Goal: Task Accomplishment & Management: Complete application form

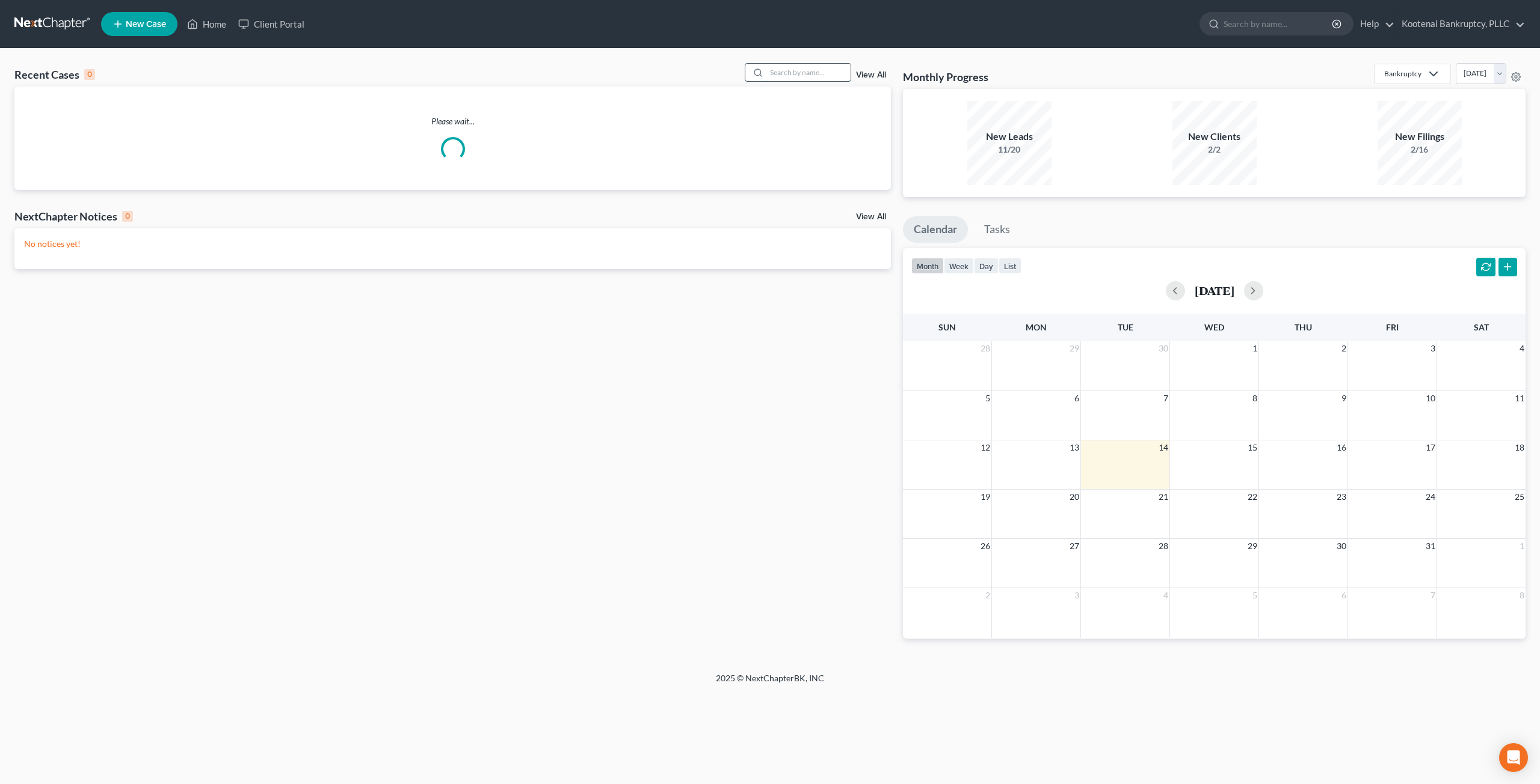
click at [768, 71] on input "search" at bounding box center [808, 73] width 84 height 18
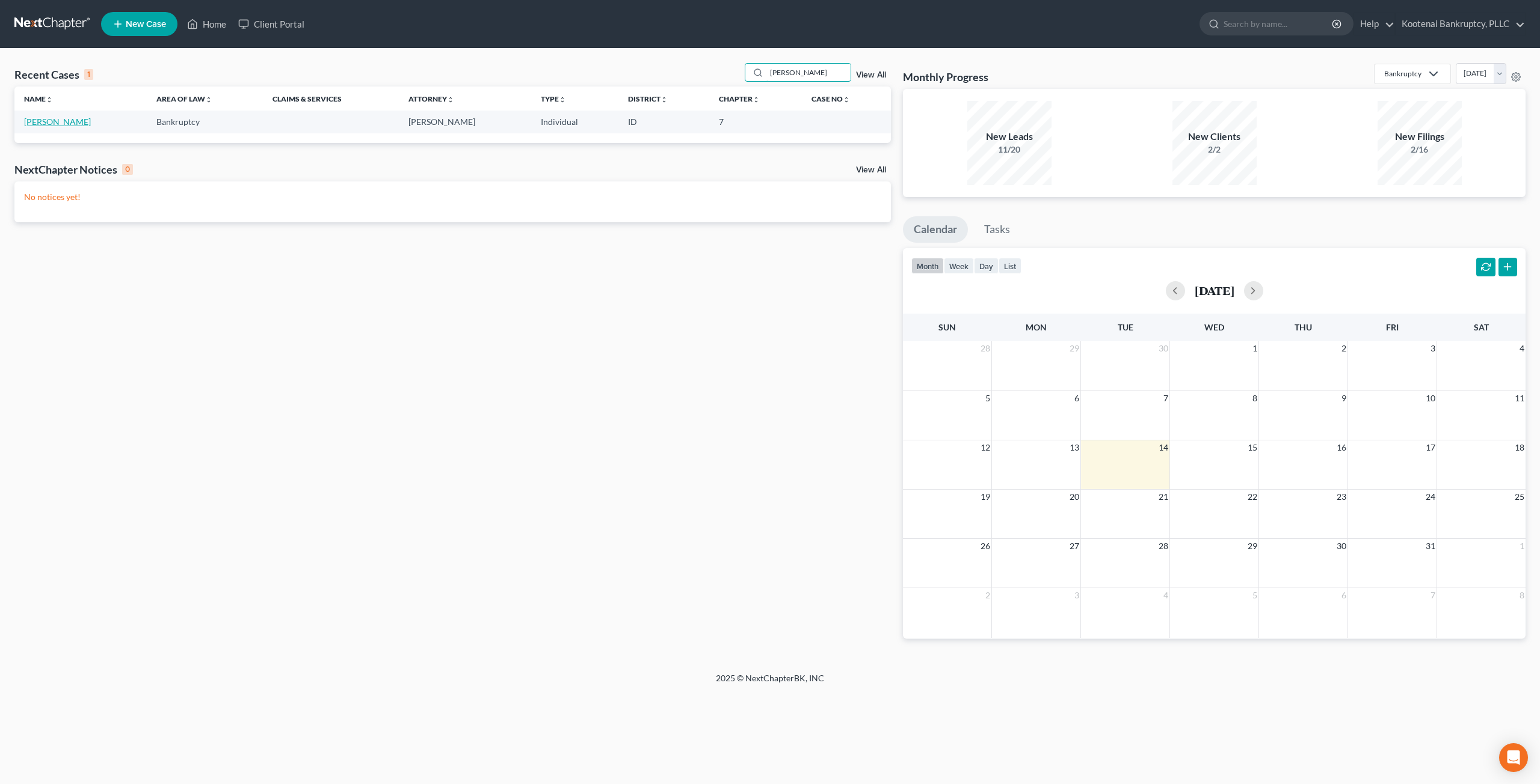
type input "bartle"
click at [57, 120] on link "[PERSON_NAME]" at bounding box center [58, 121] width 67 height 10
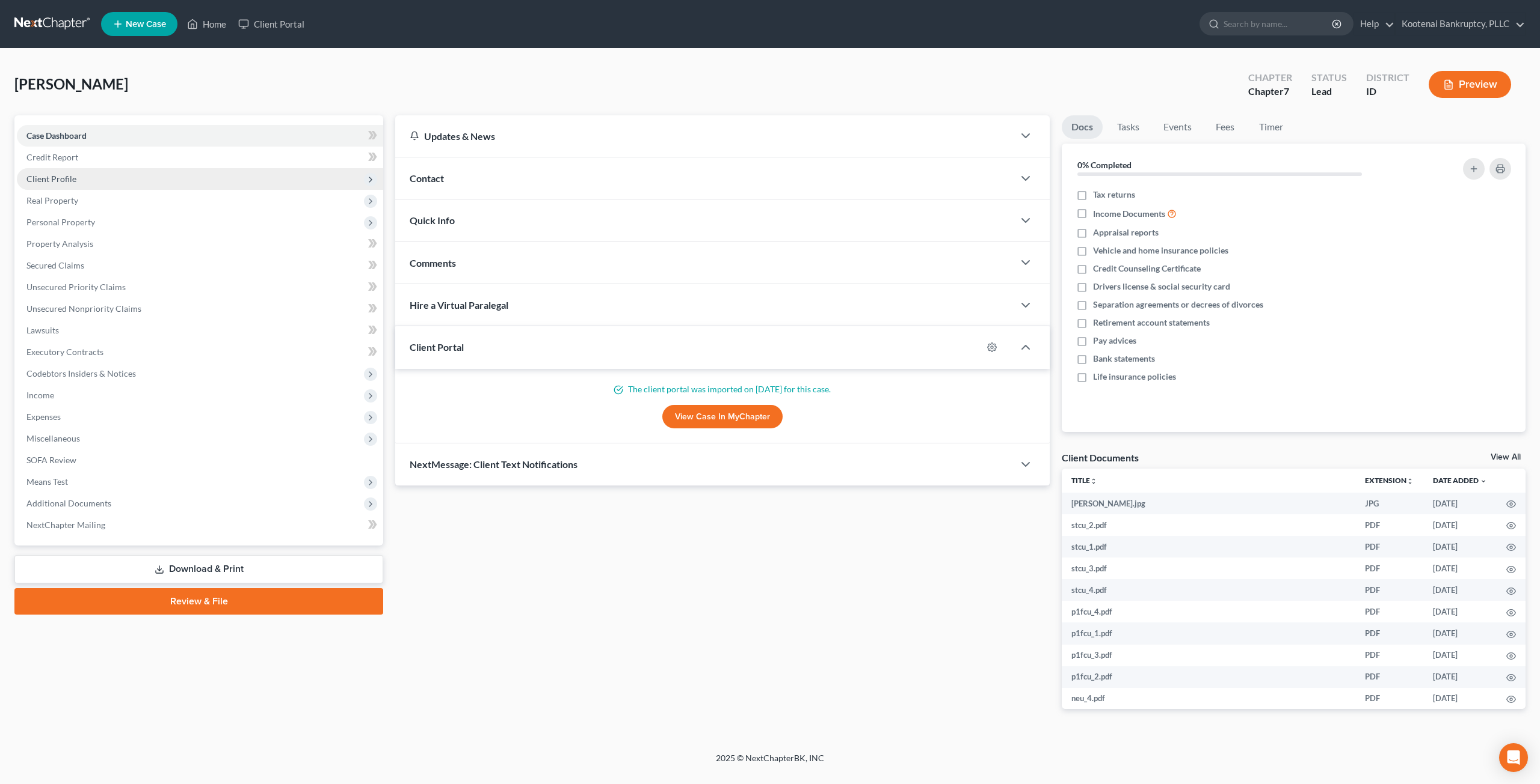
click at [164, 176] on span "Client Profile" at bounding box center [200, 179] width 367 height 21
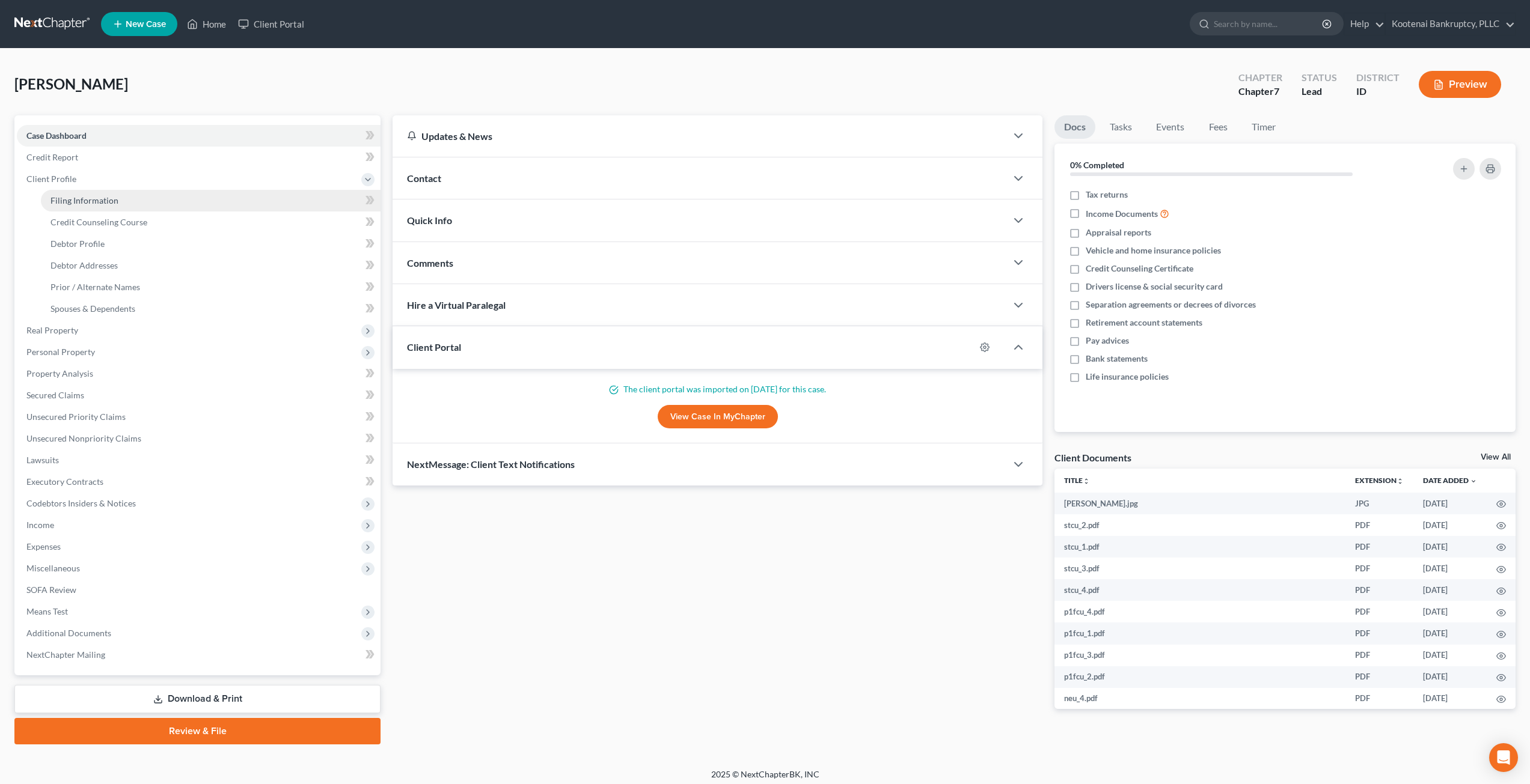
click at [164, 201] on link "Filing Information" at bounding box center [210, 200] width 339 height 21
select select "1"
select select "0"
select select "13"
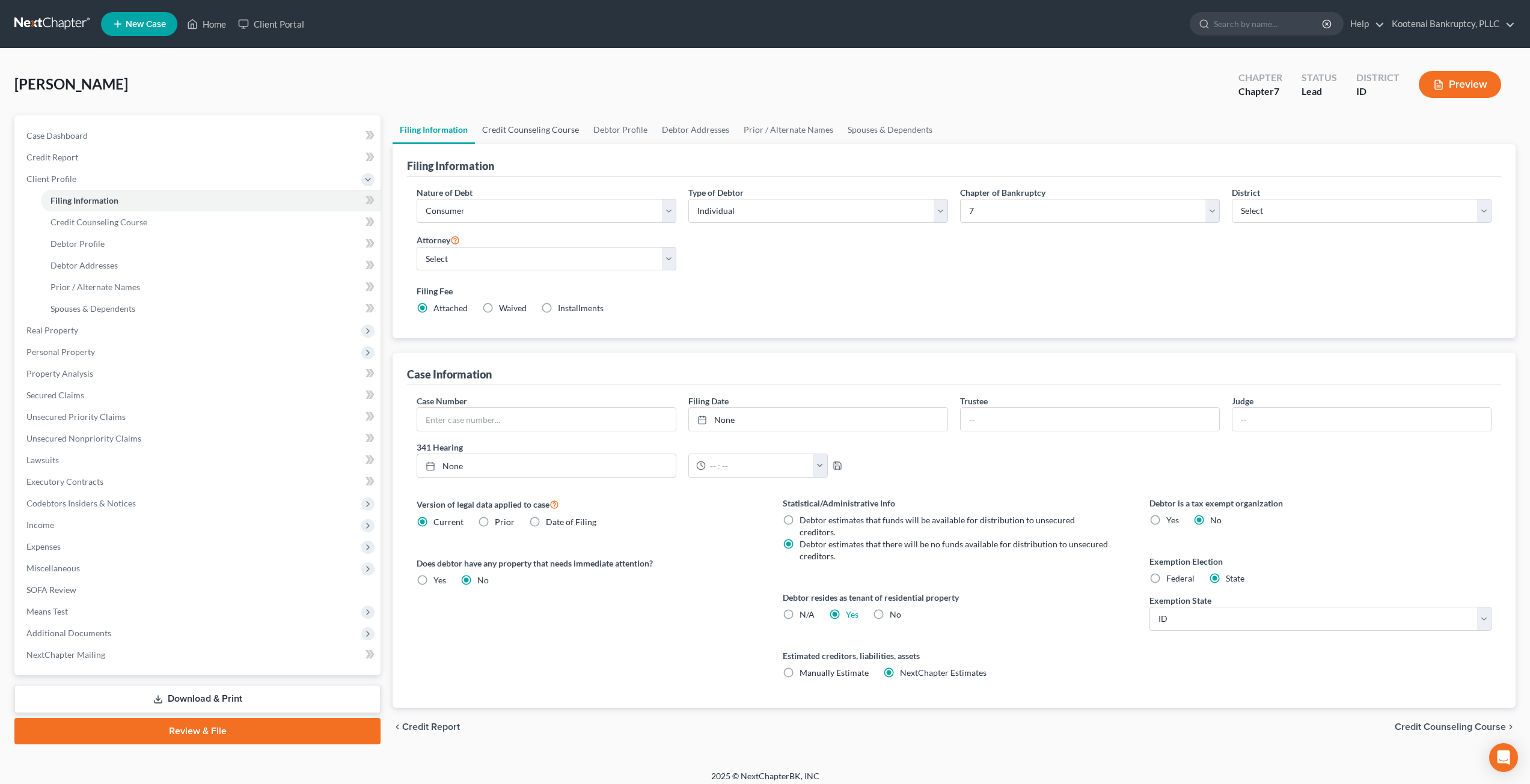
click at [523, 128] on link "Credit Counseling Course" at bounding box center [531, 129] width 112 height 29
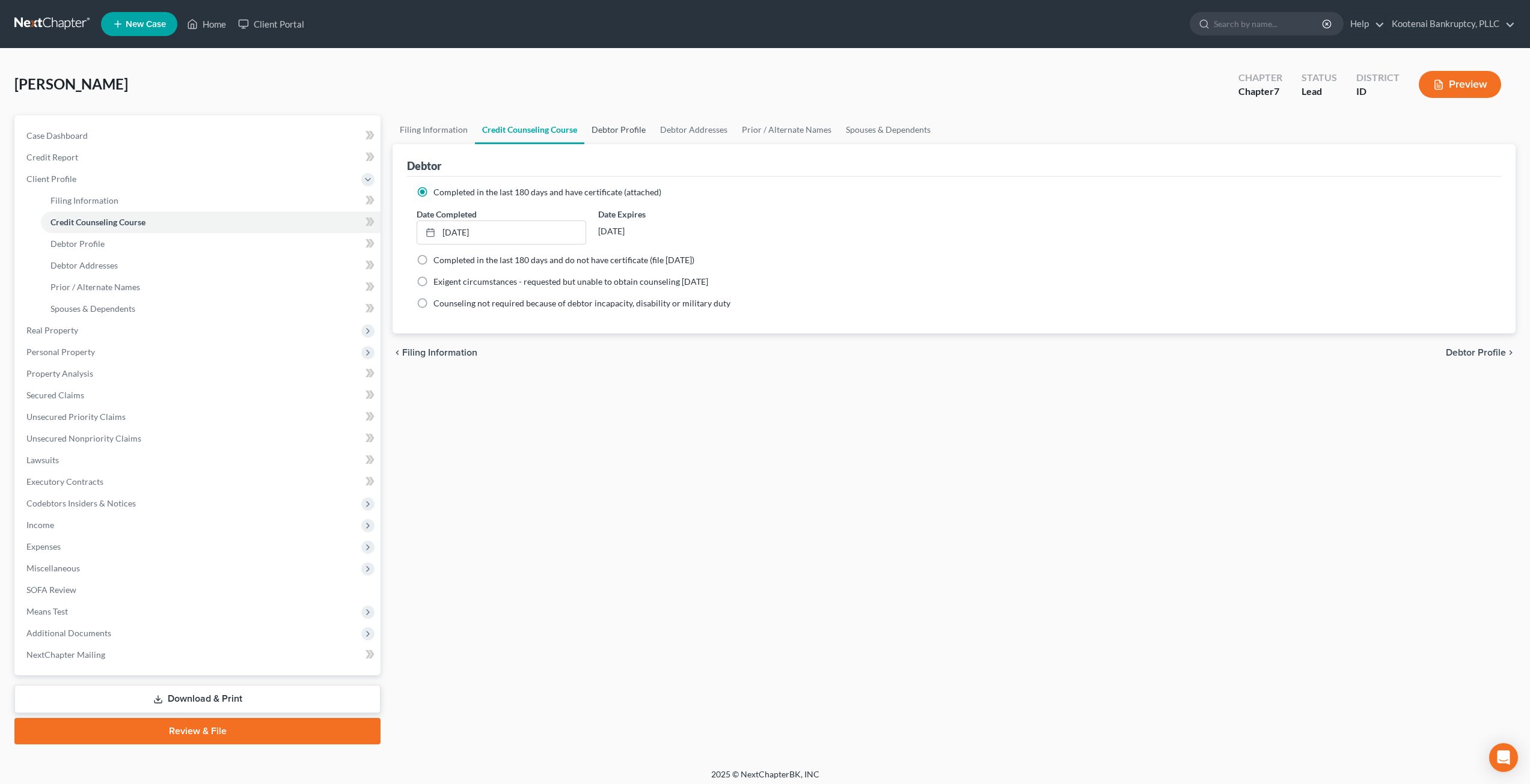
click at [643, 127] on link "Debtor Profile" at bounding box center [619, 129] width 69 height 29
select select "0"
select select "1"
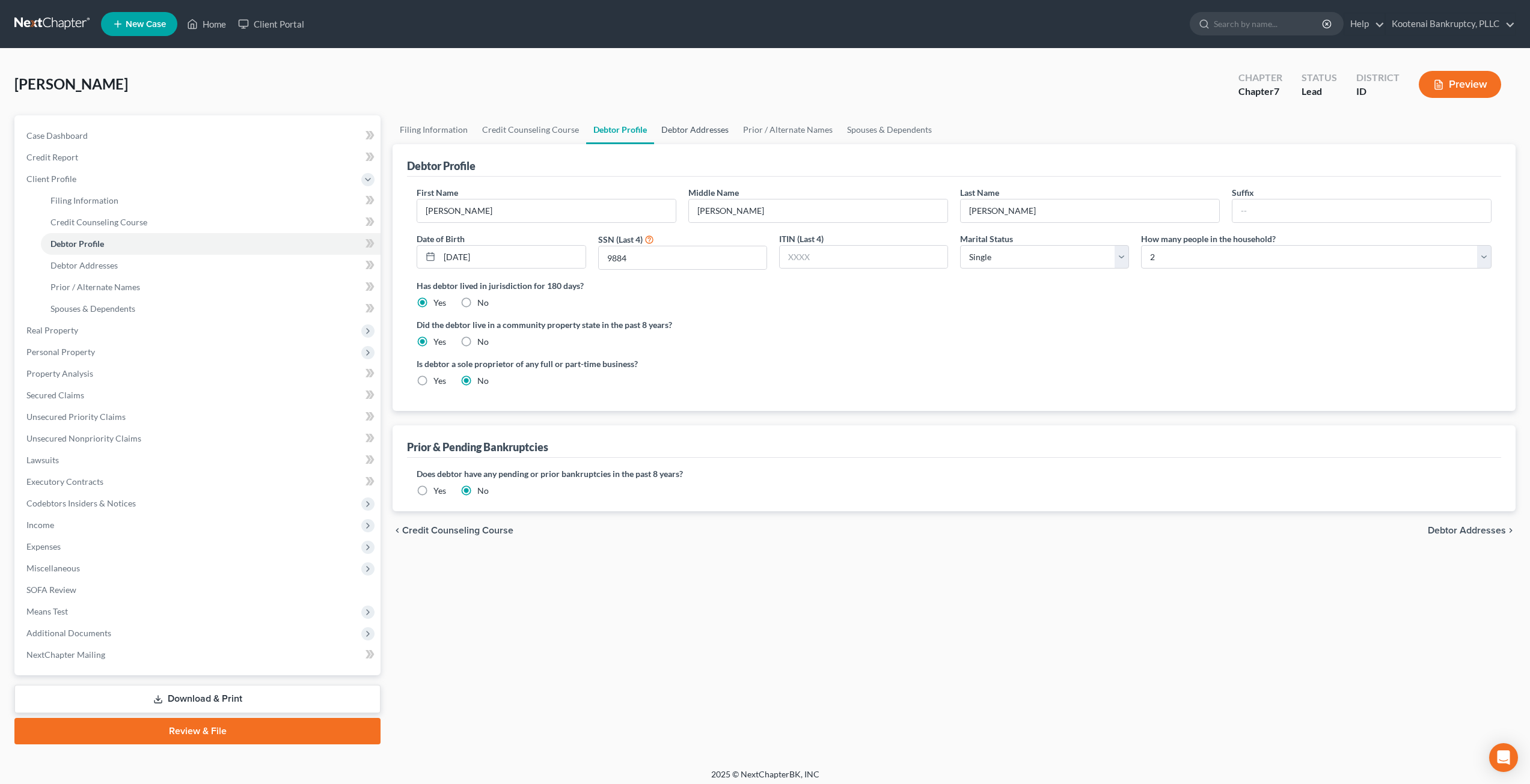
click at [699, 130] on link "Debtor Addresses" at bounding box center [695, 129] width 82 height 29
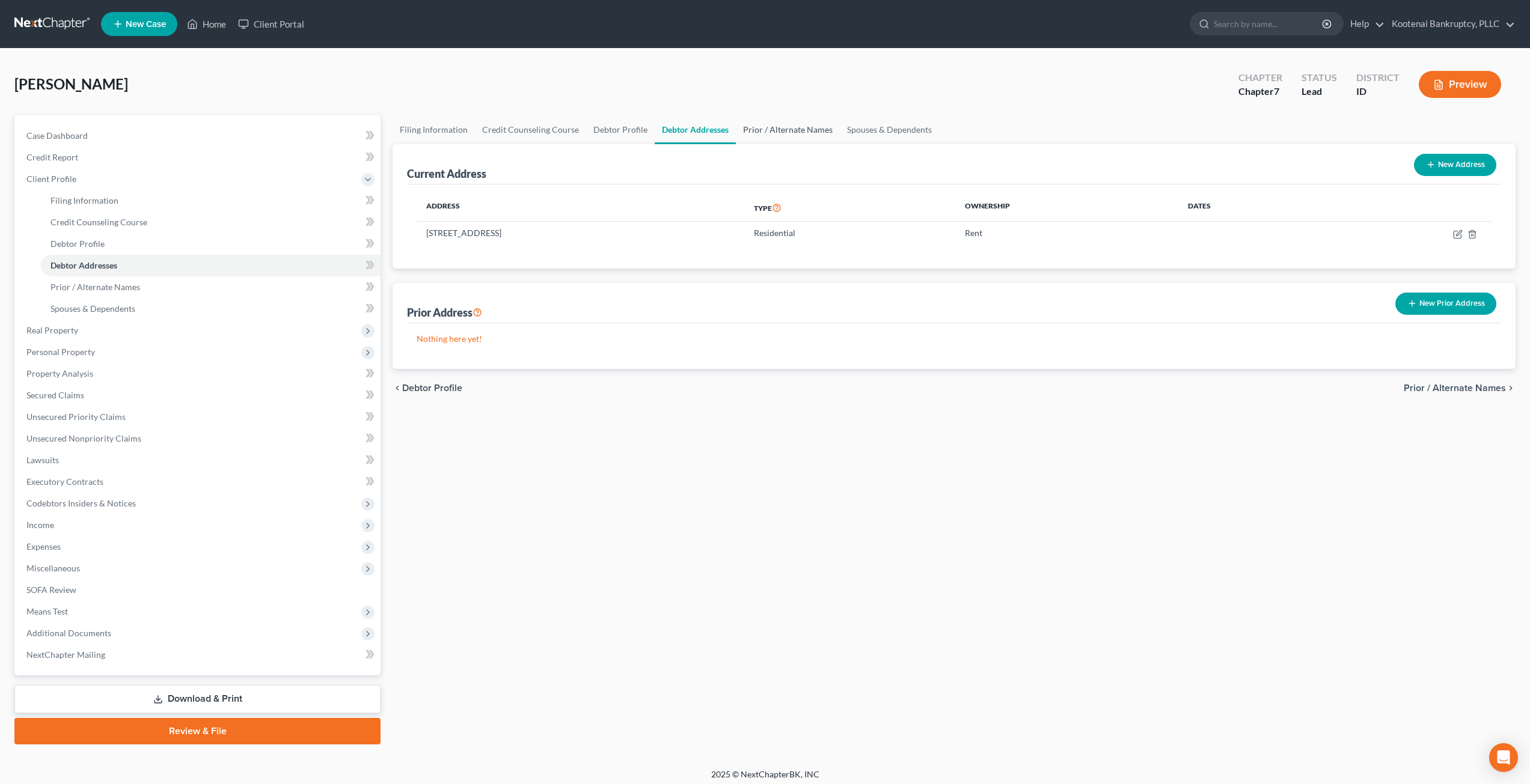
click at [767, 128] on link "Prior / Alternate Names" at bounding box center [788, 129] width 104 height 29
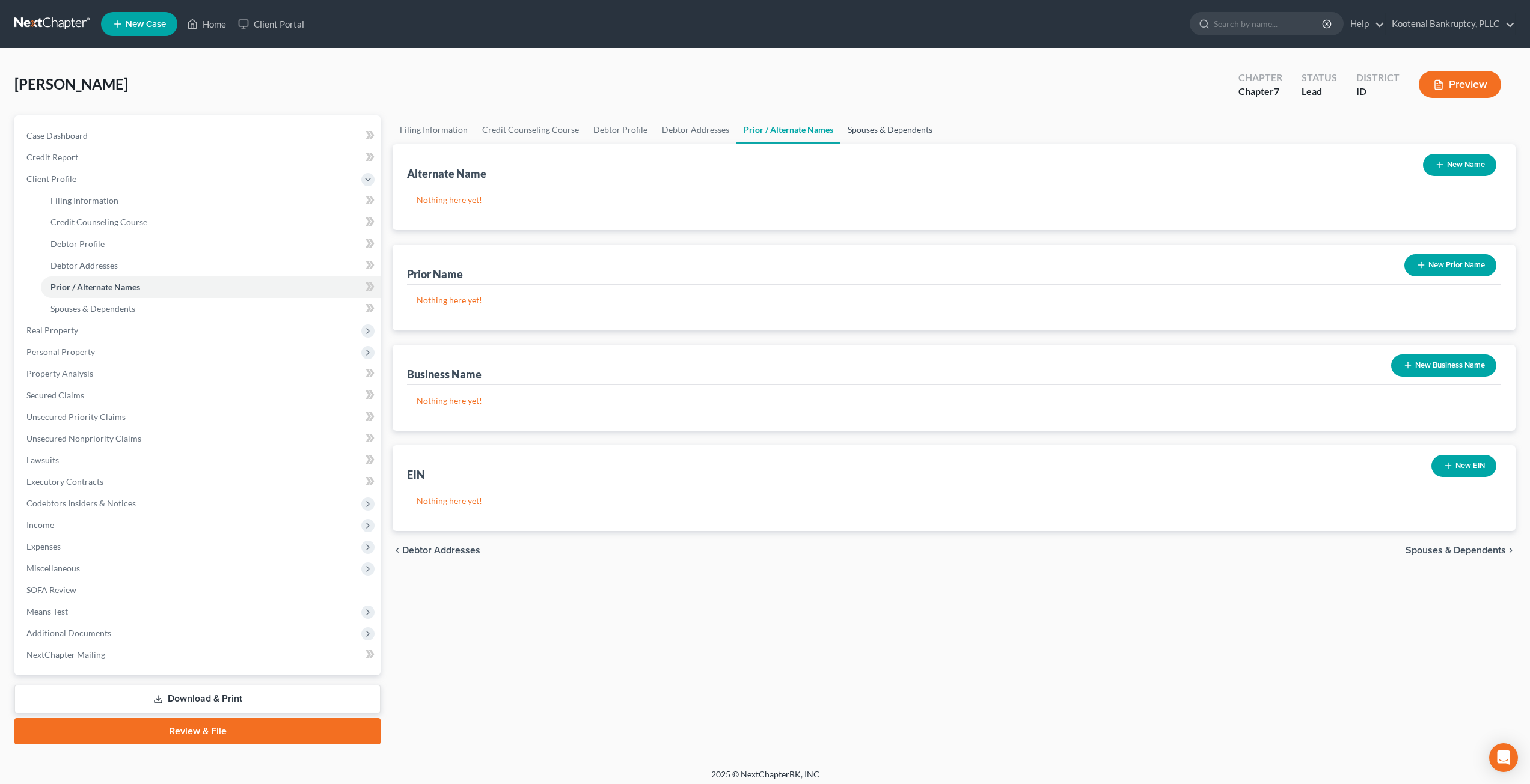
click at [767, 125] on link "Spouses & Dependents" at bounding box center [890, 129] width 100 height 29
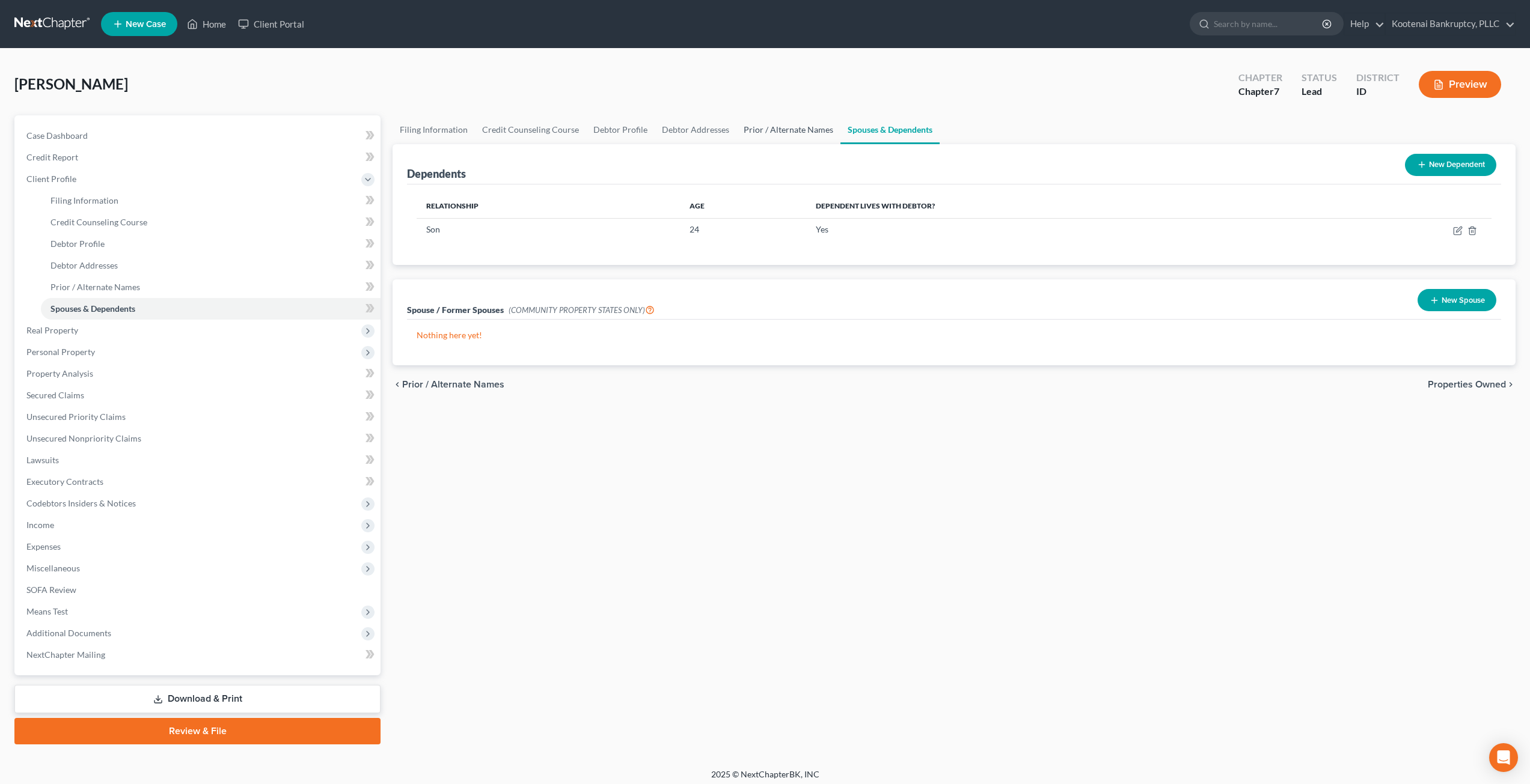
click at [767, 135] on link "Prior / Alternate Names" at bounding box center [789, 129] width 104 height 29
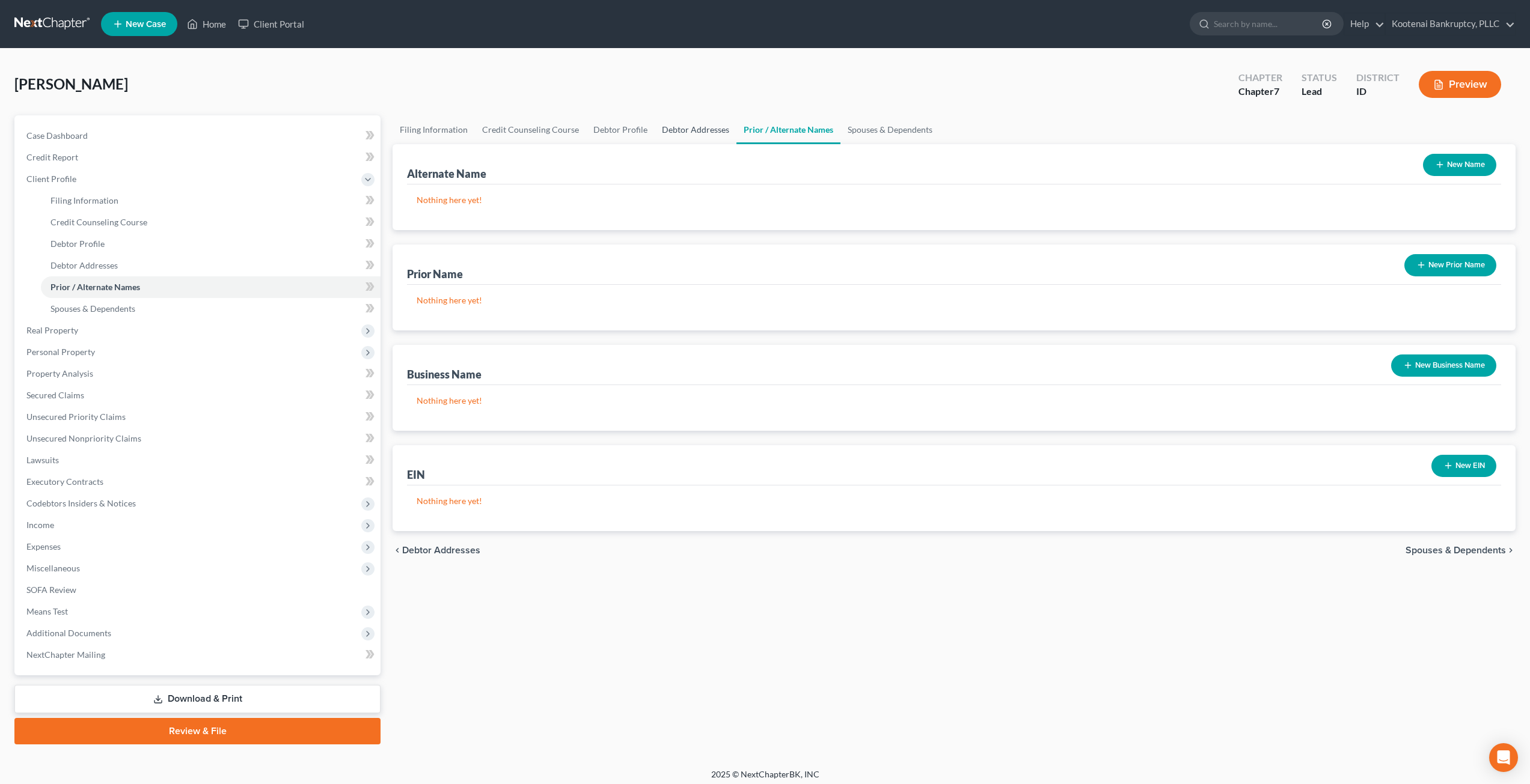
click at [690, 135] on link "Debtor Addresses" at bounding box center [696, 129] width 82 height 29
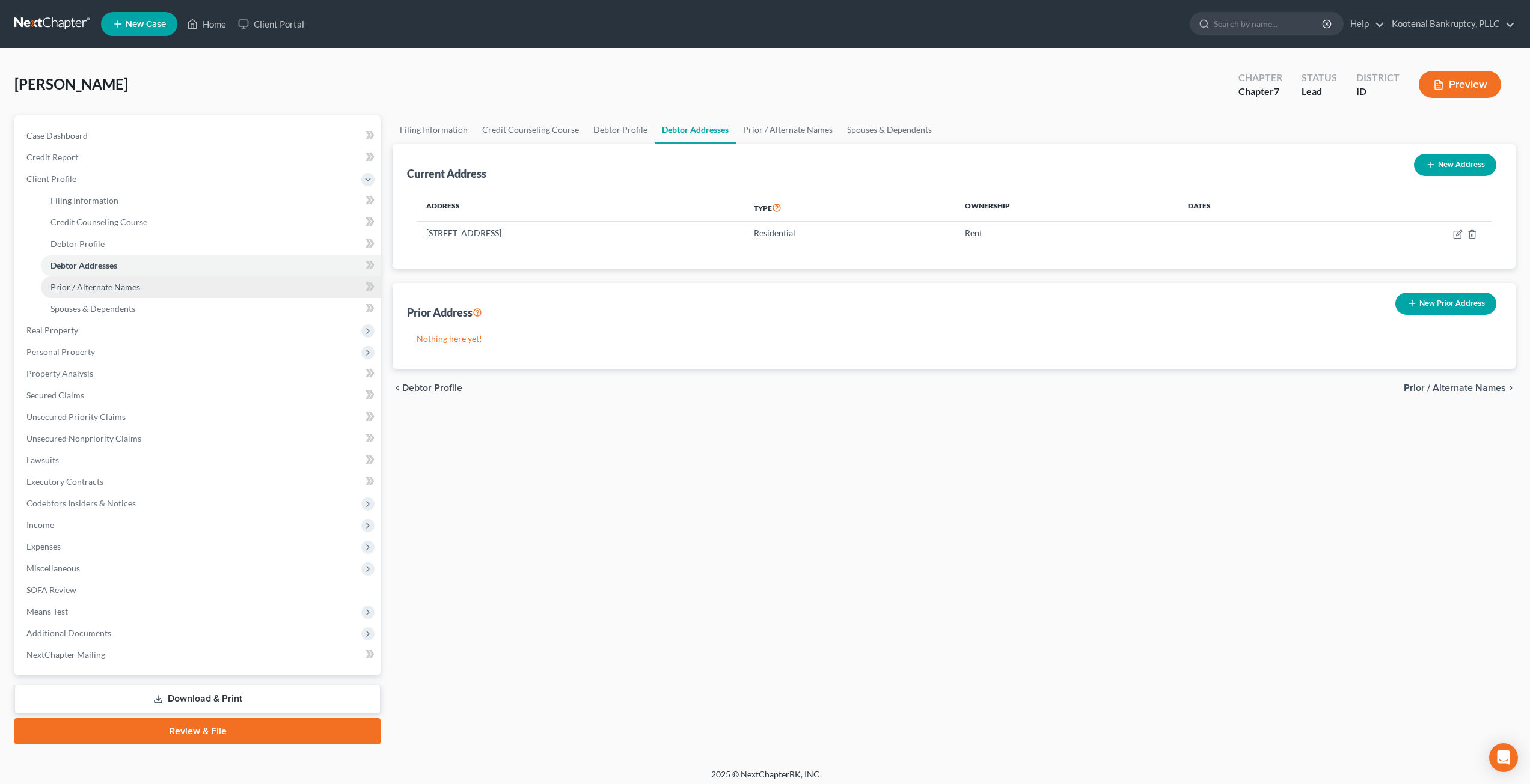
click at [207, 291] on link "Prior / Alternate Names" at bounding box center [210, 286] width 339 height 21
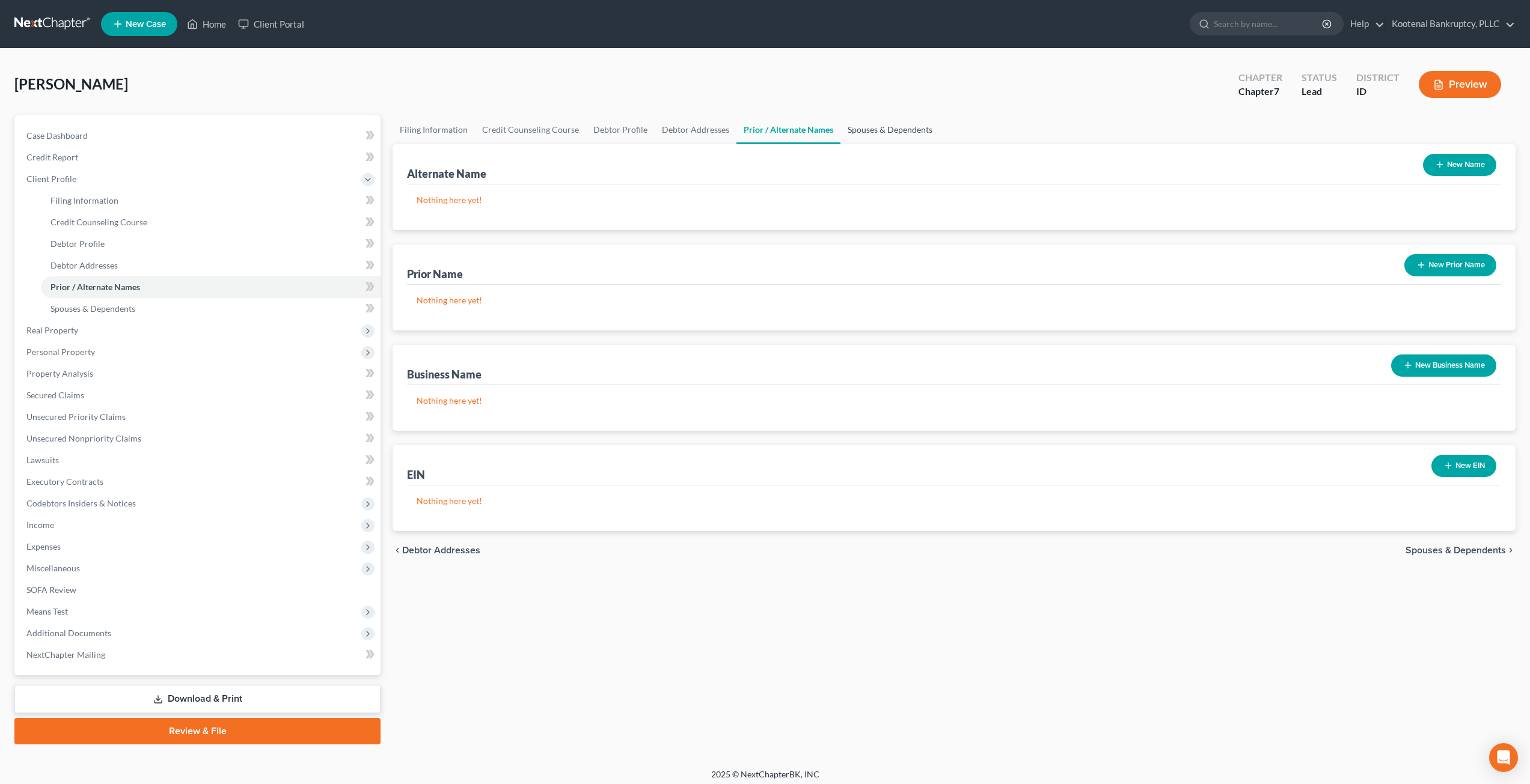
click at [767, 130] on link "Spouses & Dependents" at bounding box center [890, 129] width 100 height 29
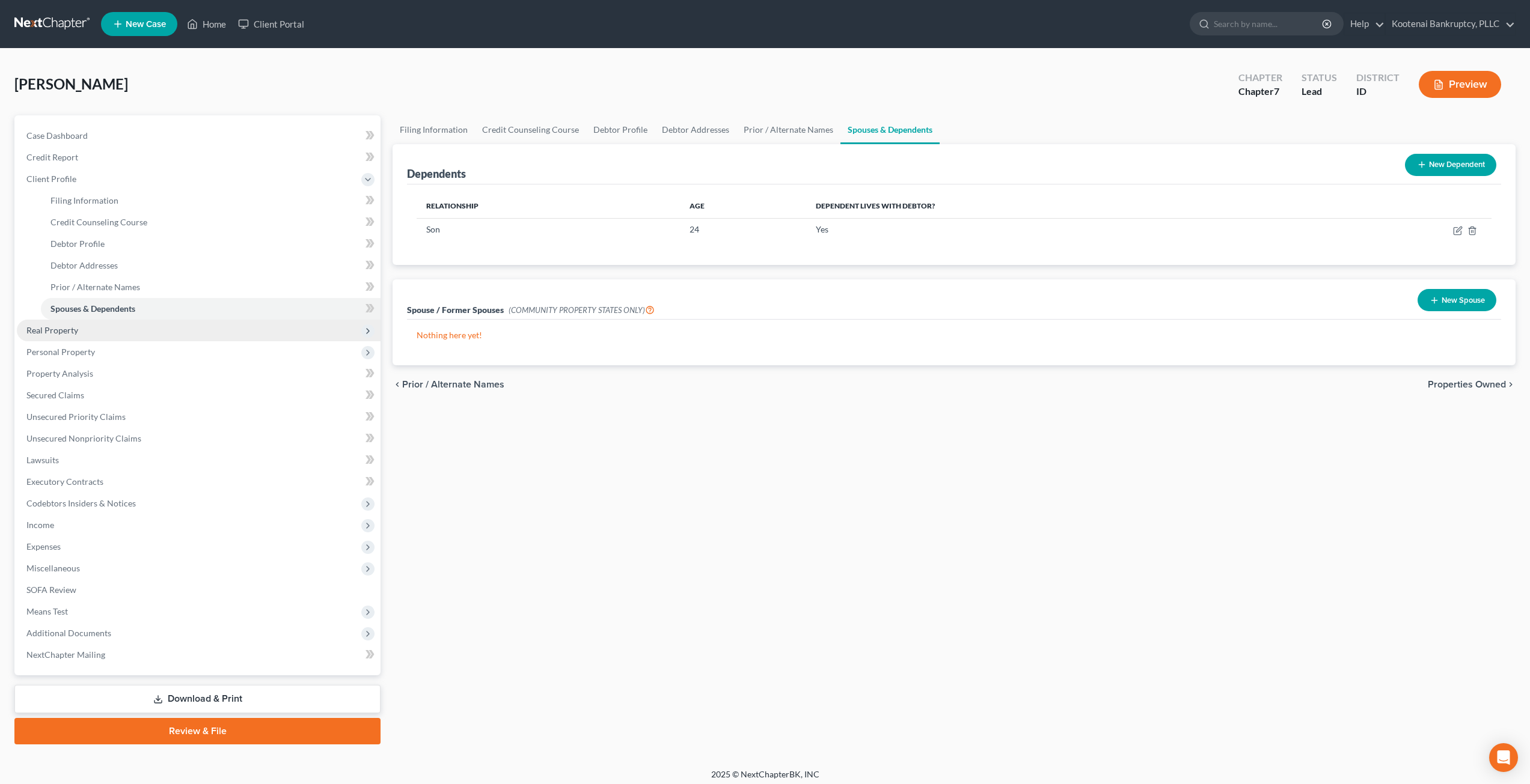
click at [80, 332] on span "Real Property" at bounding box center [198, 330] width 364 height 21
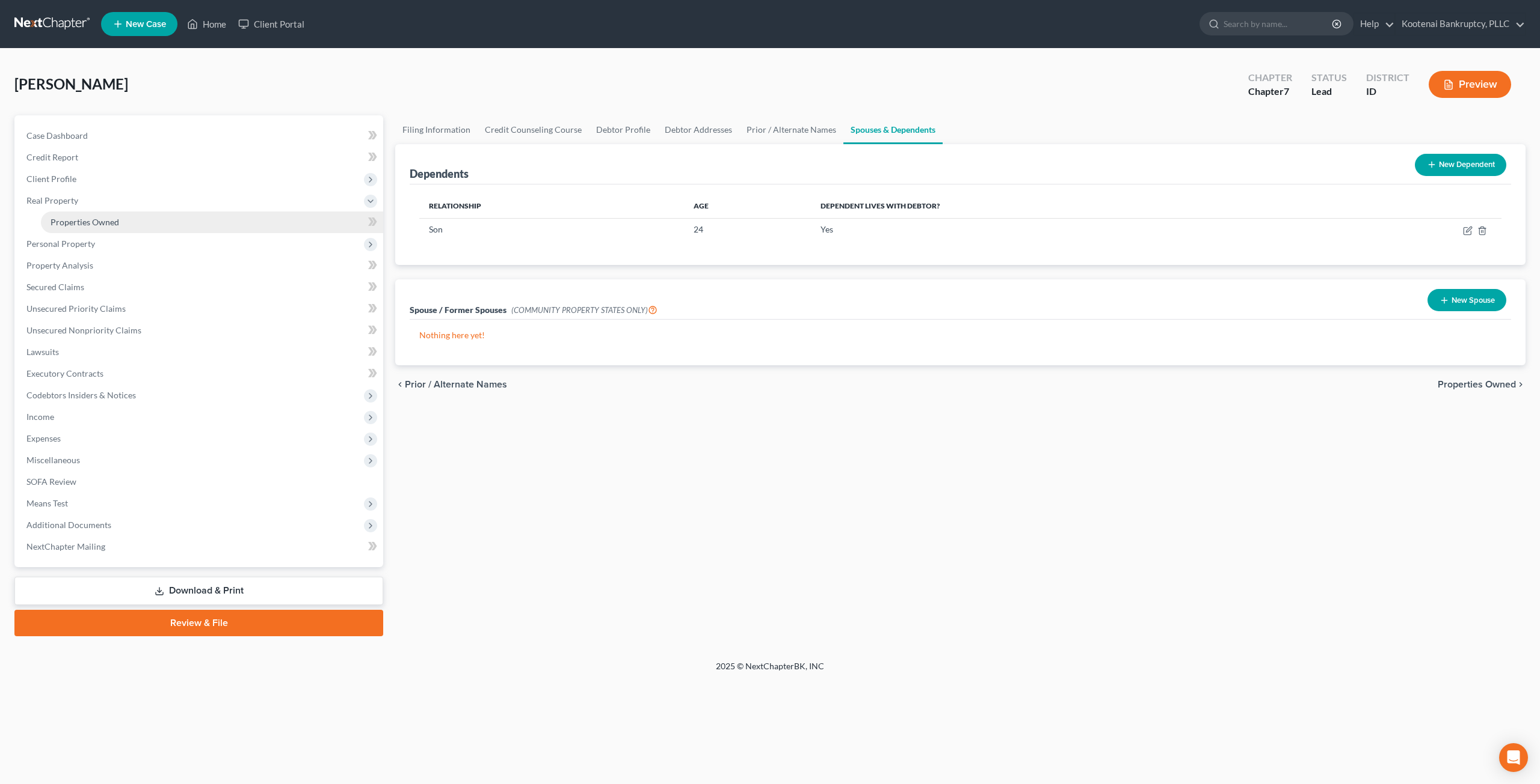
click at [71, 225] on span "Properties Owned" at bounding box center [85, 221] width 69 height 10
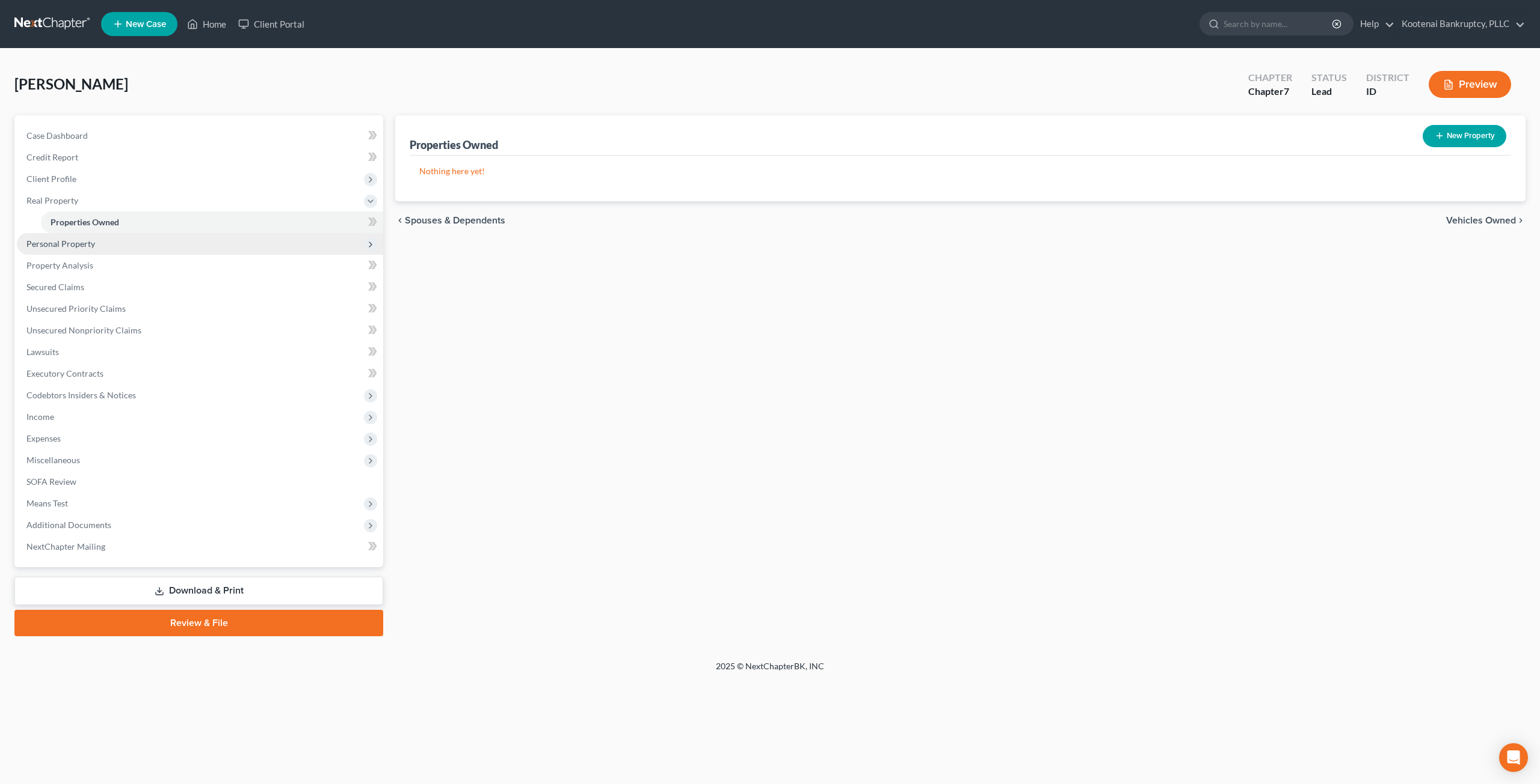
click at [76, 240] on span "Personal Property" at bounding box center [60, 244] width 69 height 10
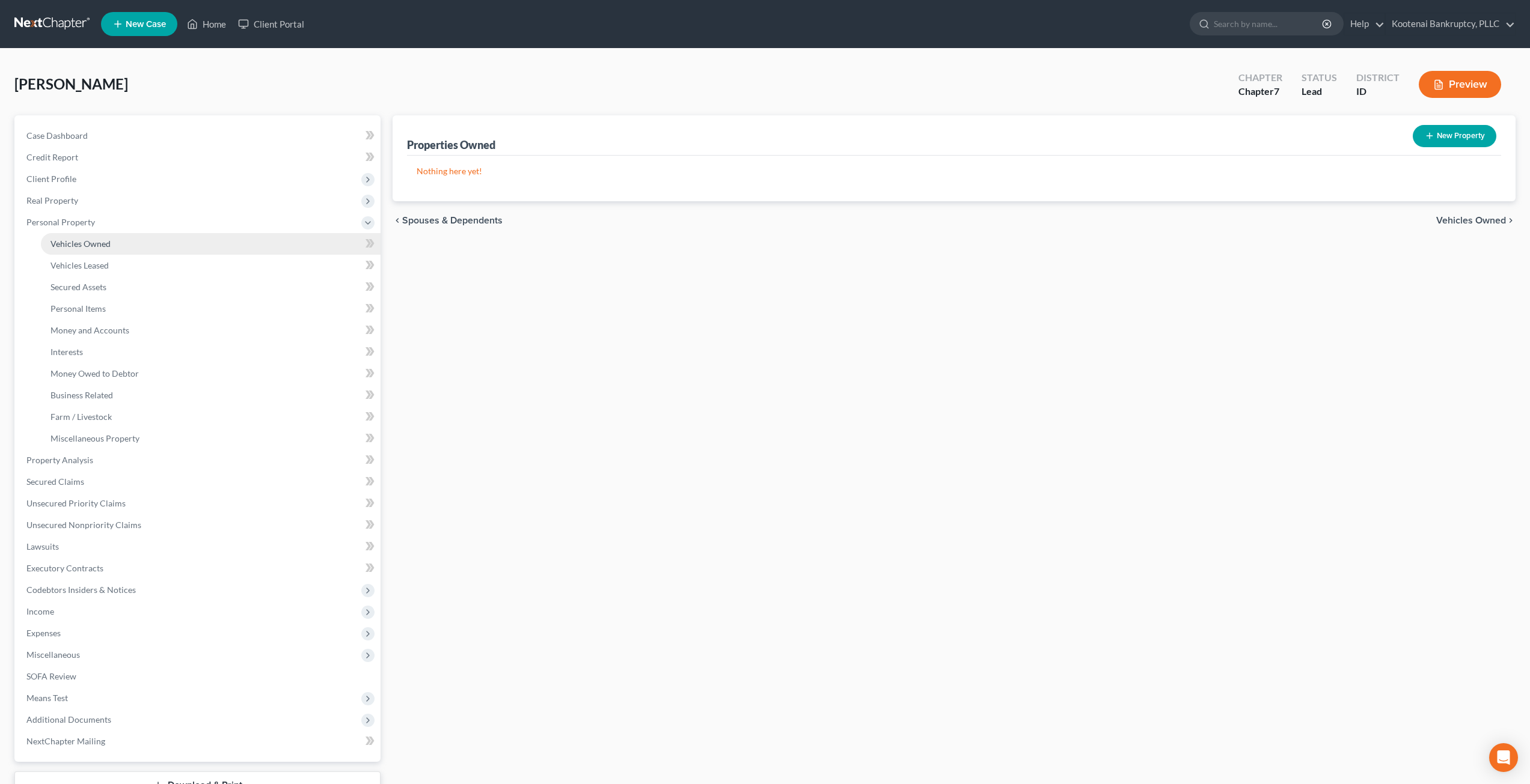
click at [82, 246] on span "Vehicles Owned" at bounding box center [80, 244] width 60 height 10
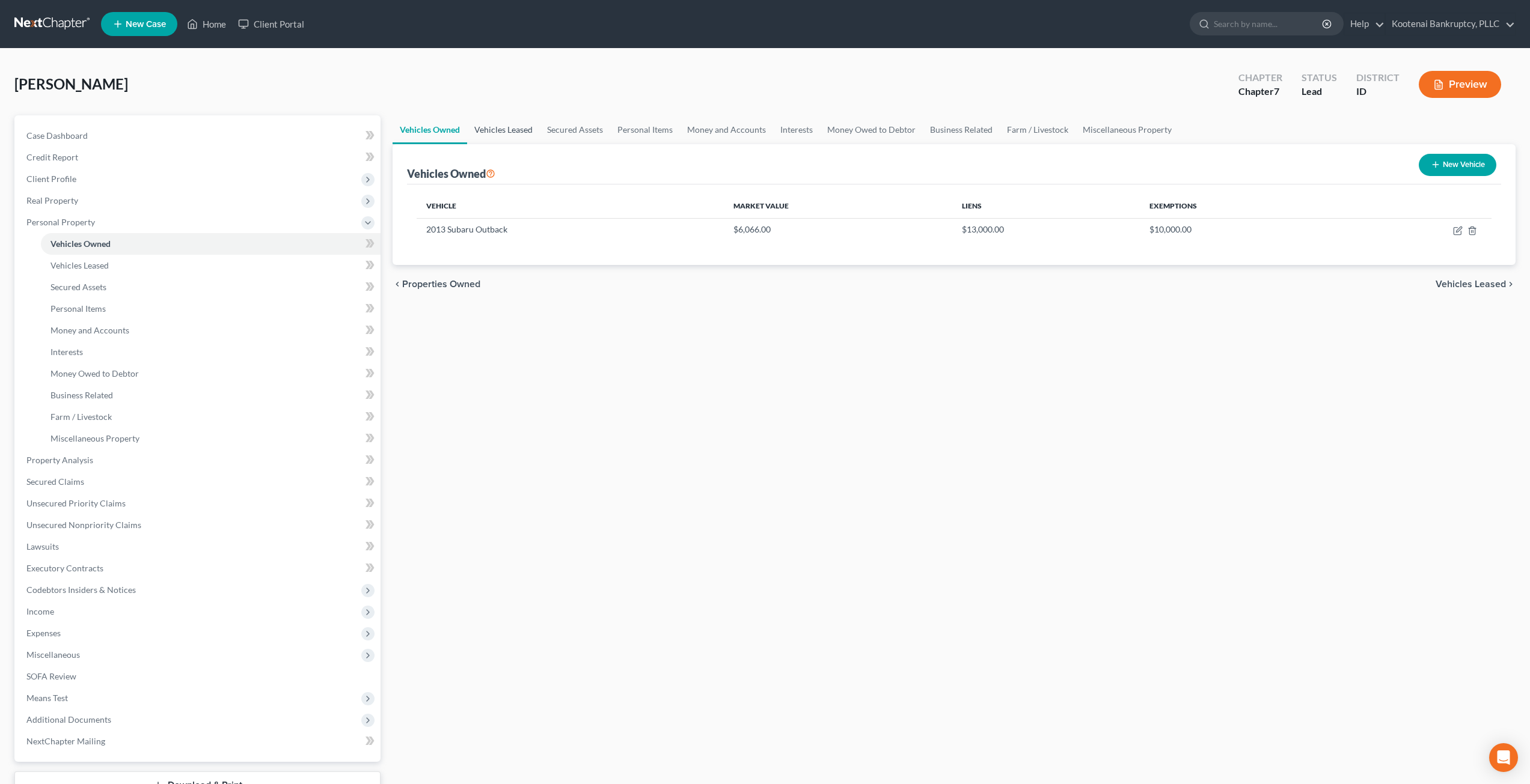
click at [498, 129] on link "Vehicles Leased" at bounding box center [503, 129] width 73 height 29
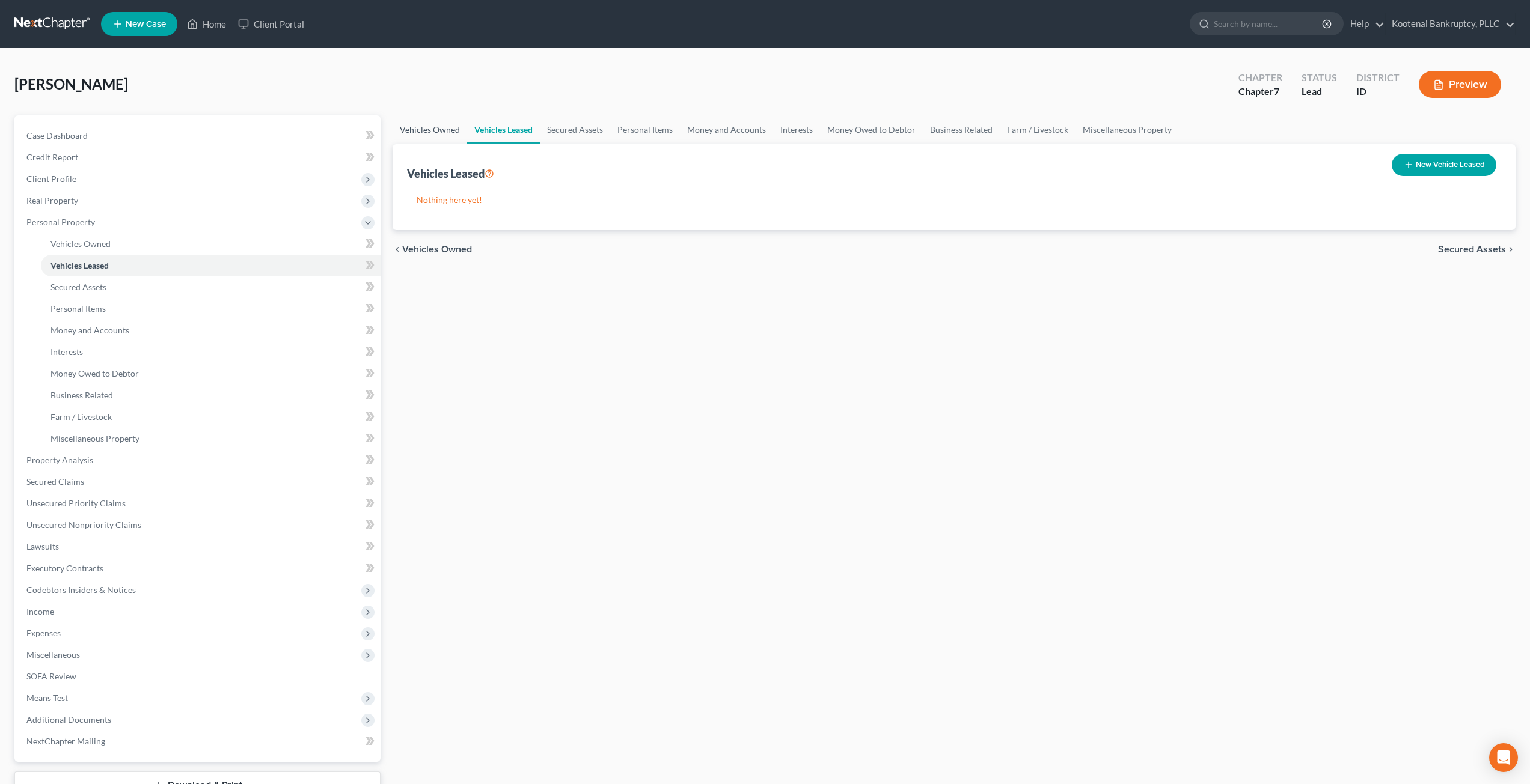
click at [437, 127] on link "Vehicles Owned" at bounding box center [430, 129] width 74 height 29
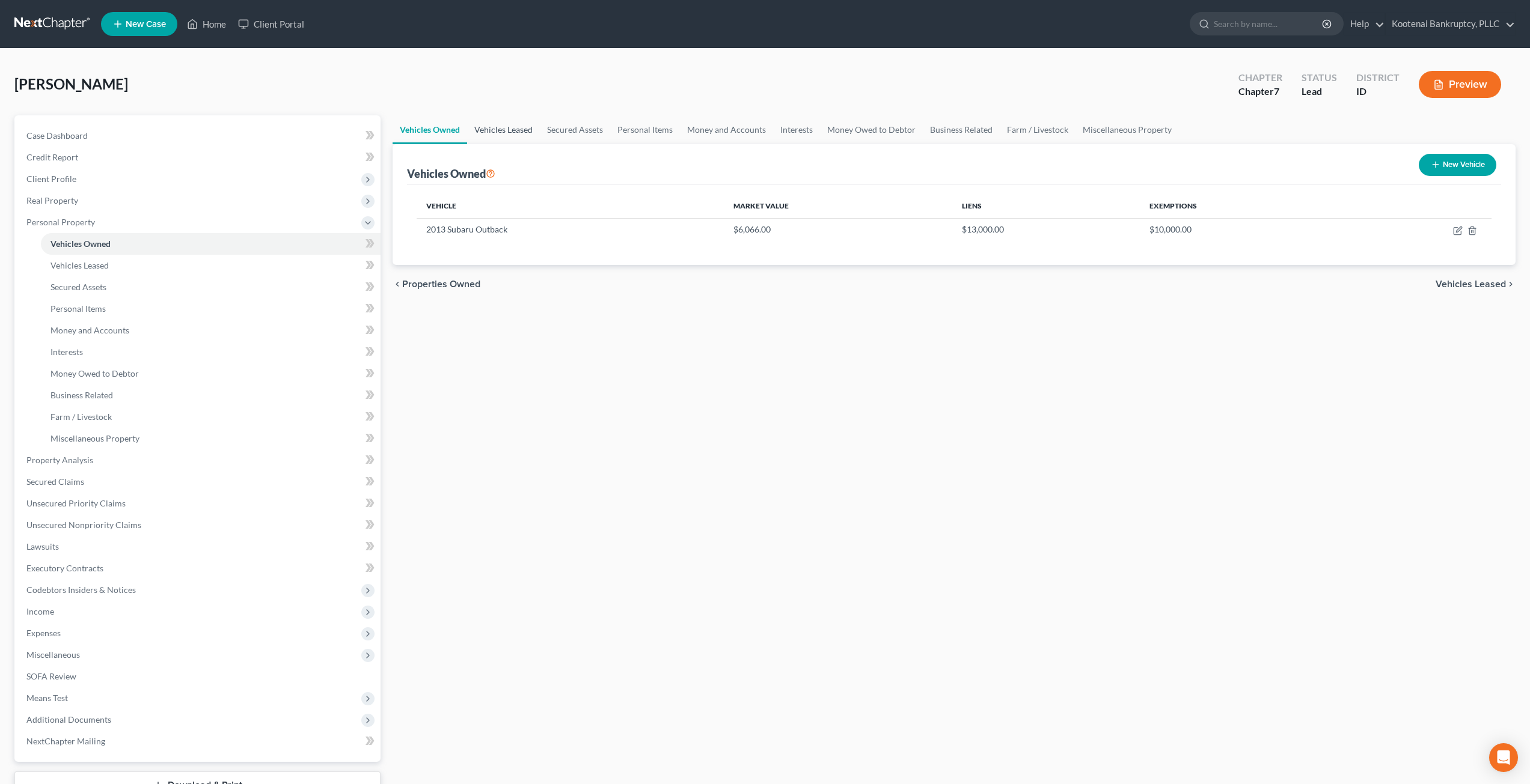
click at [506, 125] on link "Vehicles Leased" at bounding box center [503, 129] width 73 height 29
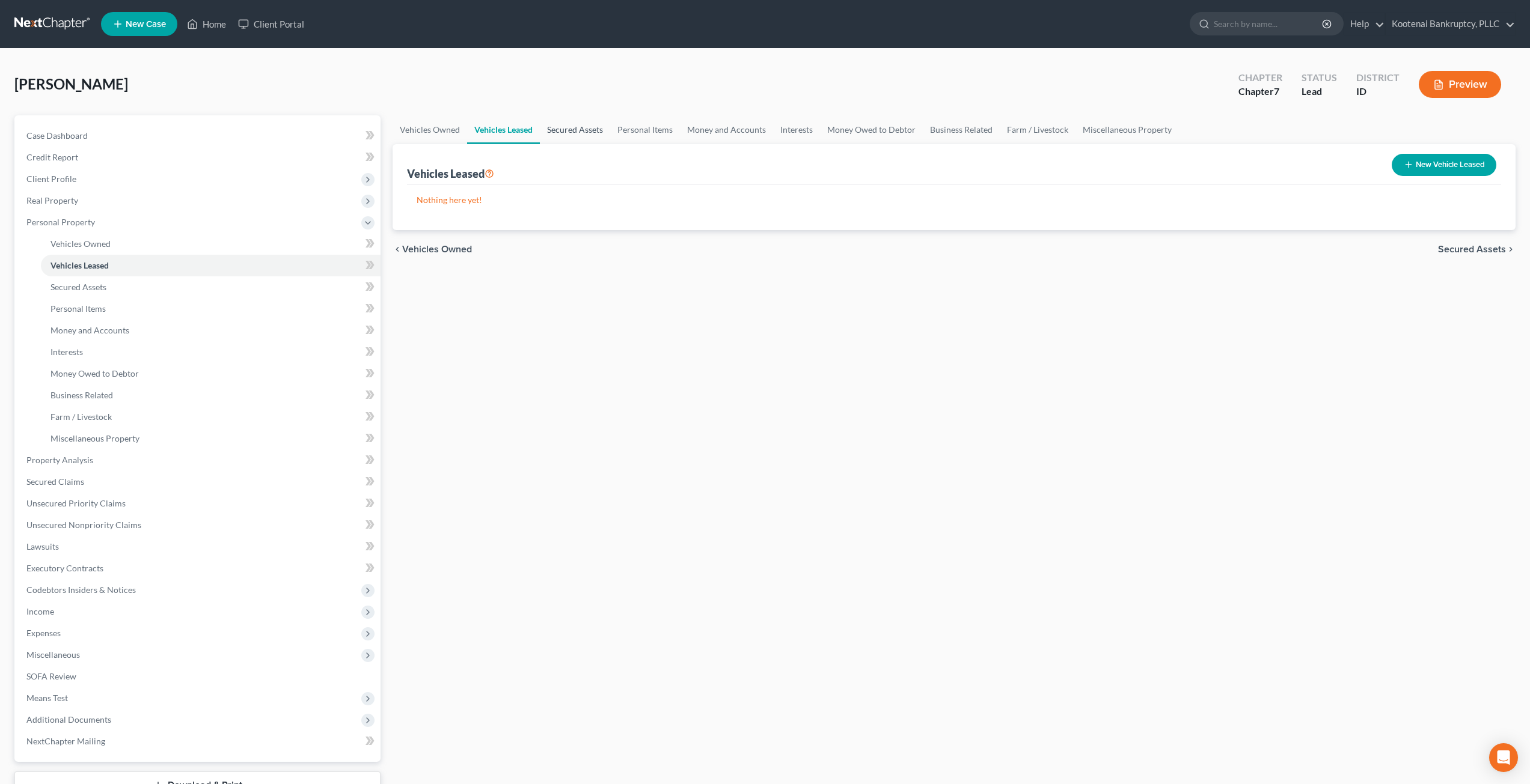
click at [587, 128] on link "Secured Assets" at bounding box center [575, 129] width 71 height 29
click at [659, 130] on link "Personal Items" at bounding box center [645, 129] width 70 height 29
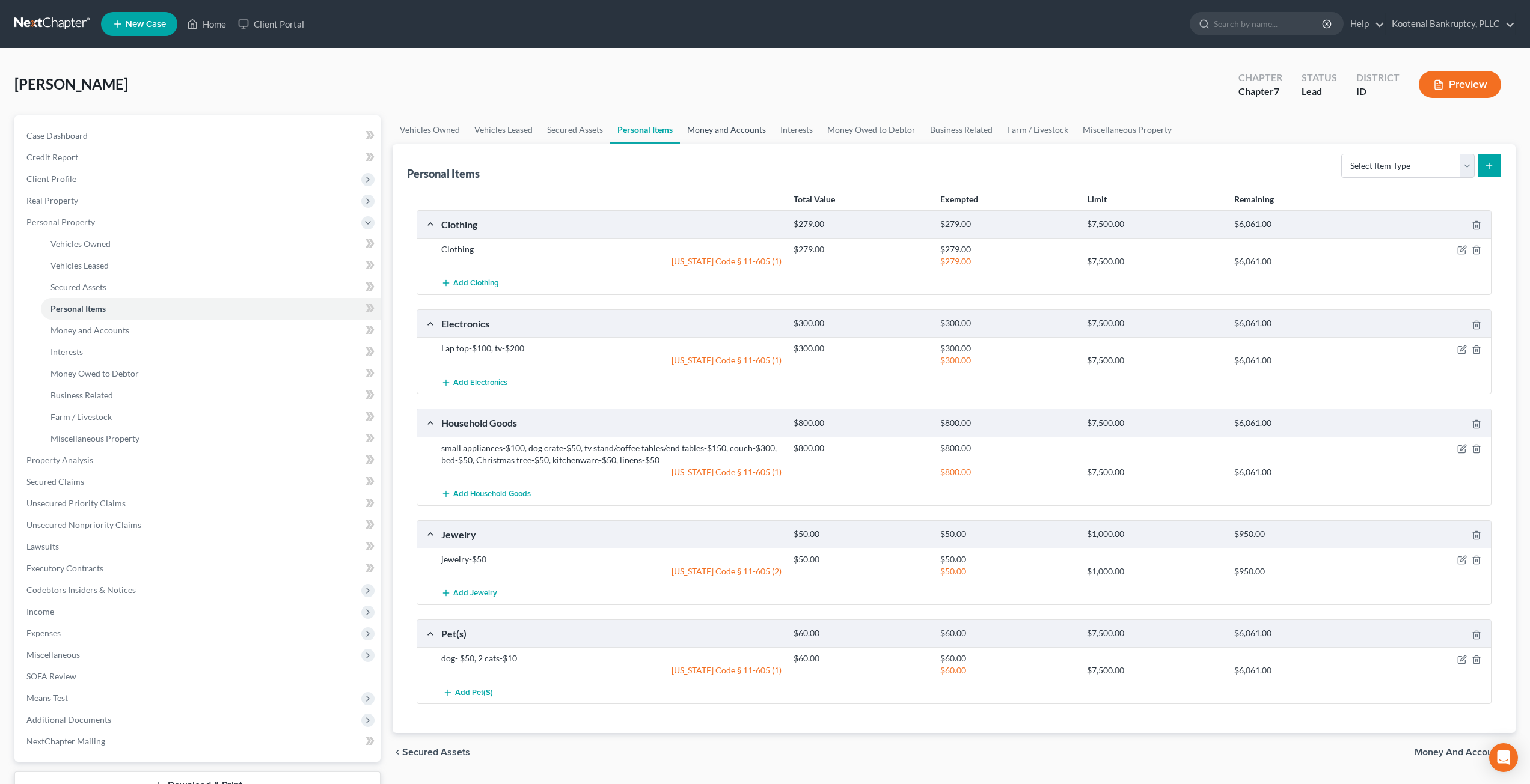
click at [722, 127] on link "Money and Accounts" at bounding box center [726, 129] width 93 height 29
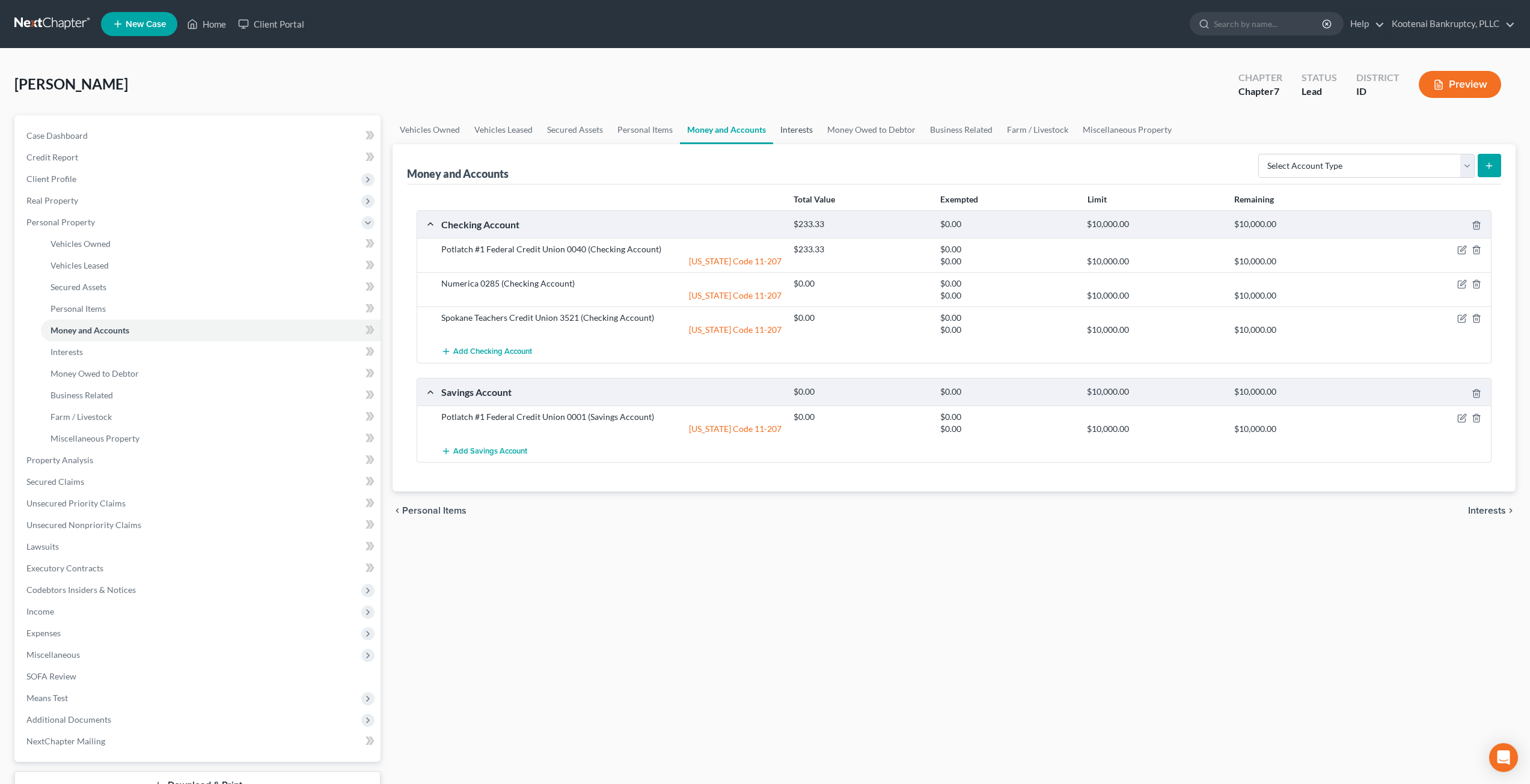
click at [767, 130] on link "Interests" at bounding box center [796, 129] width 47 height 29
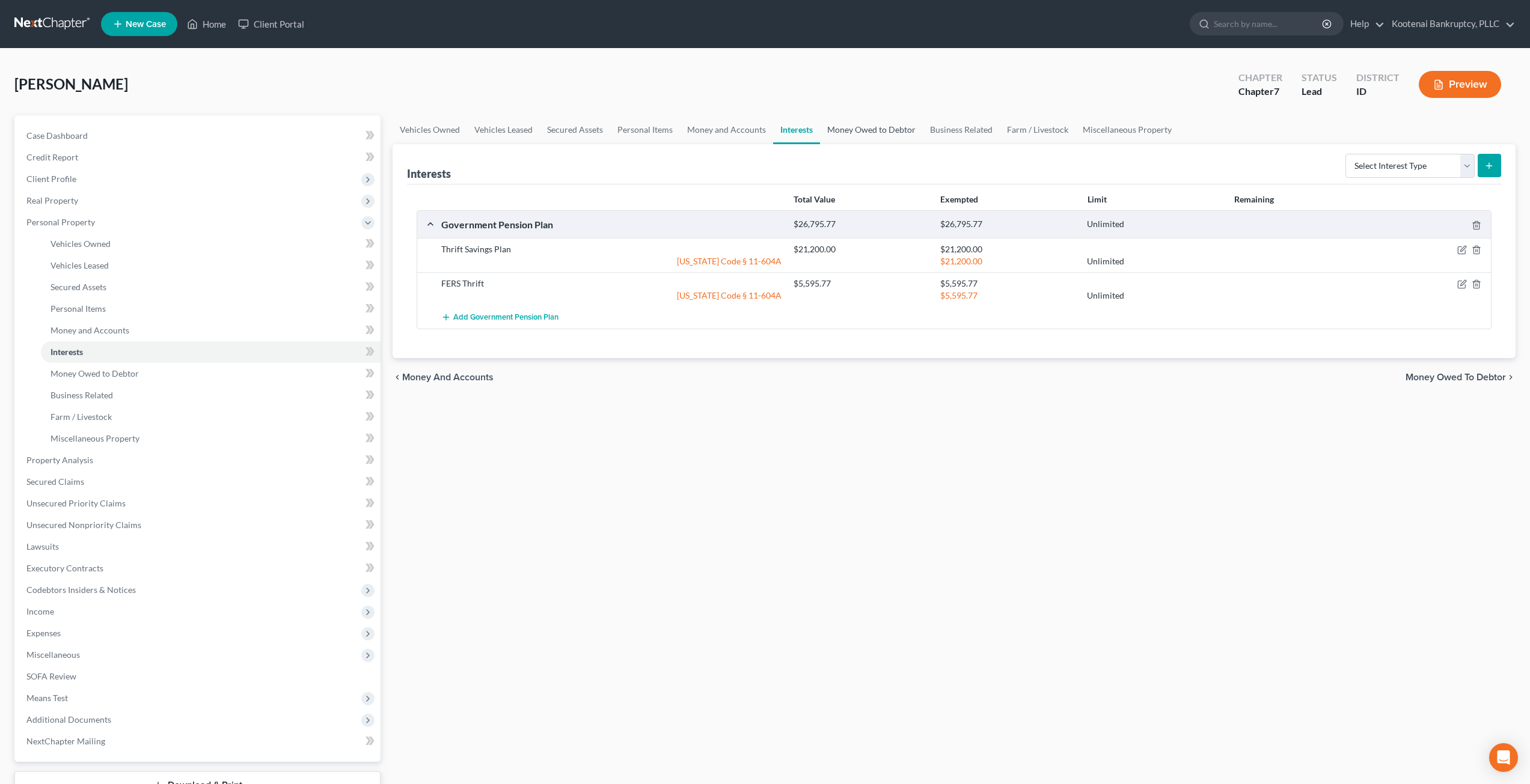
click at [767, 130] on link "Money Owed to Debtor" at bounding box center [871, 129] width 103 height 29
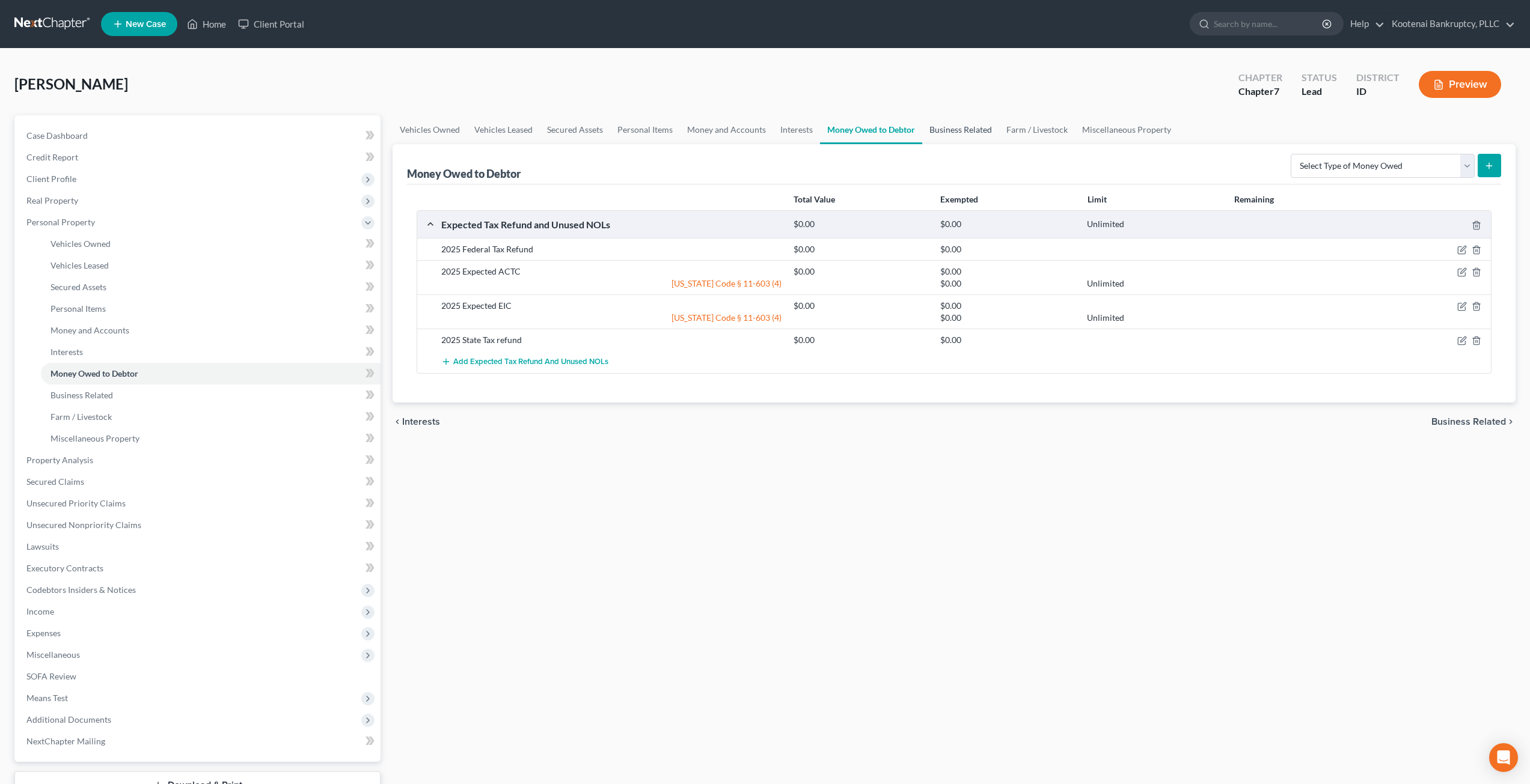
click at [767, 132] on link "Business Related" at bounding box center [960, 129] width 77 height 29
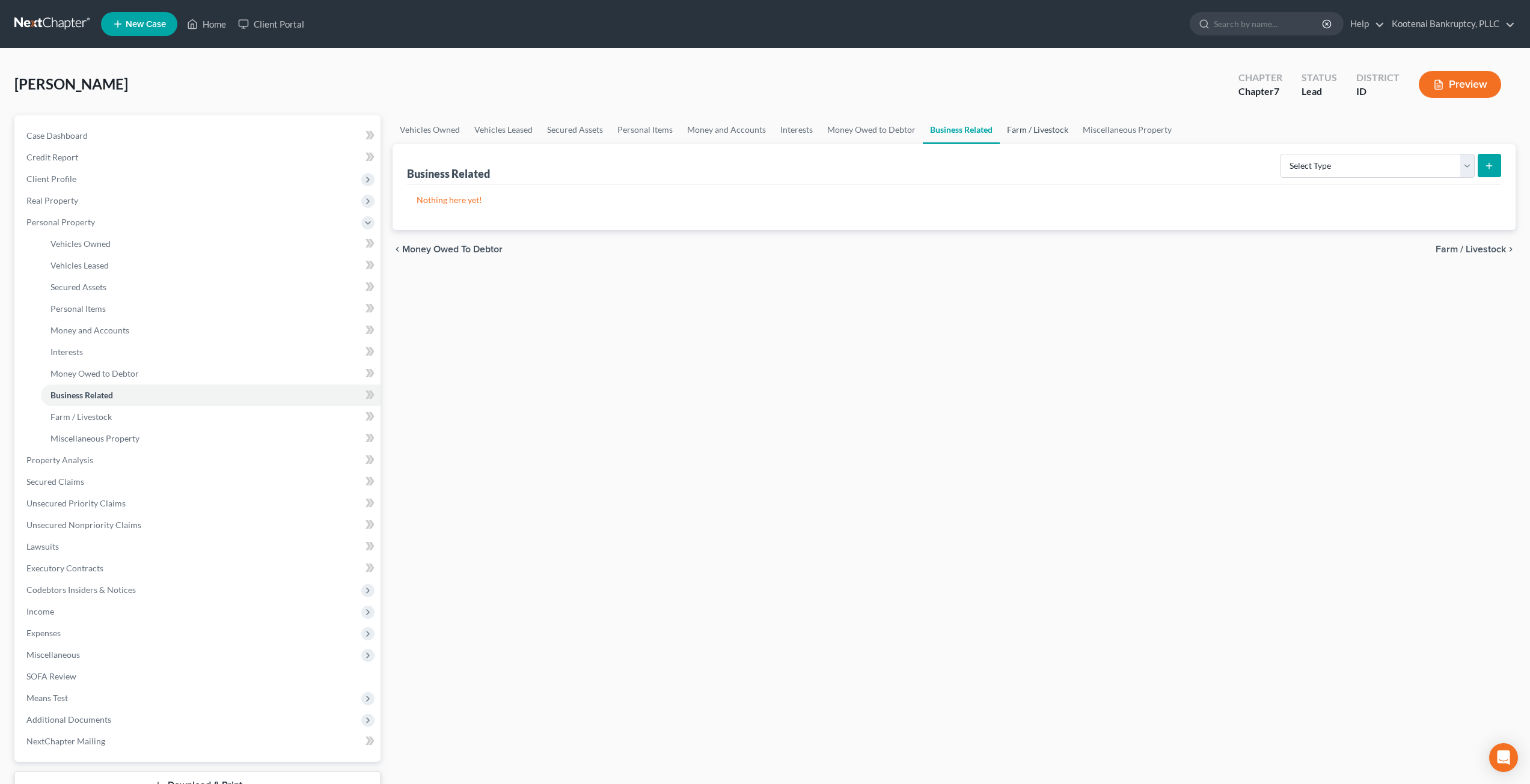
click at [767, 130] on link "Farm / Livestock" at bounding box center [1037, 129] width 75 height 29
click at [767, 136] on link "Miscellaneous Property" at bounding box center [1127, 129] width 103 height 29
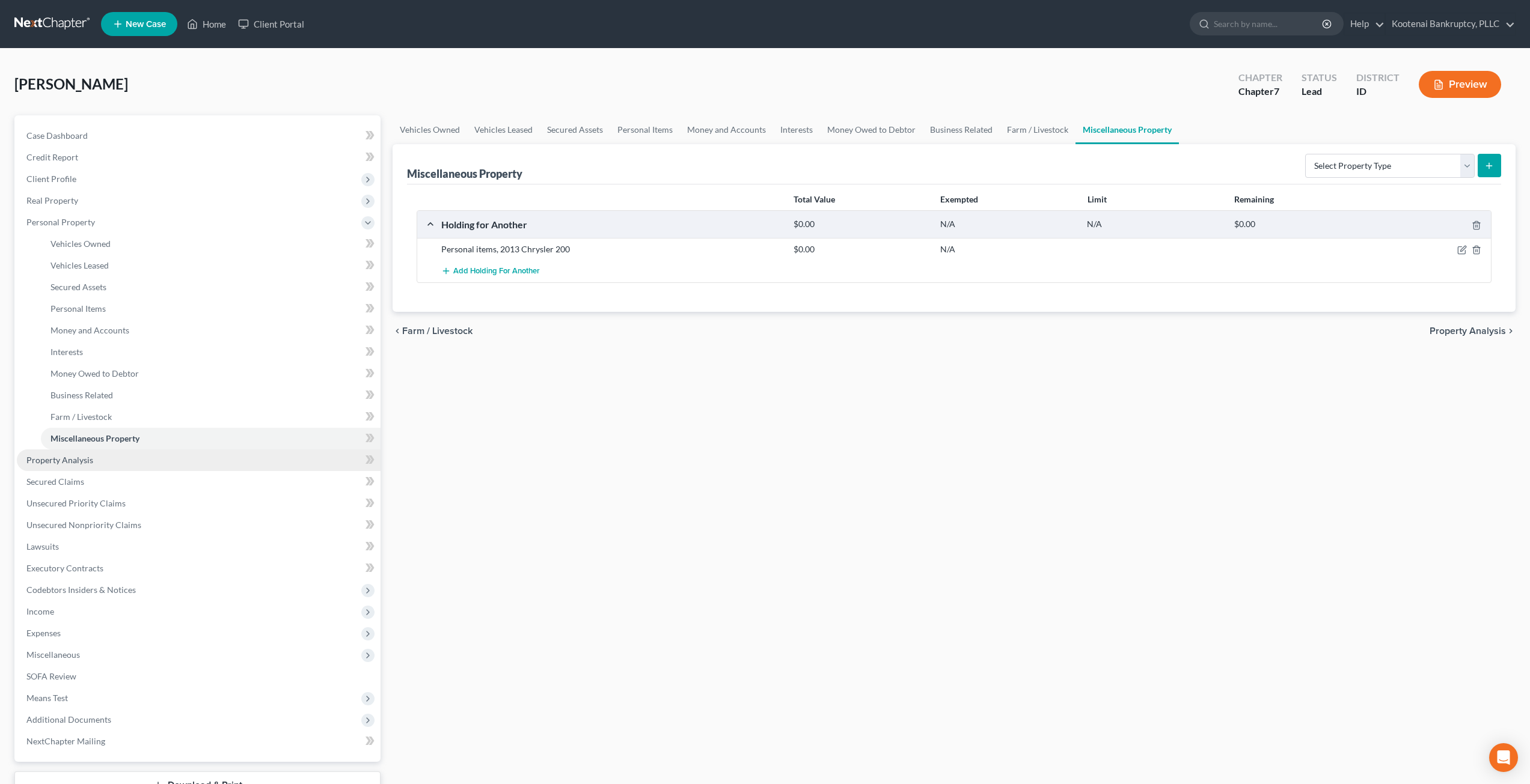
click at [62, 457] on span "Property Analysis" at bounding box center [60, 459] width 67 height 10
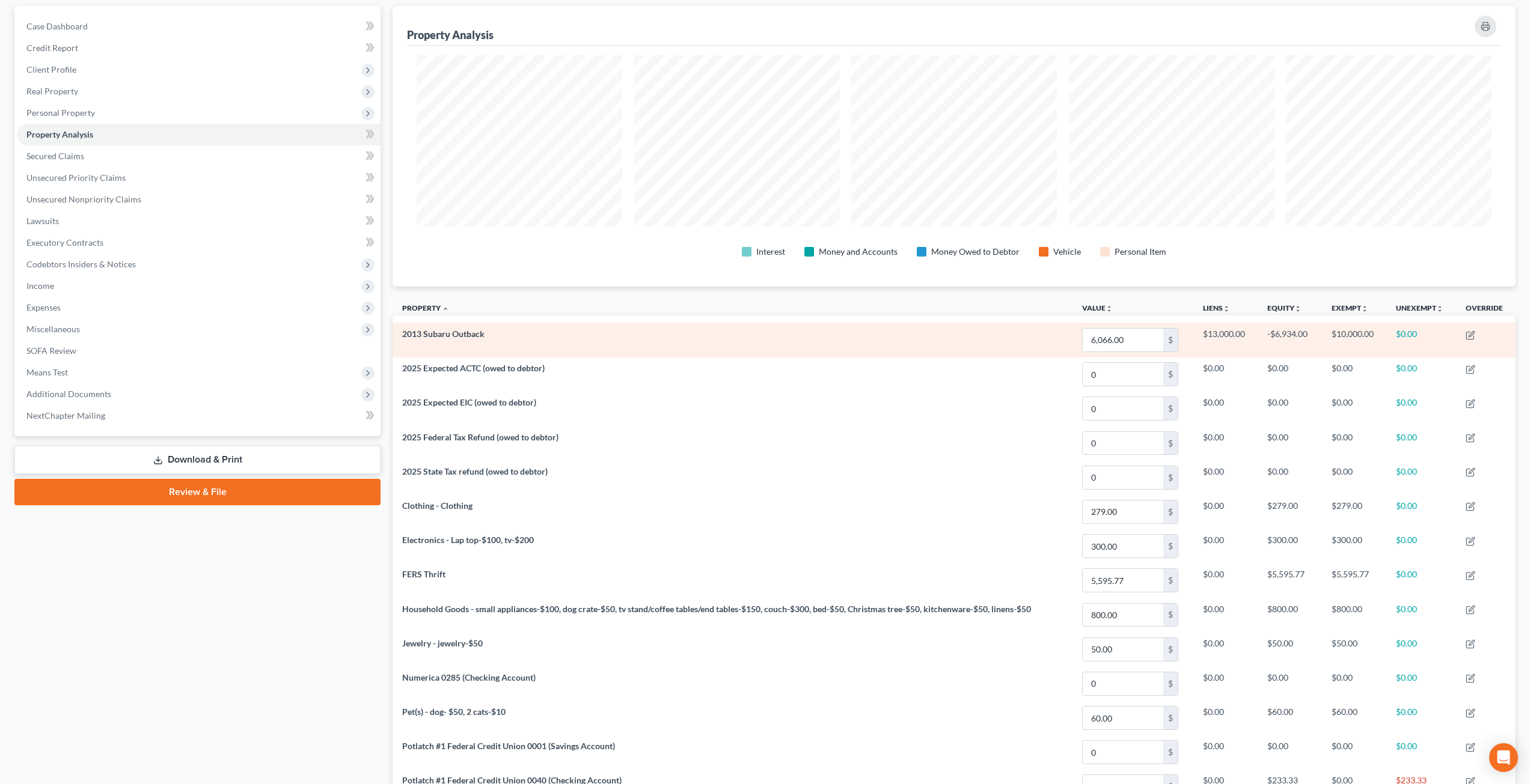
scroll to position [75, 0]
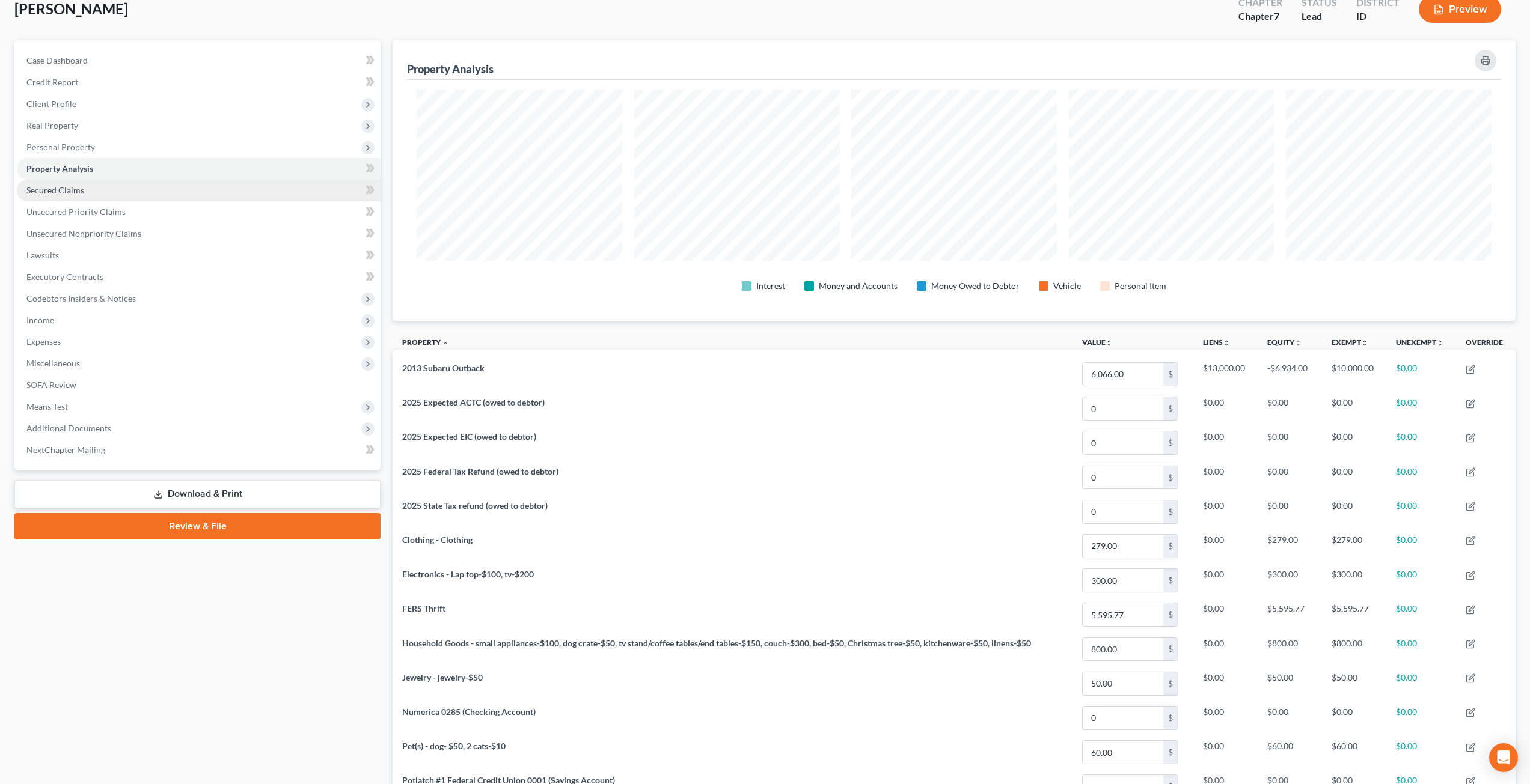
click at [126, 193] on link "Secured Claims" at bounding box center [198, 190] width 364 height 21
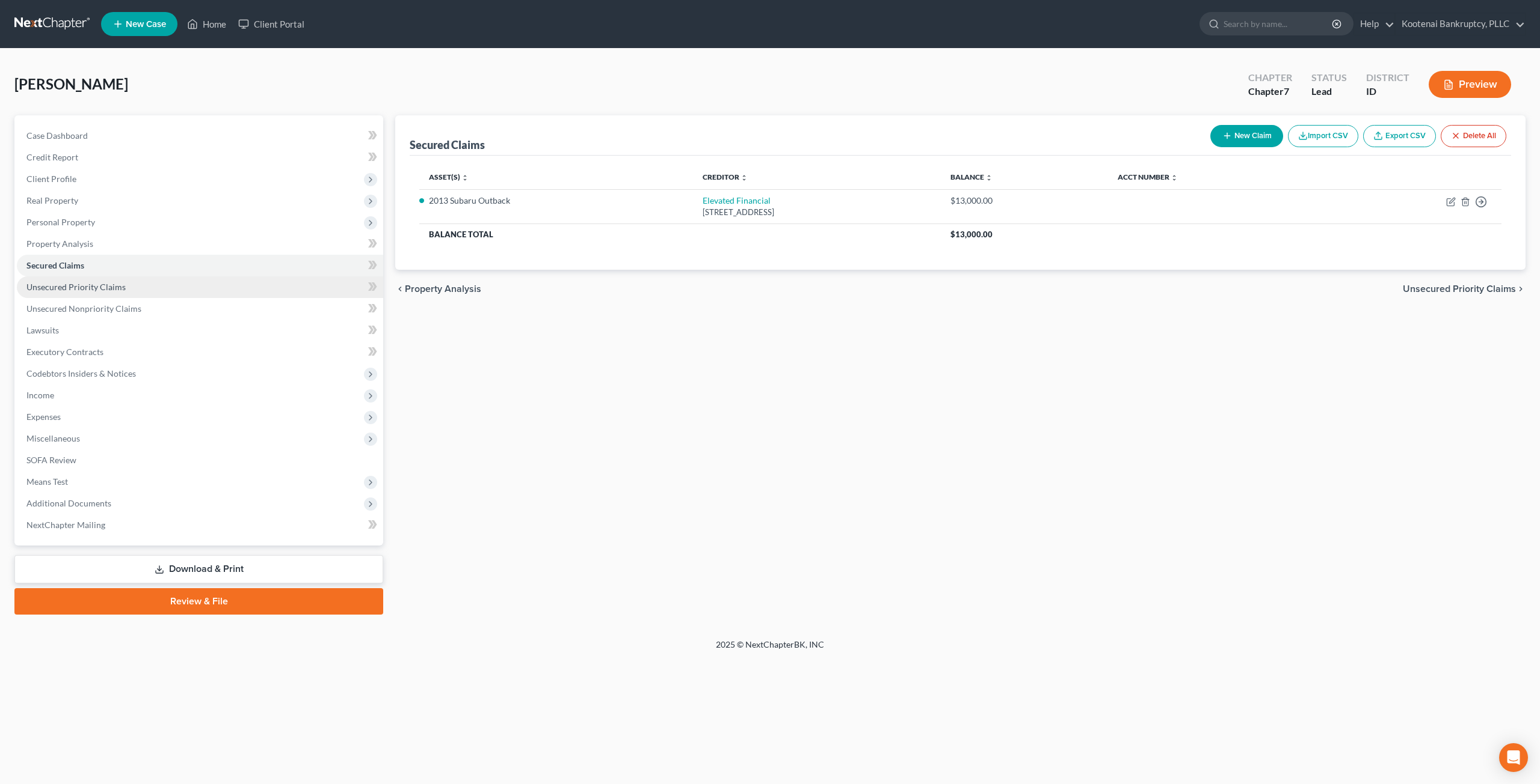
click at [144, 290] on link "Unsecured Priority Claims" at bounding box center [200, 286] width 367 height 21
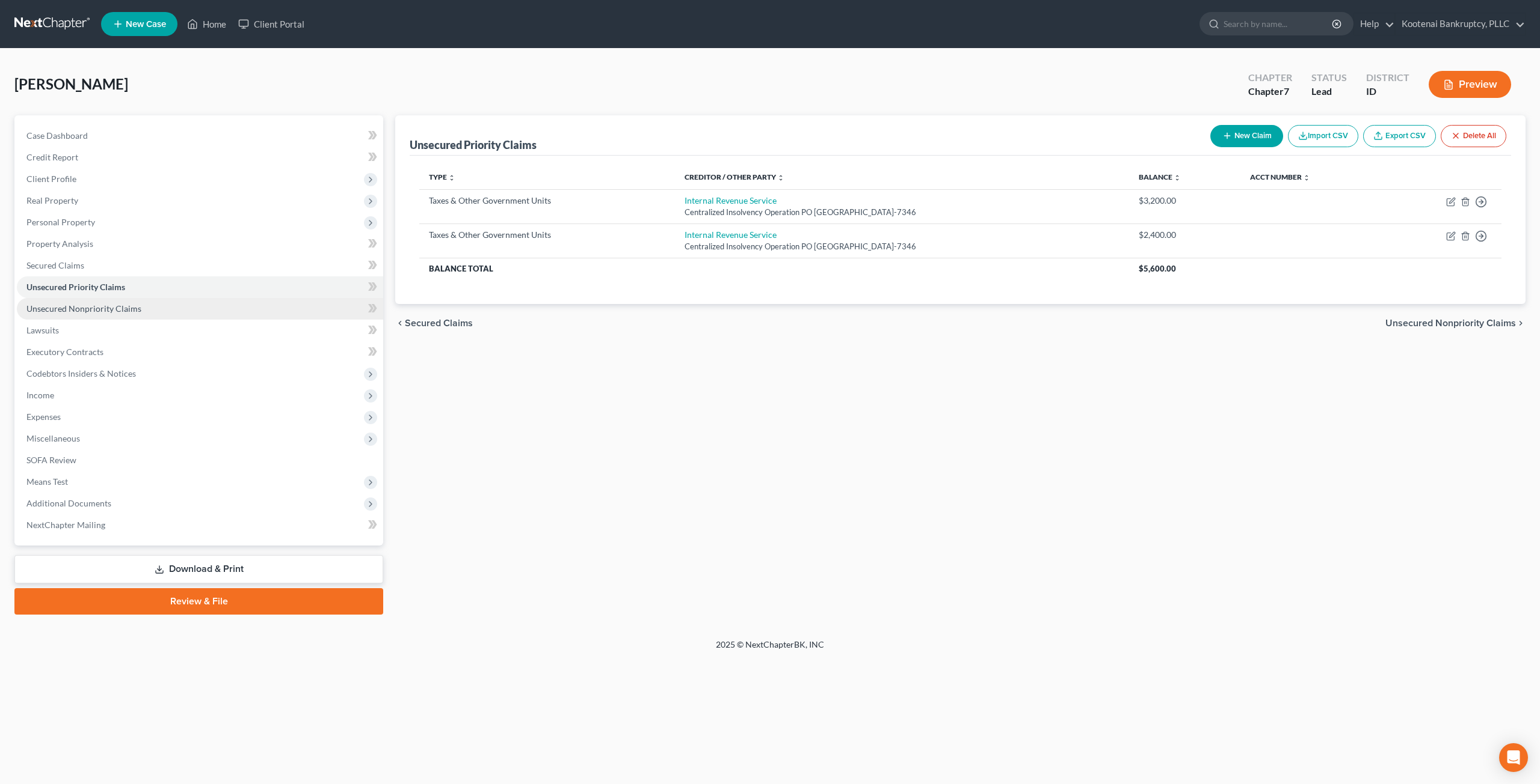
click at [145, 310] on link "Unsecured Nonpriority Claims" at bounding box center [200, 309] width 367 height 21
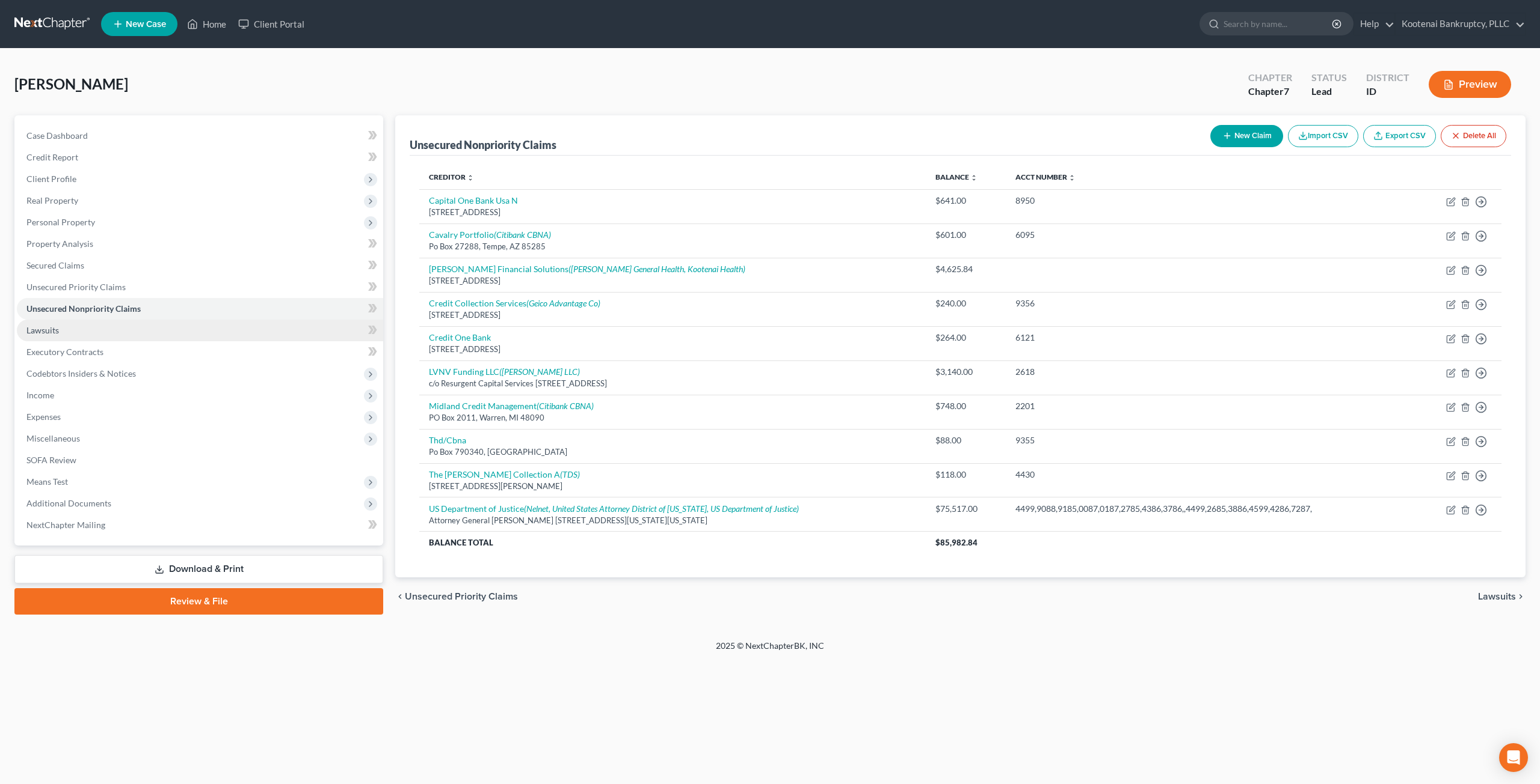
click at [120, 326] on link "Lawsuits" at bounding box center [200, 330] width 367 height 21
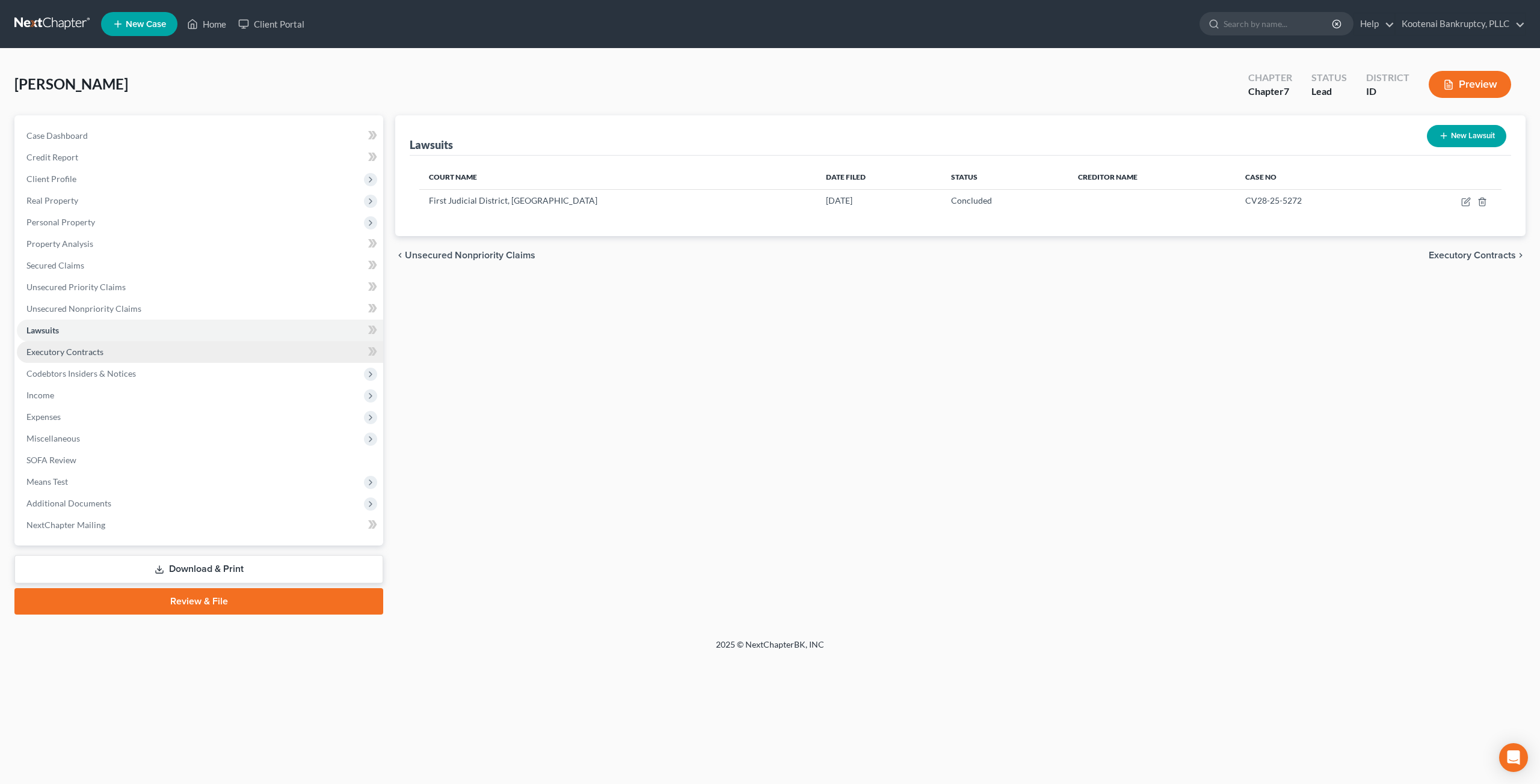
click at [101, 355] on span "Executory Contracts" at bounding box center [64, 352] width 77 height 10
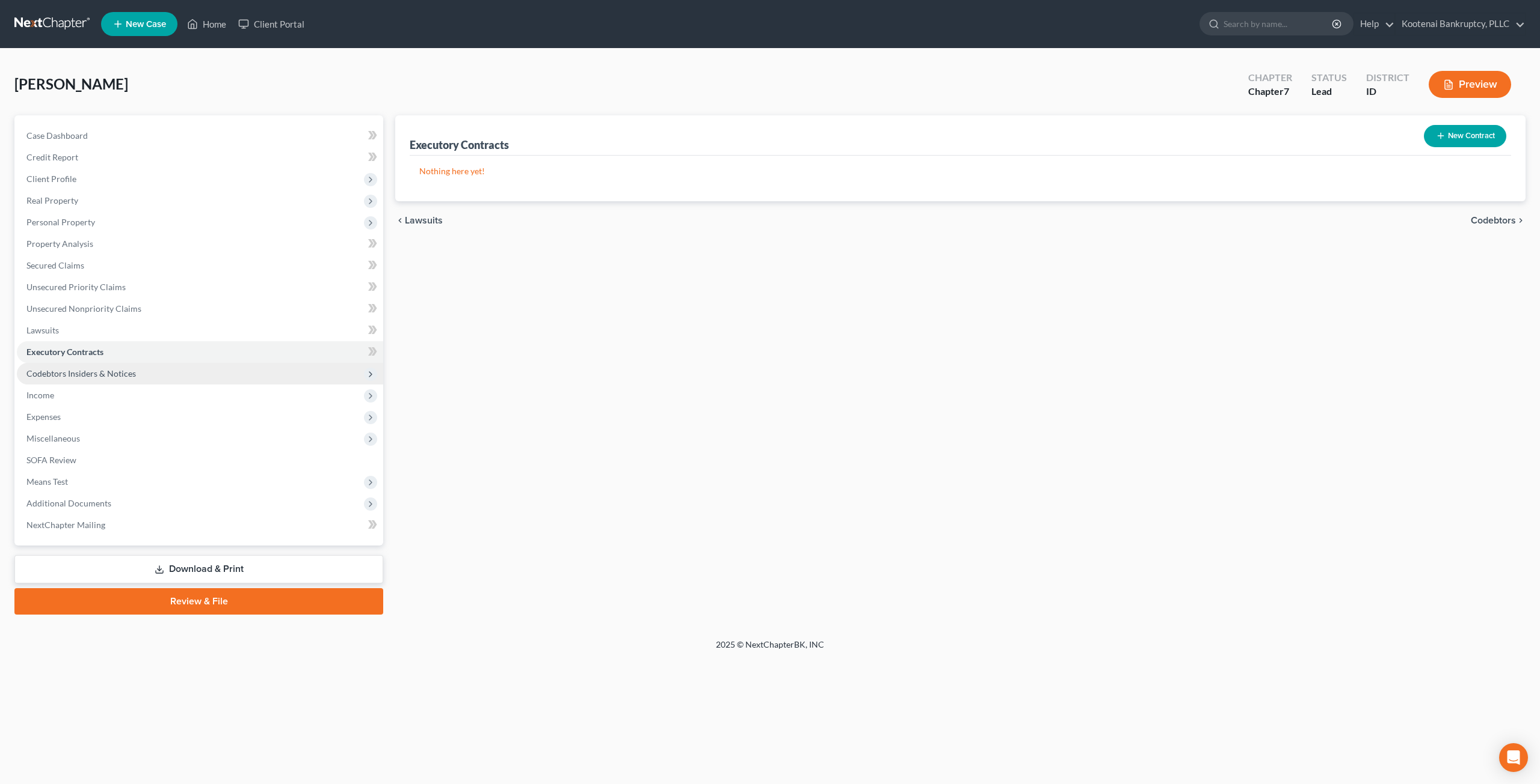
click at [107, 380] on span "Codebtors Insiders & Notices" at bounding box center [200, 373] width 367 height 21
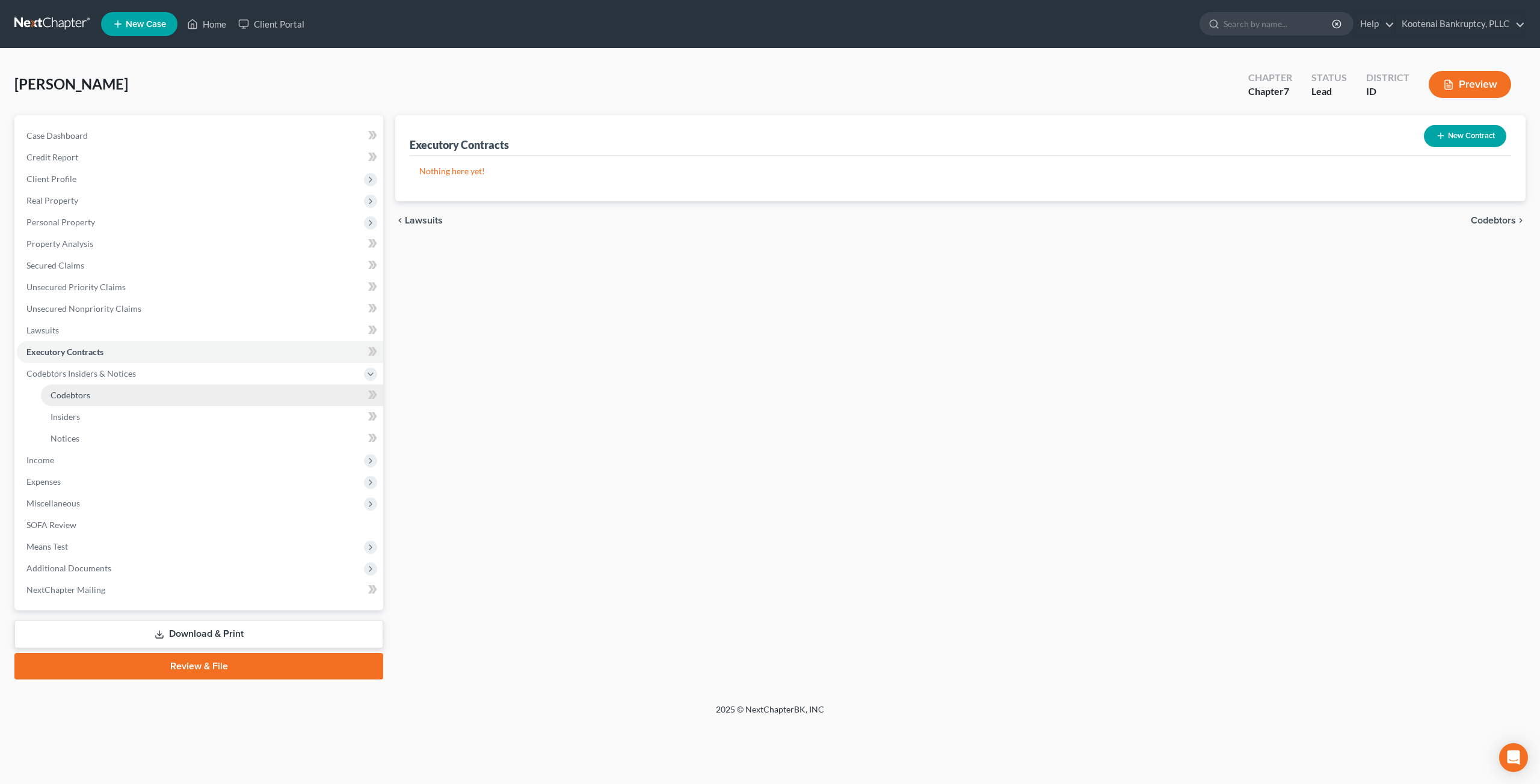
click at [105, 400] on link "Codebtors" at bounding box center [212, 395] width 342 height 21
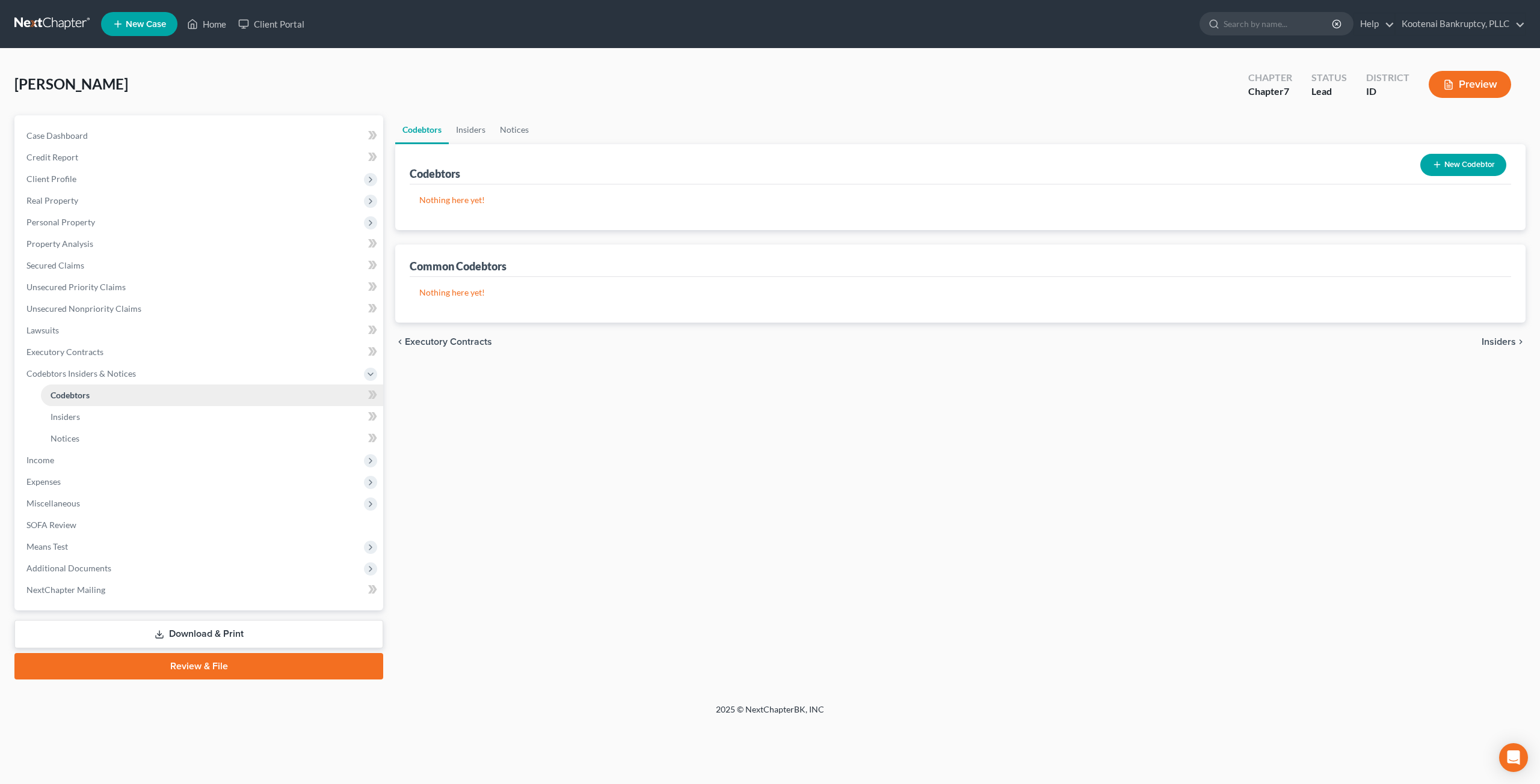
click at [111, 404] on link "Codebtors" at bounding box center [212, 395] width 342 height 21
click at [112, 420] on link "Insiders" at bounding box center [212, 417] width 342 height 21
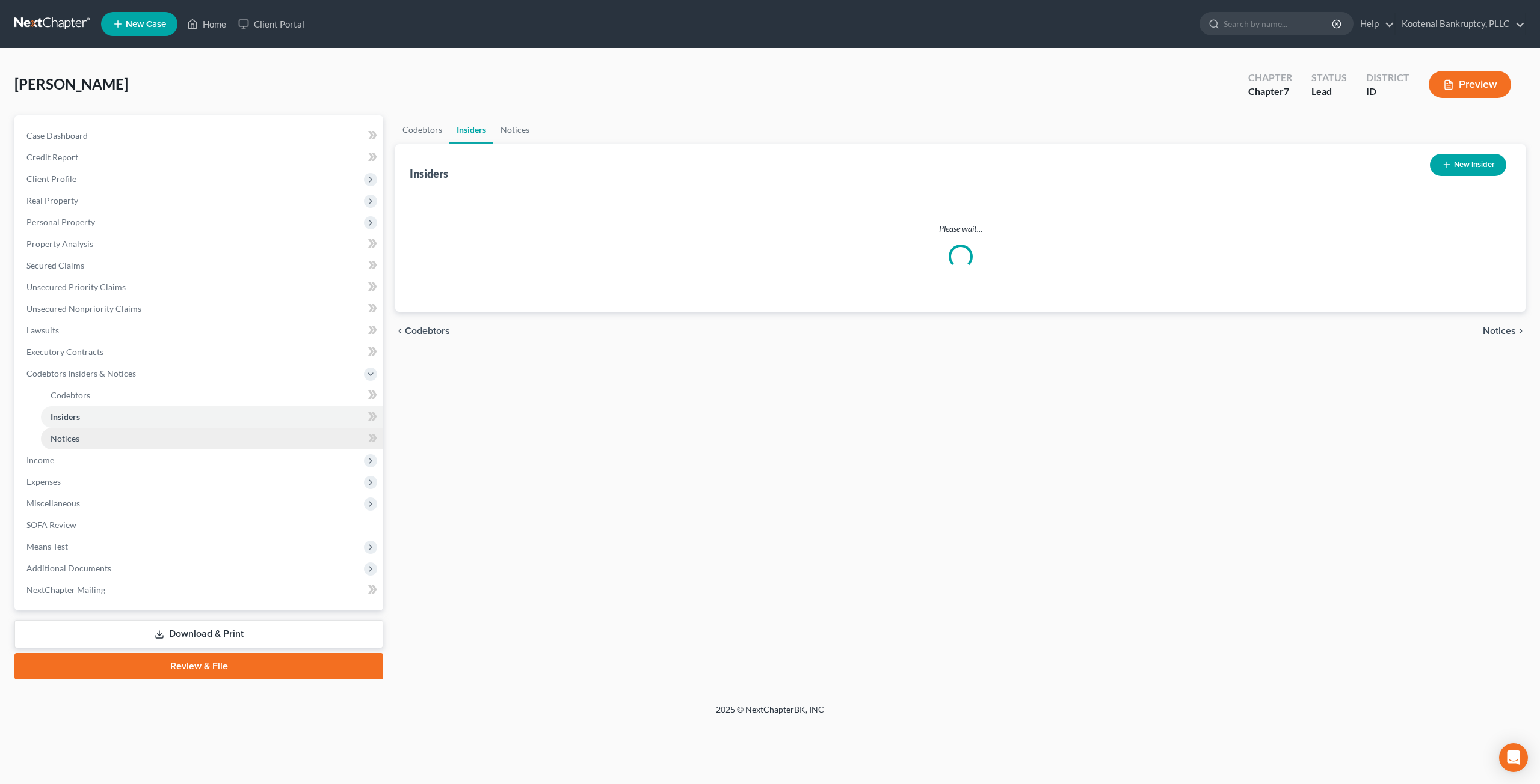
click at [118, 442] on link "Notices" at bounding box center [212, 438] width 342 height 21
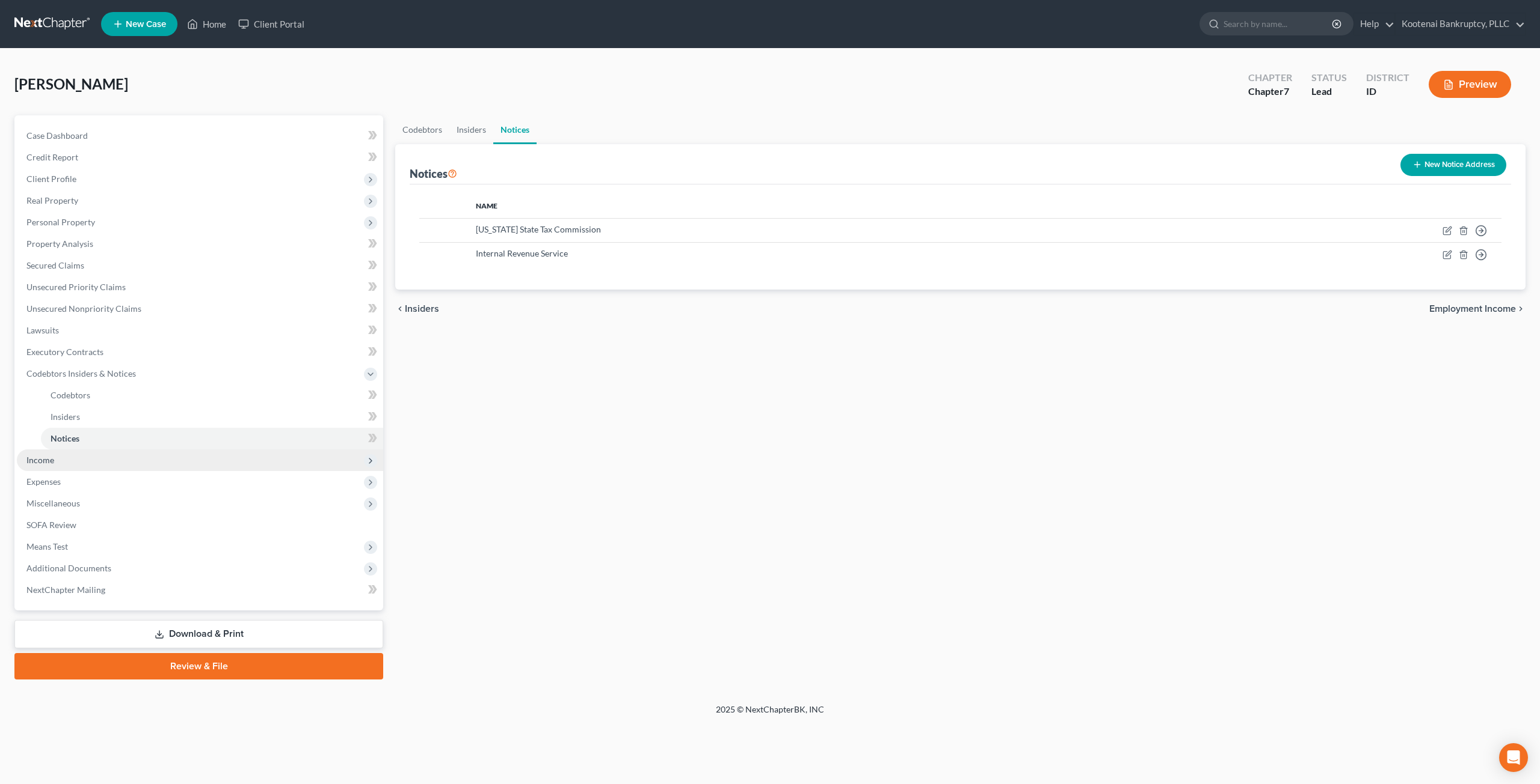
click at [103, 464] on span "Income" at bounding box center [200, 459] width 367 height 21
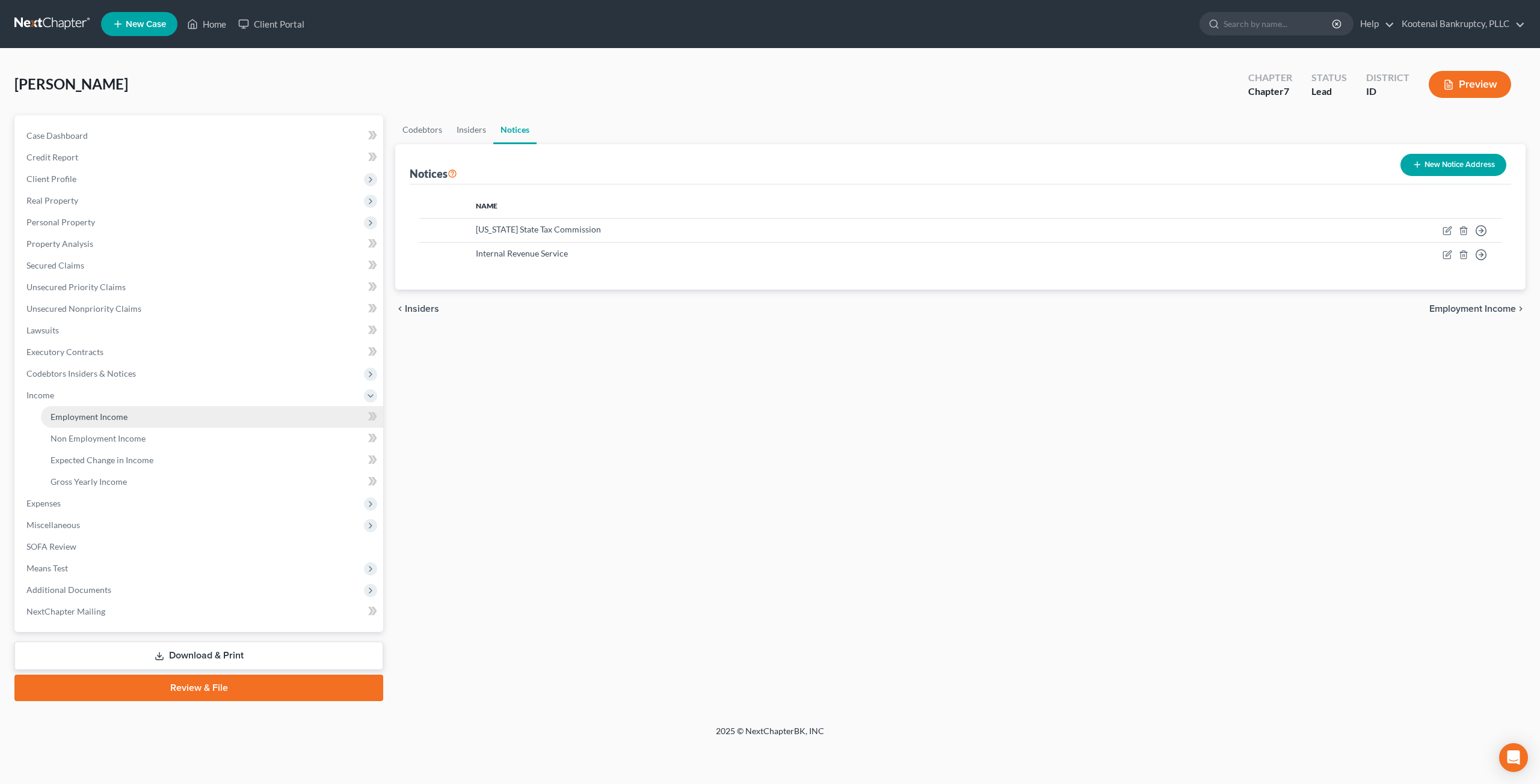
click at [103, 423] on link "Employment Income" at bounding box center [212, 417] width 342 height 21
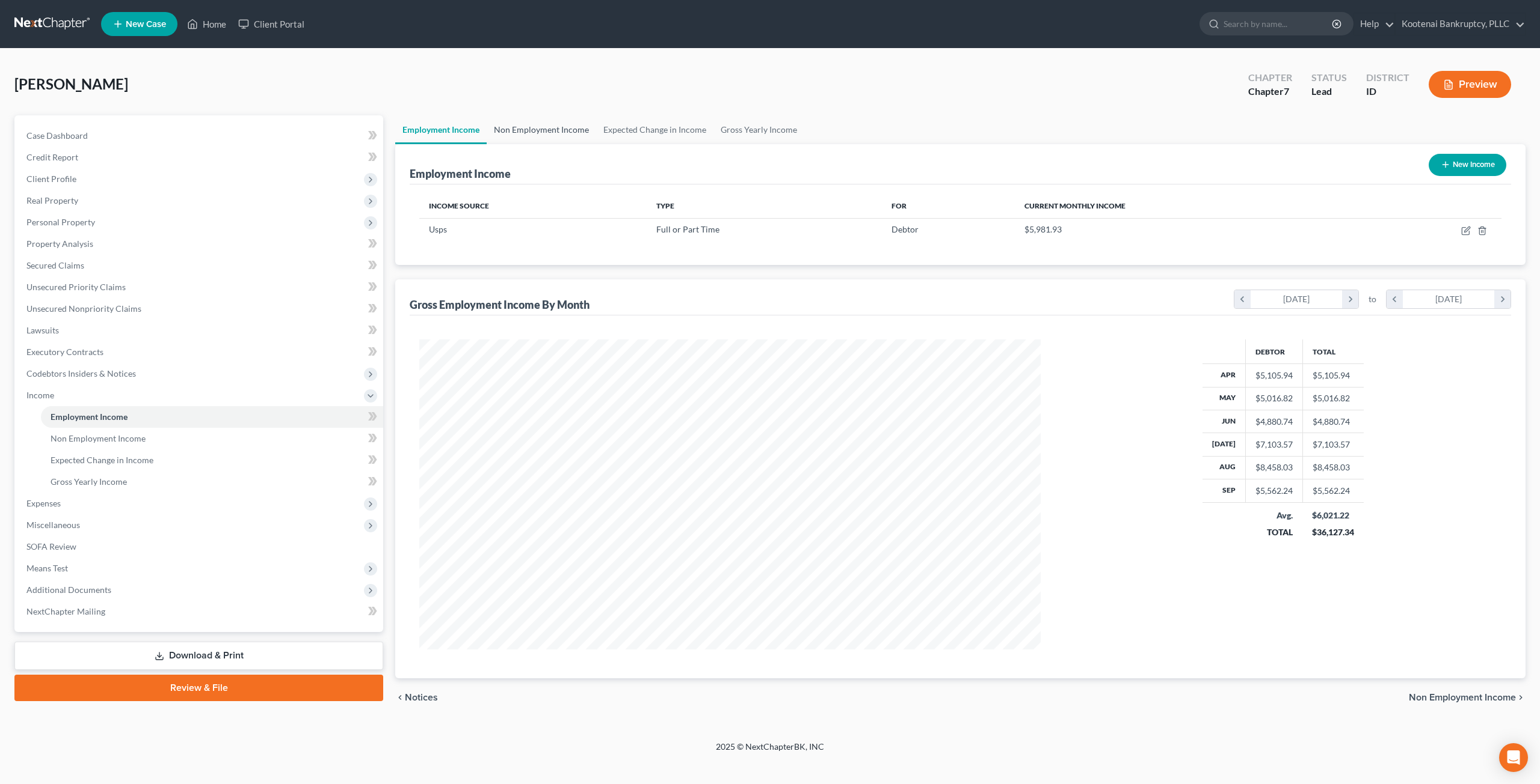
scroll to position [311, 645]
click at [516, 130] on link "Non Employment Income" at bounding box center [542, 129] width 110 height 29
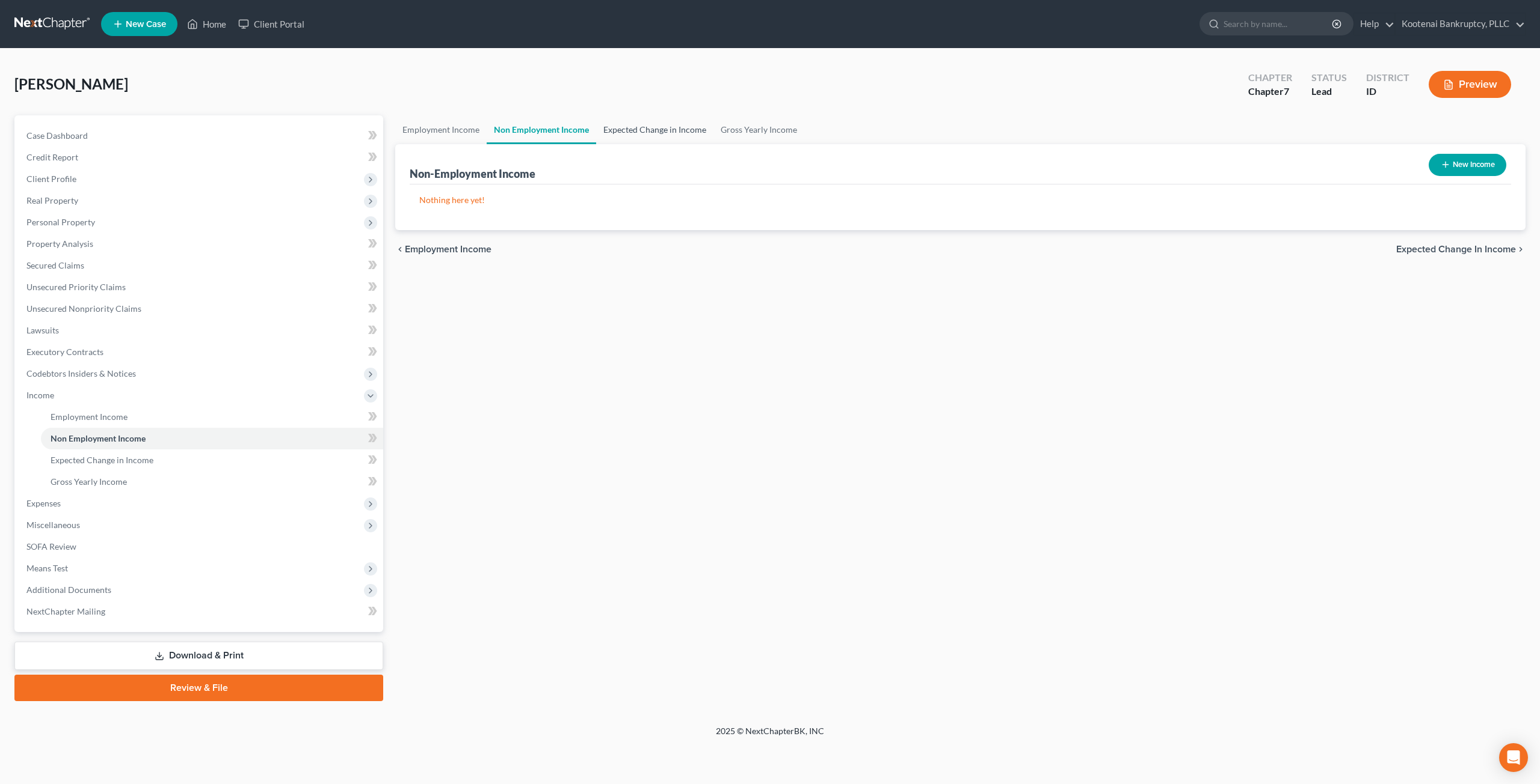
click at [665, 130] on link "Expected Change in Income" at bounding box center [655, 129] width 117 height 29
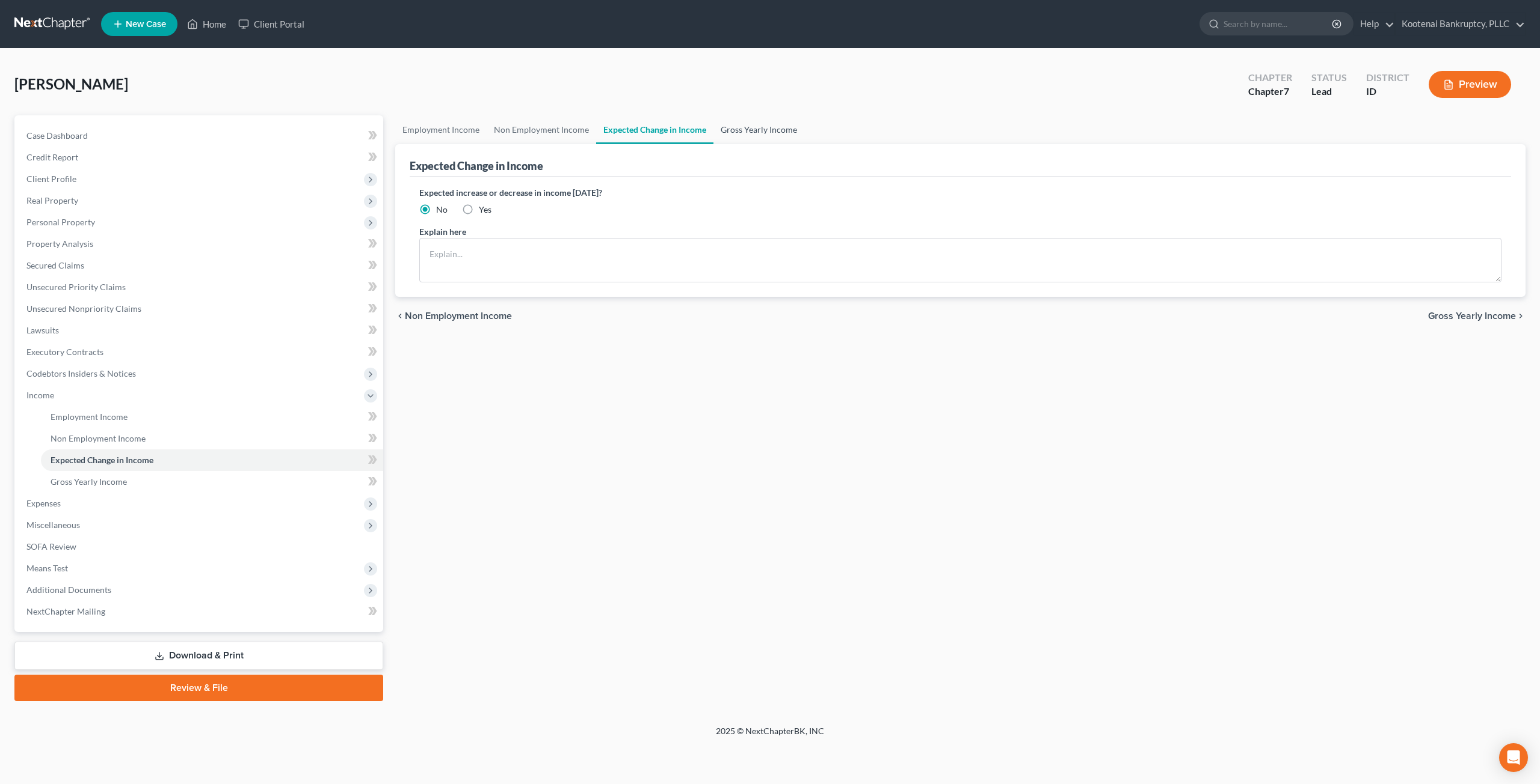
click at [762, 130] on link "Gross Yearly Income" at bounding box center [759, 129] width 91 height 29
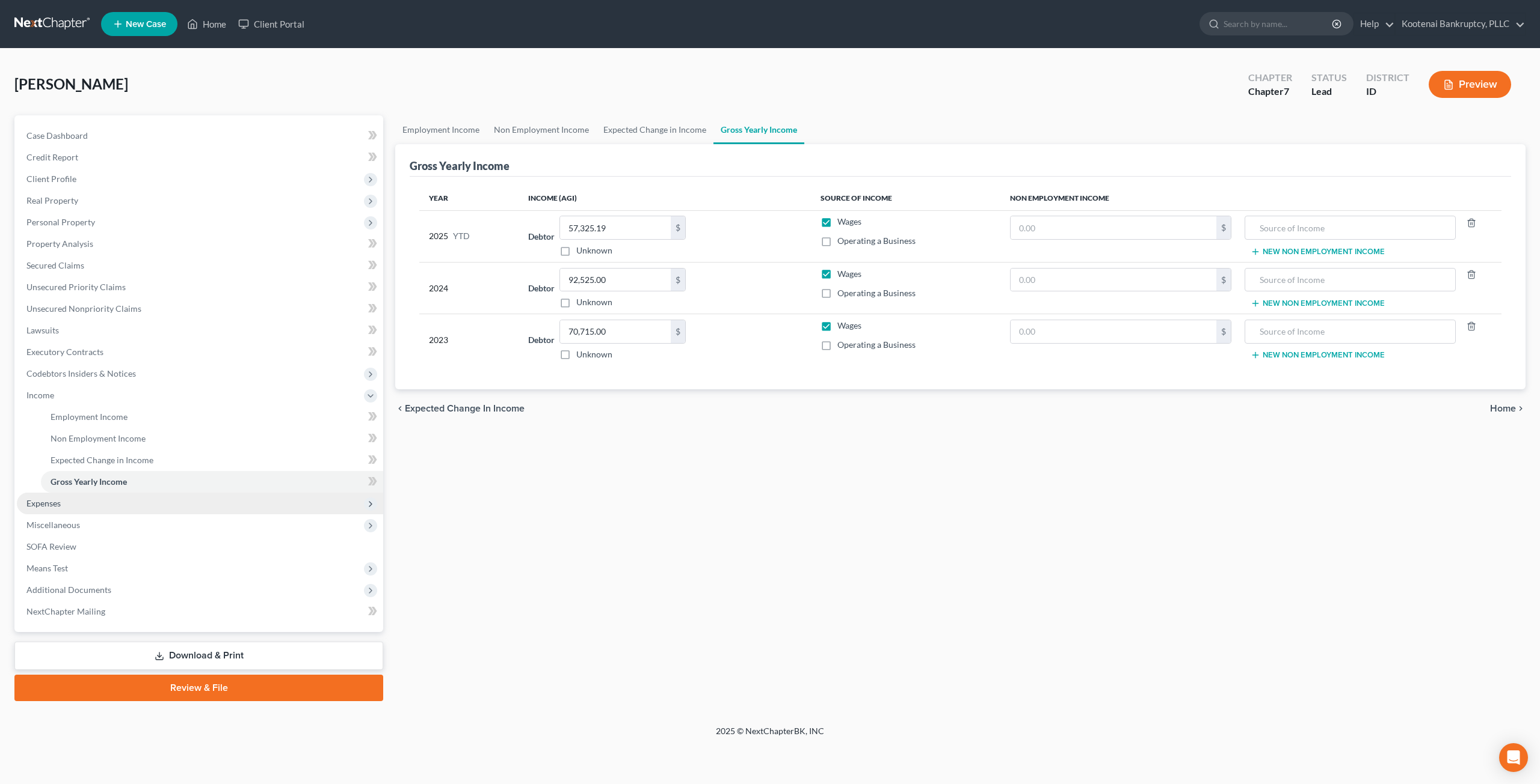
click at [82, 503] on span "Expenses" at bounding box center [200, 503] width 367 height 21
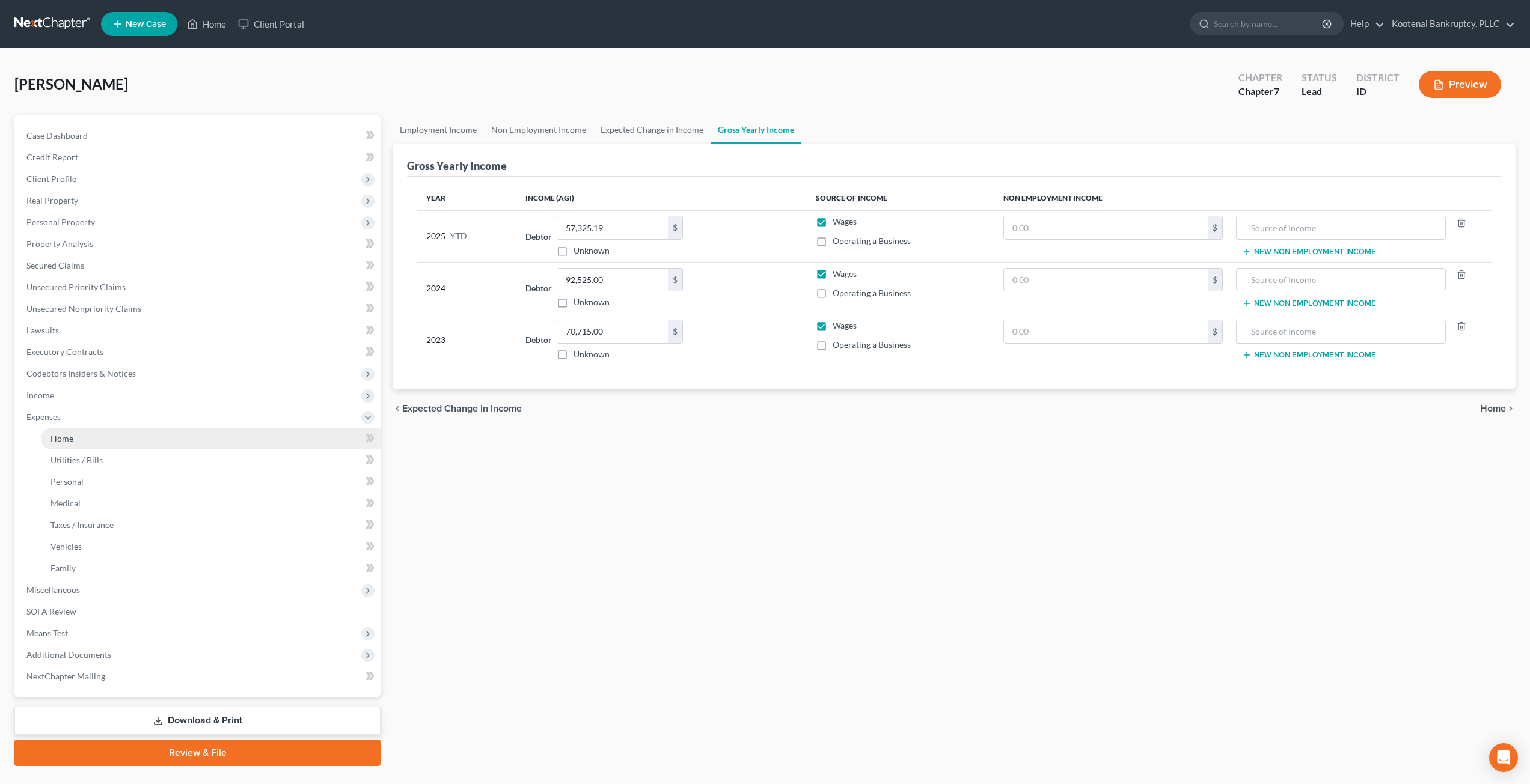
click at [104, 438] on link "Home" at bounding box center [210, 438] width 339 height 21
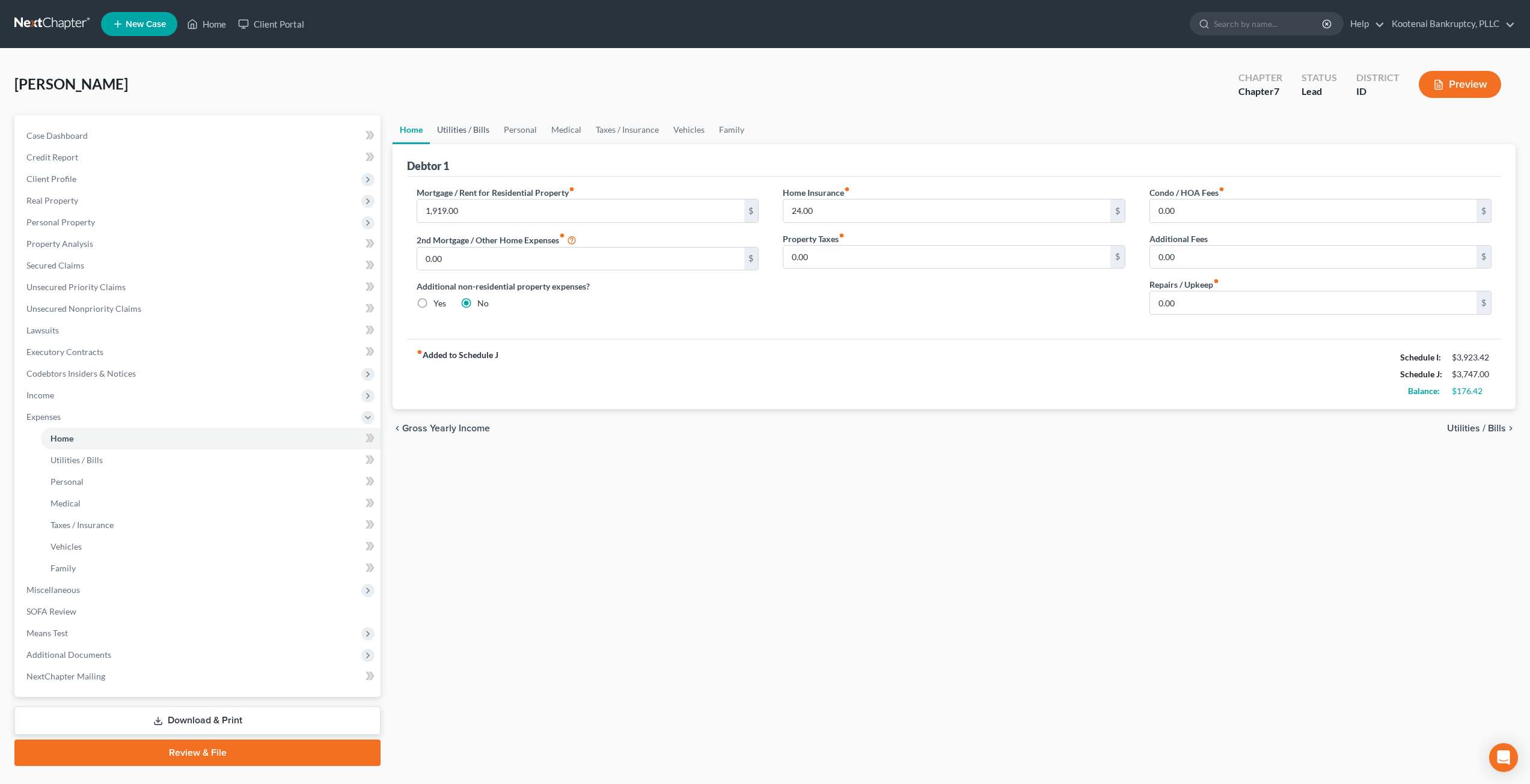
click at [469, 133] on link "Utilities / Bills" at bounding box center [463, 129] width 67 height 29
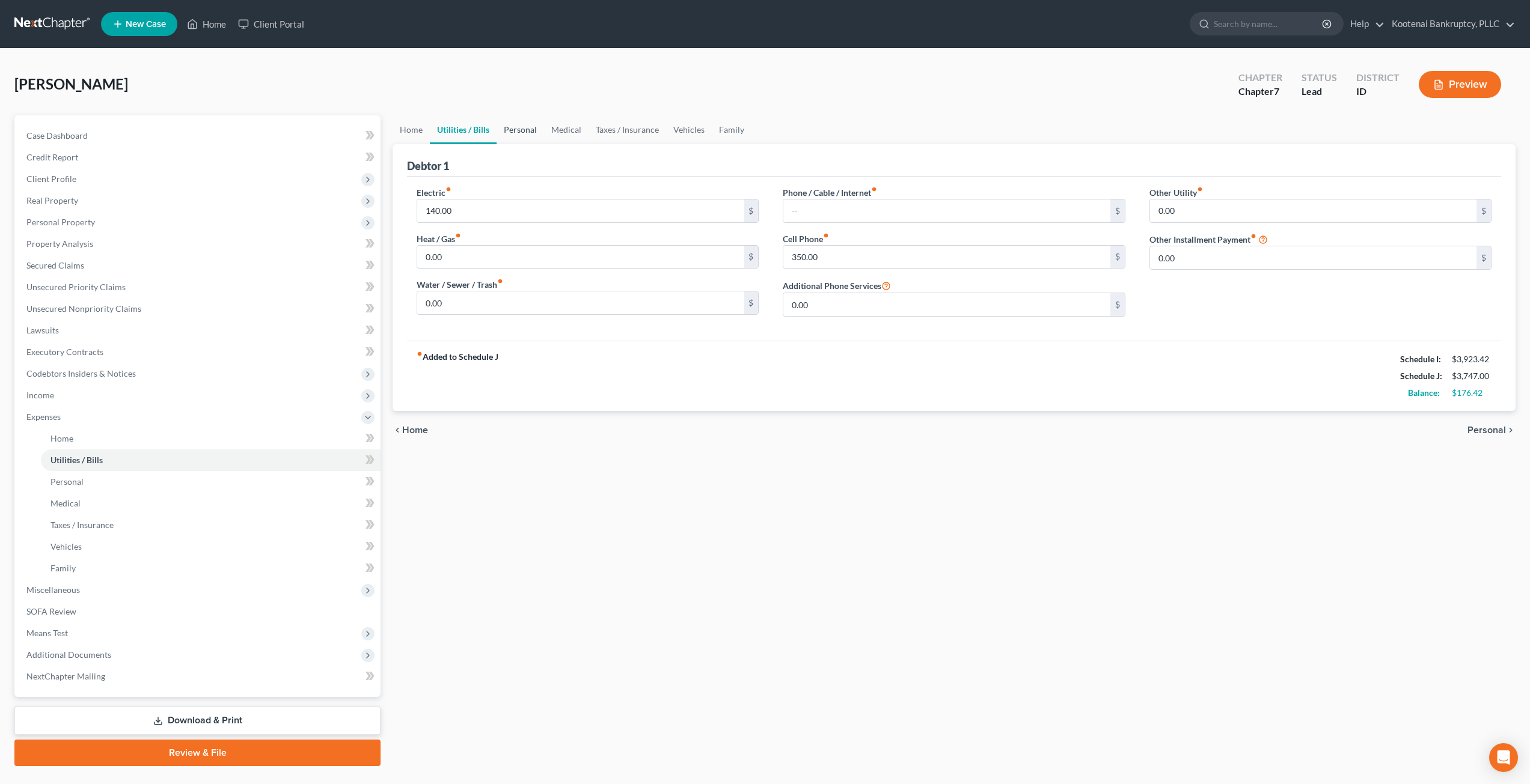
click at [519, 128] on link "Personal" at bounding box center [520, 129] width 47 height 29
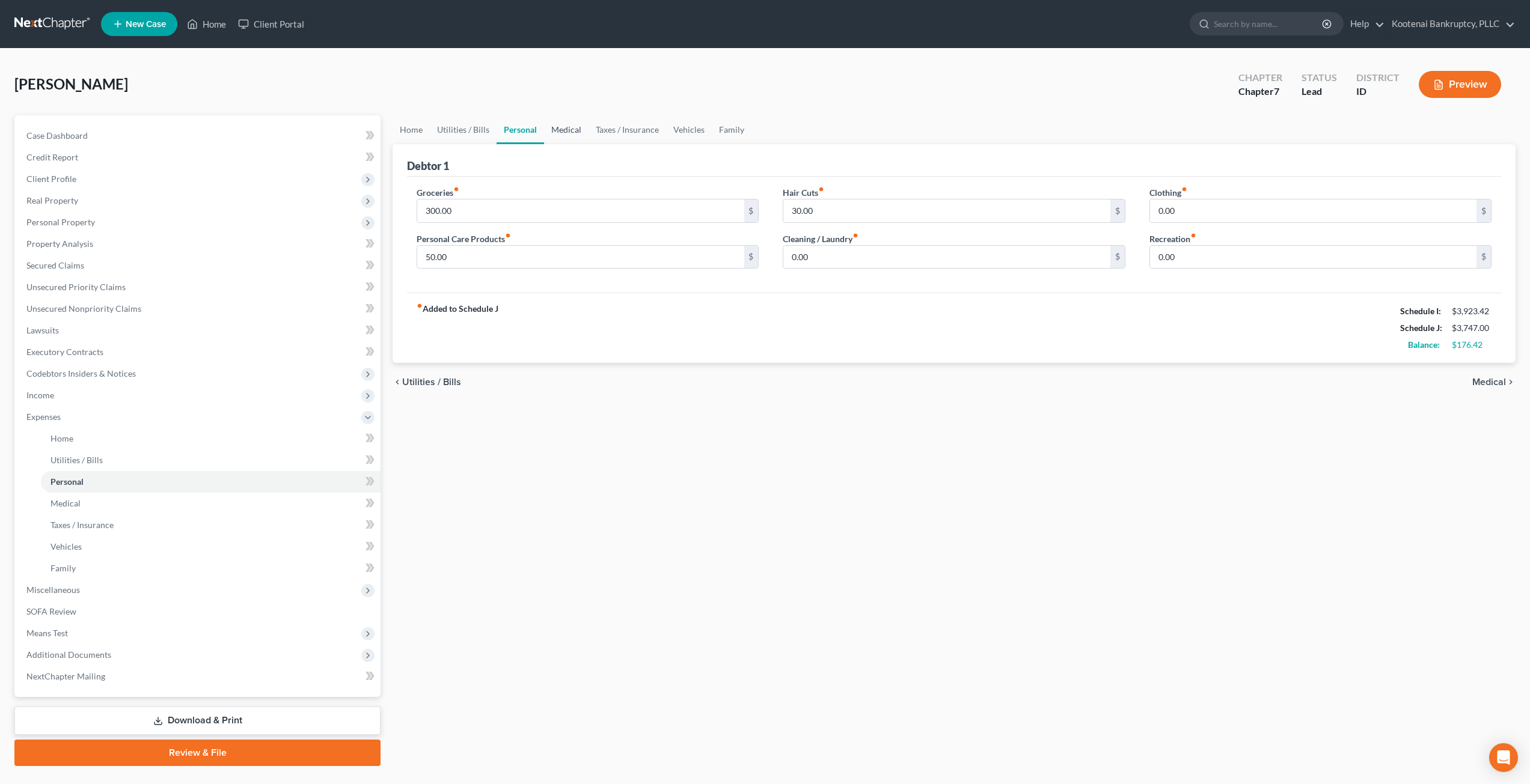
click at [560, 124] on link "Medical" at bounding box center [566, 129] width 45 height 29
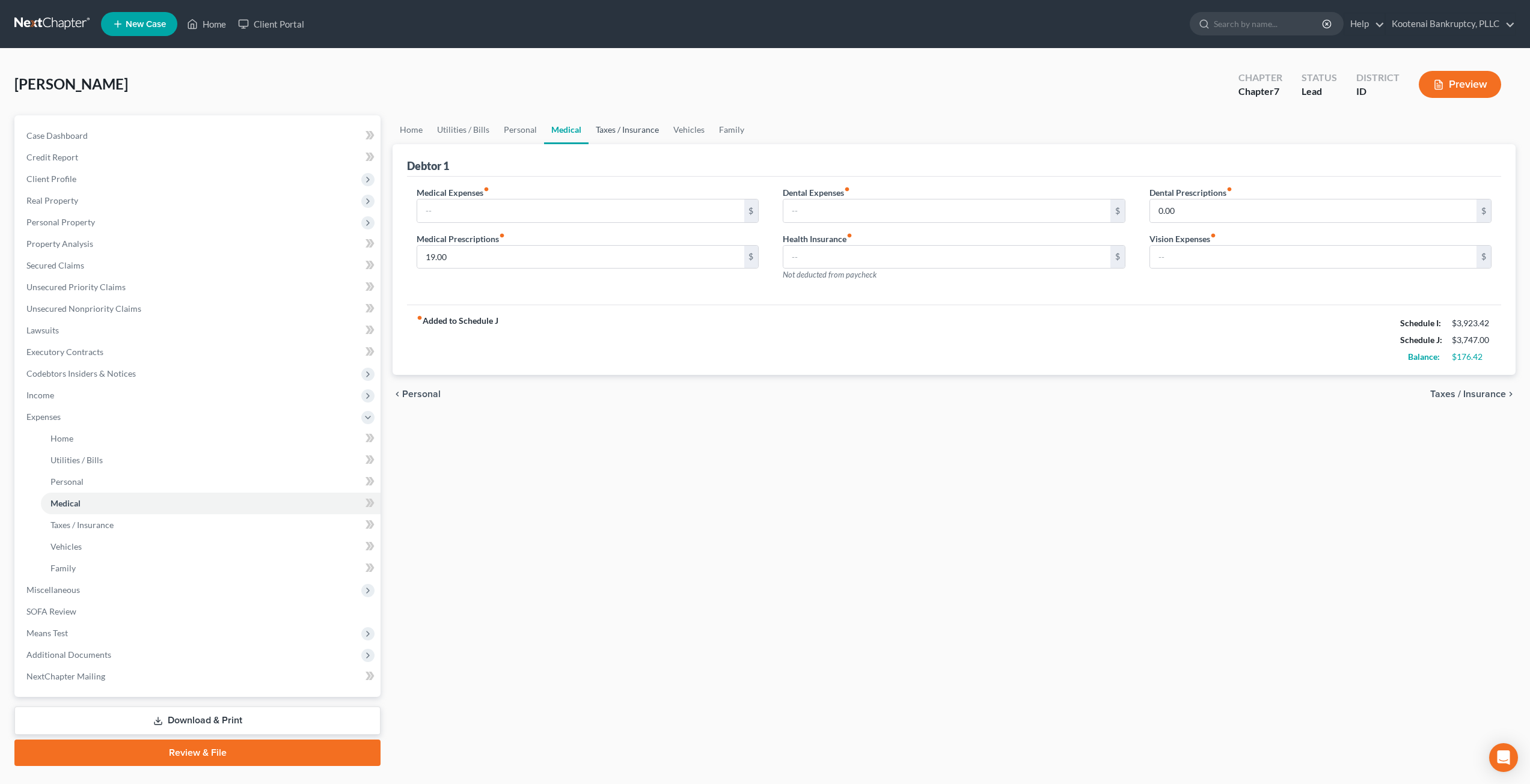
click at [613, 124] on link "Taxes / Insurance" at bounding box center [627, 129] width 77 height 29
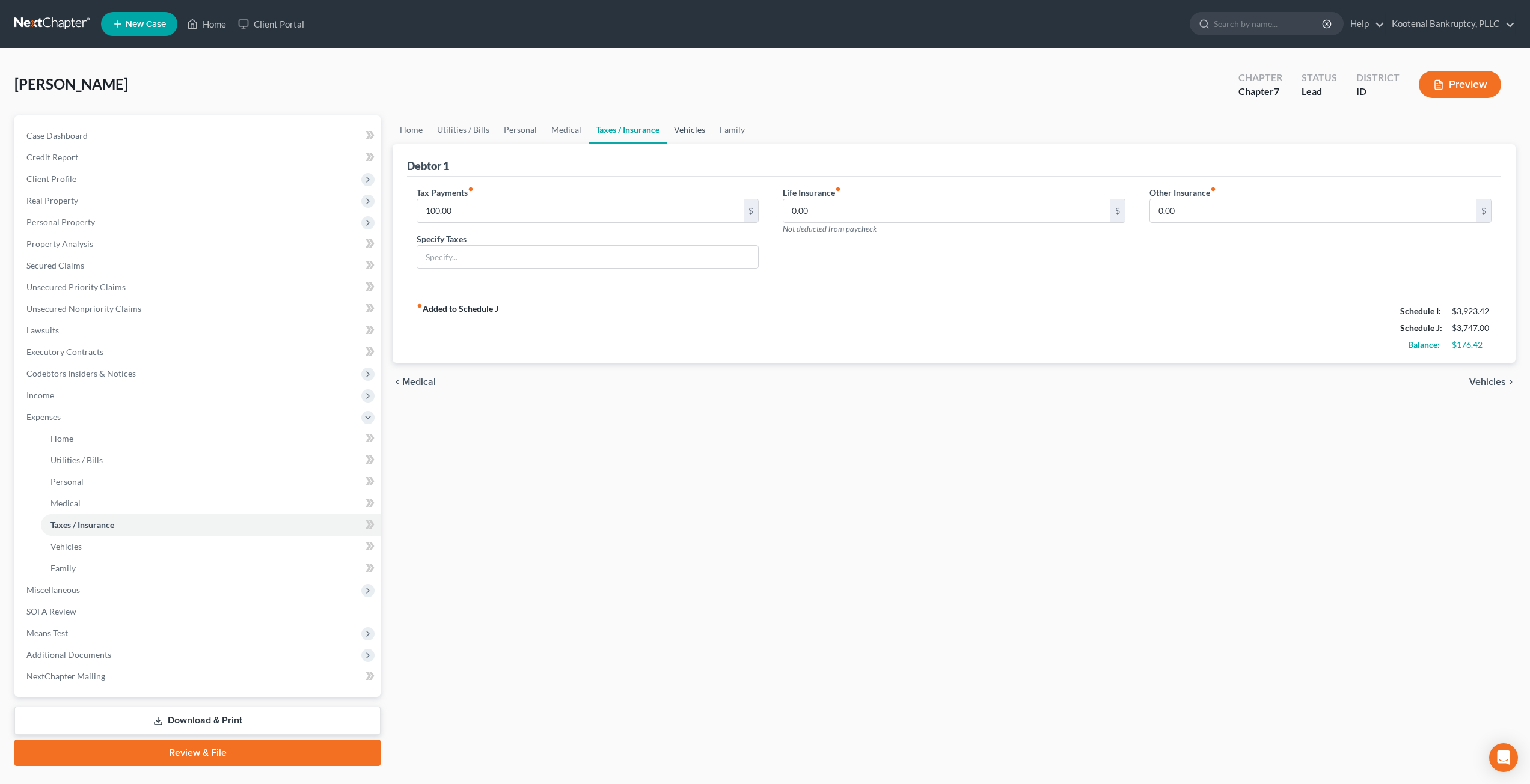
click at [667, 126] on link "Vehicles" at bounding box center [689, 129] width 46 height 29
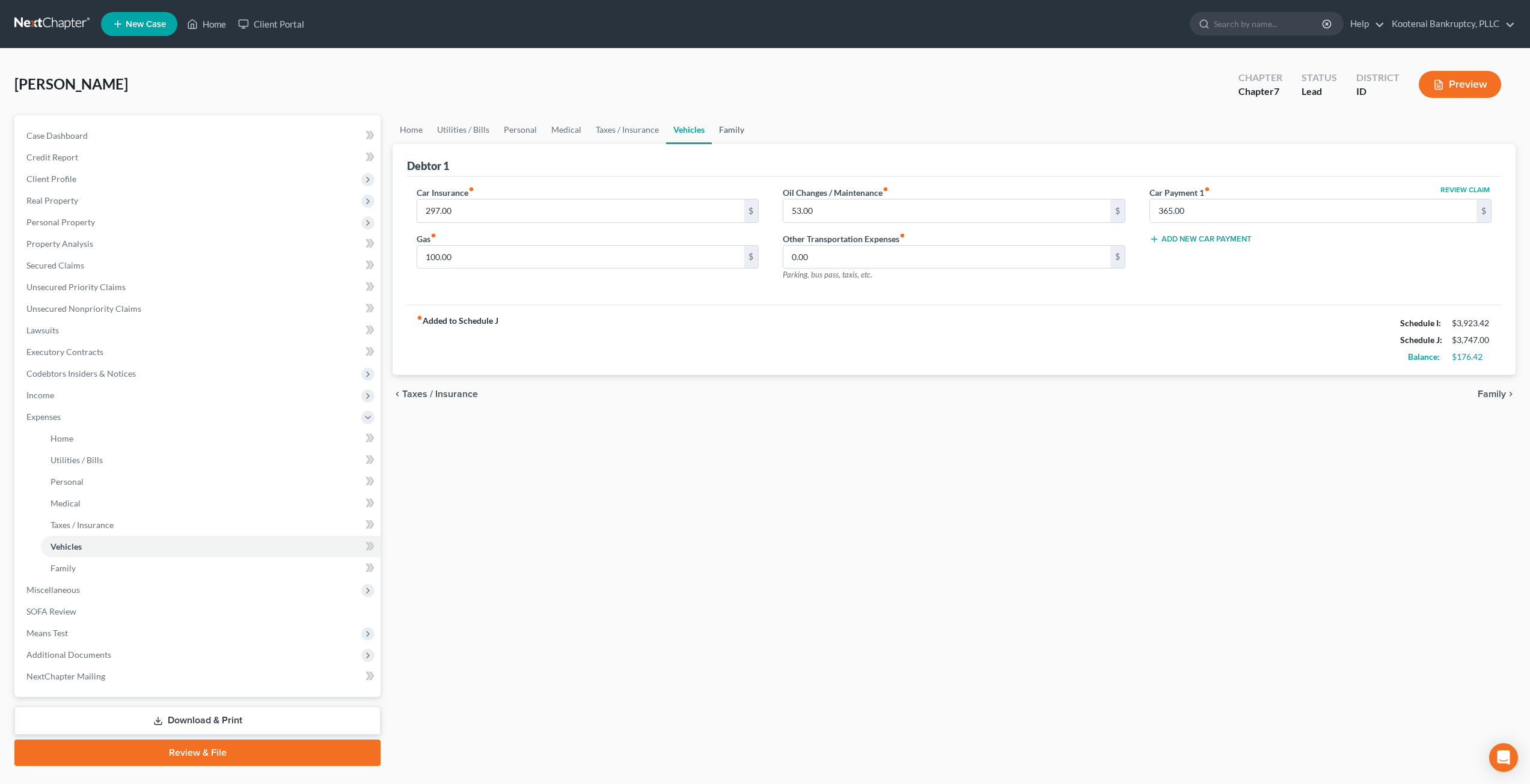
click at [728, 130] on link "Family" at bounding box center [731, 129] width 40 height 29
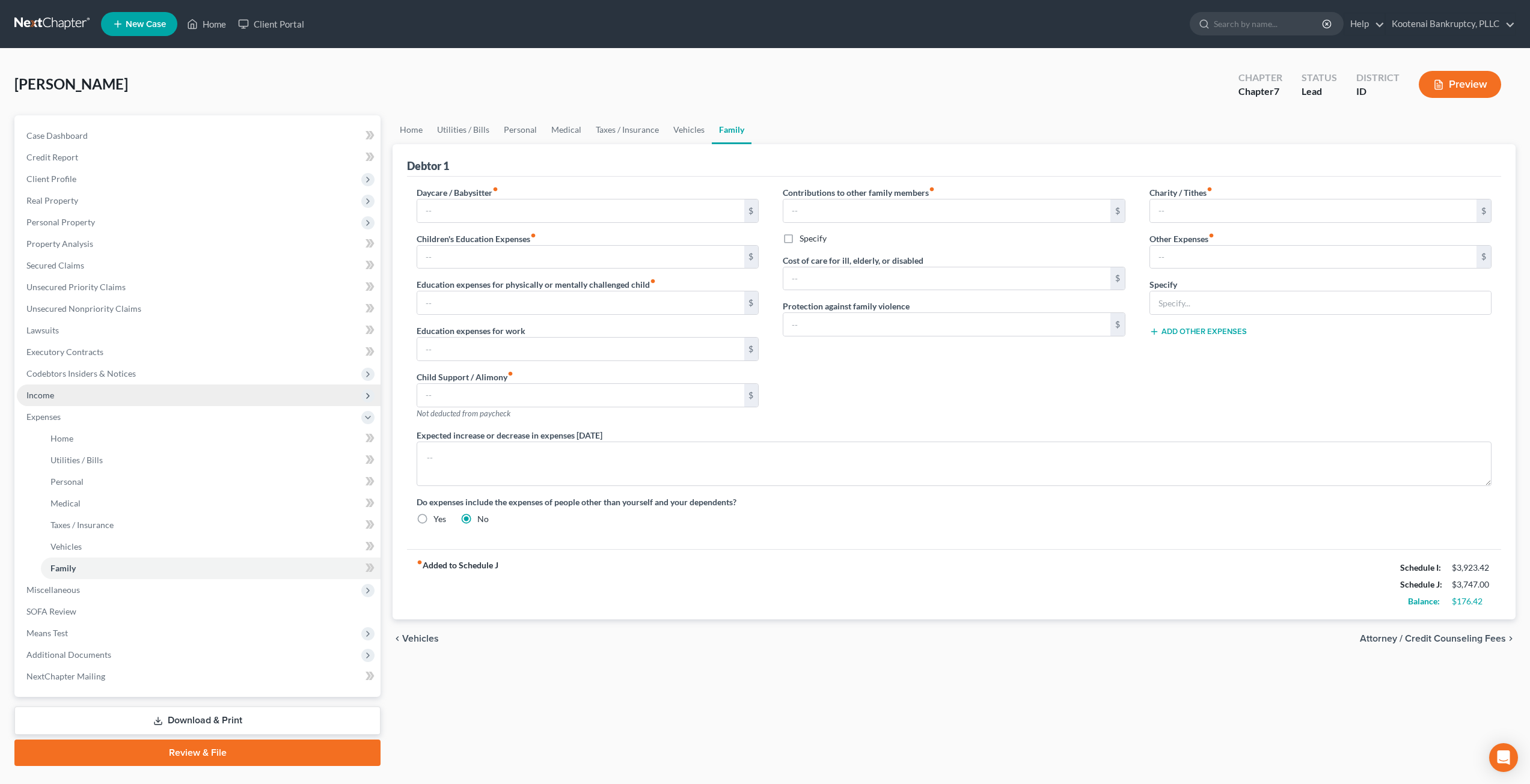
click at [96, 400] on span "Income" at bounding box center [198, 395] width 364 height 21
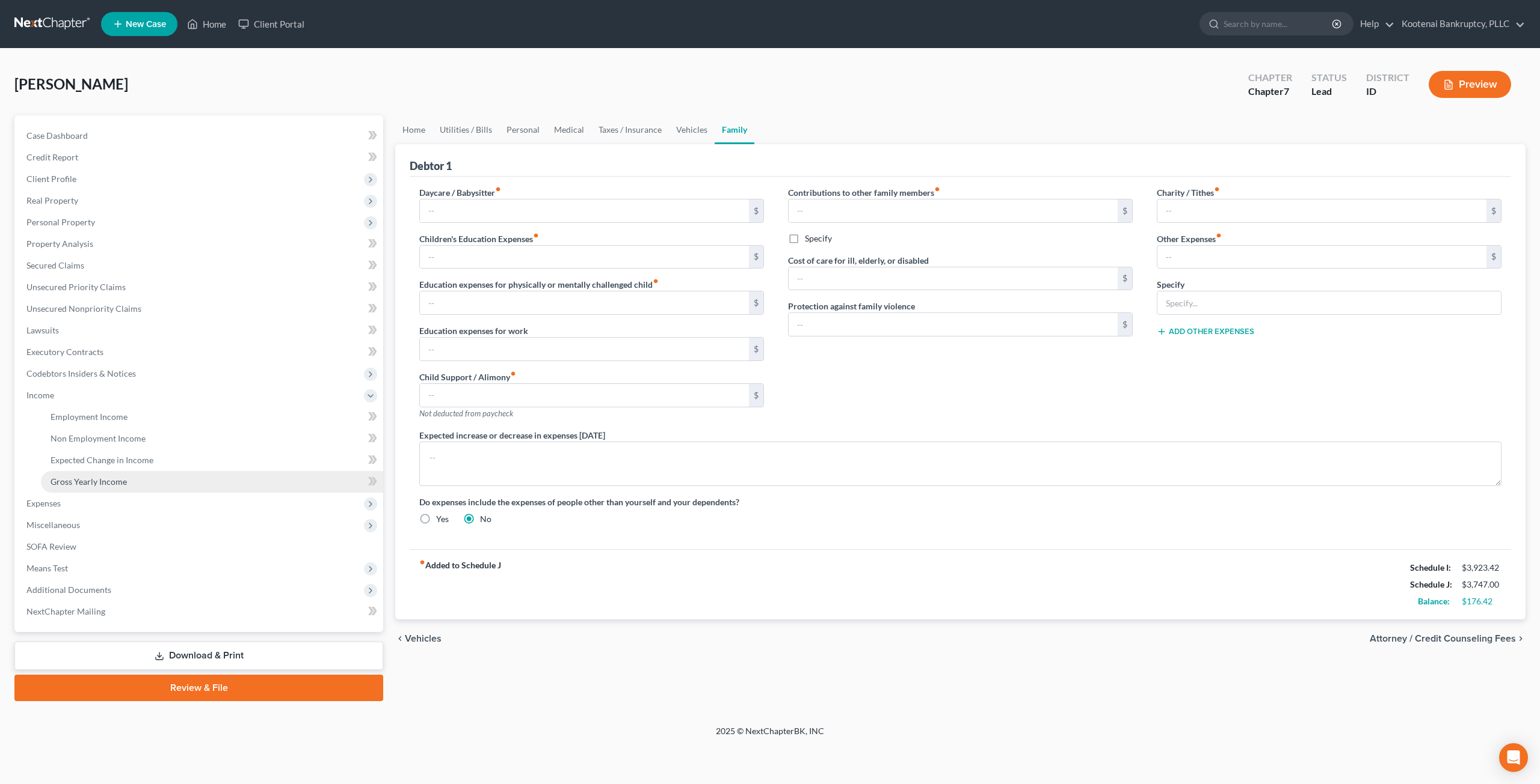
click at [106, 485] on span "Gross Yearly Income" at bounding box center [88, 482] width 76 height 10
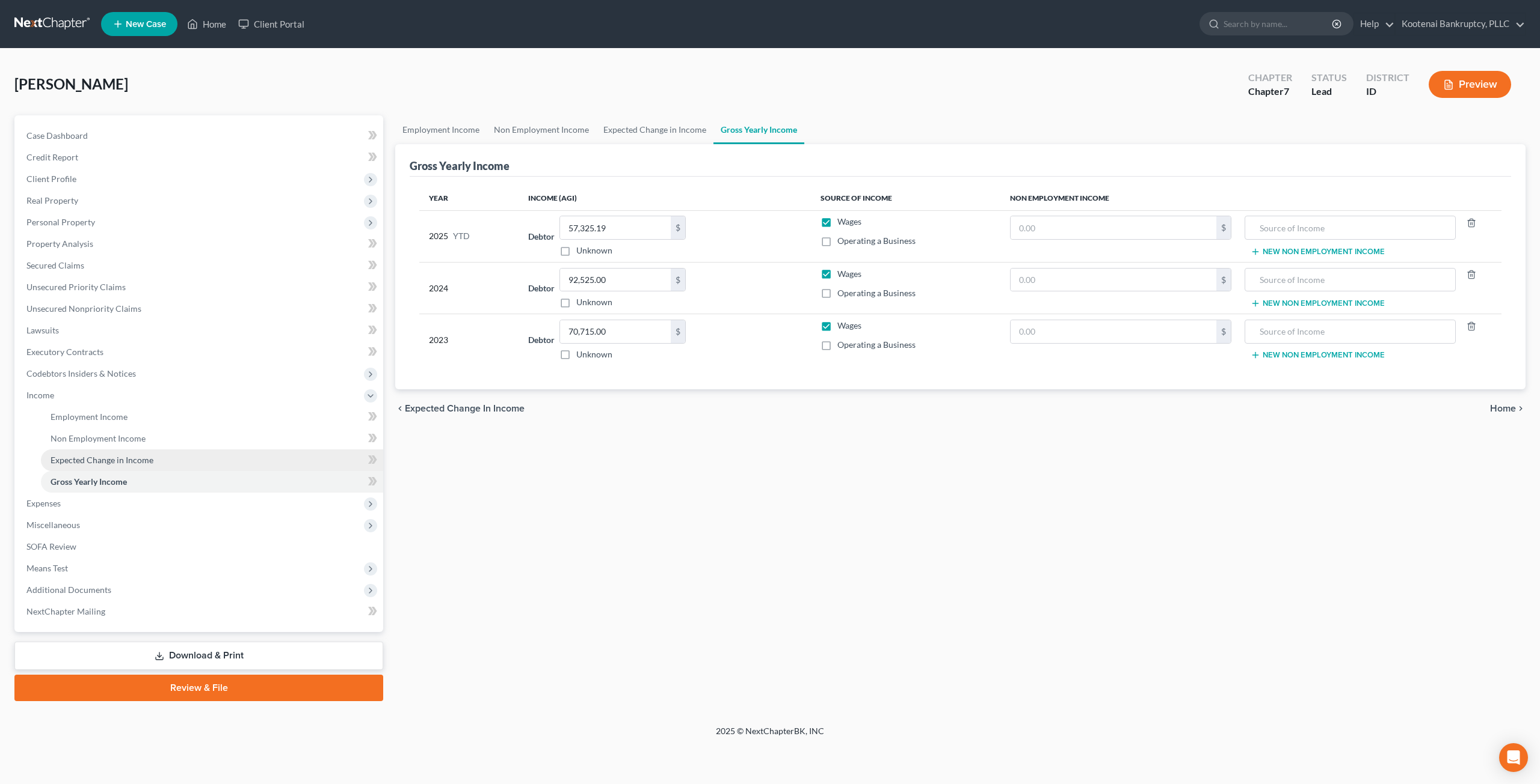
click at [122, 461] on span "Expected Change in Income" at bounding box center [101, 459] width 103 height 10
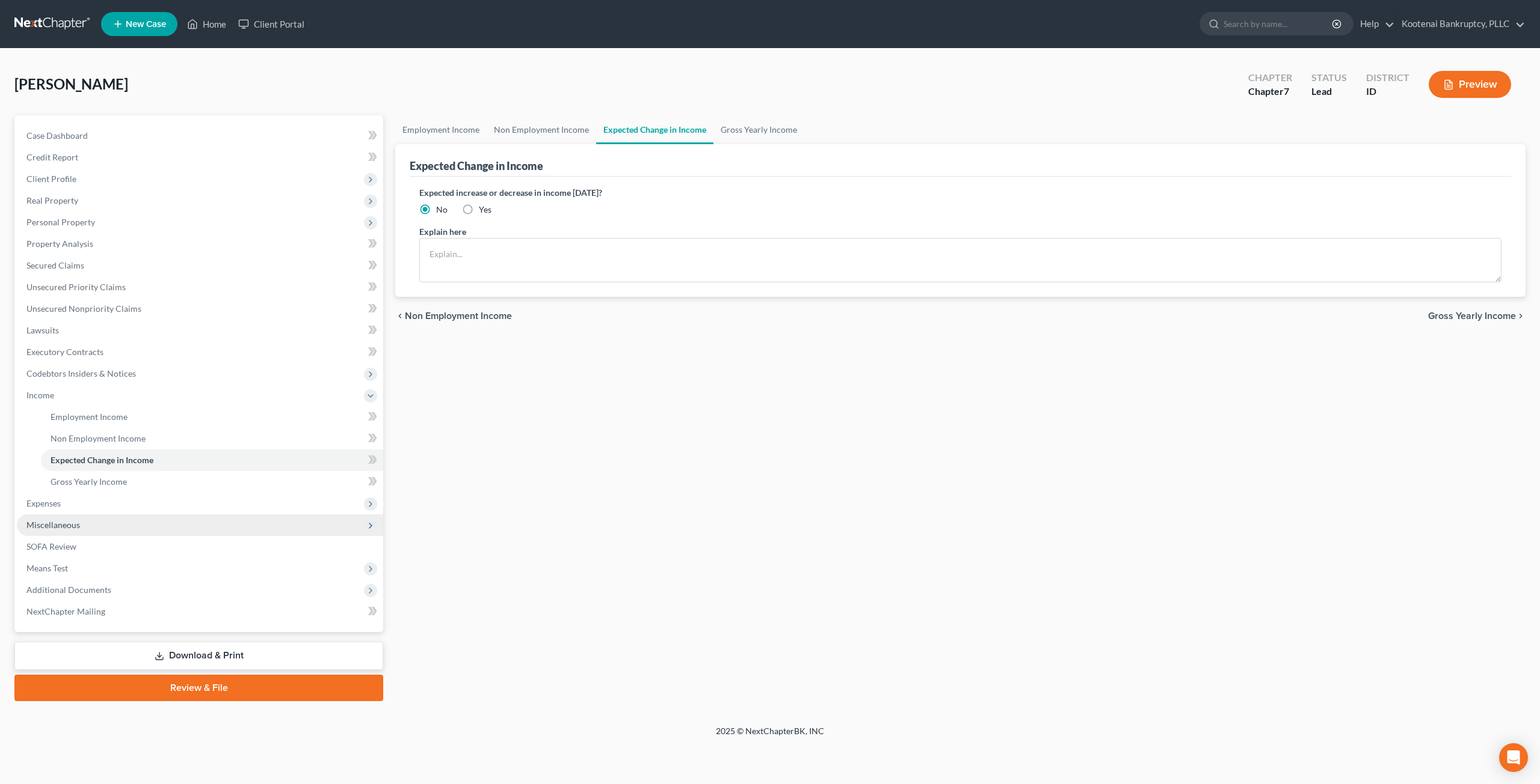
click at [100, 524] on span "Miscellaneous" at bounding box center [200, 525] width 367 height 21
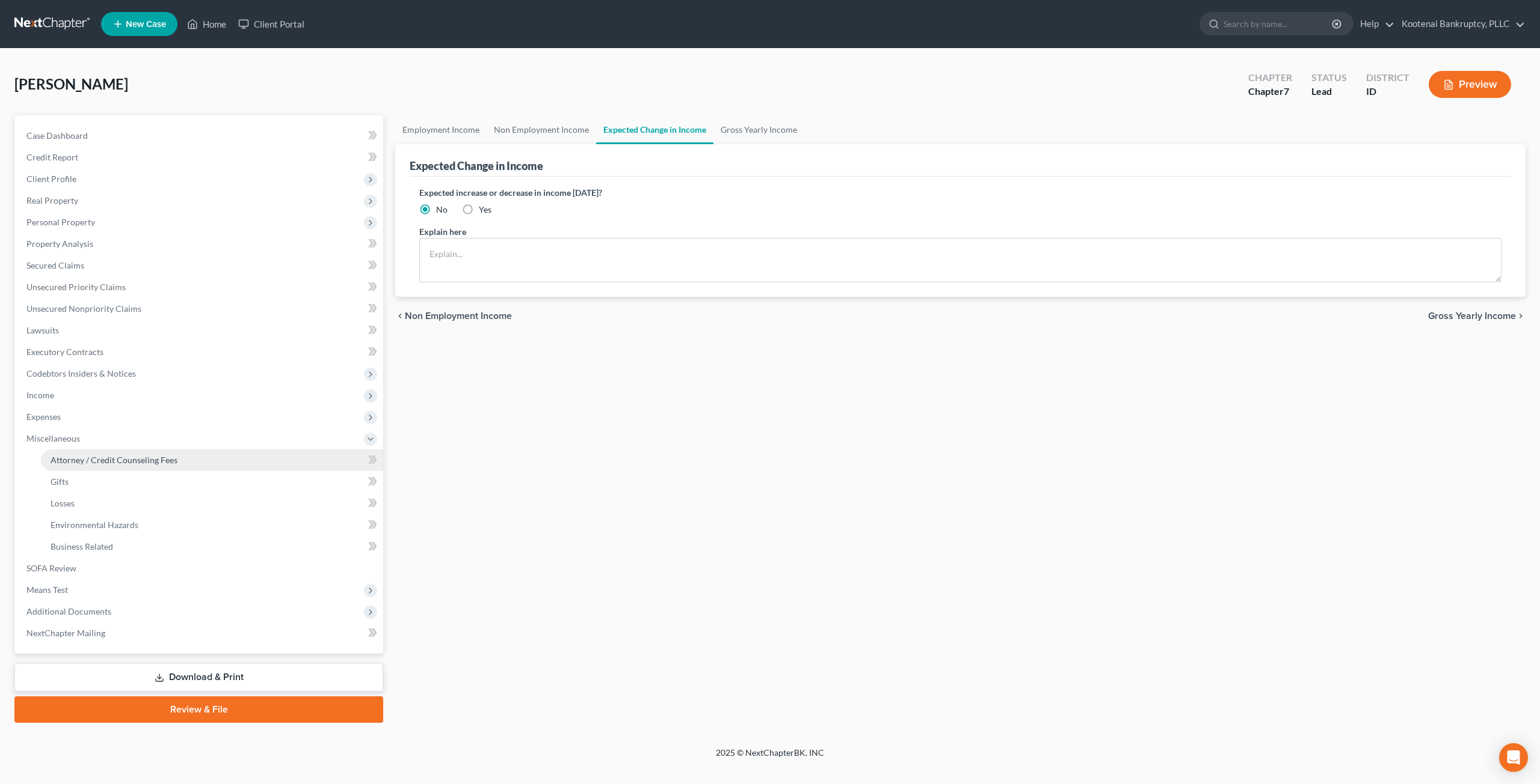
click at [106, 467] on link "Attorney / Credit Counseling Fees" at bounding box center [212, 459] width 342 height 21
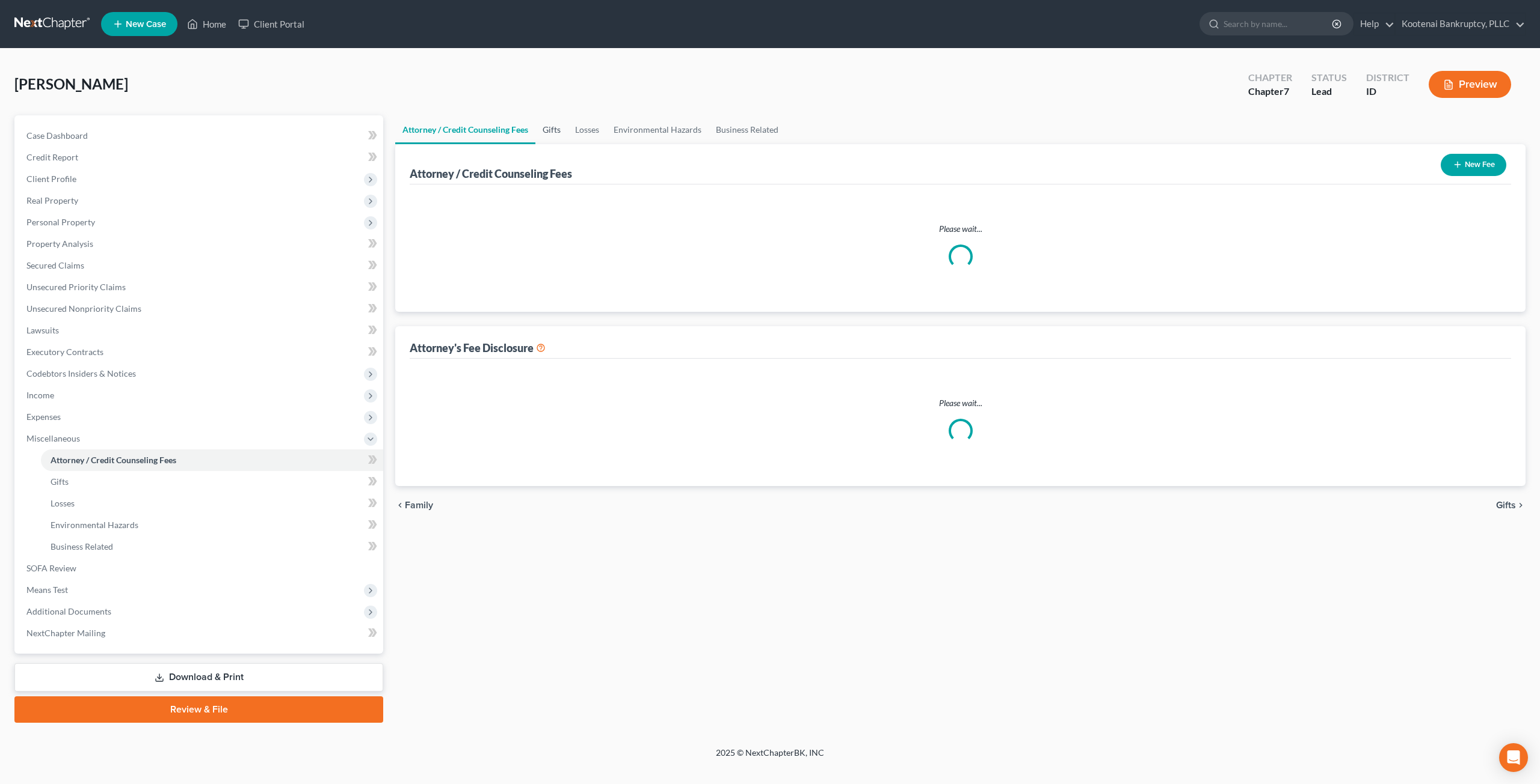
select select "3"
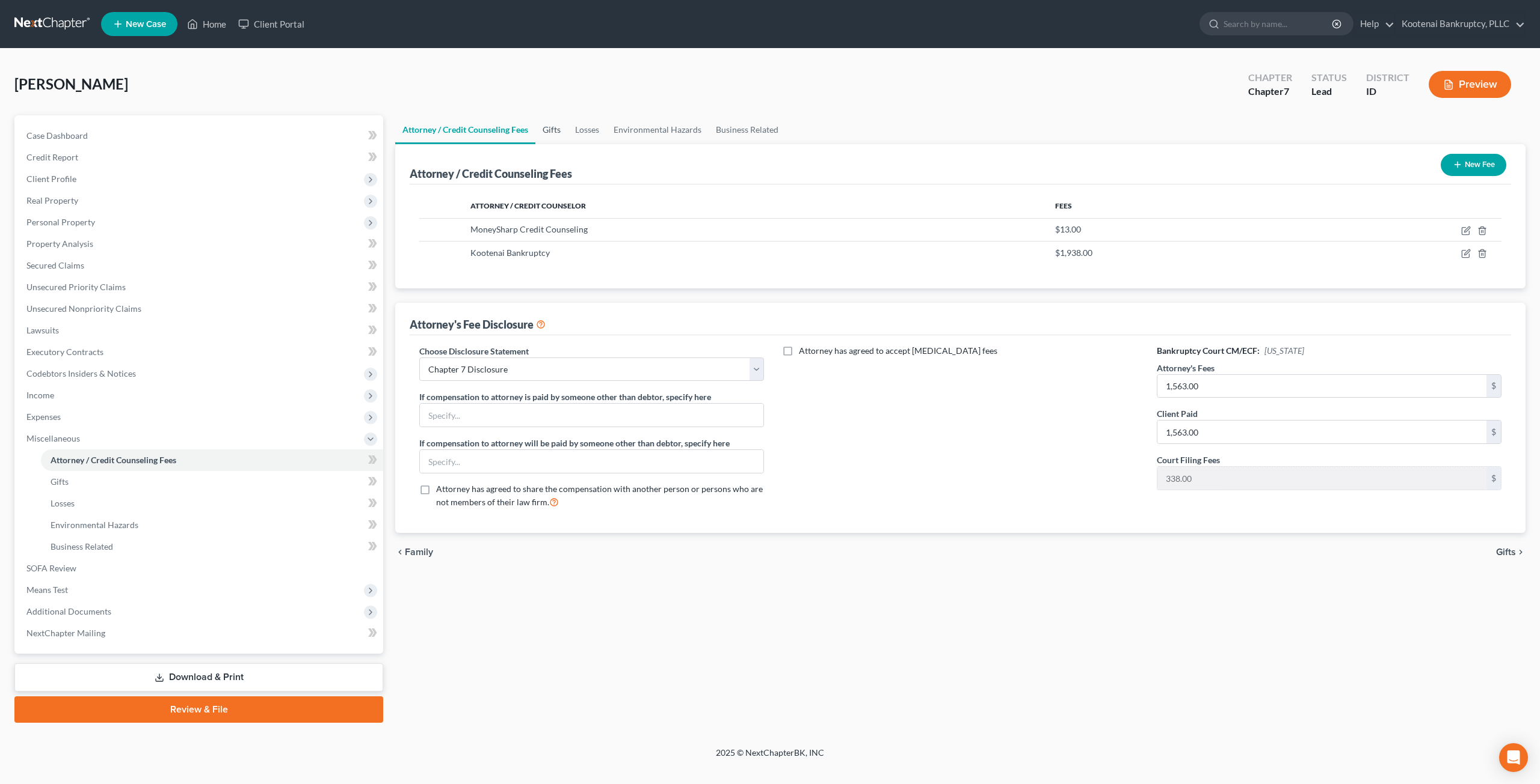
click at [551, 129] on link "Gifts" at bounding box center [551, 129] width 33 height 29
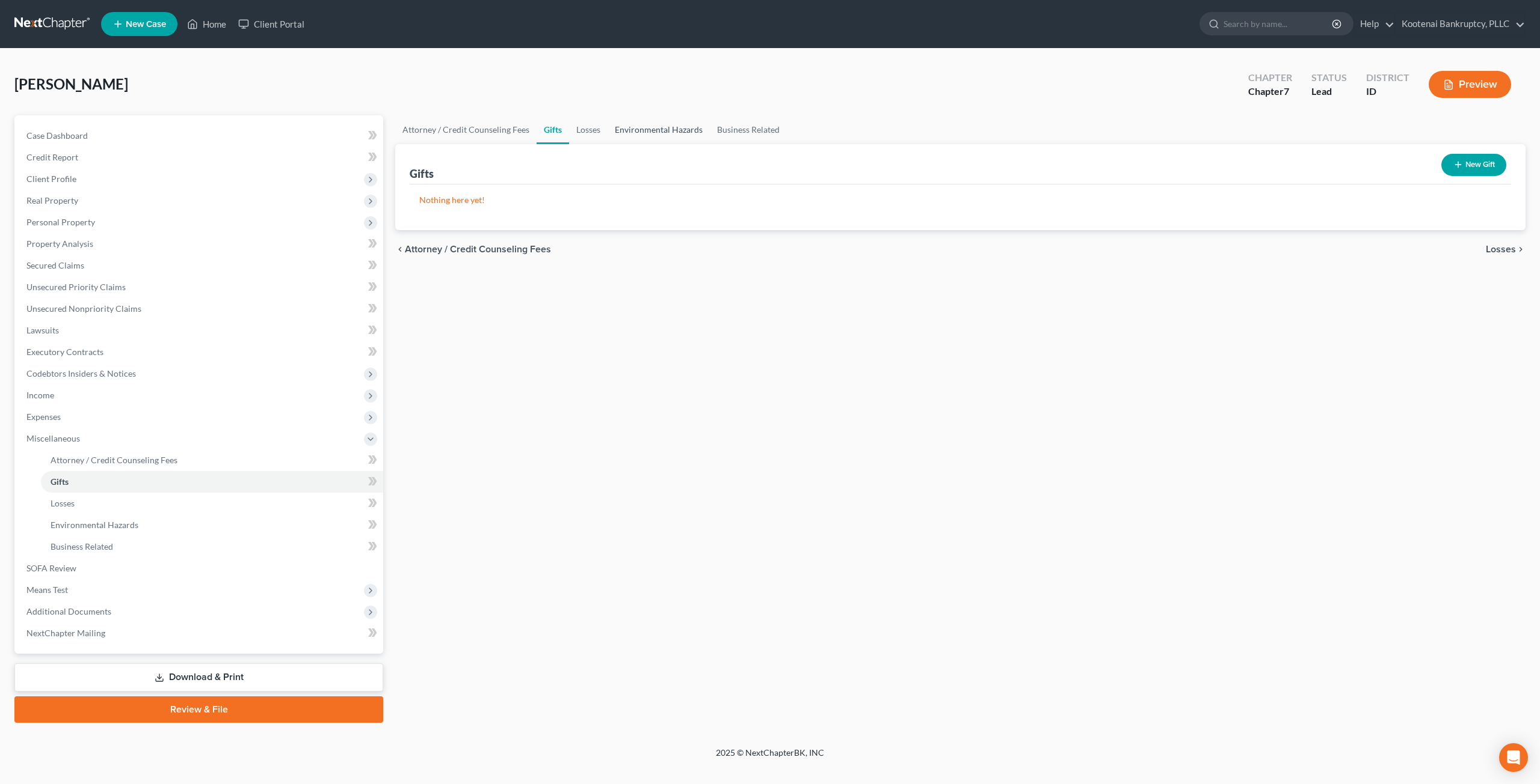
click at [609, 128] on link "Environmental Hazards" at bounding box center [659, 129] width 102 height 29
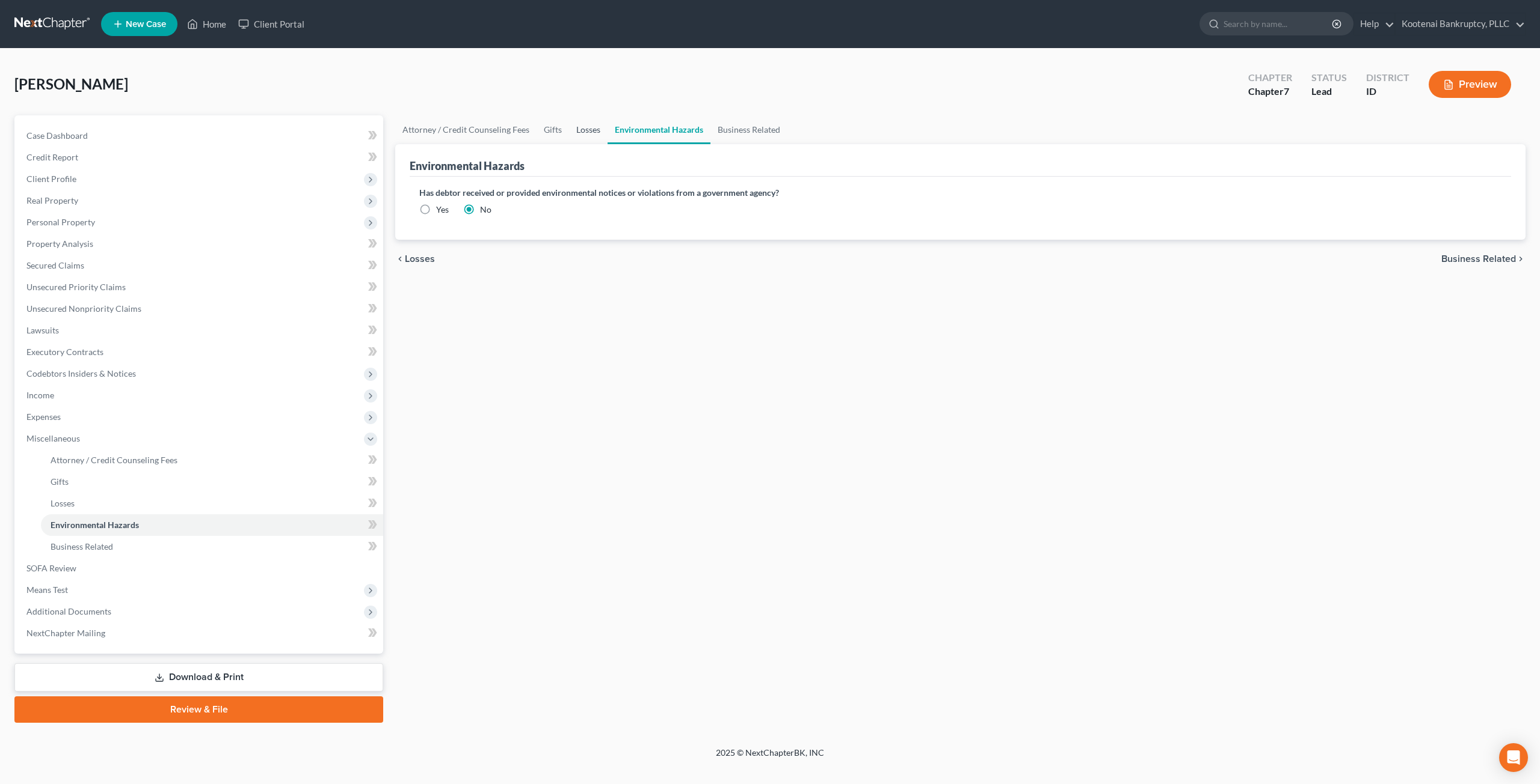
click at [597, 128] on link "Losses" at bounding box center [587, 129] width 38 height 29
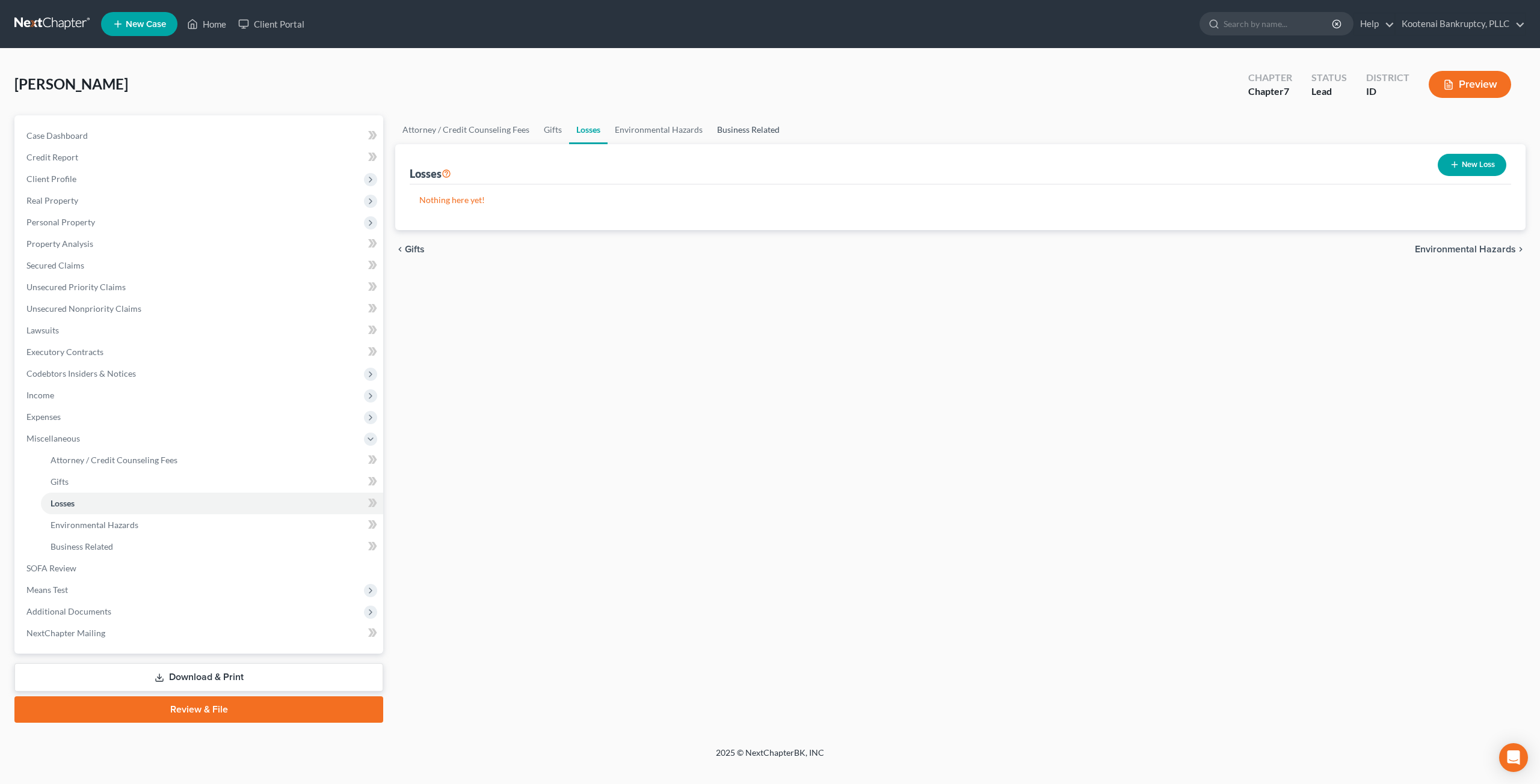
click at [737, 126] on link "Business Related" at bounding box center [748, 129] width 77 height 29
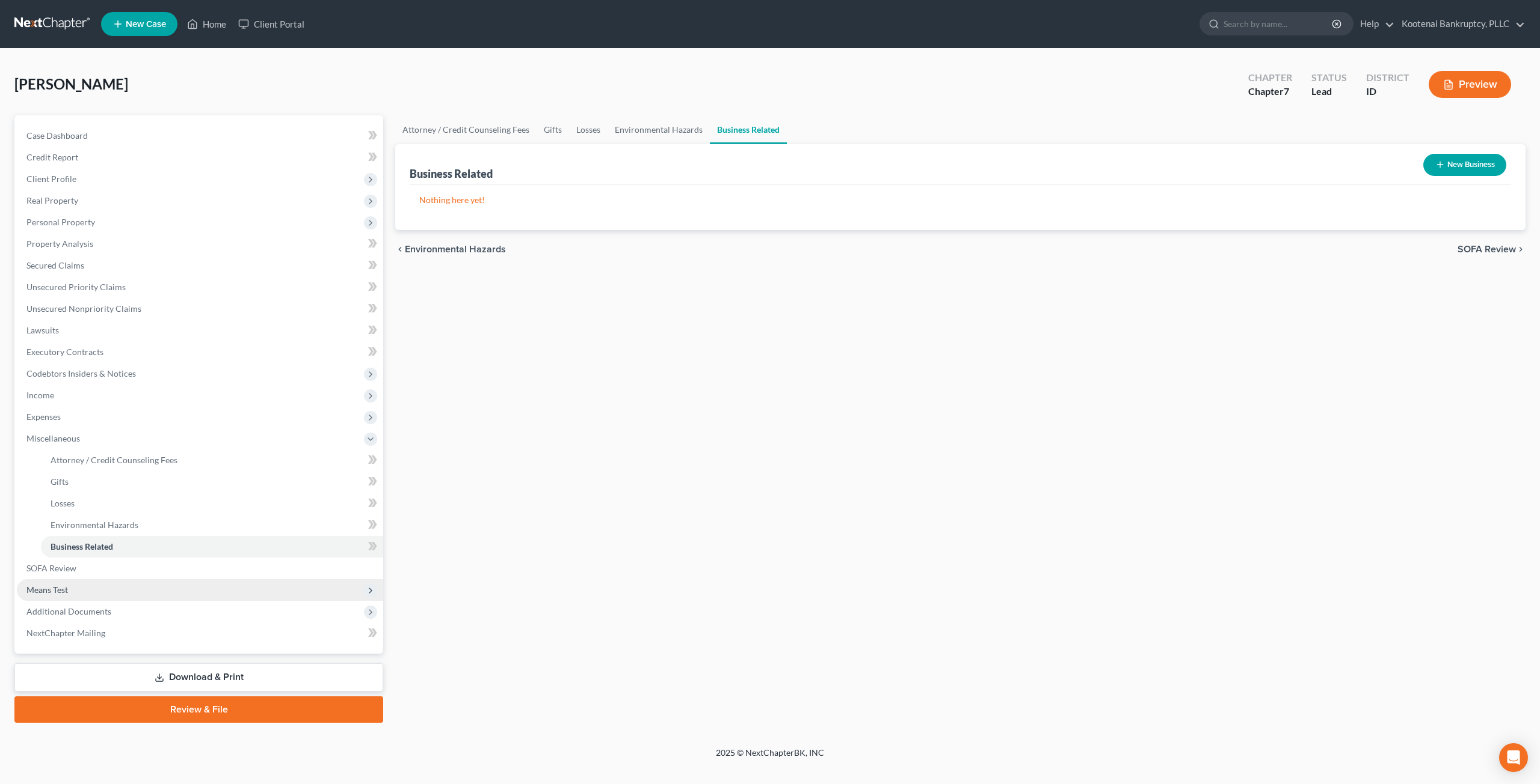
click at [116, 582] on span "Means Test" at bounding box center [200, 590] width 367 height 21
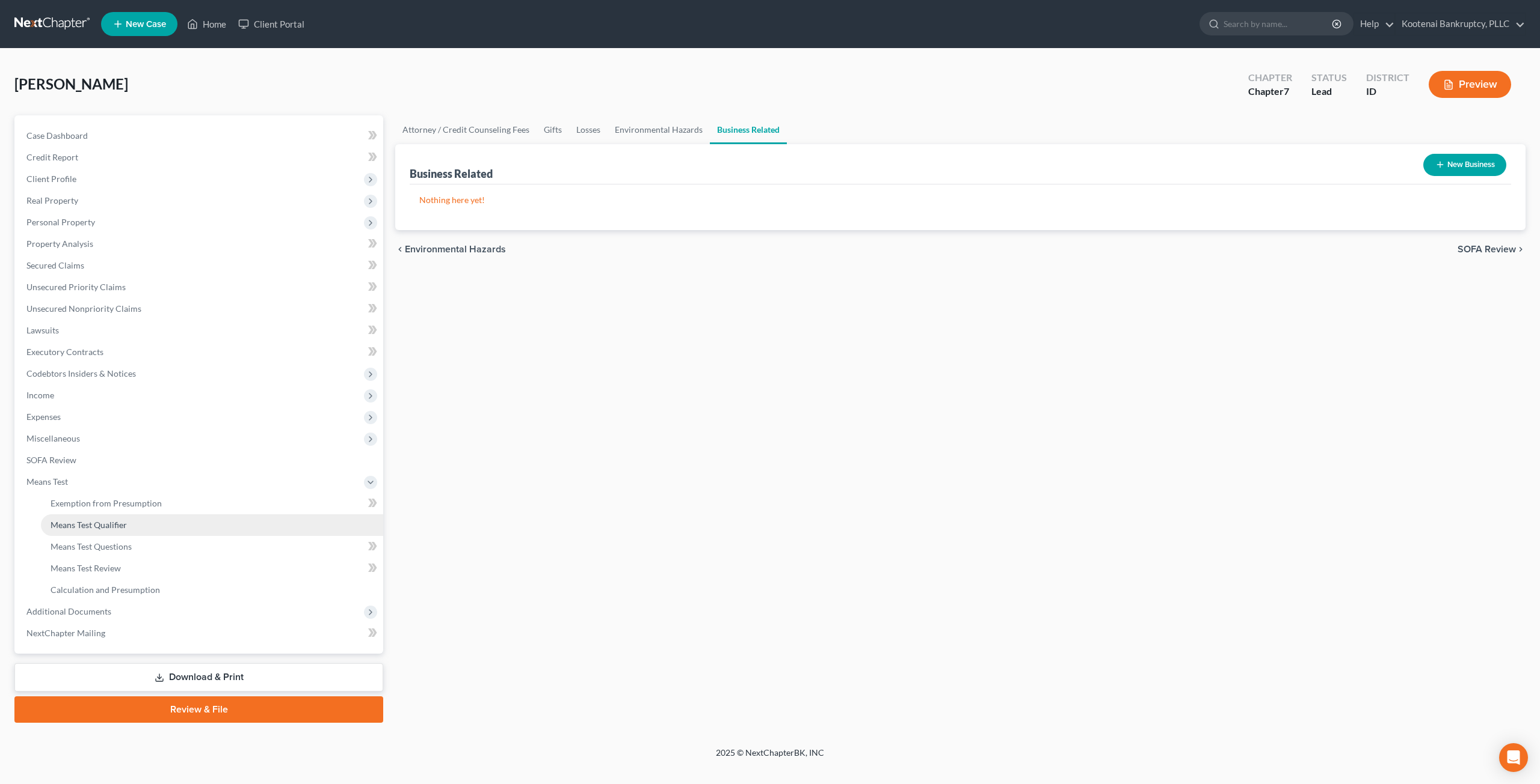
click at [100, 517] on link "Means Test Qualifier" at bounding box center [212, 525] width 342 height 21
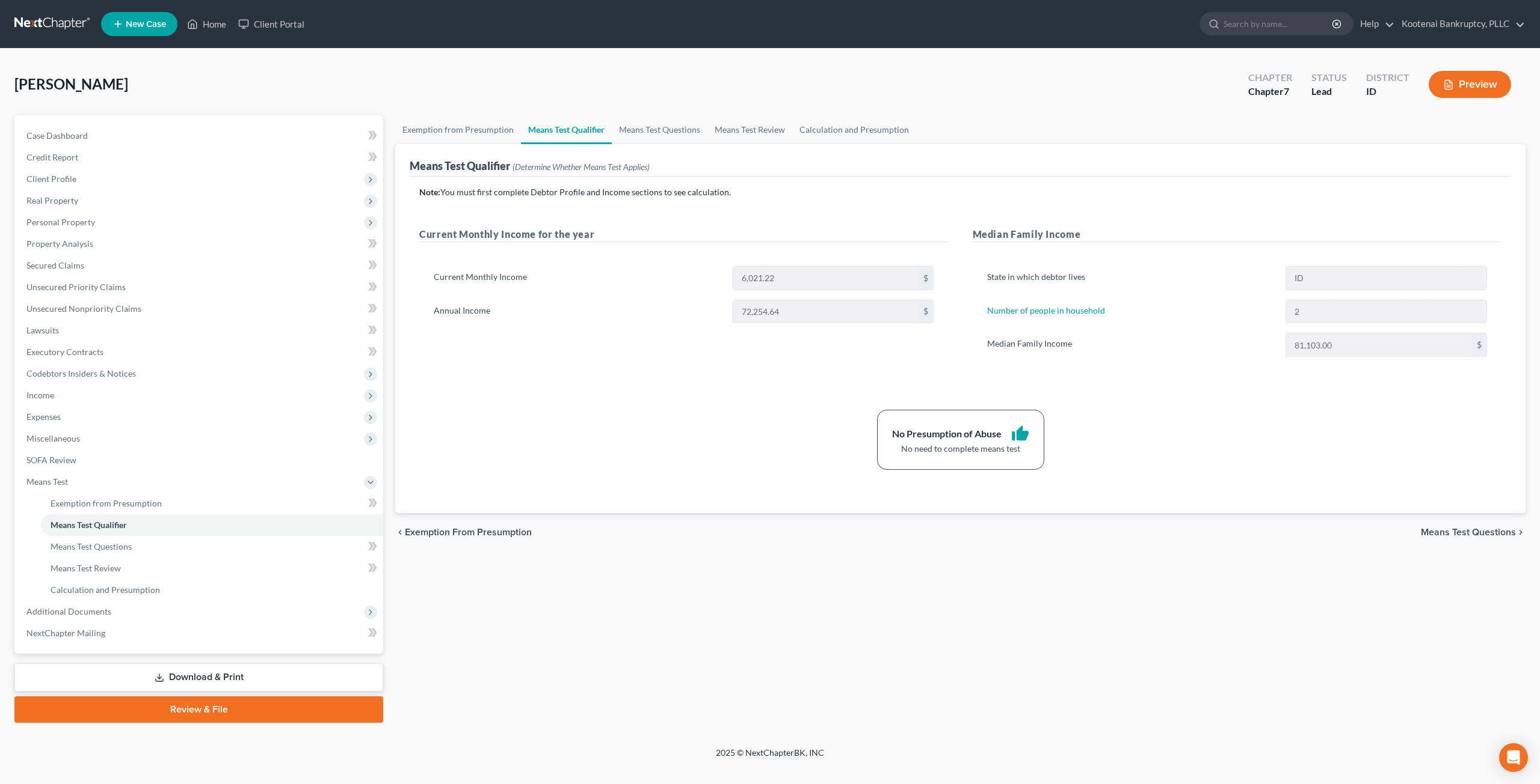
click at [747, 445] on div "No Presumption of Abuse thumb_up No need to complete means test" at bounding box center [960, 440] width 1094 height 60
click at [67, 398] on span "Income" at bounding box center [200, 395] width 367 height 21
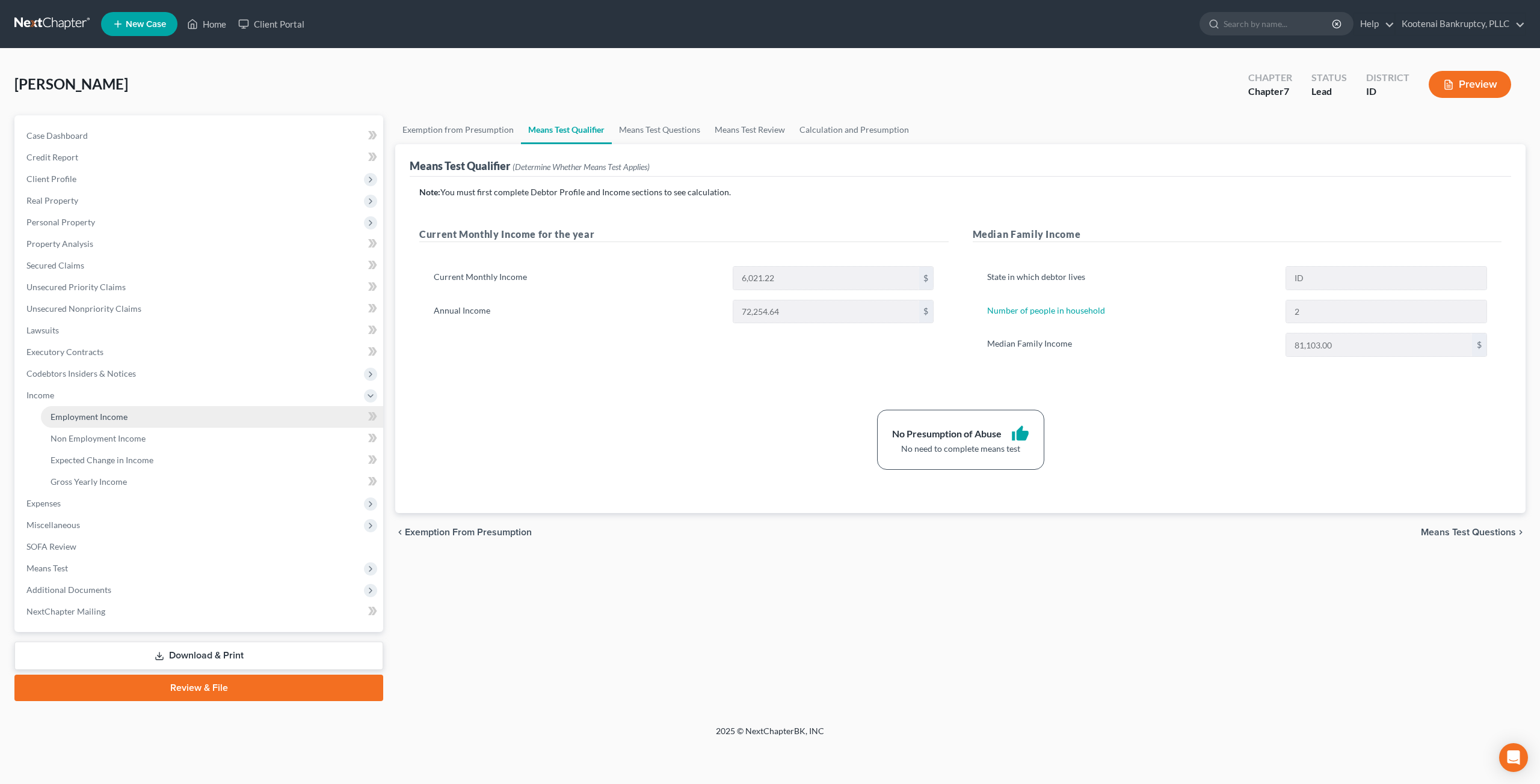
click at [70, 414] on span "Employment Income" at bounding box center [88, 417] width 77 height 10
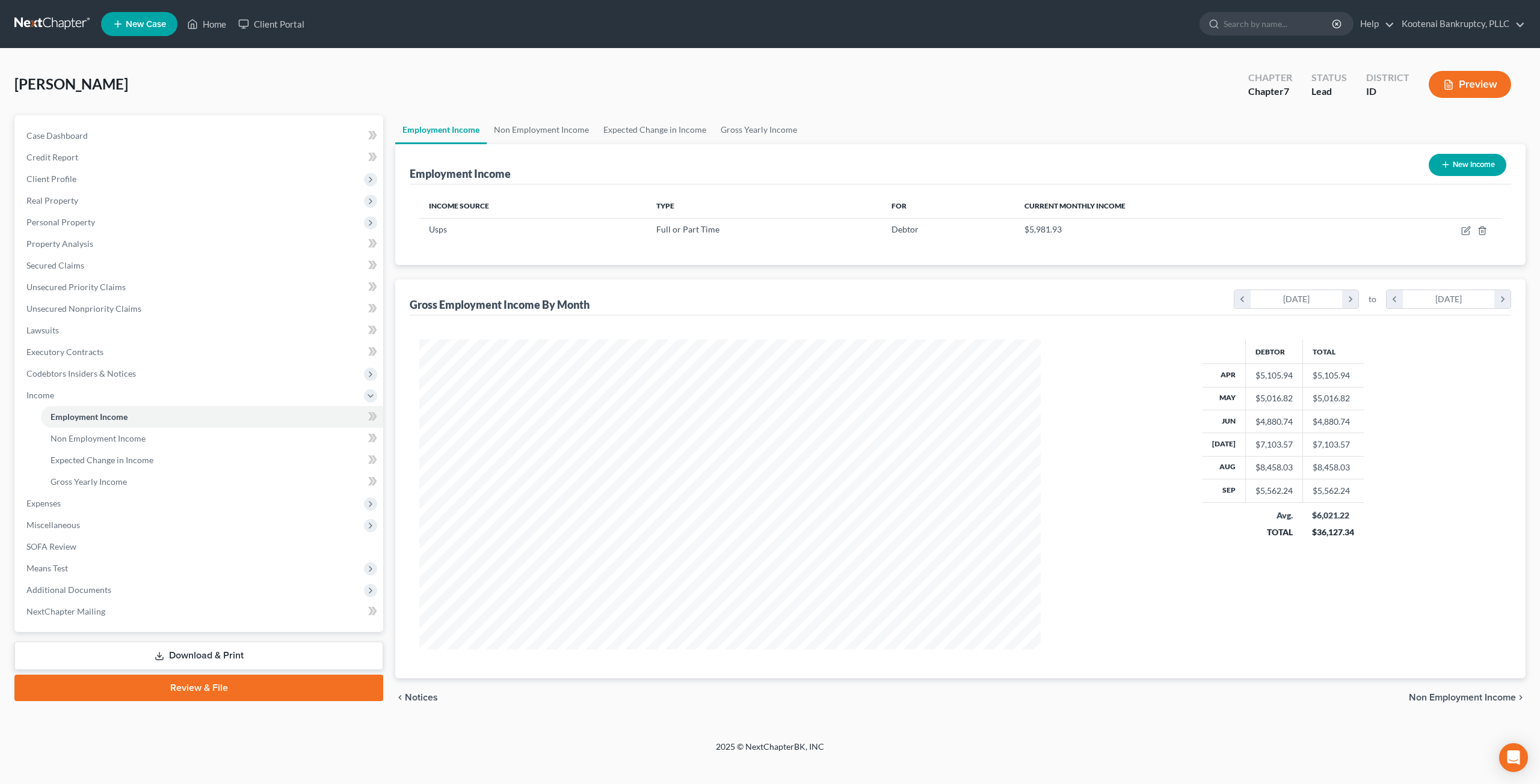
scroll to position [311, 645]
click at [739, 137] on link "Gross Yearly Income" at bounding box center [759, 129] width 91 height 29
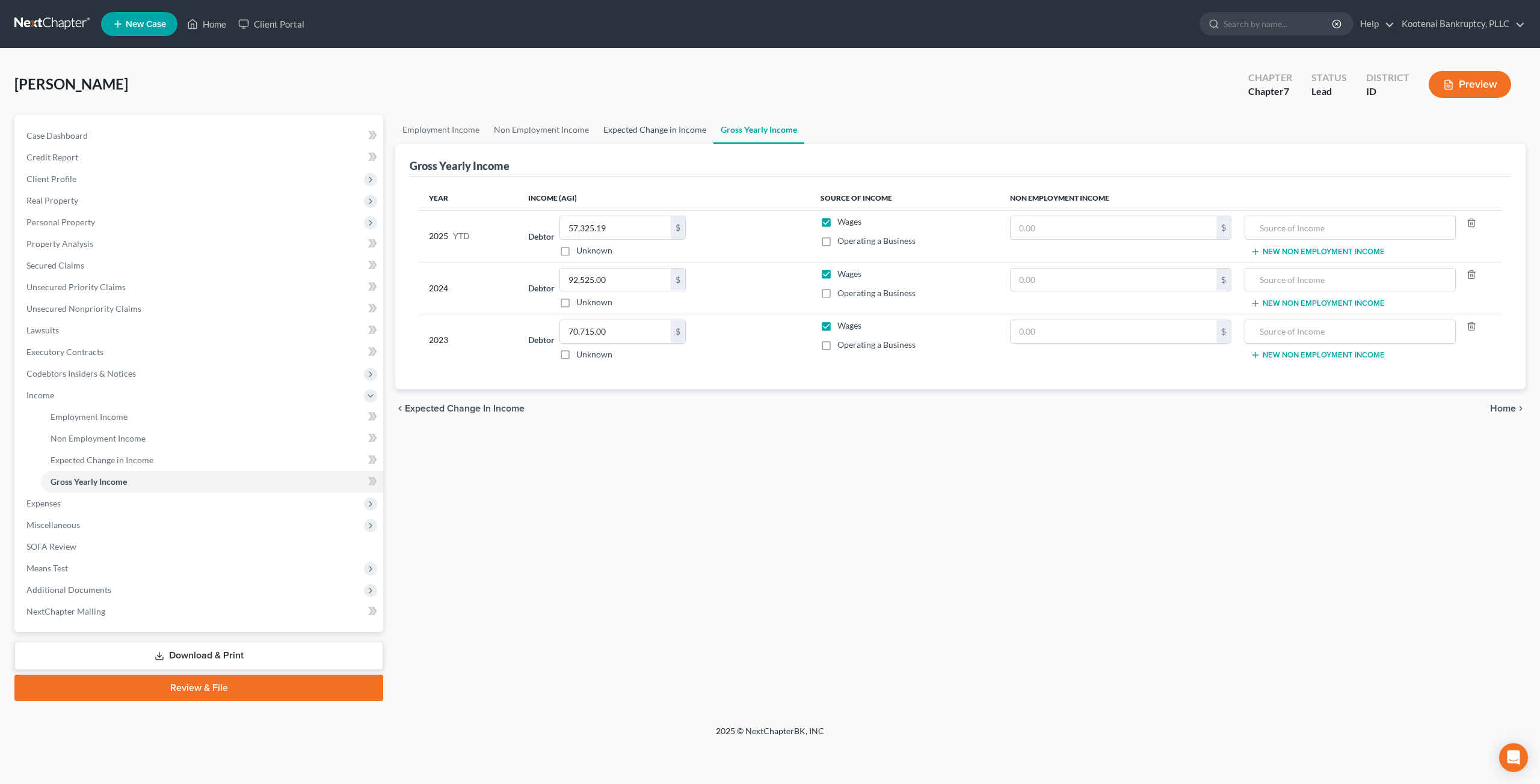
click at [673, 121] on link "Expected Change in Income" at bounding box center [655, 129] width 117 height 29
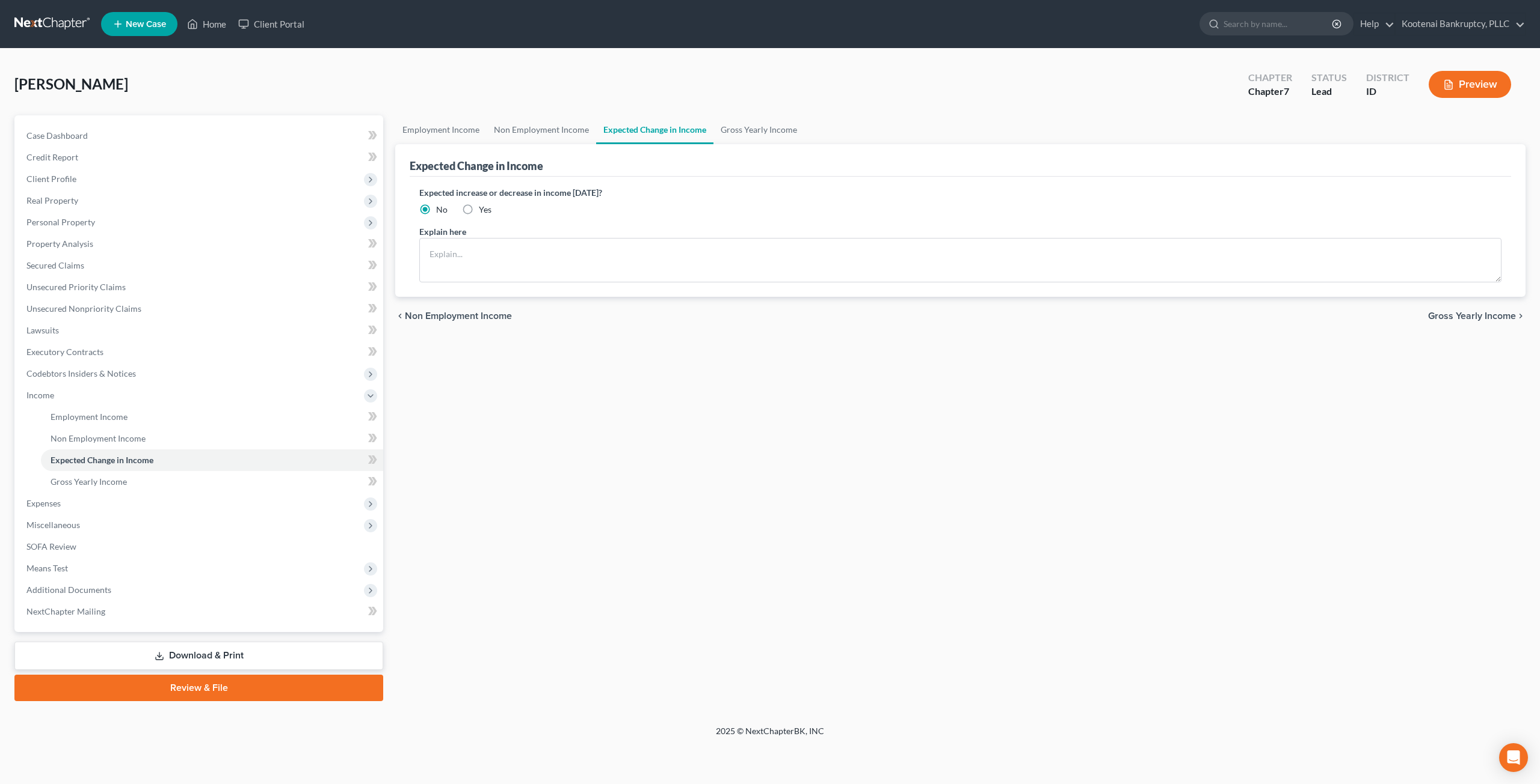
click at [478, 209] on label "Yes" at bounding box center [485, 209] width 13 height 12
click at [484, 209] on input "Yes" at bounding box center [488, 207] width 7 height 7
radio input "true"
click at [510, 249] on textarea at bounding box center [959, 260] width 1082 height 45
click at [768, 180] on div "Expected increase or decrease in income within one year? No Yes Explain here" at bounding box center [959, 236] width 1101 height 120
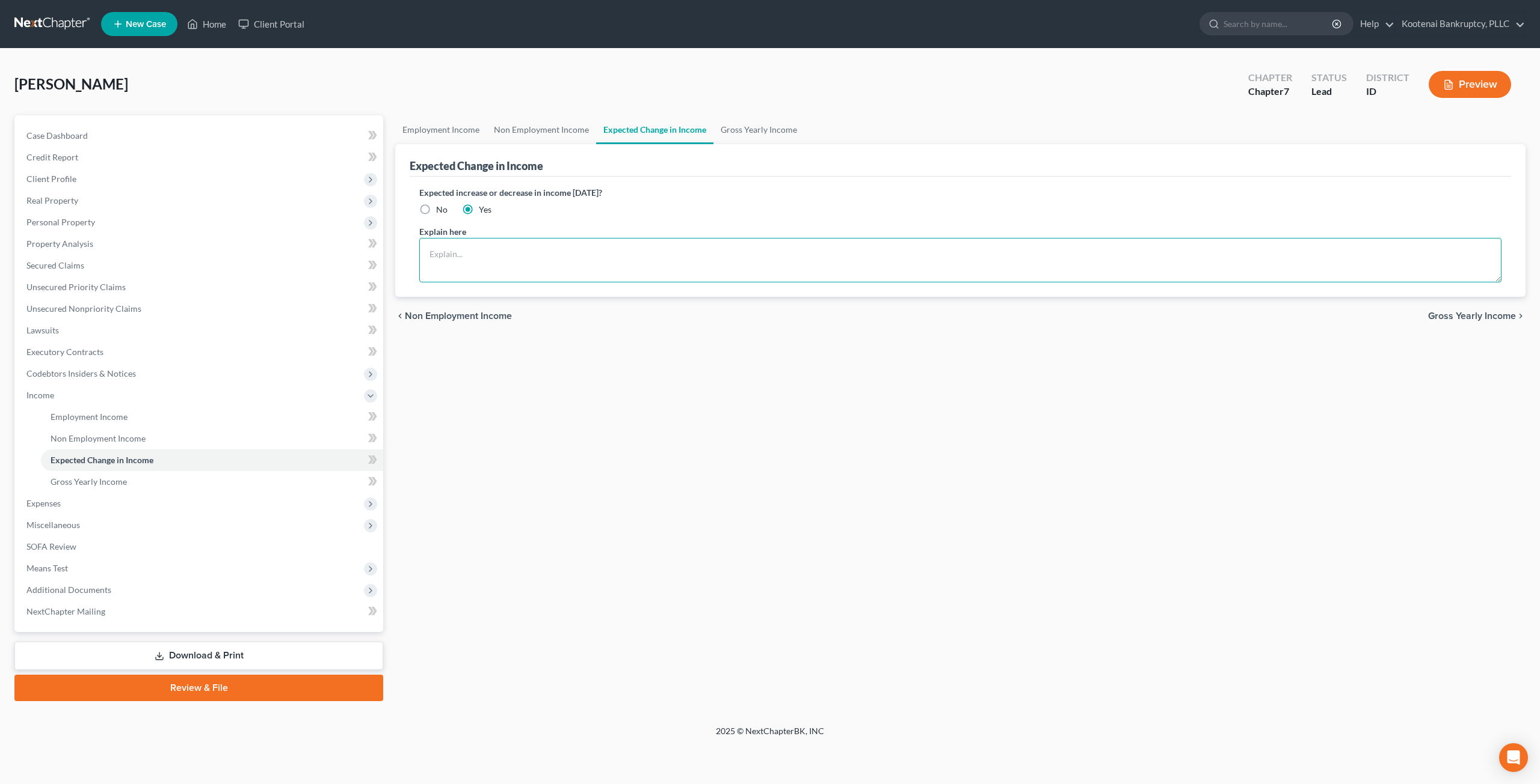
click at [768, 274] on textarea at bounding box center [959, 260] width 1082 height 45
click at [436, 209] on label "No" at bounding box center [442, 209] width 11 height 12
click at [441, 209] on input "No" at bounding box center [445, 207] width 7 height 7
radio input "true"
click at [144, 505] on span "Expenses" at bounding box center [200, 503] width 367 height 21
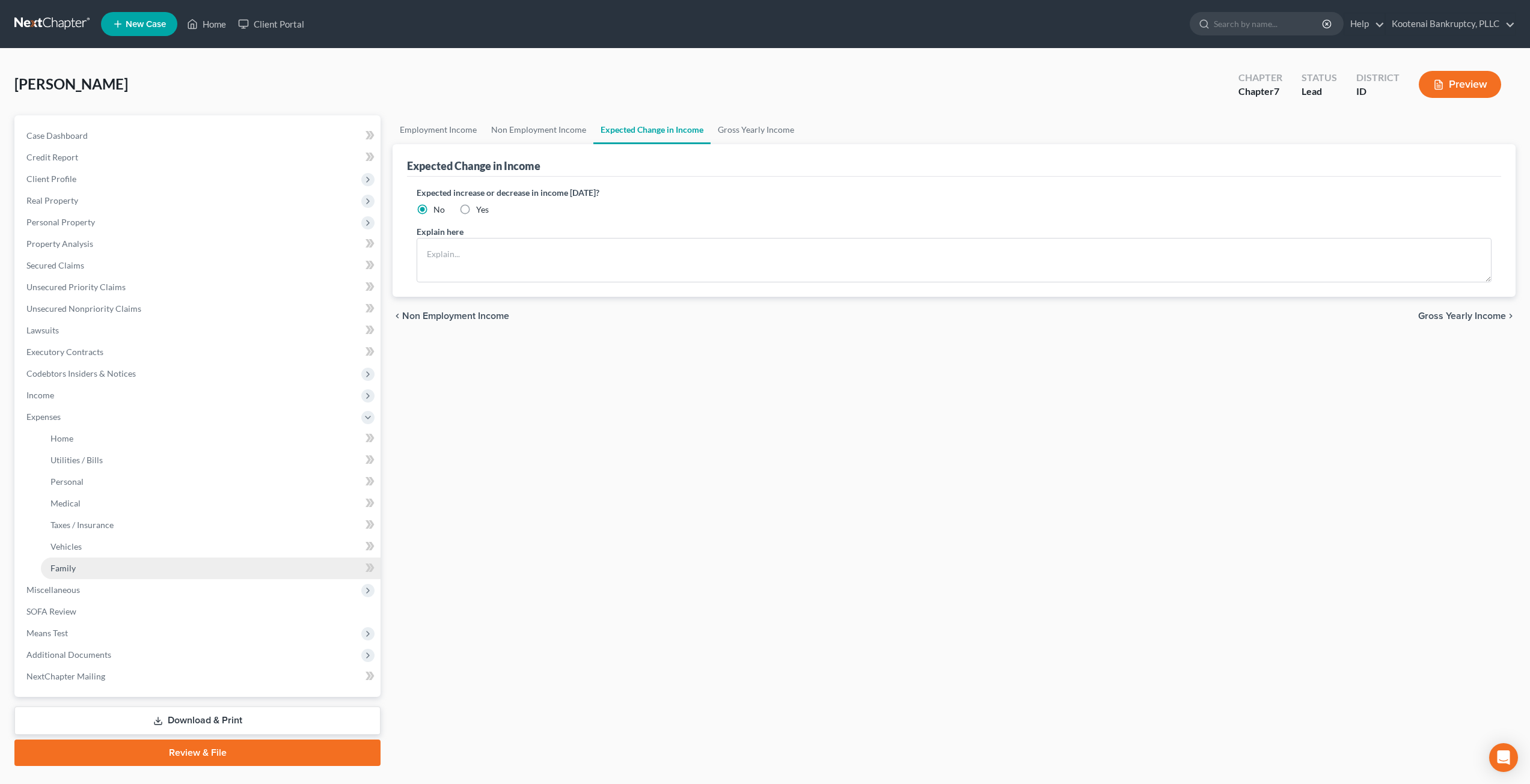
click at [135, 575] on link "Family" at bounding box center [210, 568] width 339 height 21
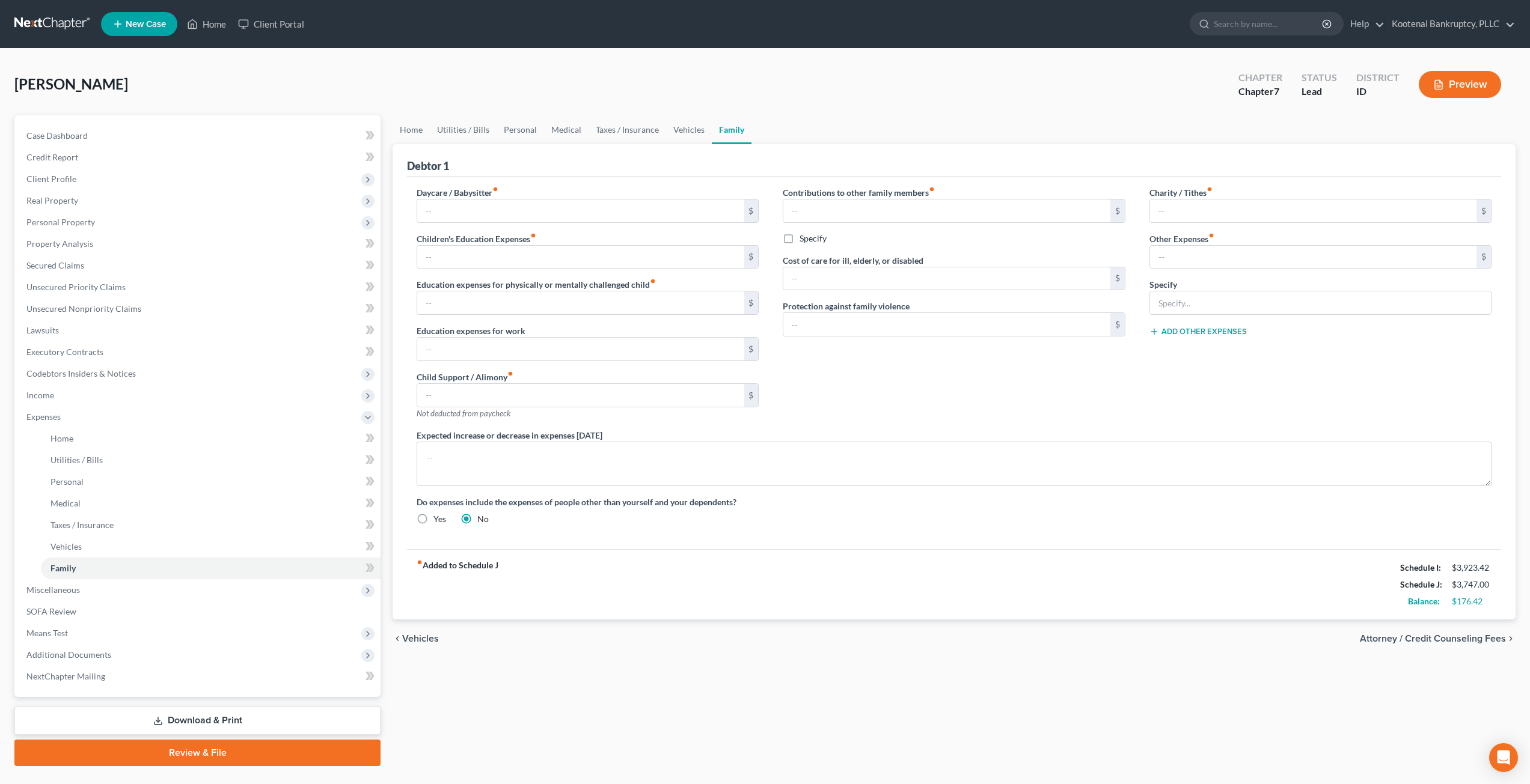
click at [433, 518] on label "Yes" at bounding box center [440, 519] width 13 height 12
click at [438, 518] on input "Yes" at bounding box center [442, 517] width 7 height 7
radio input "true"
radio input "false"
click at [535, 451] on textarea at bounding box center [954, 464] width 1075 height 45
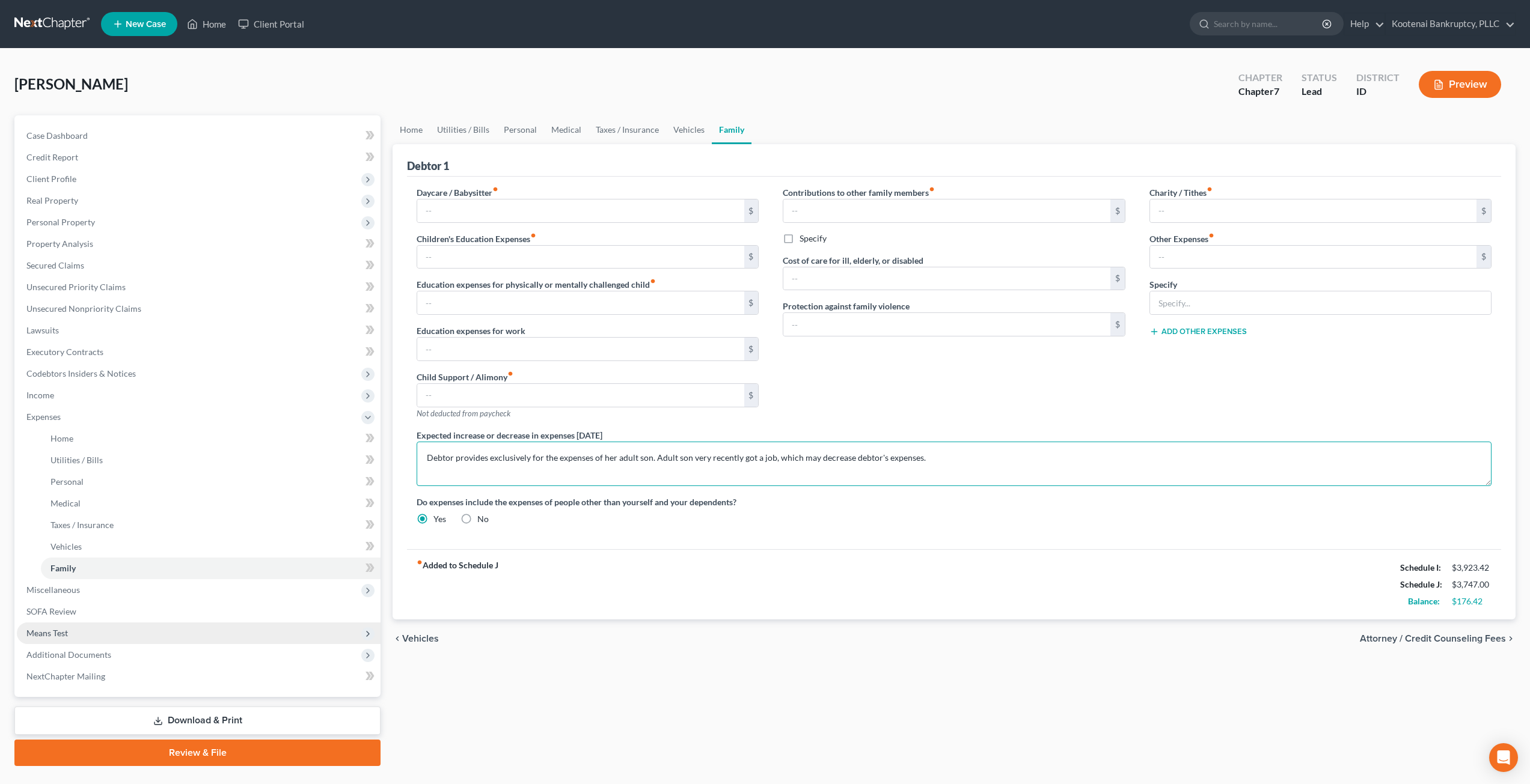
type textarea "Debtor provides exclusively for the expenses of her adult son. Adult son very r…"
click at [103, 635] on span "Means Test" at bounding box center [198, 633] width 364 height 21
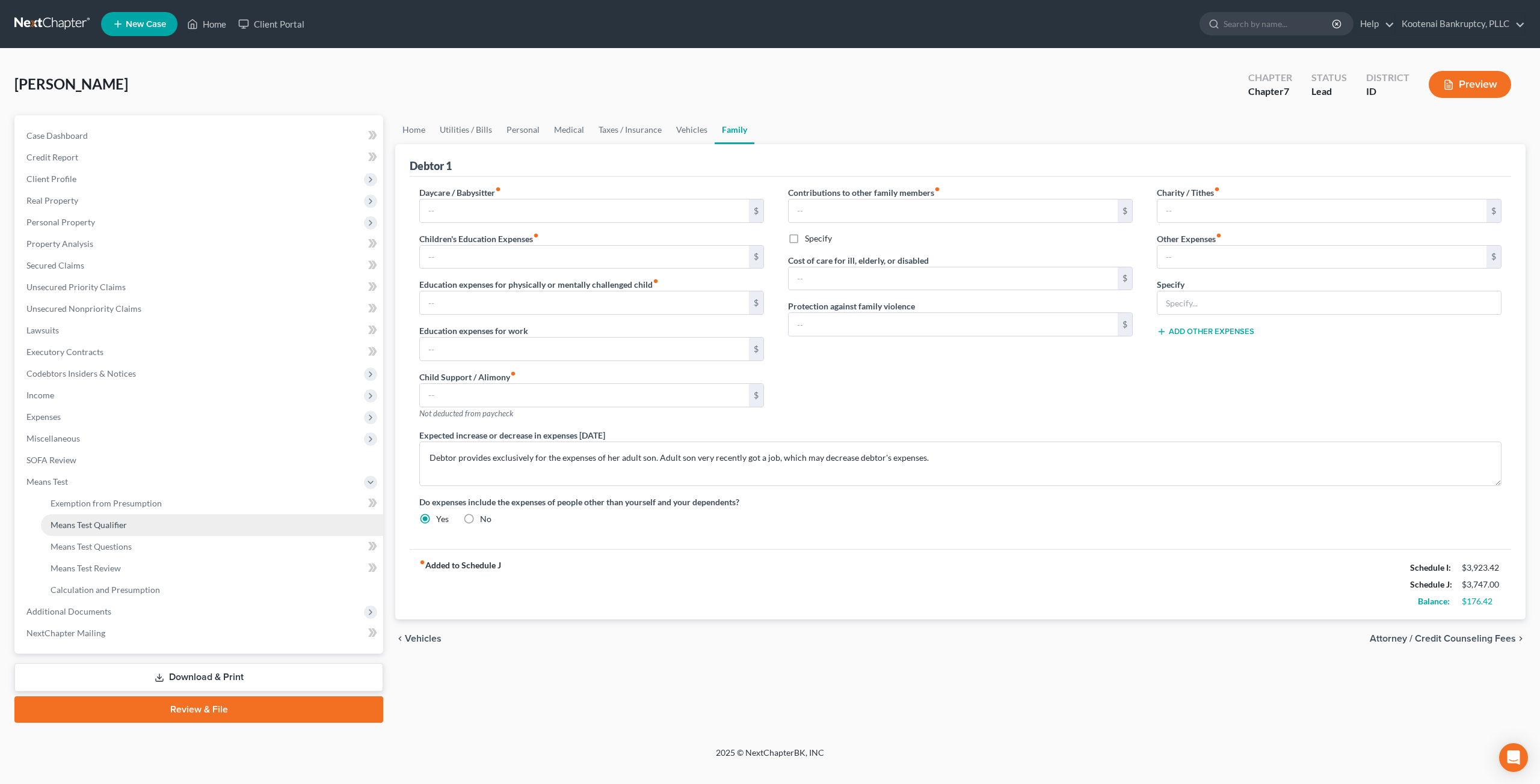
click at [141, 519] on link "Means Test Qualifier" at bounding box center [212, 525] width 342 height 21
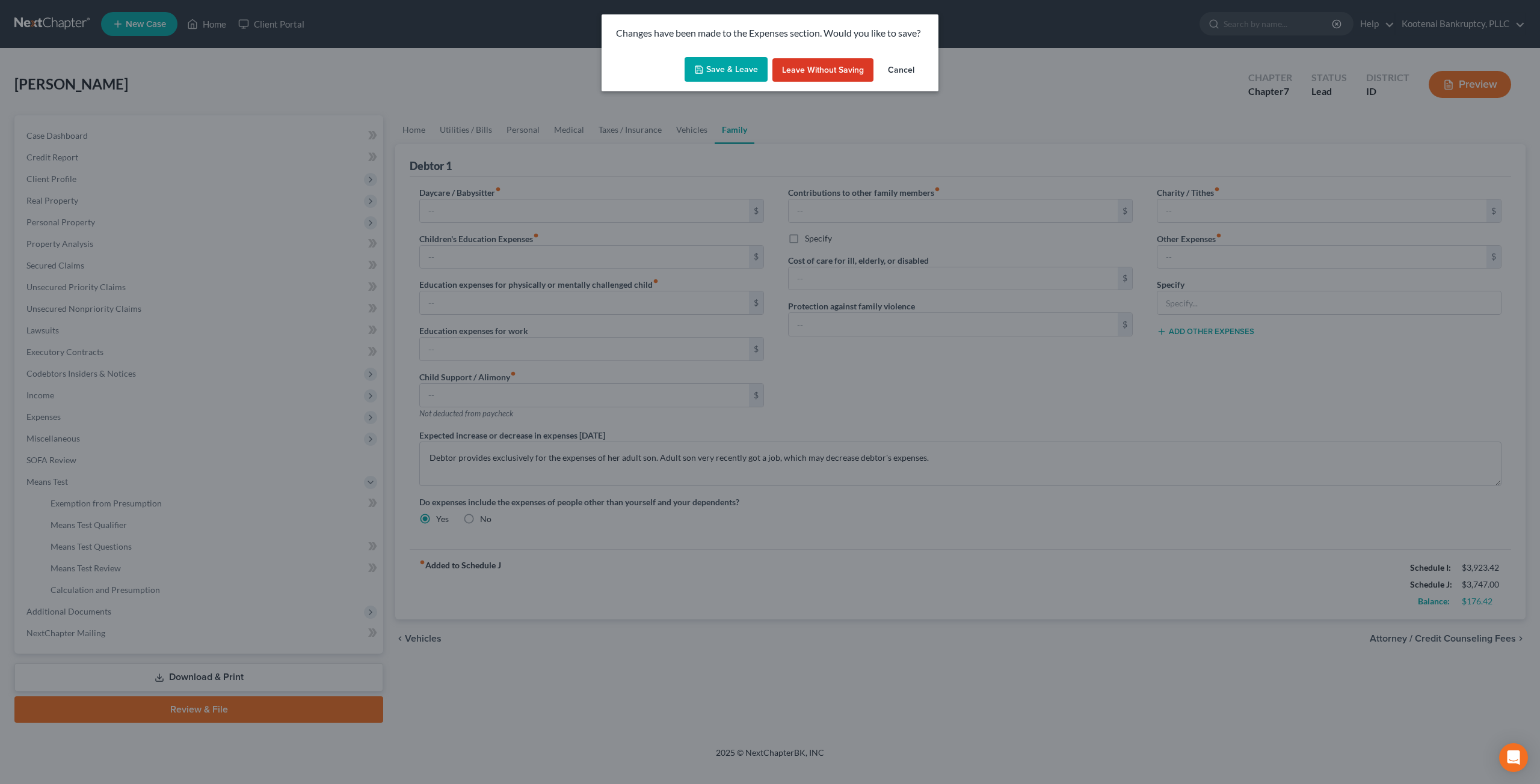
click at [727, 69] on button "Save & Leave" at bounding box center [726, 69] width 83 height 25
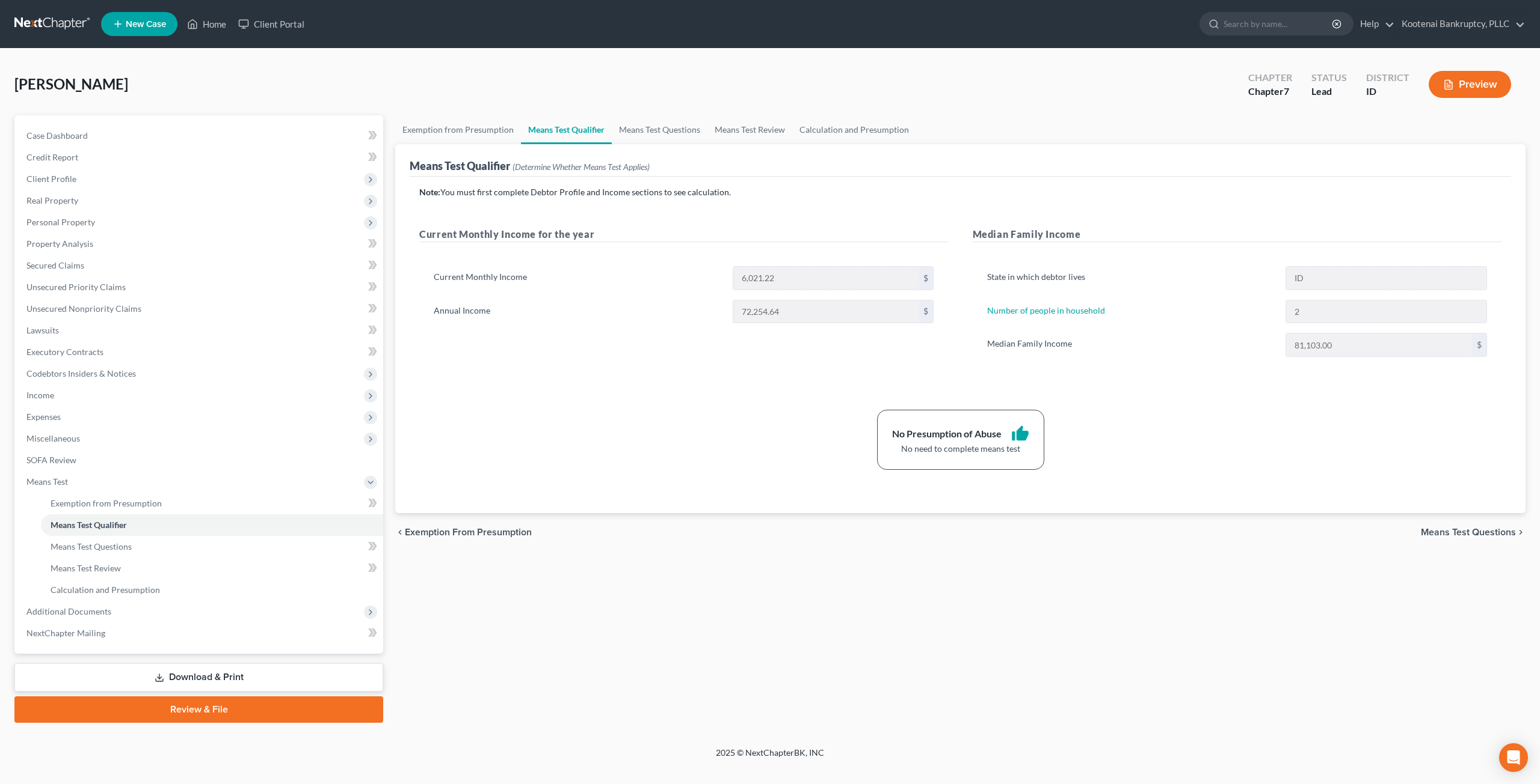
click at [768, 548] on div "chevron_left Exemption from Presumption Means Test Questions chevron_right" at bounding box center [960, 532] width 1130 height 38
drag, startPoint x: 94, startPoint y: 307, endPoint x: 104, endPoint y: 306, distance: 10.0
click at [94, 307] on span "Unsecured Nonpriority Claims" at bounding box center [83, 308] width 114 height 10
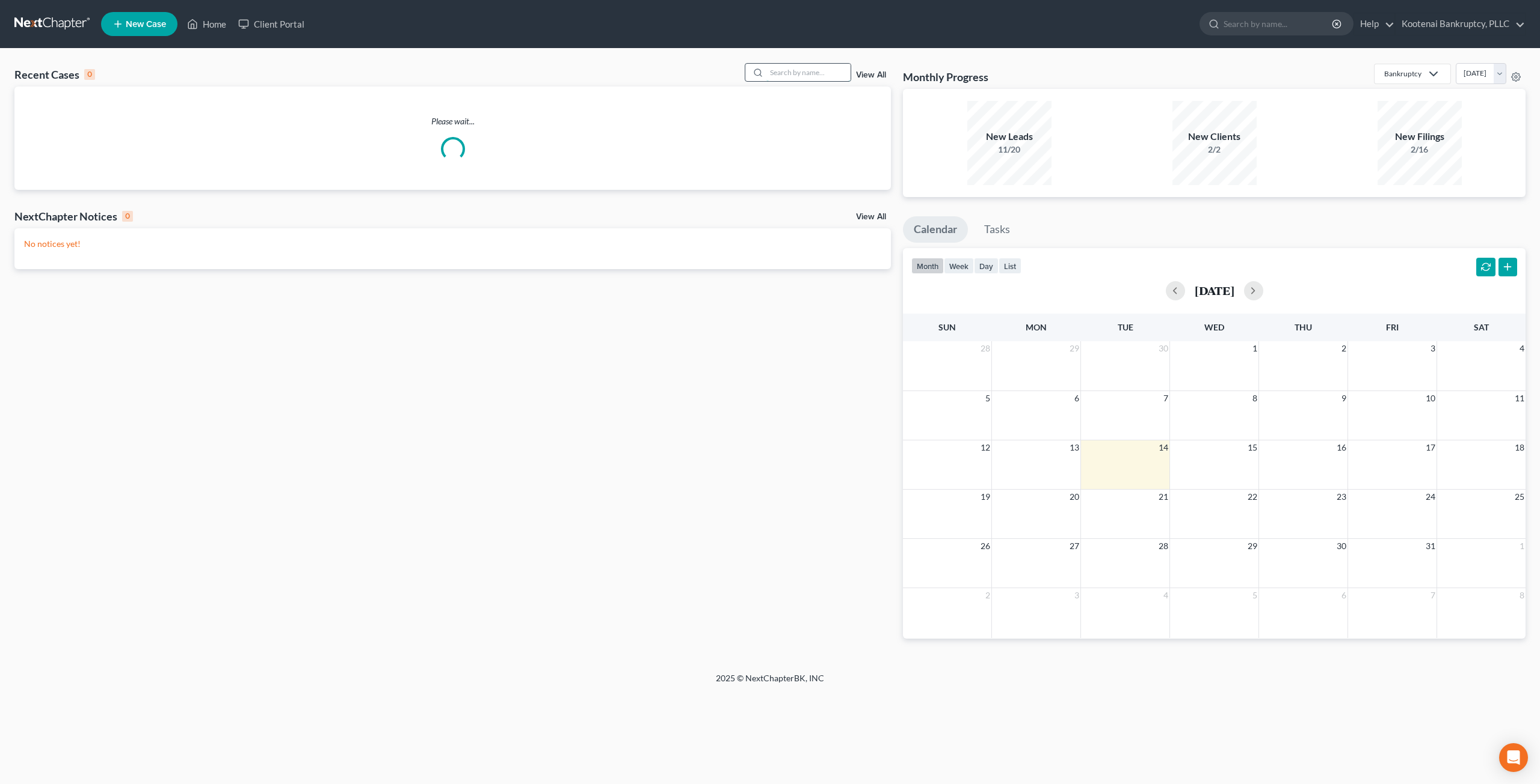
click at [768, 67] on input "search" at bounding box center [808, 73] width 84 height 18
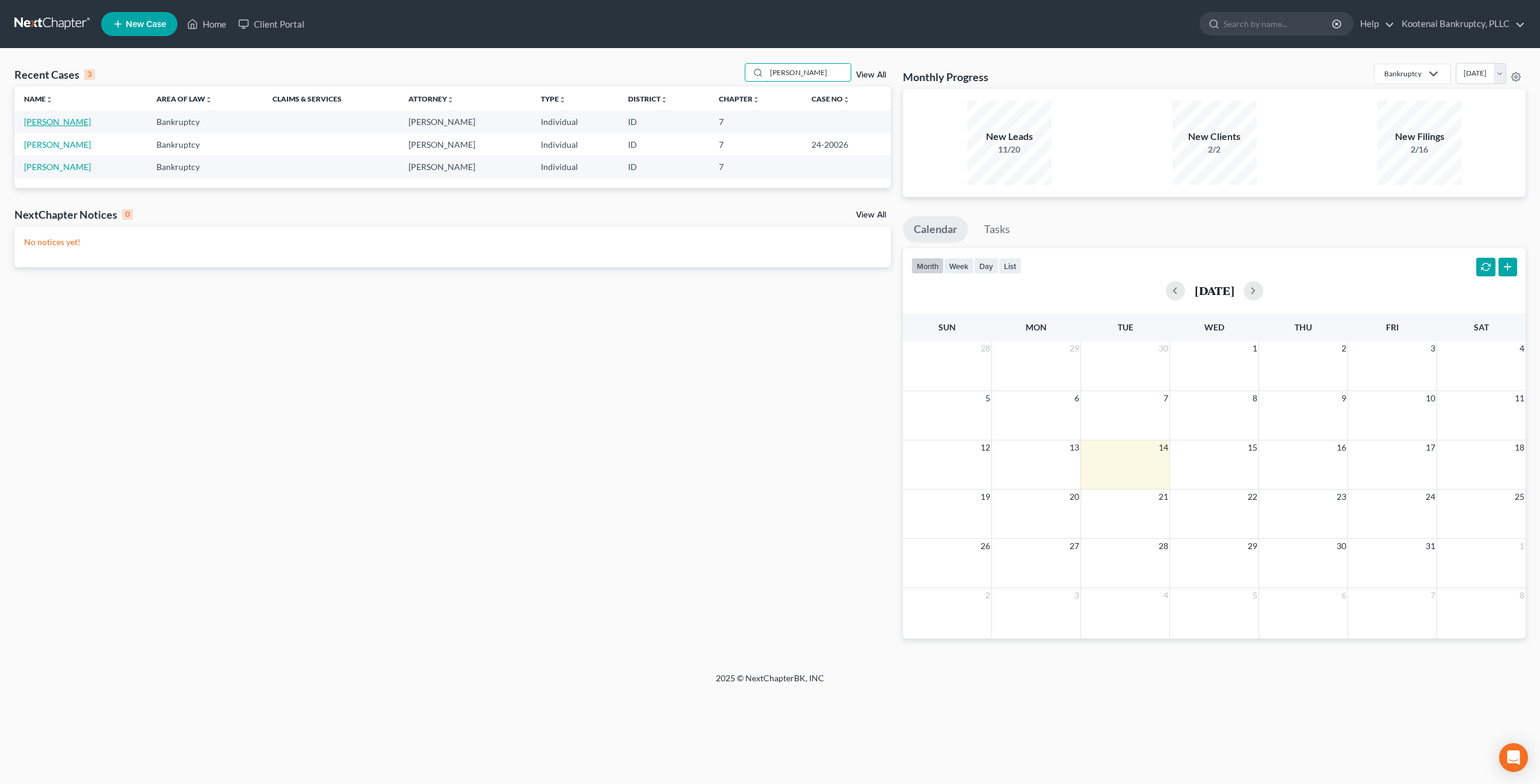
type input "[PERSON_NAME]"
click at [70, 125] on link "[PERSON_NAME]" at bounding box center [58, 121] width 67 height 10
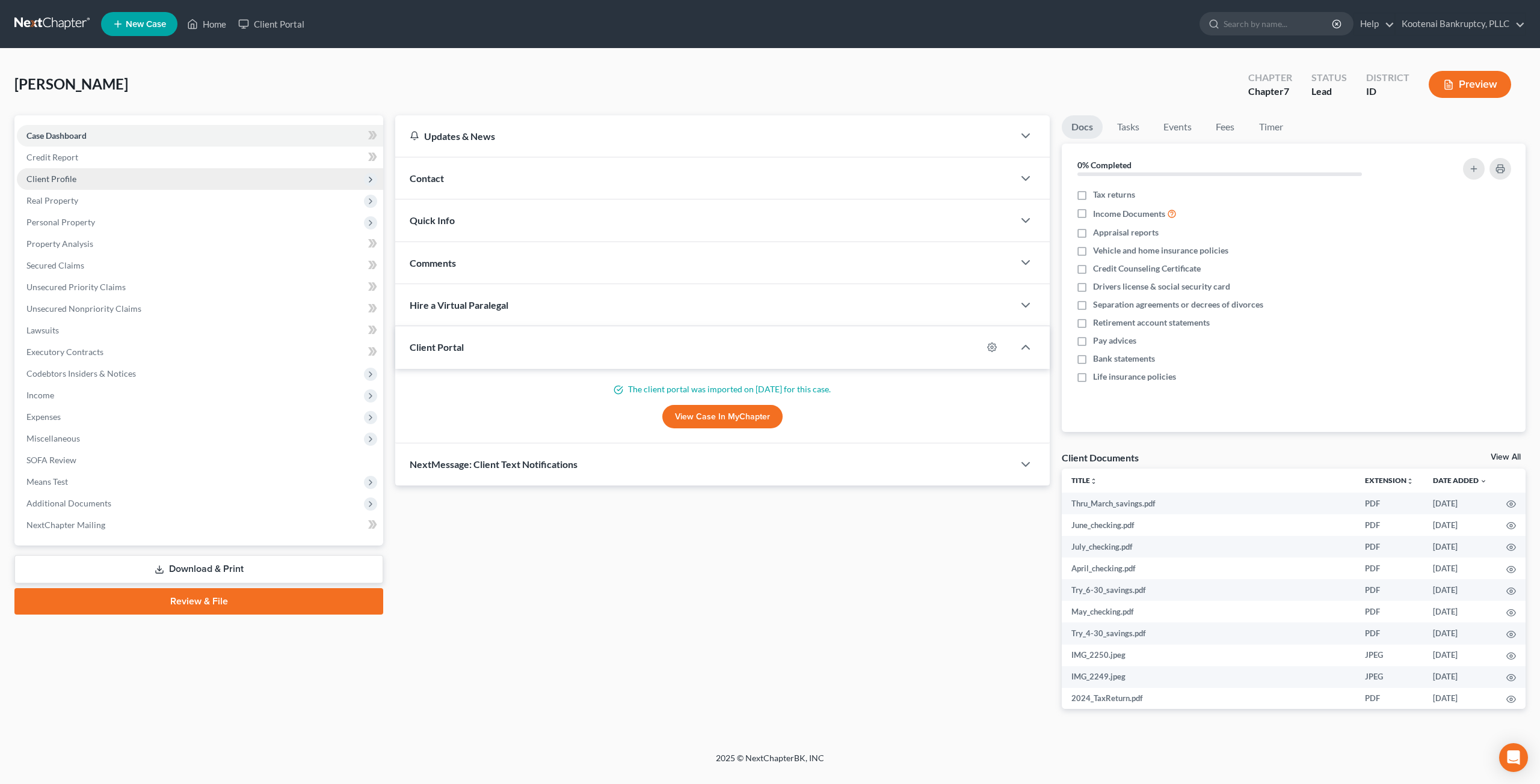
click at [139, 186] on span "Client Profile" at bounding box center [200, 179] width 367 height 21
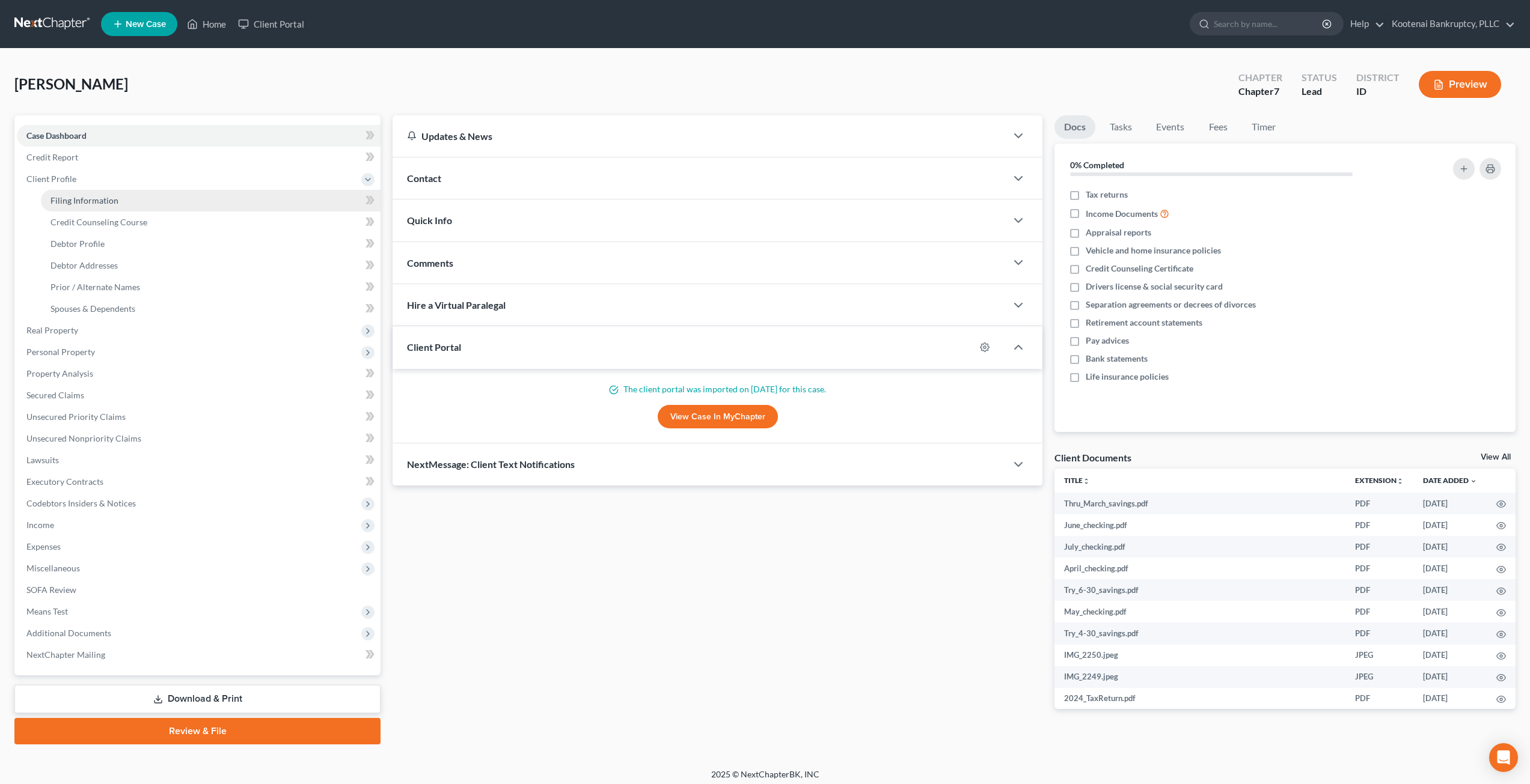
click at [141, 193] on link "Filing Information" at bounding box center [210, 200] width 339 height 21
select select "1"
select select "0"
select select "50"
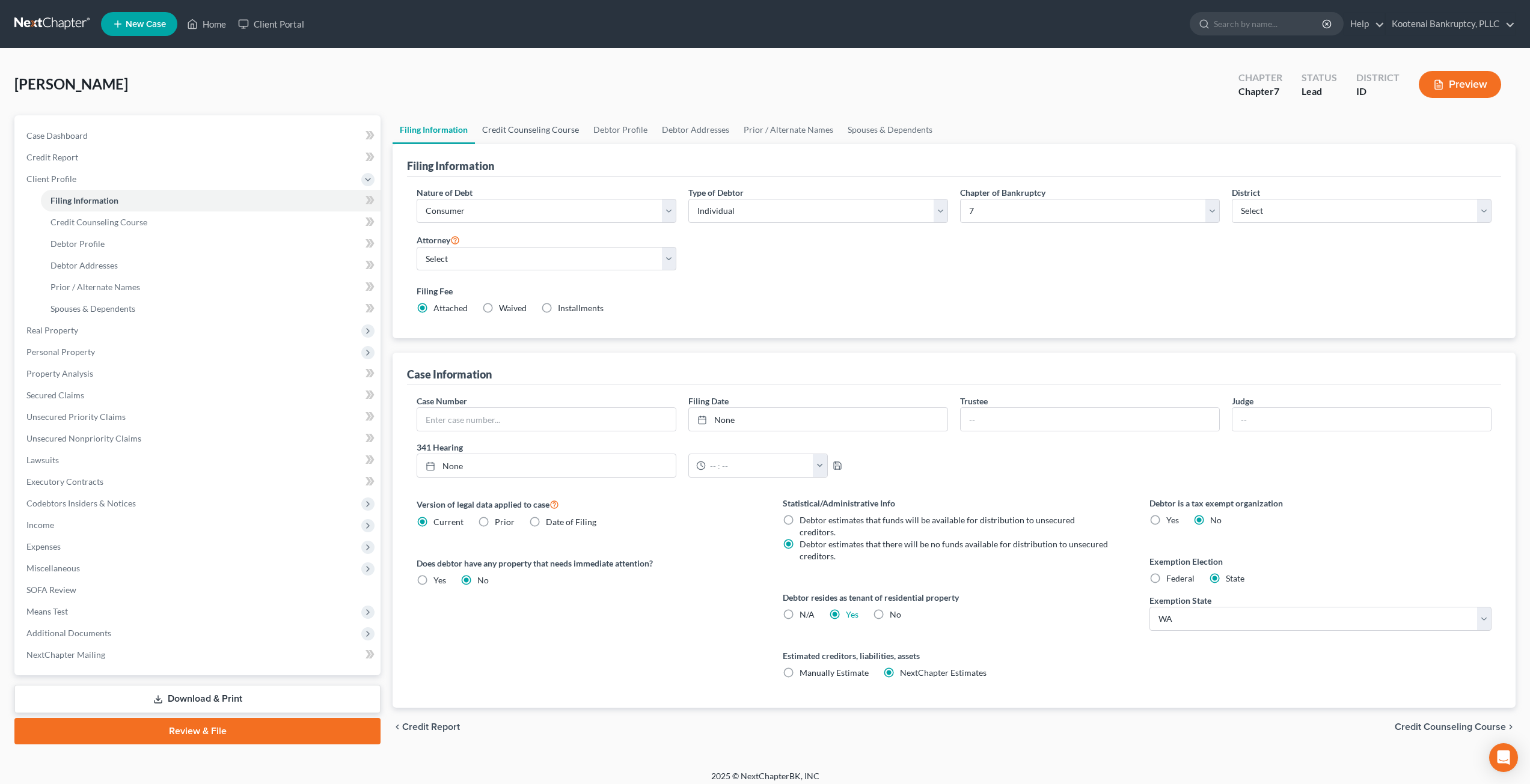
click at [515, 128] on link "Credit Counseling Course" at bounding box center [531, 129] width 112 height 29
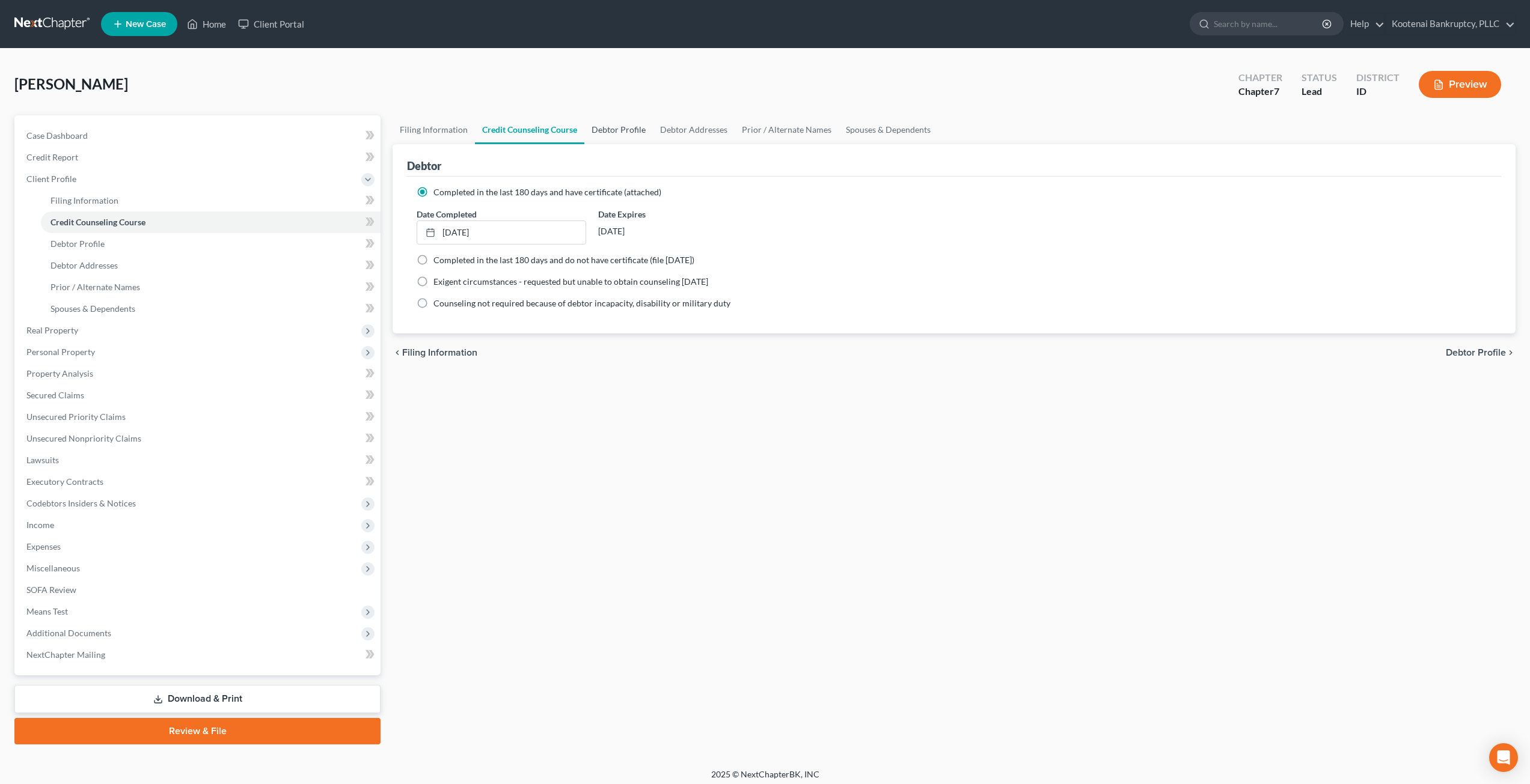
click at [625, 130] on link "Debtor Profile" at bounding box center [619, 129] width 69 height 29
select select "0"
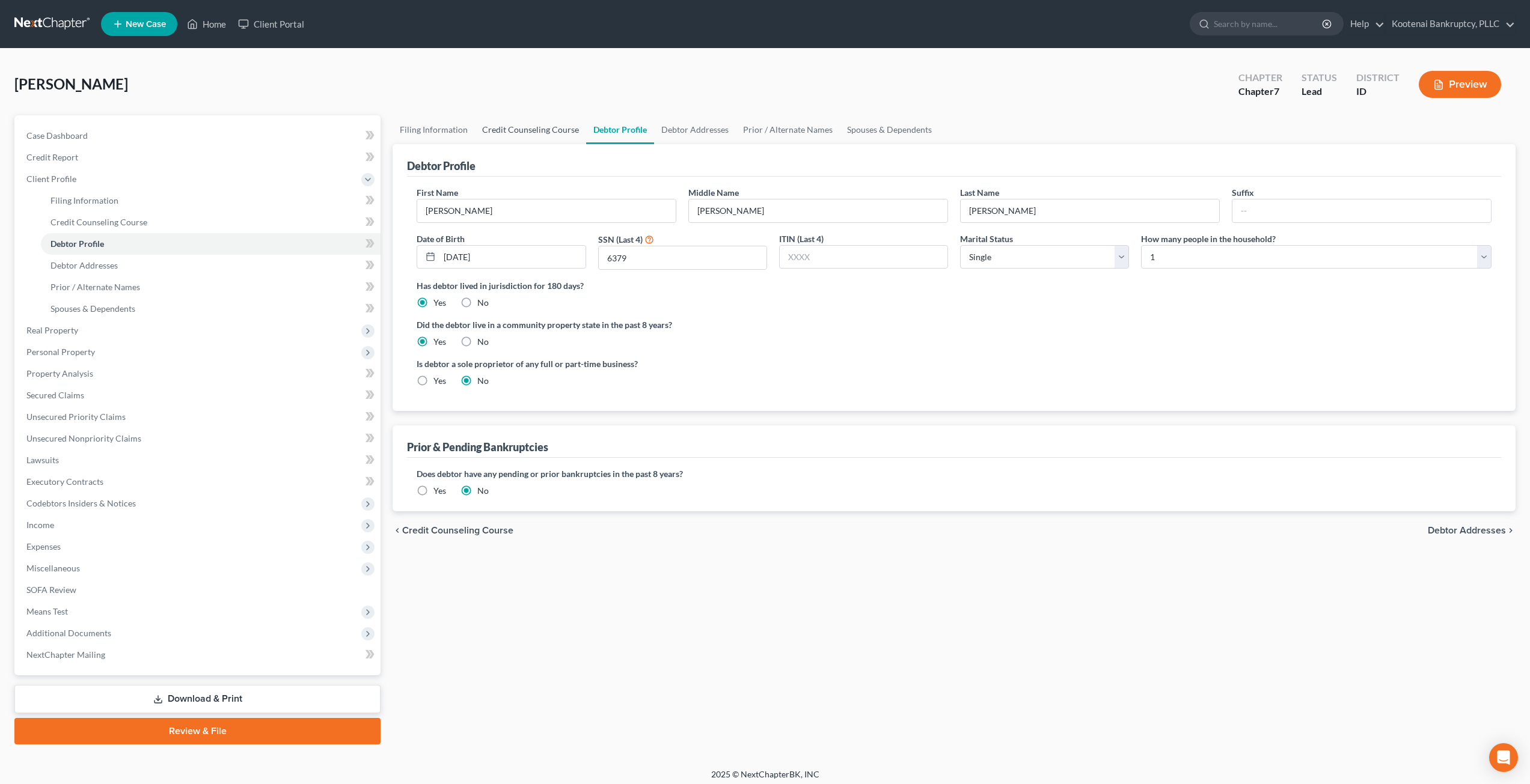
click at [548, 133] on link "Credit Counseling Course" at bounding box center [531, 129] width 112 height 29
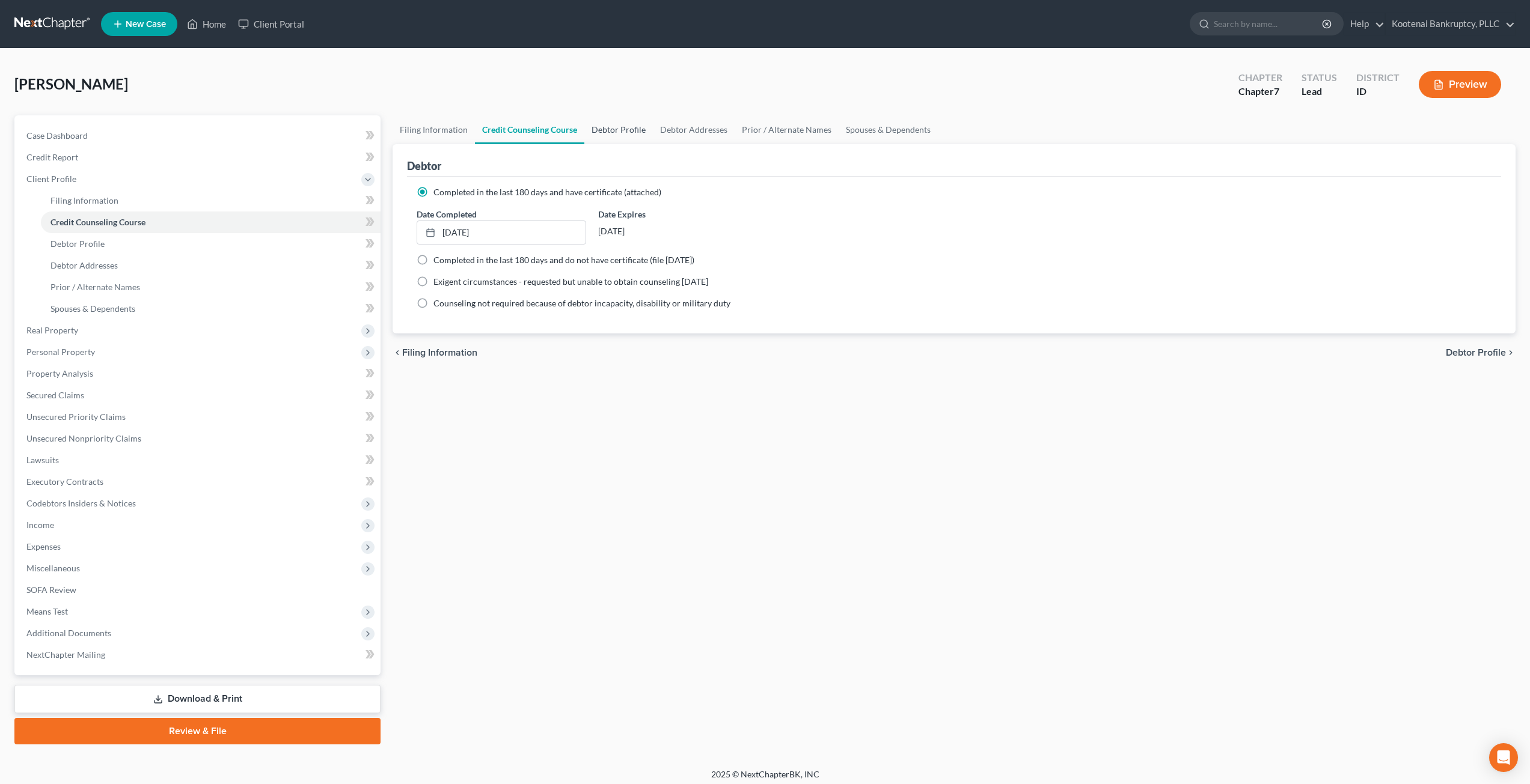
click at [628, 133] on link "Debtor Profile" at bounding box center [619, 129] width 69 height 29
select select "0"
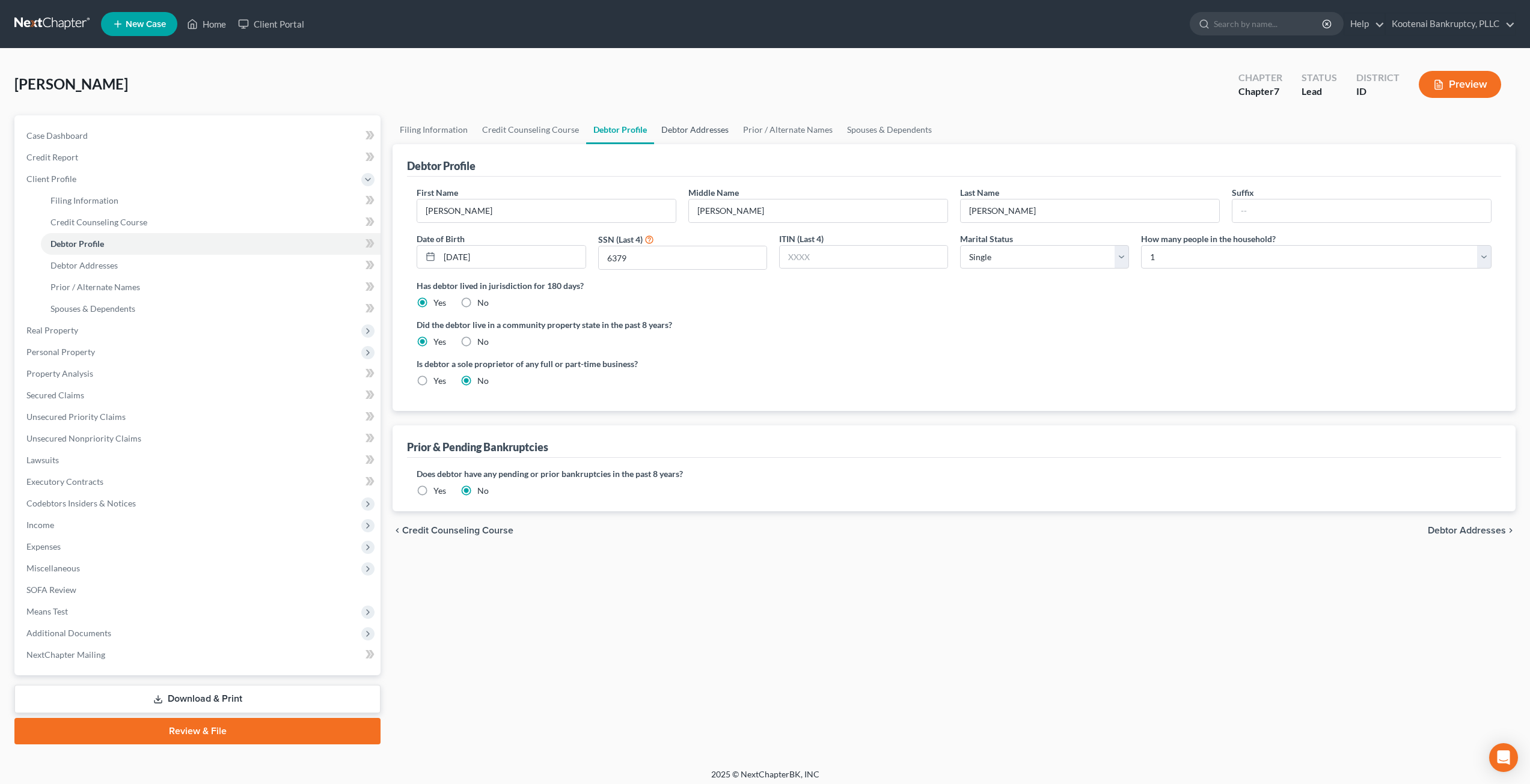
click at [698, 134] on link "Debtor Addresses" at bounding box center [695, 129] width 82 height 29
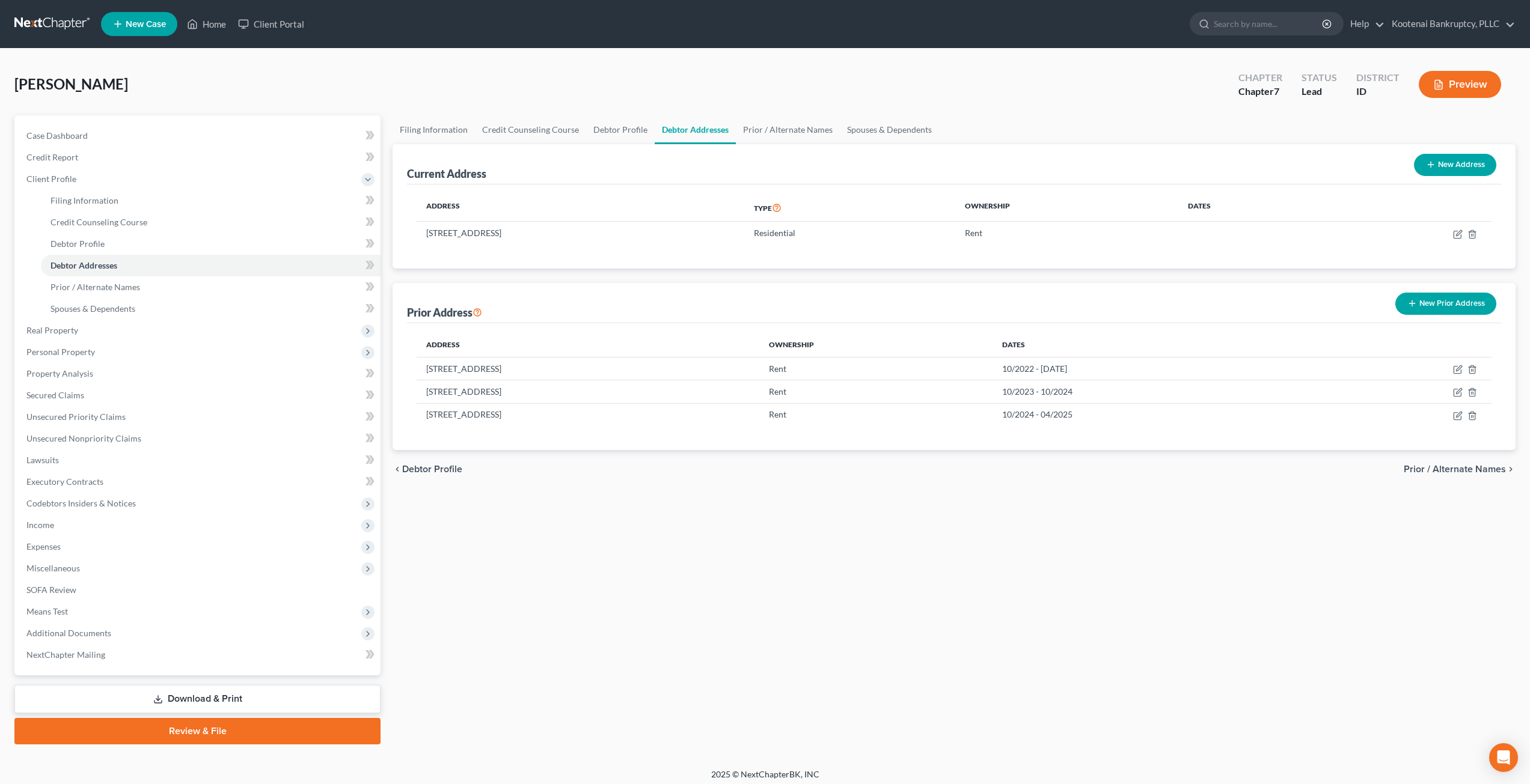
click at [767, 564] on div "Filing Information Credit Counseling Course Debtor Profile Debtor Addresses Pri…" at bounding box center [954, 430] width 1135 height 630
click at [767, 126] on link "Prior / Alternate Names" at bounding box center [788, 129] width 104 height 29
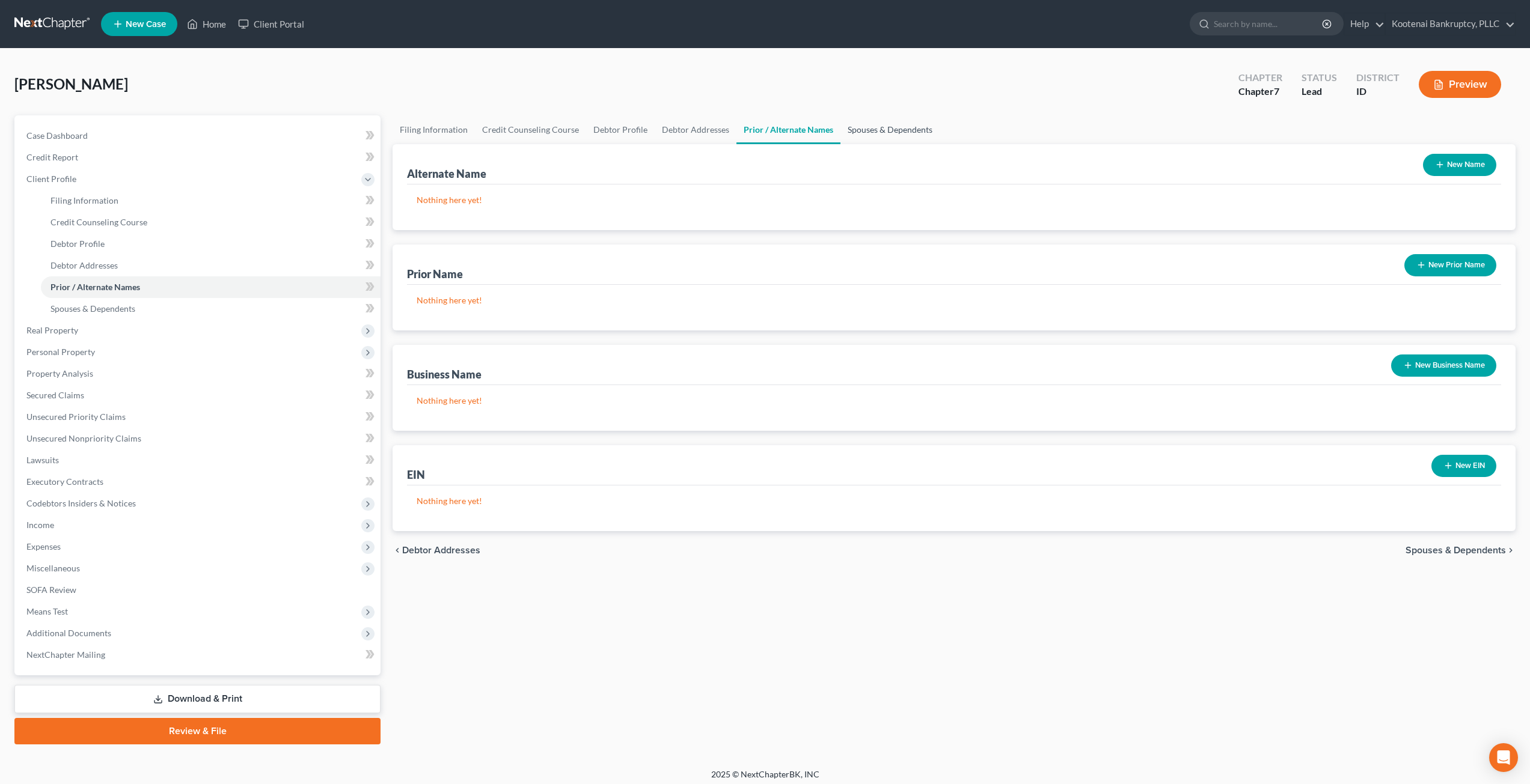
click at [767, 128] on link "Spouses & Dependents" at bounding box center [890, 129] width 100 height 29
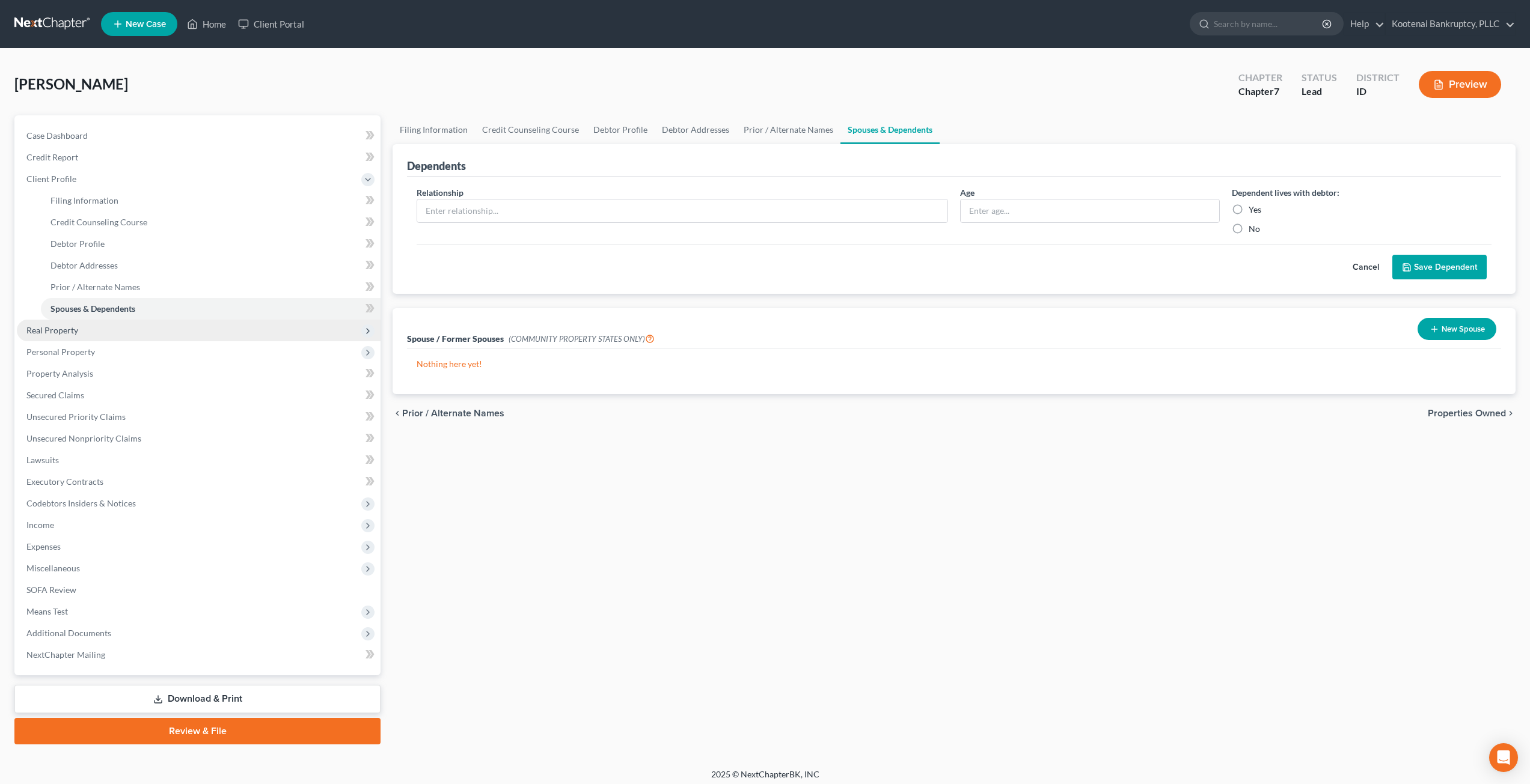
click at [177, 327] on span "Real Property" at bounding box center [198, 330] width 364 height 21
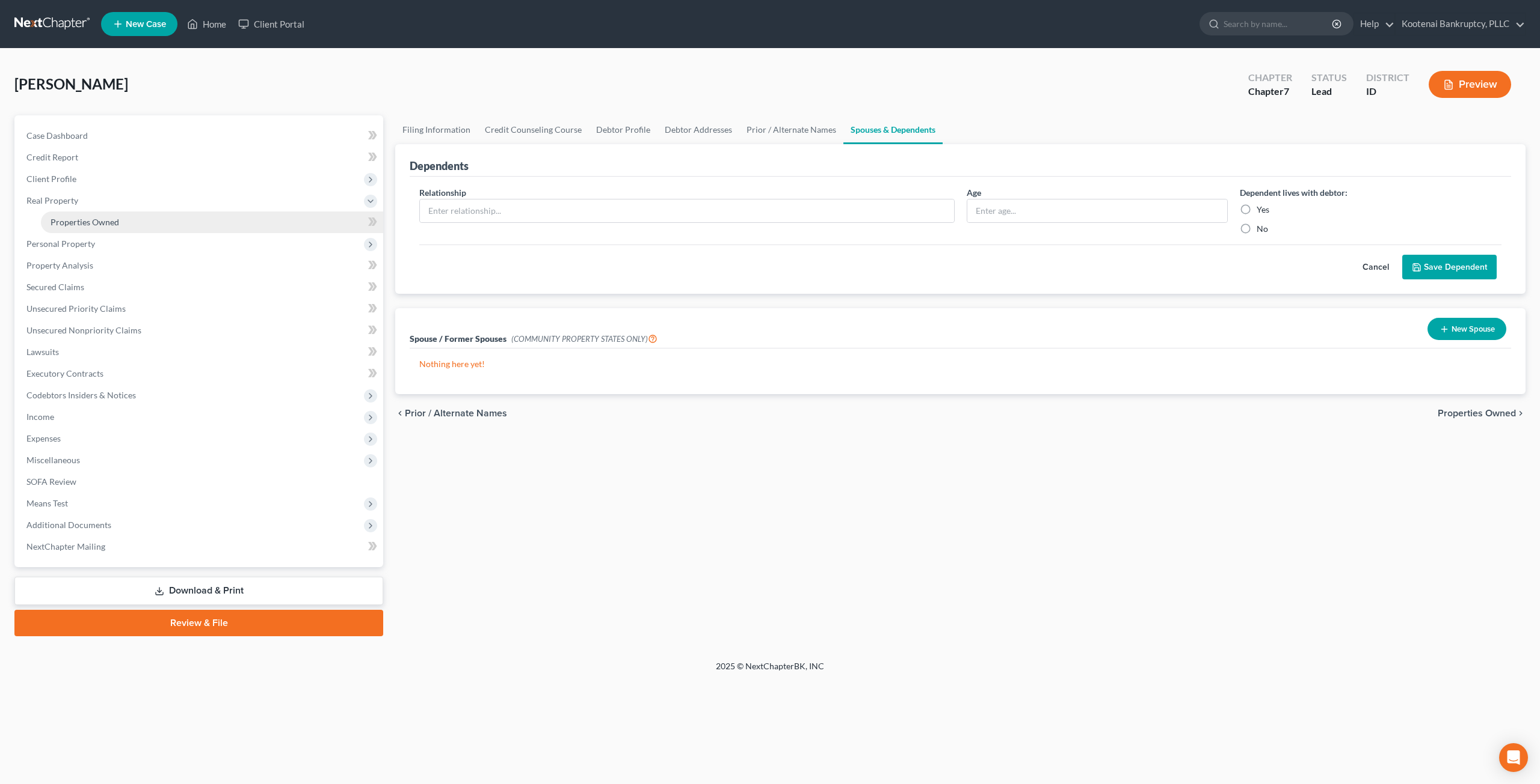
click at [155, 222] on link "Properties Owned" at bounding box center [212, 222] width 342 height 21
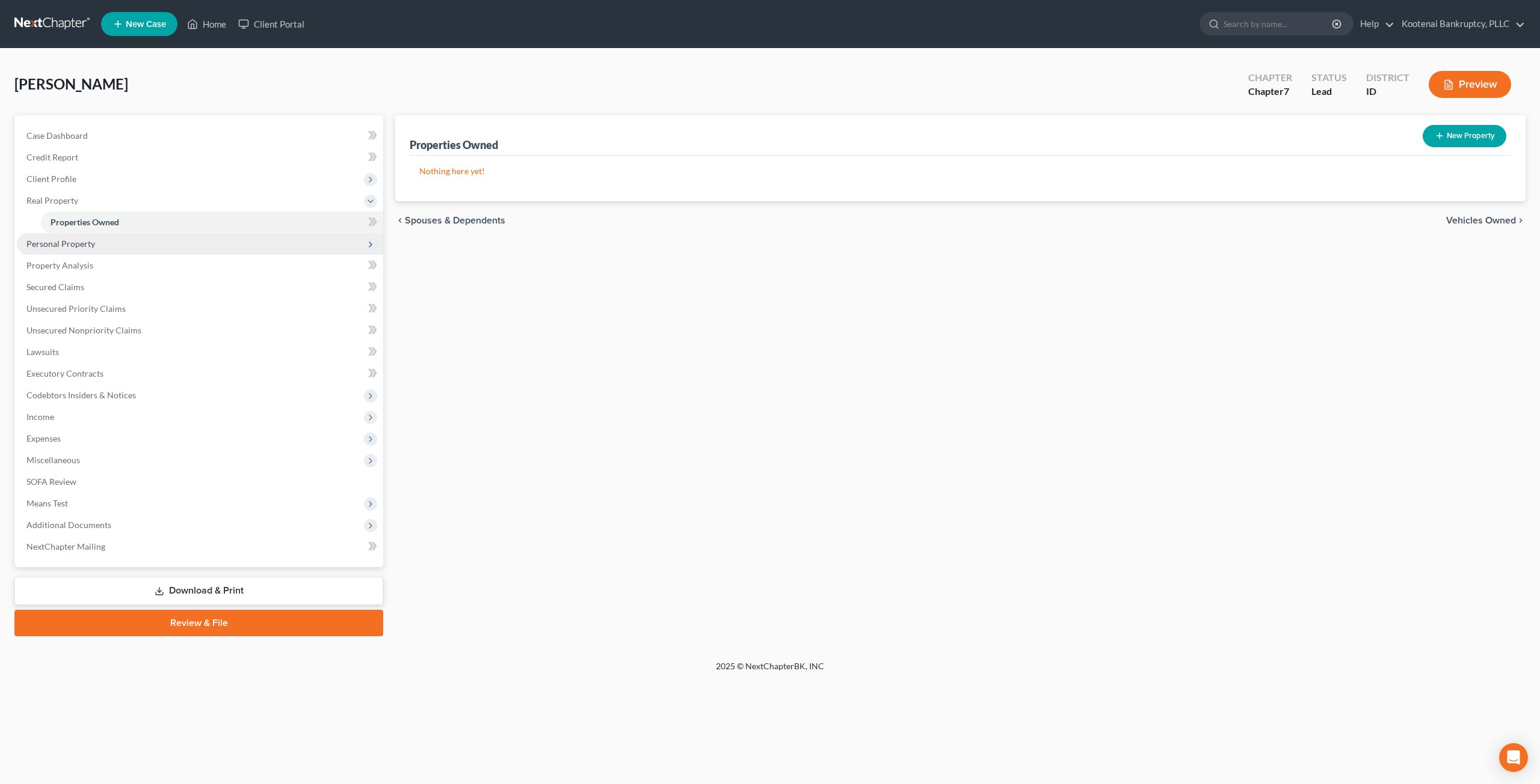
click at [198, 242] on span "Personal Property" at bounding box center [200, 244] width 367 height 21
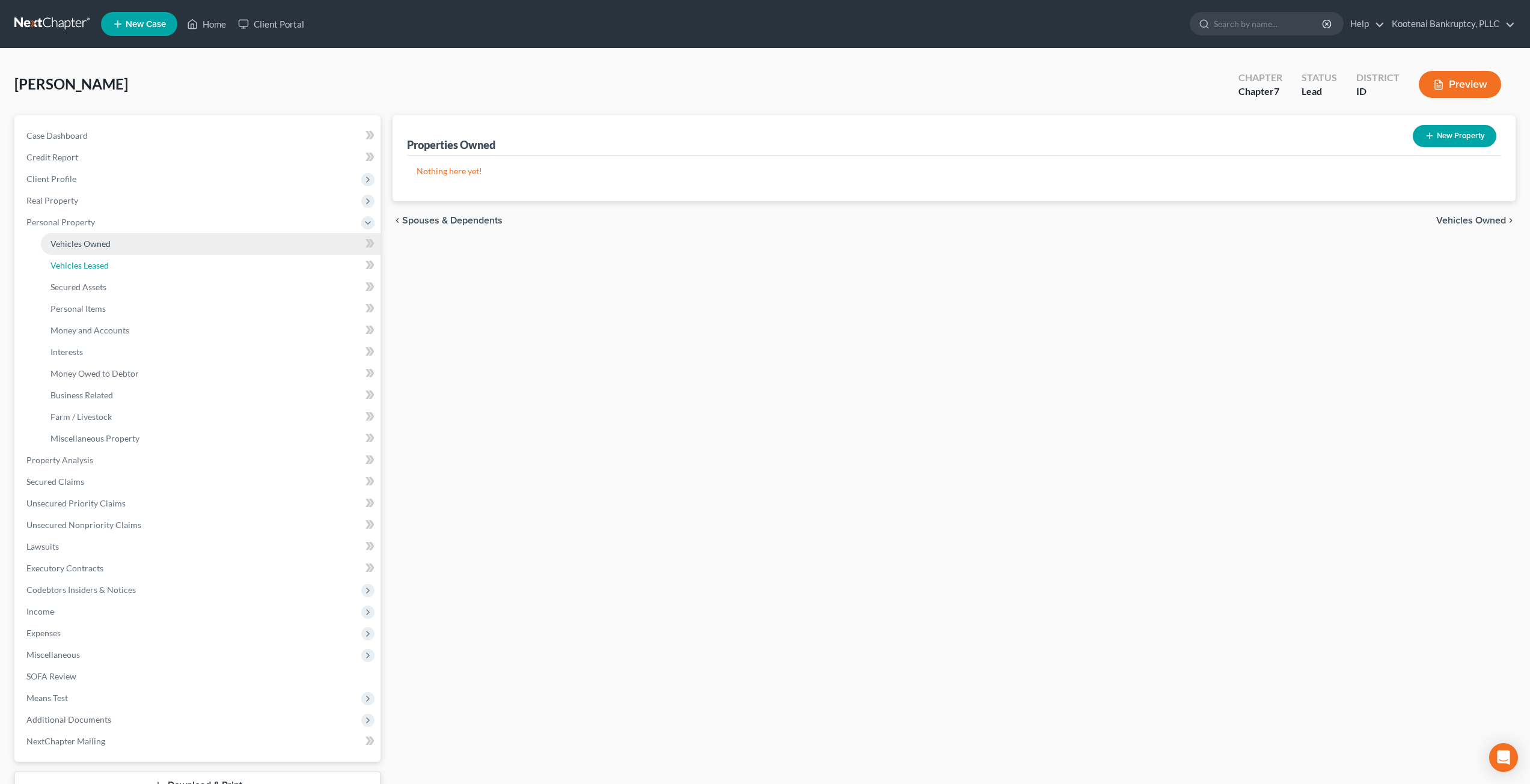
click at [196, 259] on link "Vehicles Leased" at bounding box center [210, 265] width 339 height 21
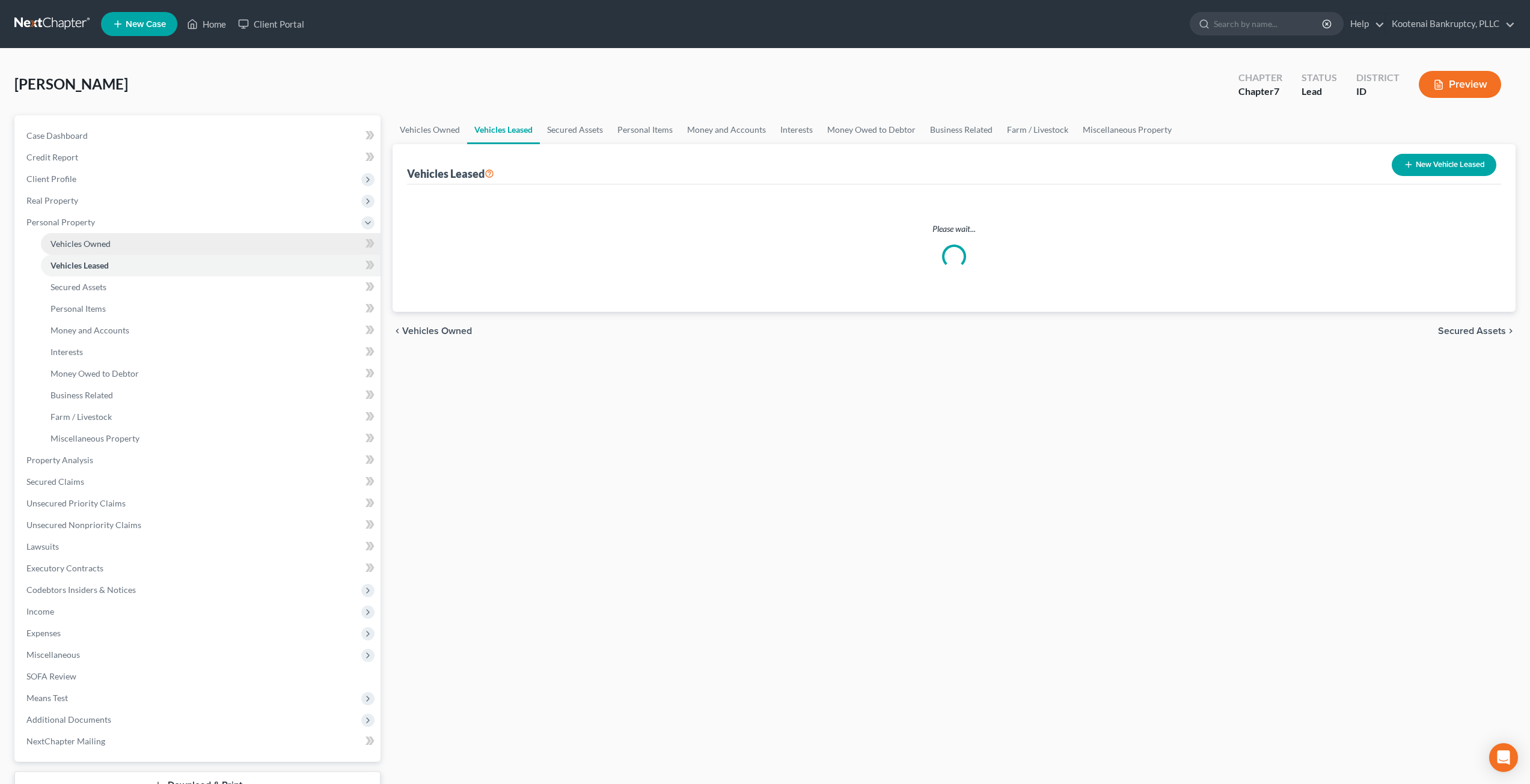
click at [194, 246] on link "Vehicles Owned" at bounding box center [210, 244] width 339 height 21
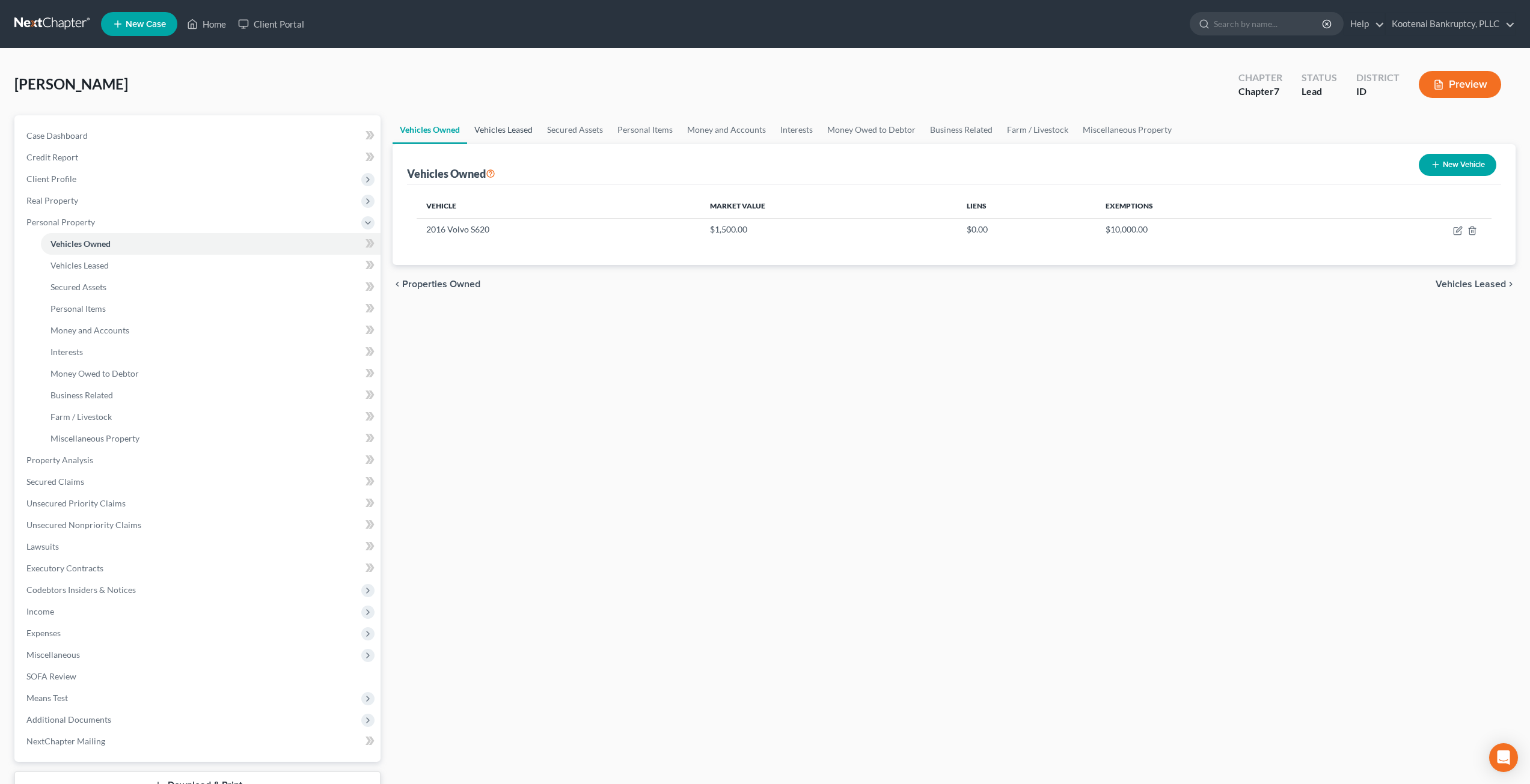
click at [511, 128] on link "Vehicles Leased" at bounding box center [503, 129] width 73 height 29
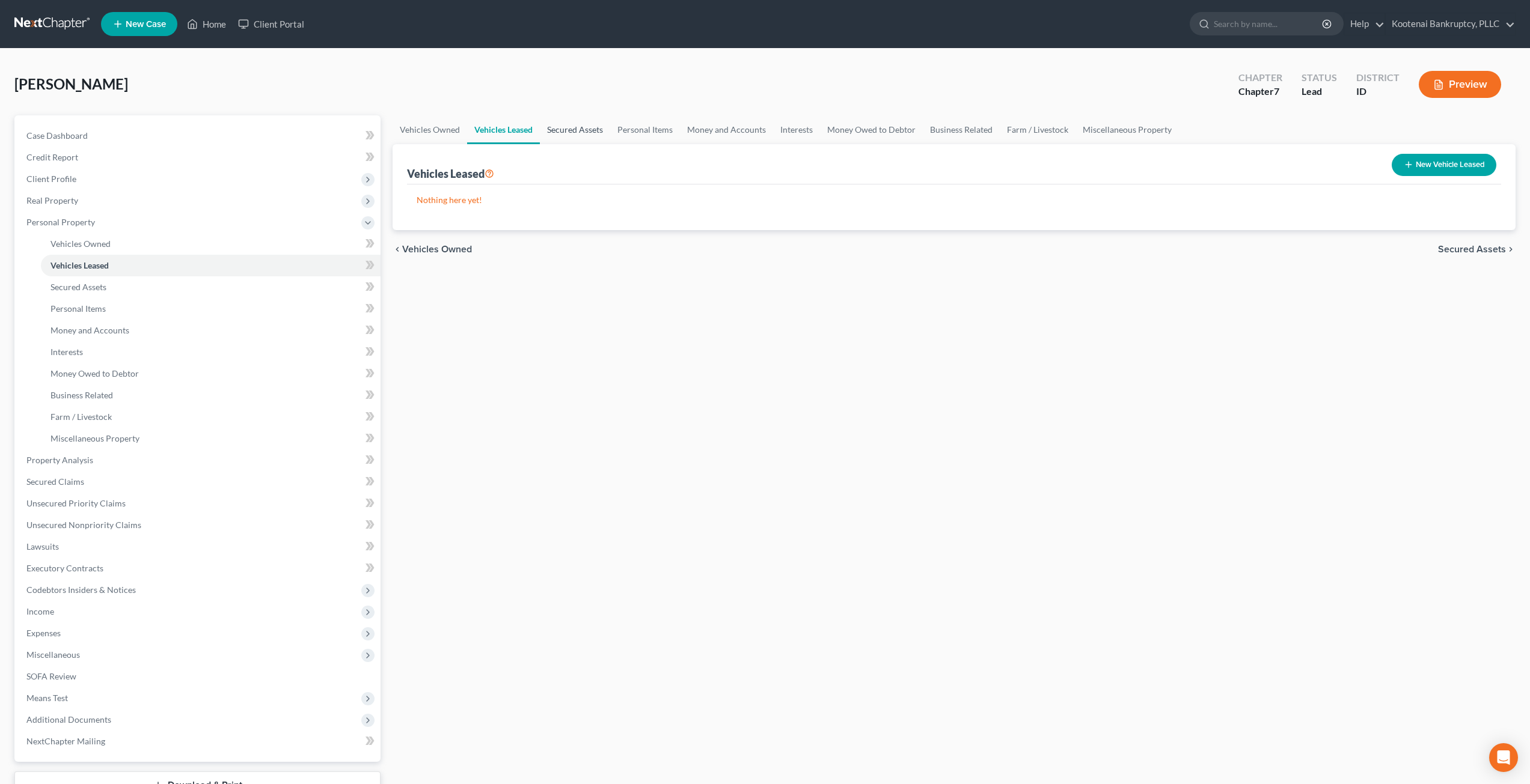
click at [587, 128] on link "Secured Assets" at bounding box center [575, 129] width 71 height 29
click at [670, 126] on link "Personal Items" at bounding box center [645, 129] width 70 height 29
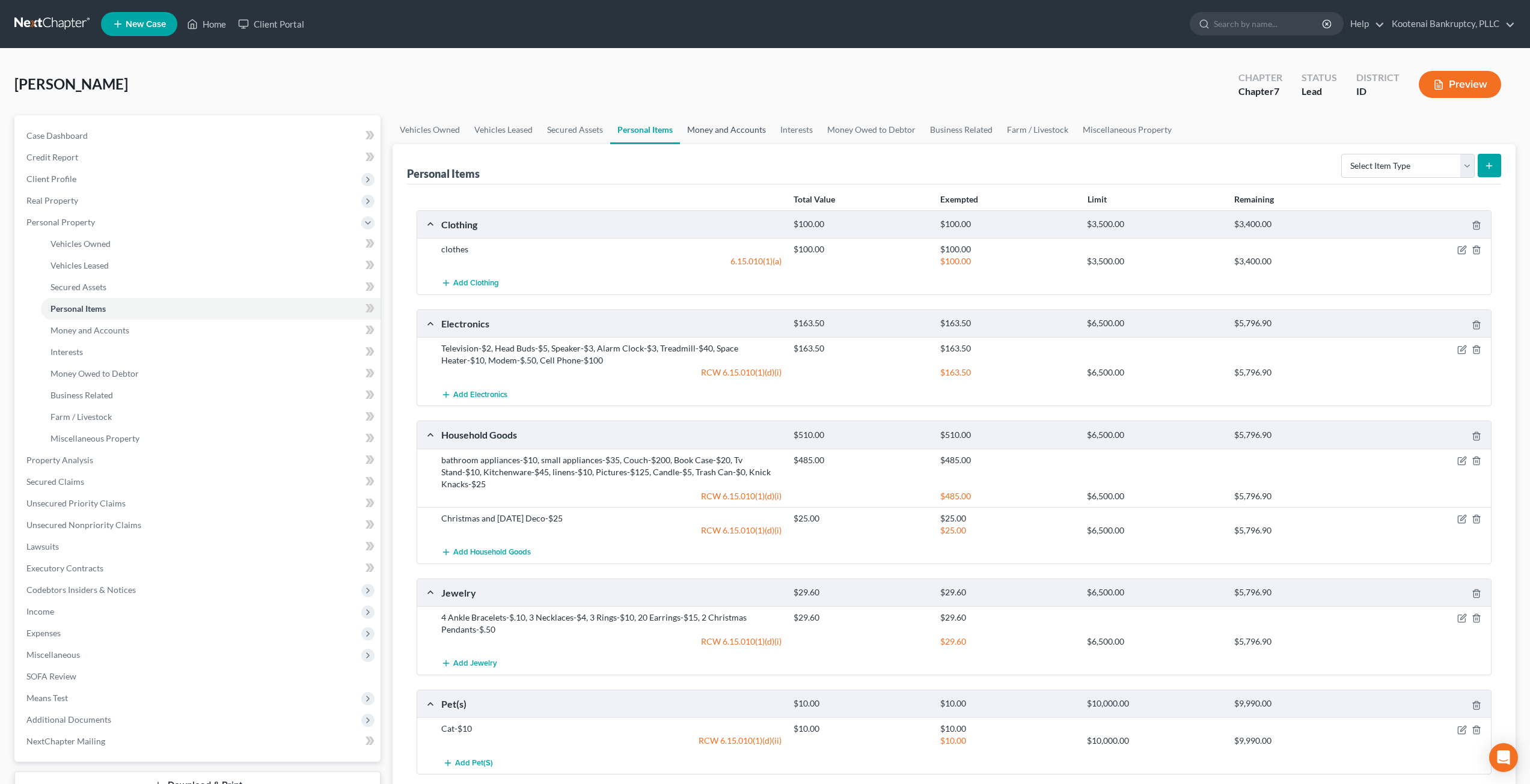
click at [719, 129] on link "Money and Accounts" at bounding box center [726, 129] width 93 height 29
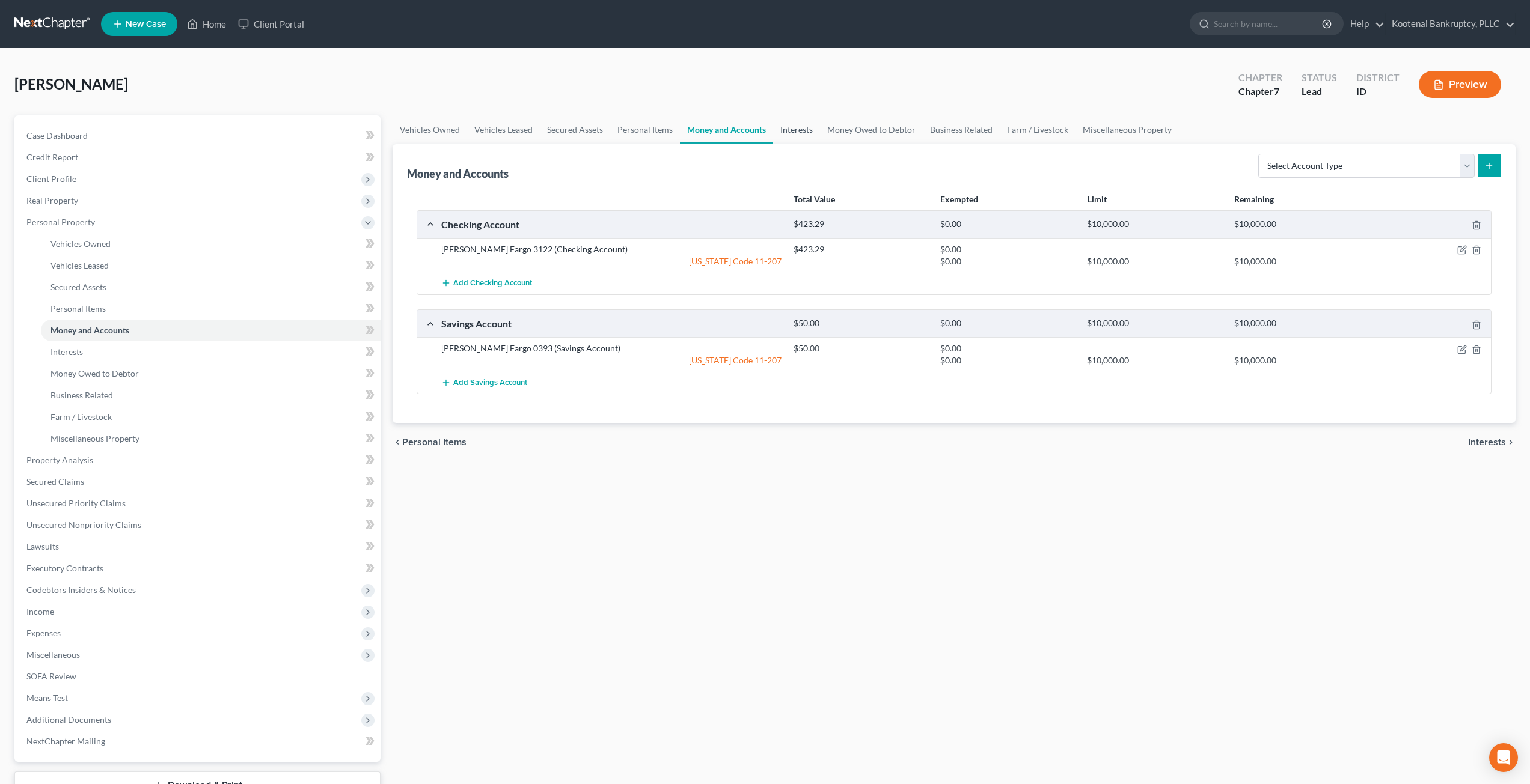
click at [767, 131] on link "Interests" at bounding box center [796, 129] width 47 height 29
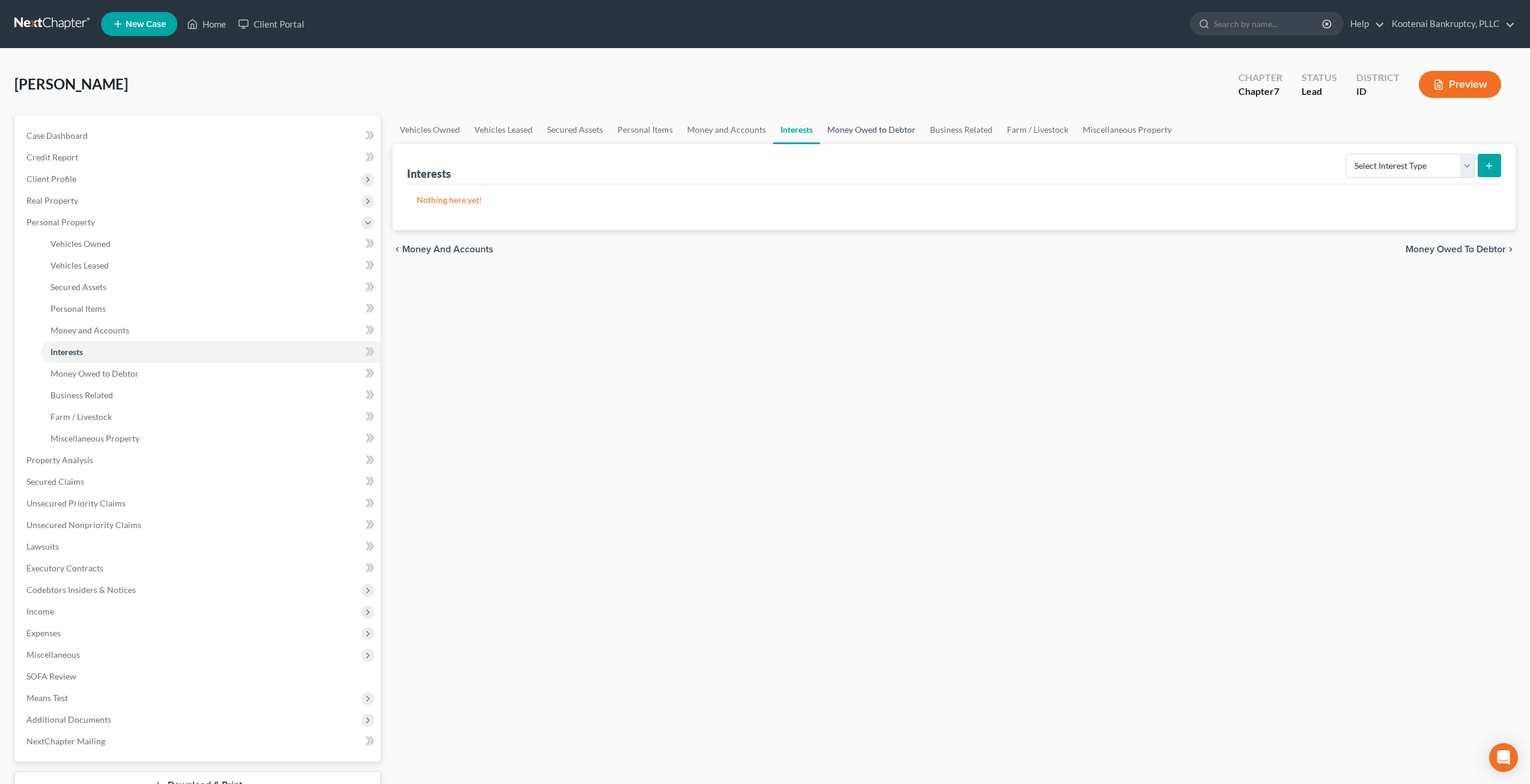
click at [767, 134] on link "Money Owed to Debtor" at bounding box center [871, 129] width 103 height 29
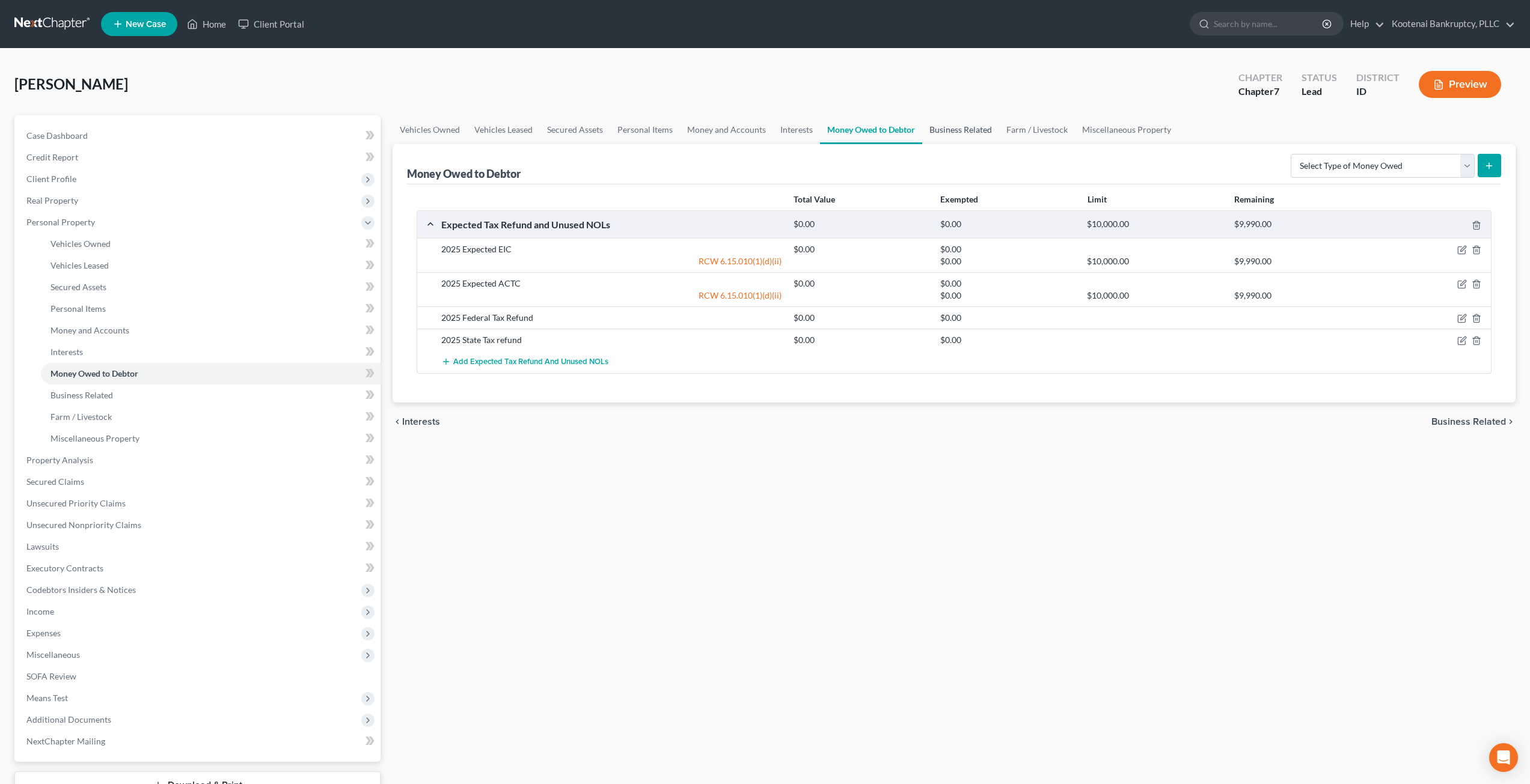
click at [767, 134] on link "Business Related" at bounding box center [960, 129] width 77 height 29
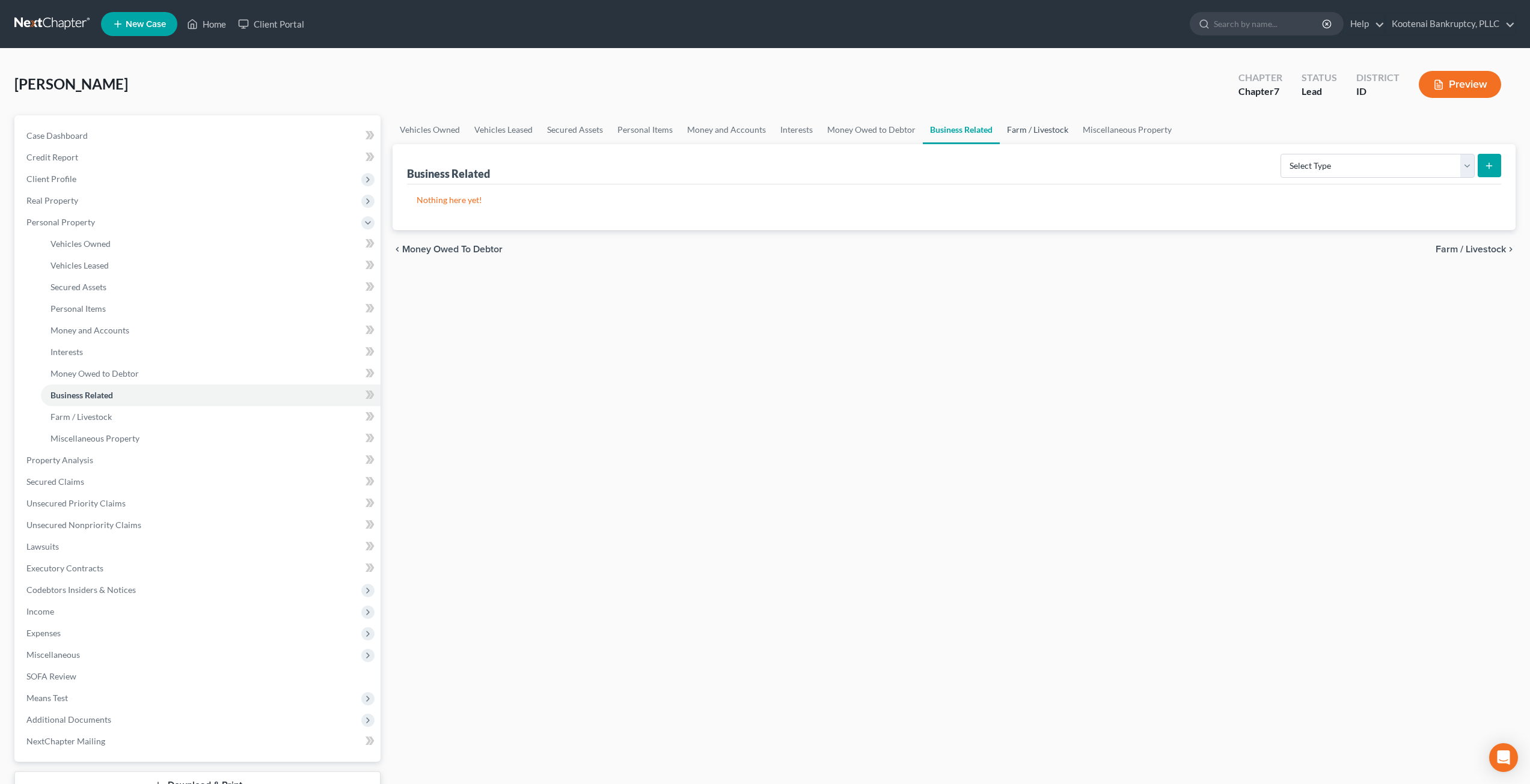
click at [767, 135] on link "Farm / Livestock" at bounding box center [1037, 129] width 75 height 29
click at [767, 132] on link "Miscellaneous Property" at bounding box center [1127, 129] width 103 height 29
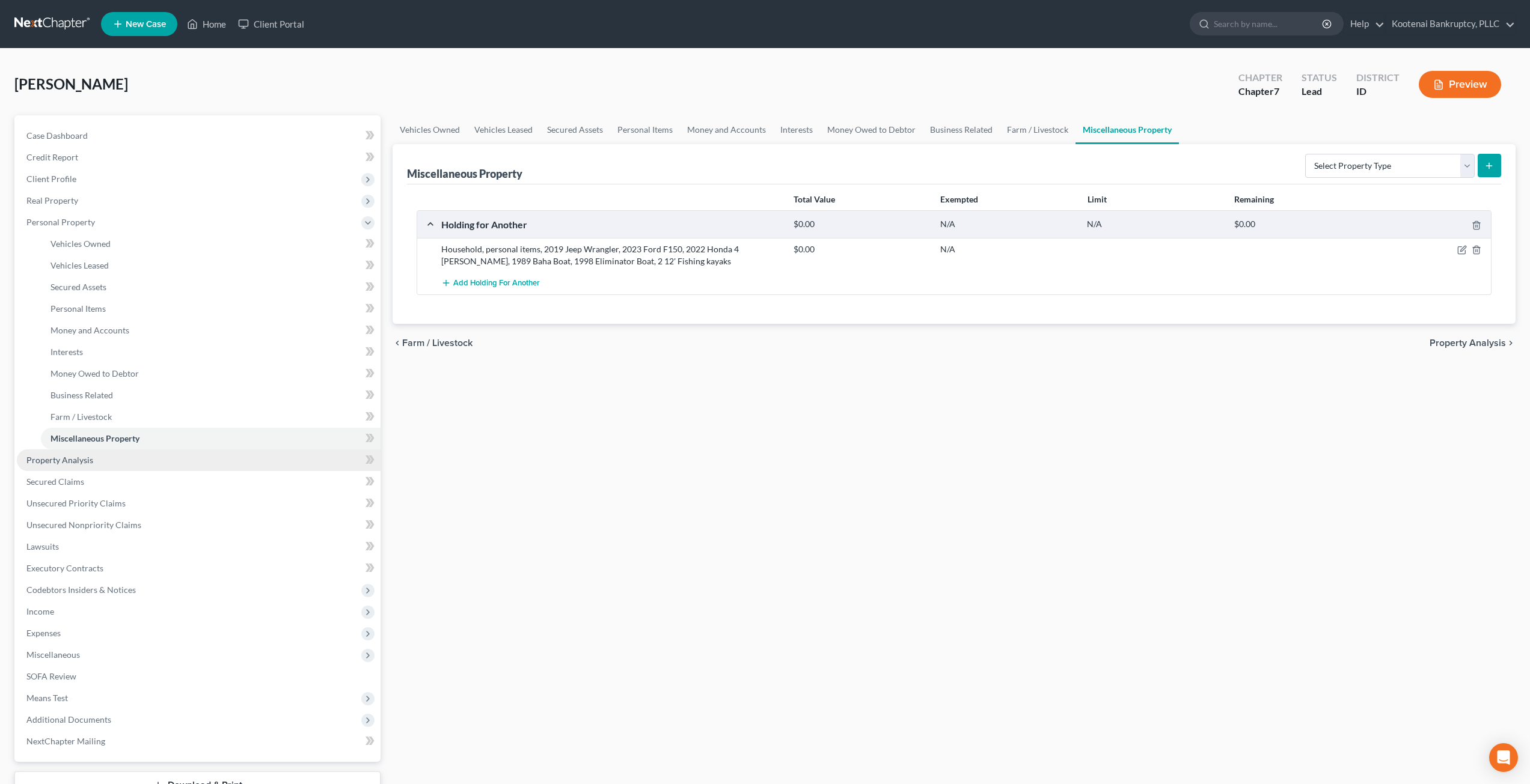
click at [146, 462] on link "Property Analysis" at bounding box center [198, 459] width 364 height 21
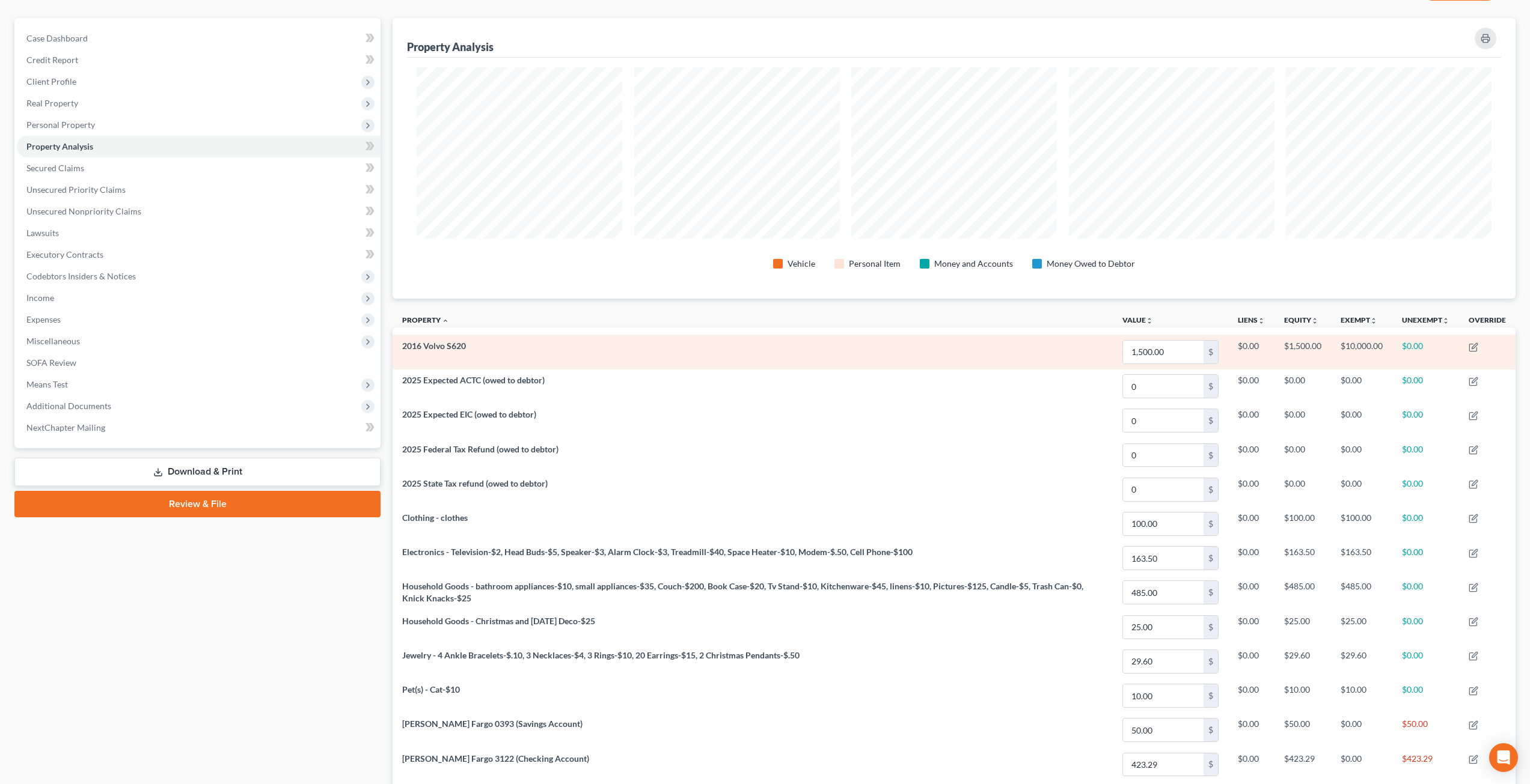
scroll to position [93, 0]
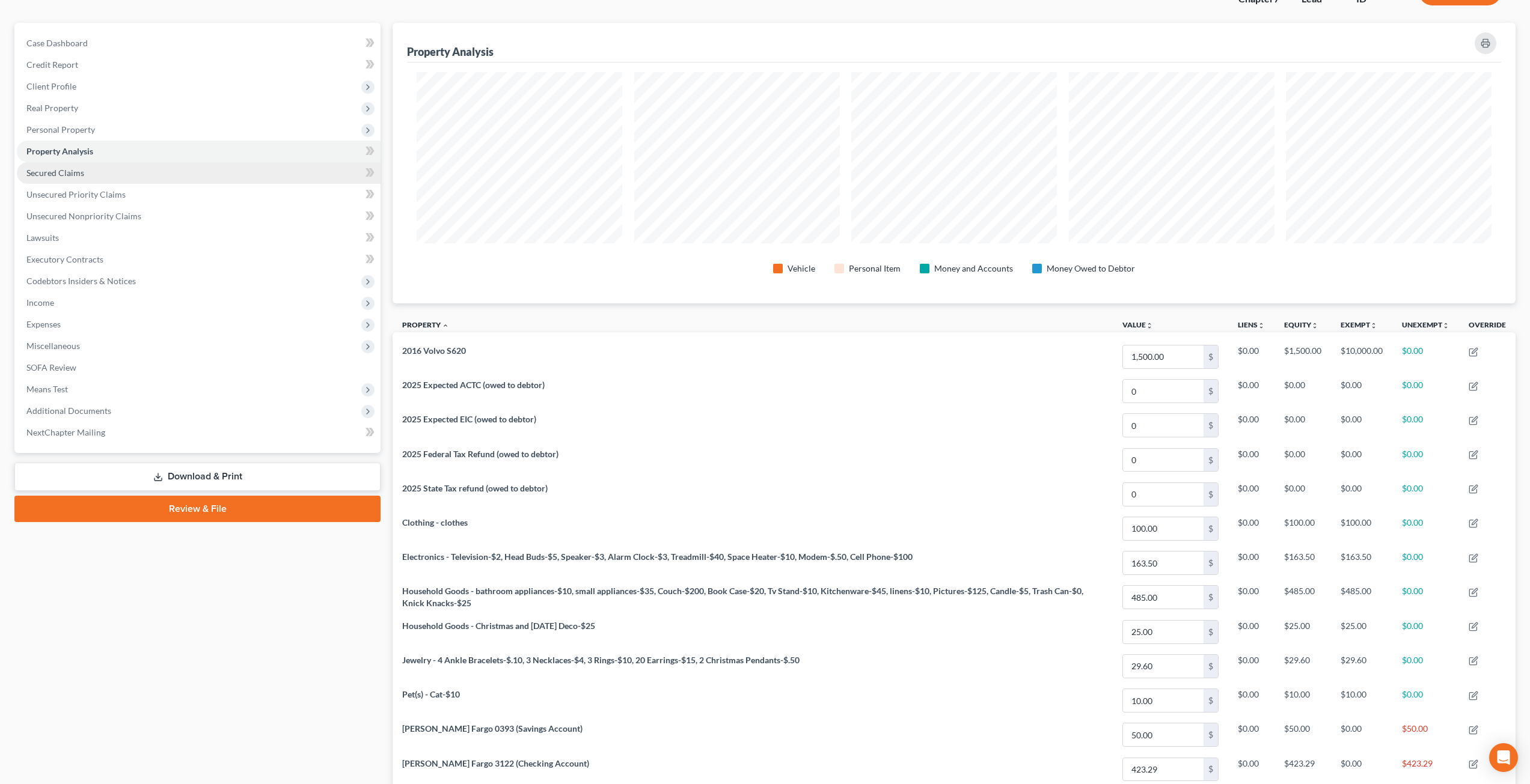
click at [219, 178] on link "Secured Claims" at bounding box center [198, 173] width 364 height 21
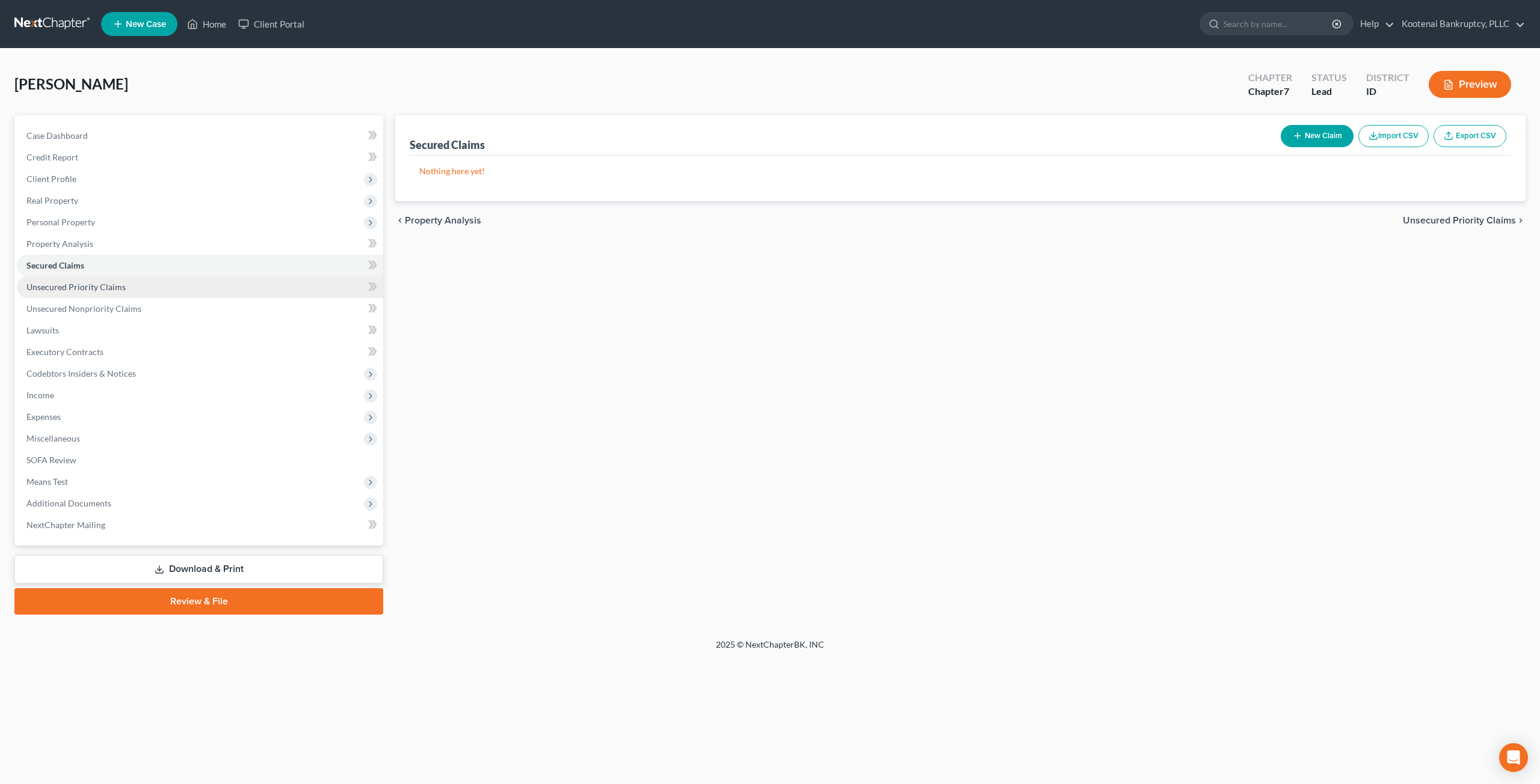
click at [149, 289] on link "Unsecured Priority Claims" at bounding box center [200, 286] width 367 height 21
click at [168, 303] on link "Unsecured Nonpriority Claims" at bounding box center [200, 309] width 367 height 21
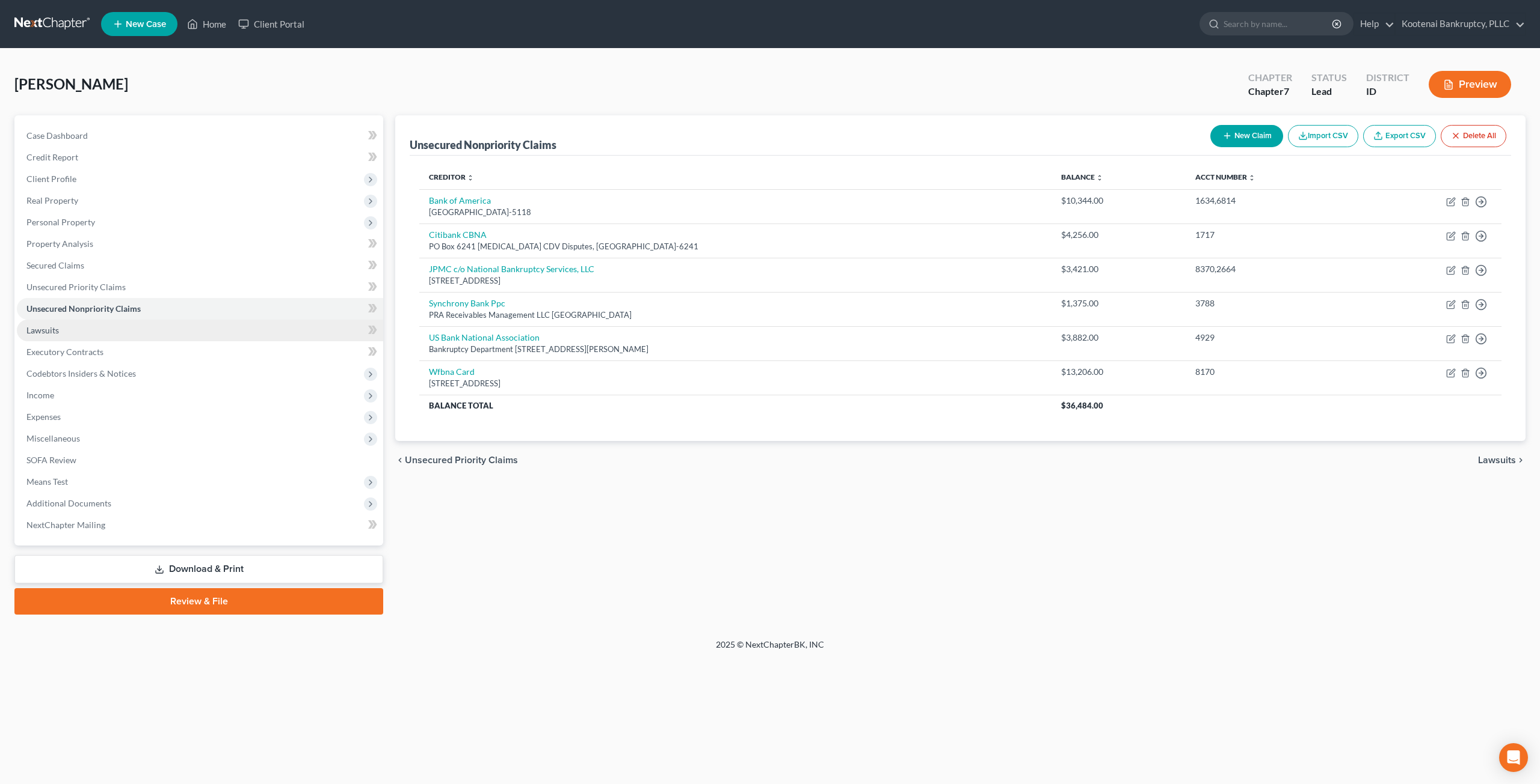
click at [83, 329] on link "Lawsuits" at bounding box center [200, 330] width 367 height 21
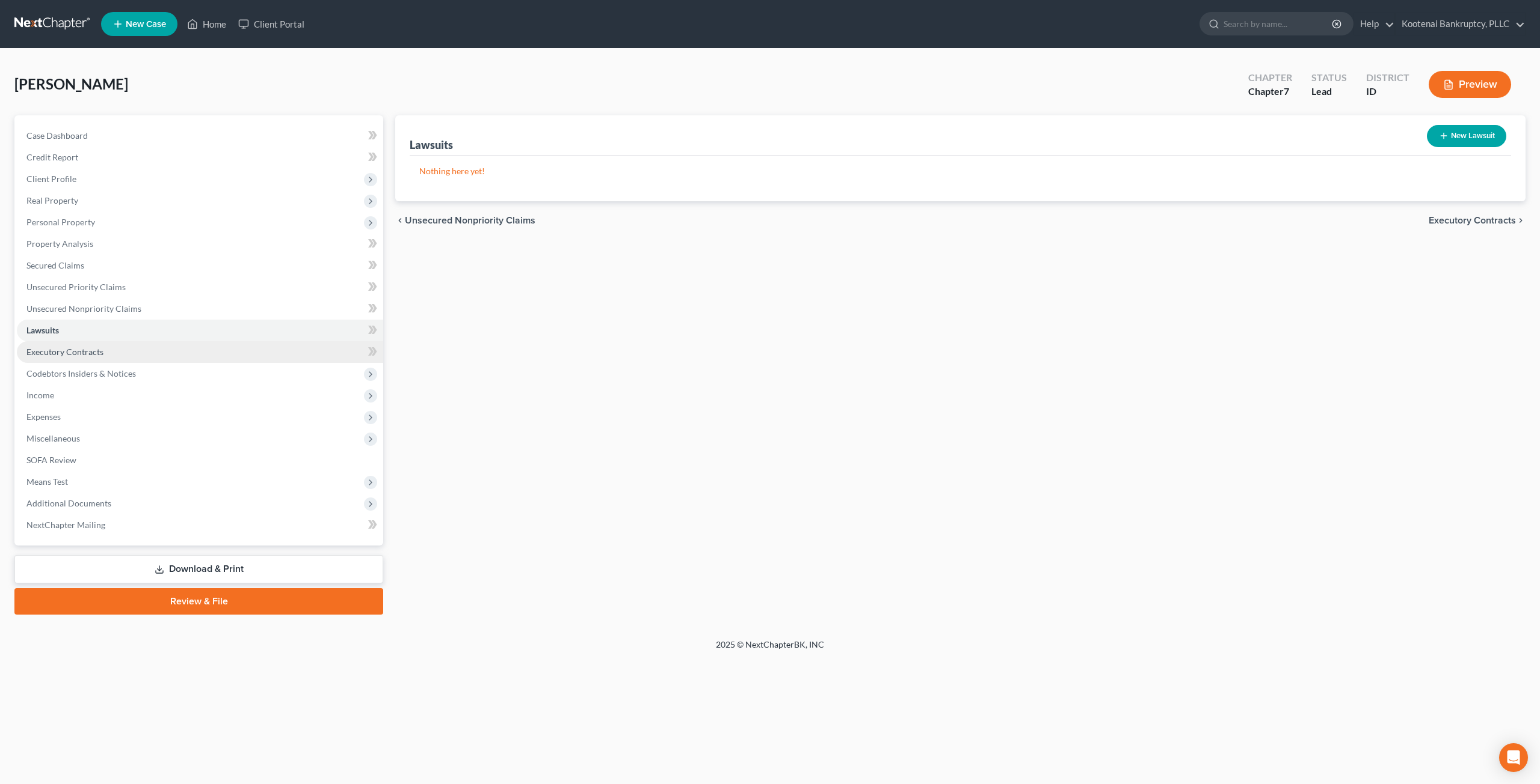
click at [120, 345] on link "Executory Contracts" at bounding box center [200, 352] width 367 height 21
click at [142, 364] on span "Codebtors Insiders & Notices" at bounding box center [200, 373] width 367 height 21
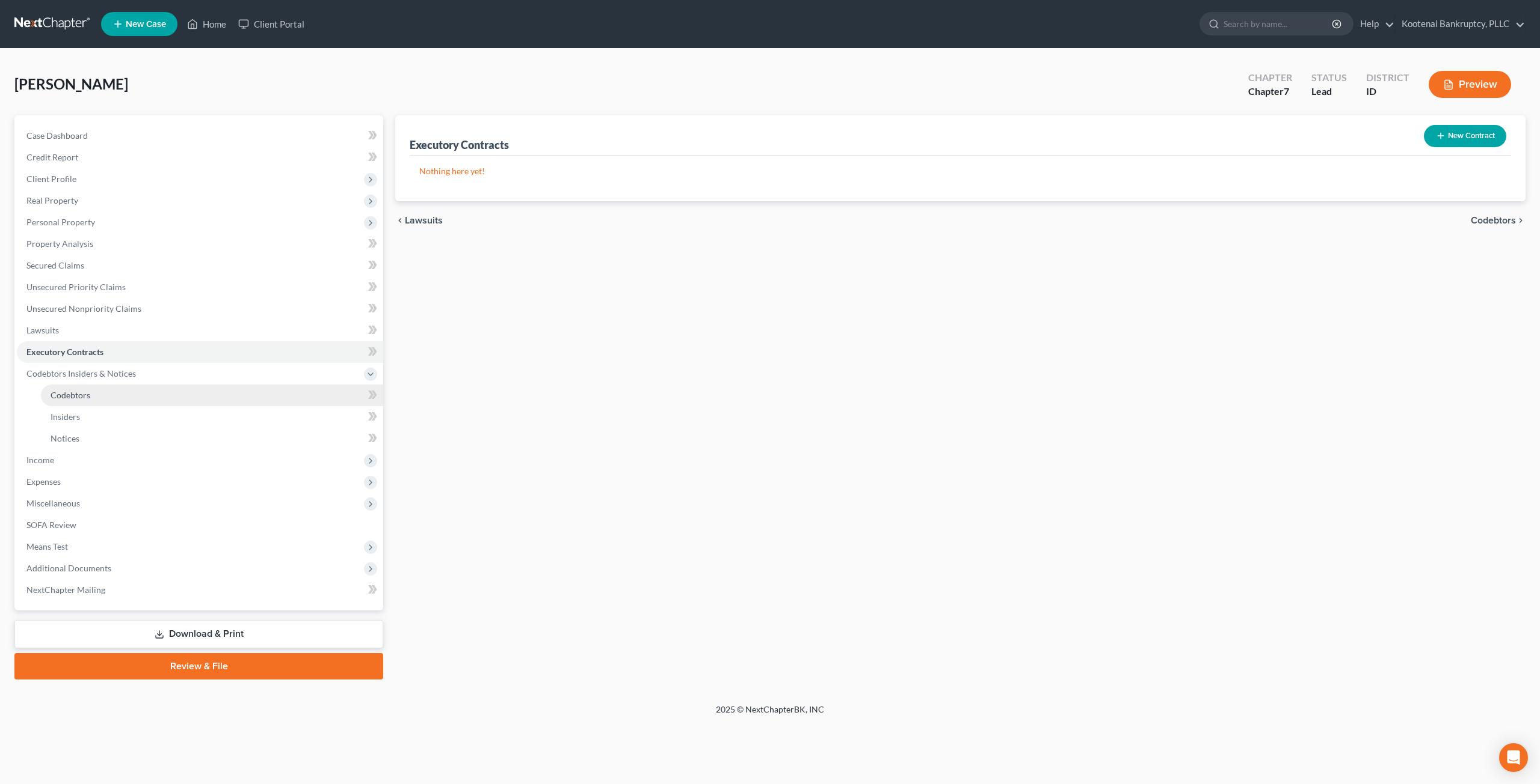
click at [192, 405] on link "Codebtors" at bounding box center [212, 395] width 342 height 21
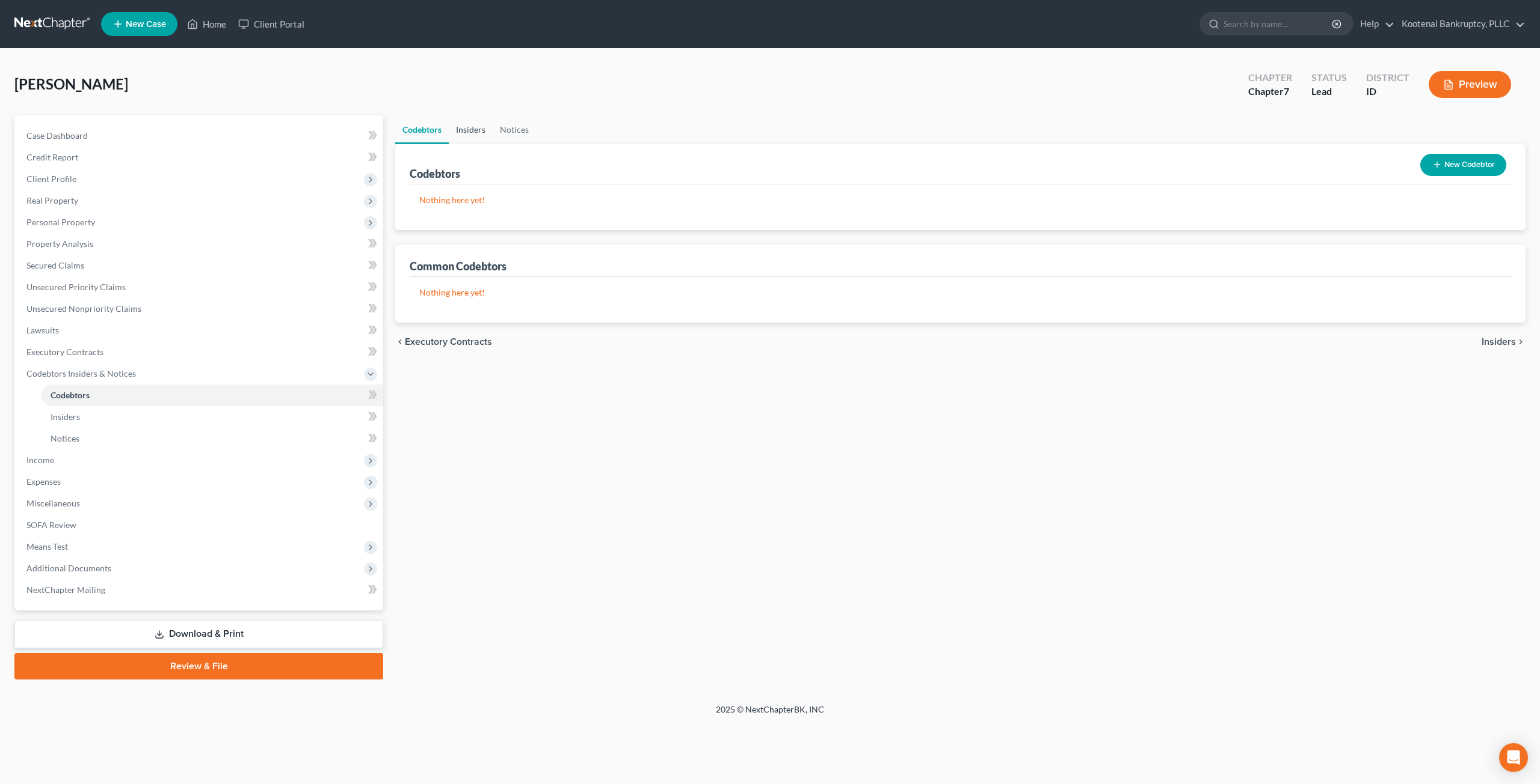
click at [468, 140] on link "Insiders" at bounding box center [470, 129] width 44 height 29
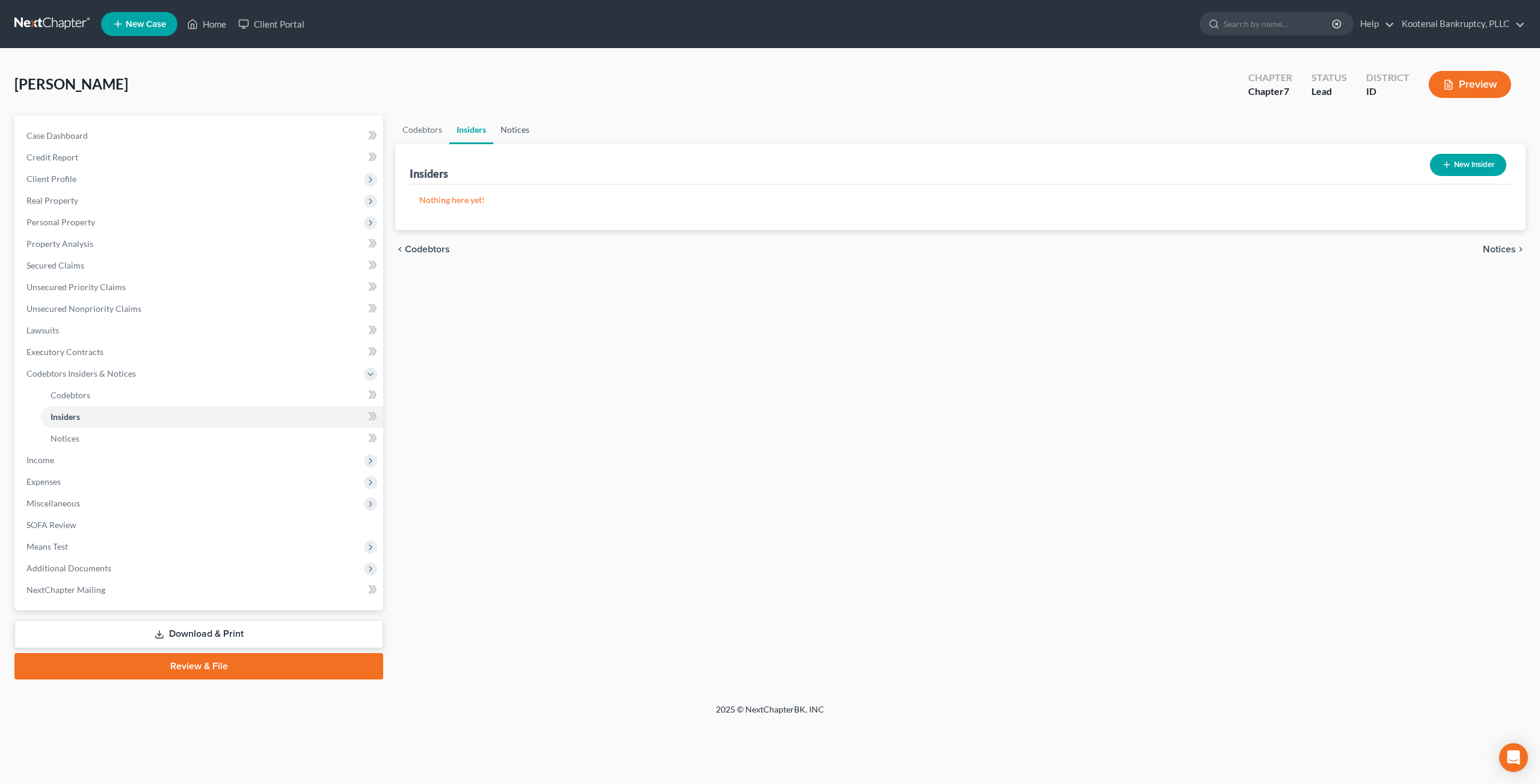
click at [509, 130] on link "Notices" at bounding box center [515, 129] width 44 height 29
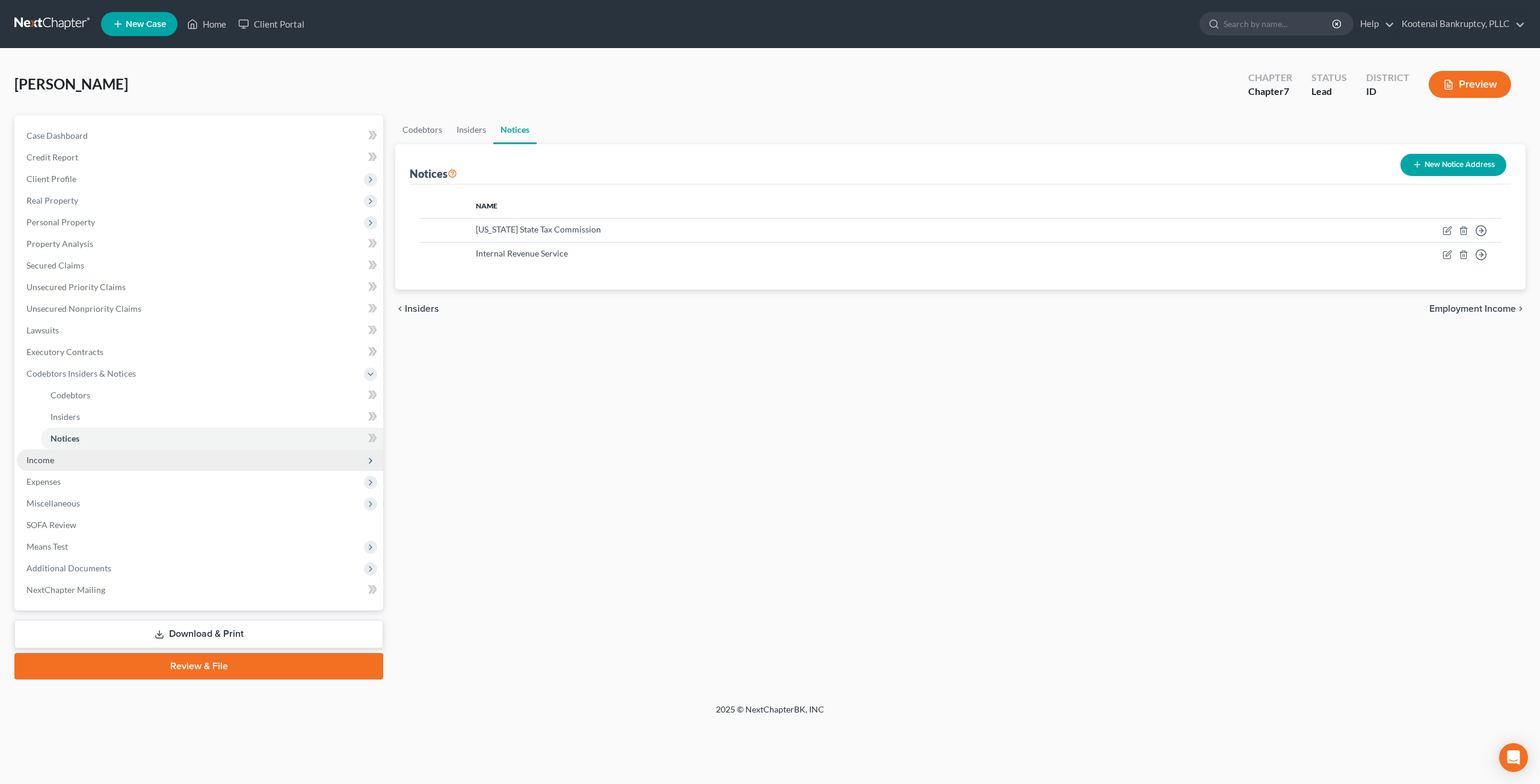
click at [101, 464] on span "Income" at bounding box center [200, 459] width 367 height 21
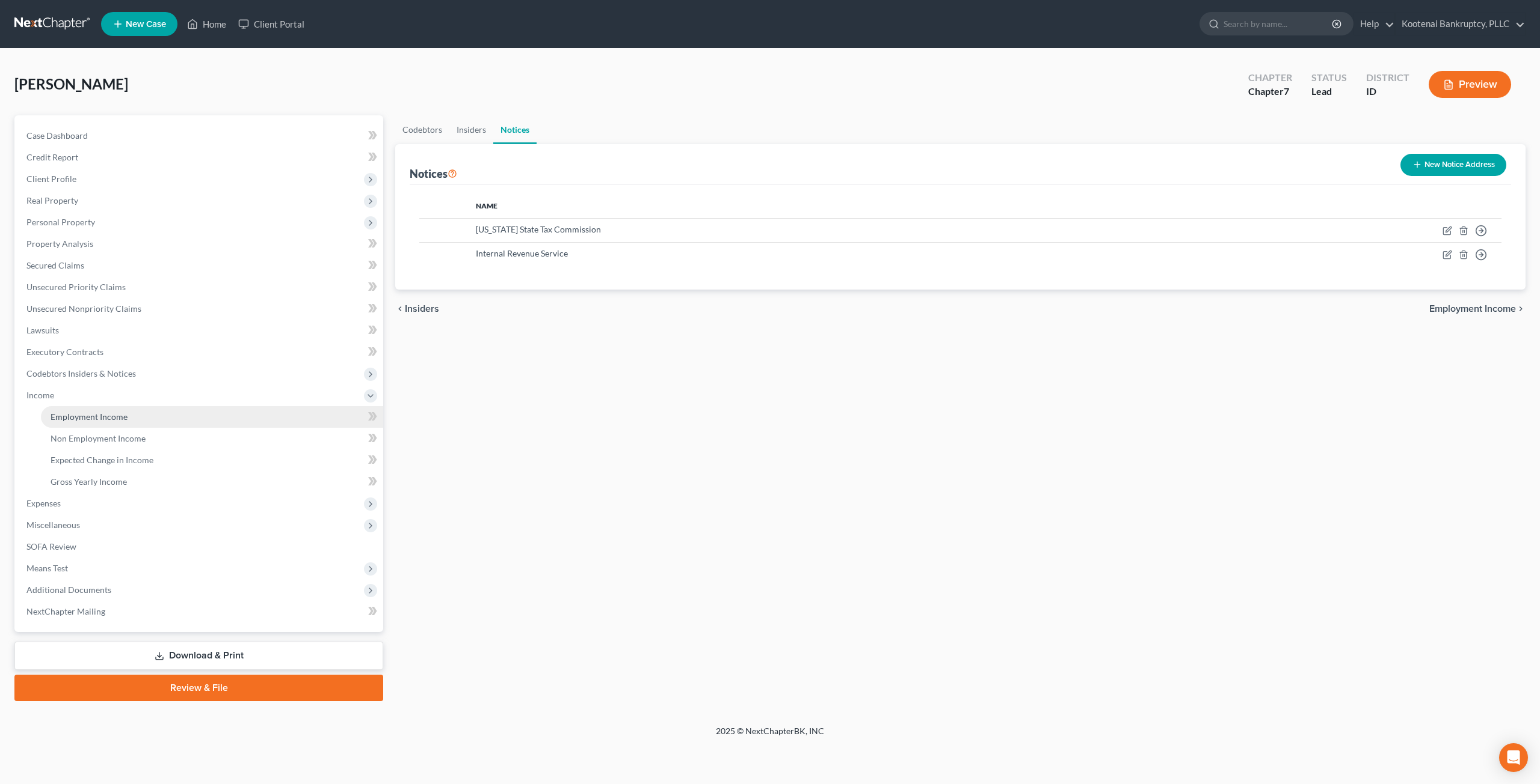
click at [130, 419] on link "Employment Income" at bounding box center [212, 417] width 342 height 21
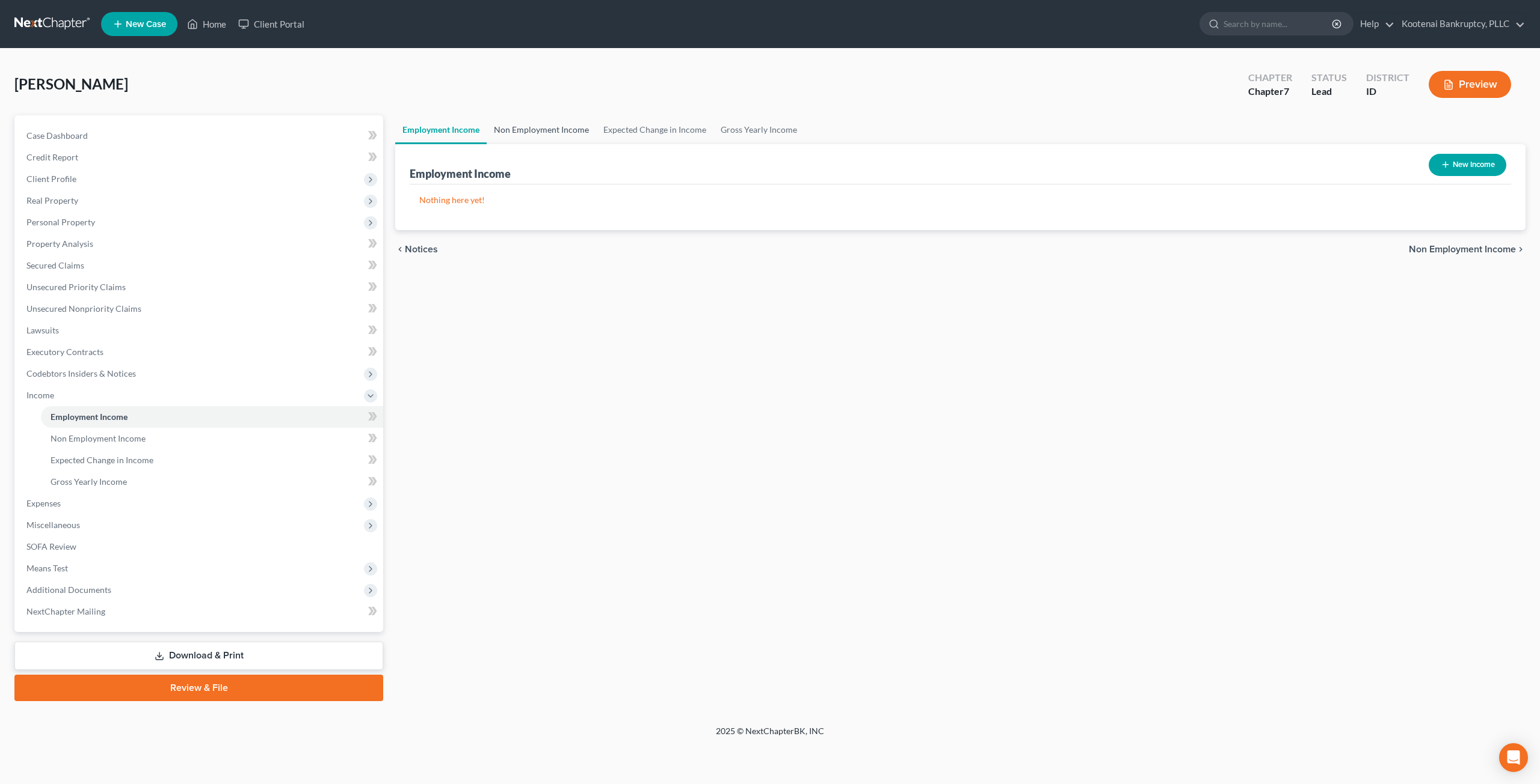
click at [570, 132] on link "Non Employment Income" at bounding box center [542, 129] width 110 height 29
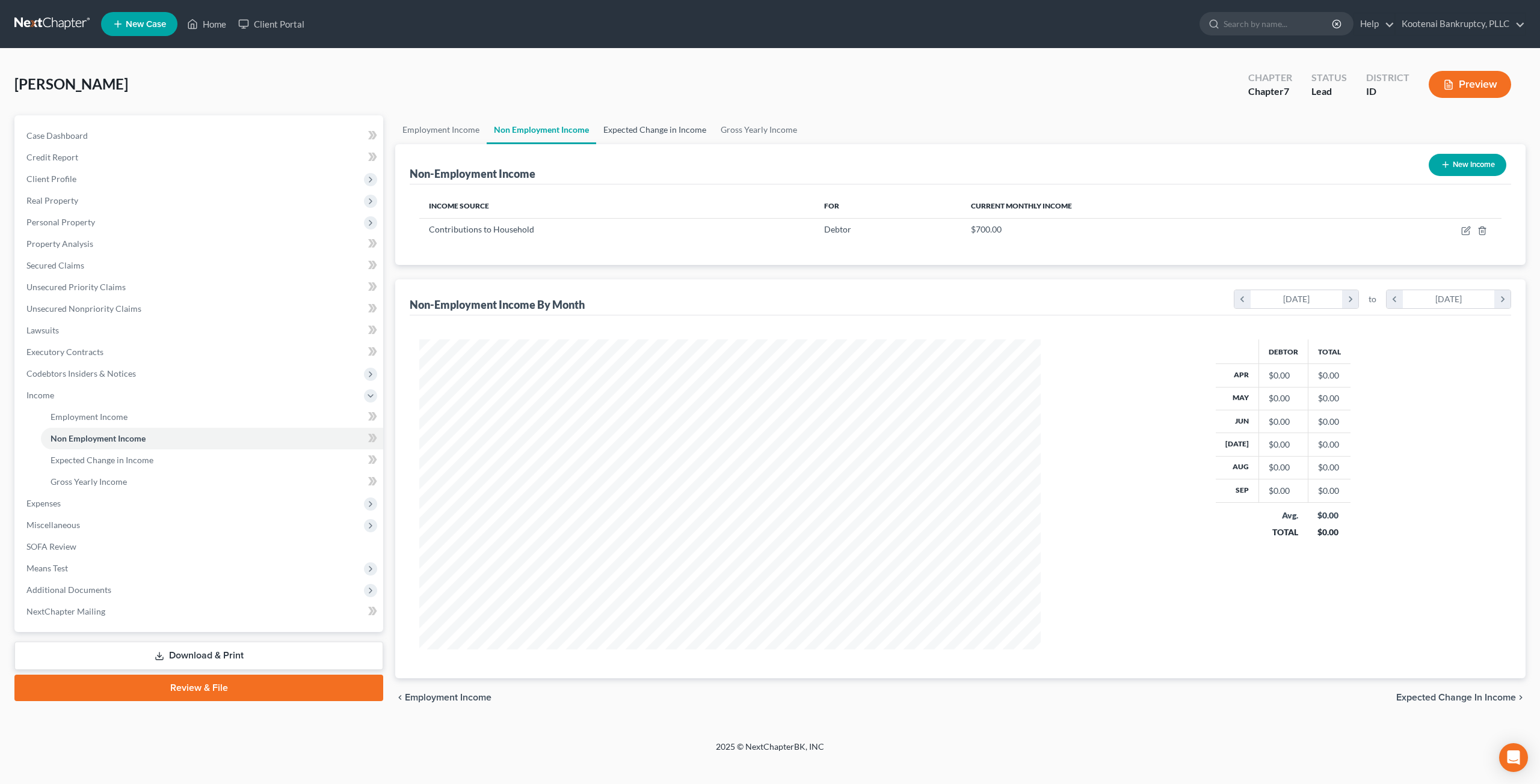
scroll to position [311, 645]
click at [461, 128] on link "Employment Income" at bounding box center [441, 129] width 91 height 29
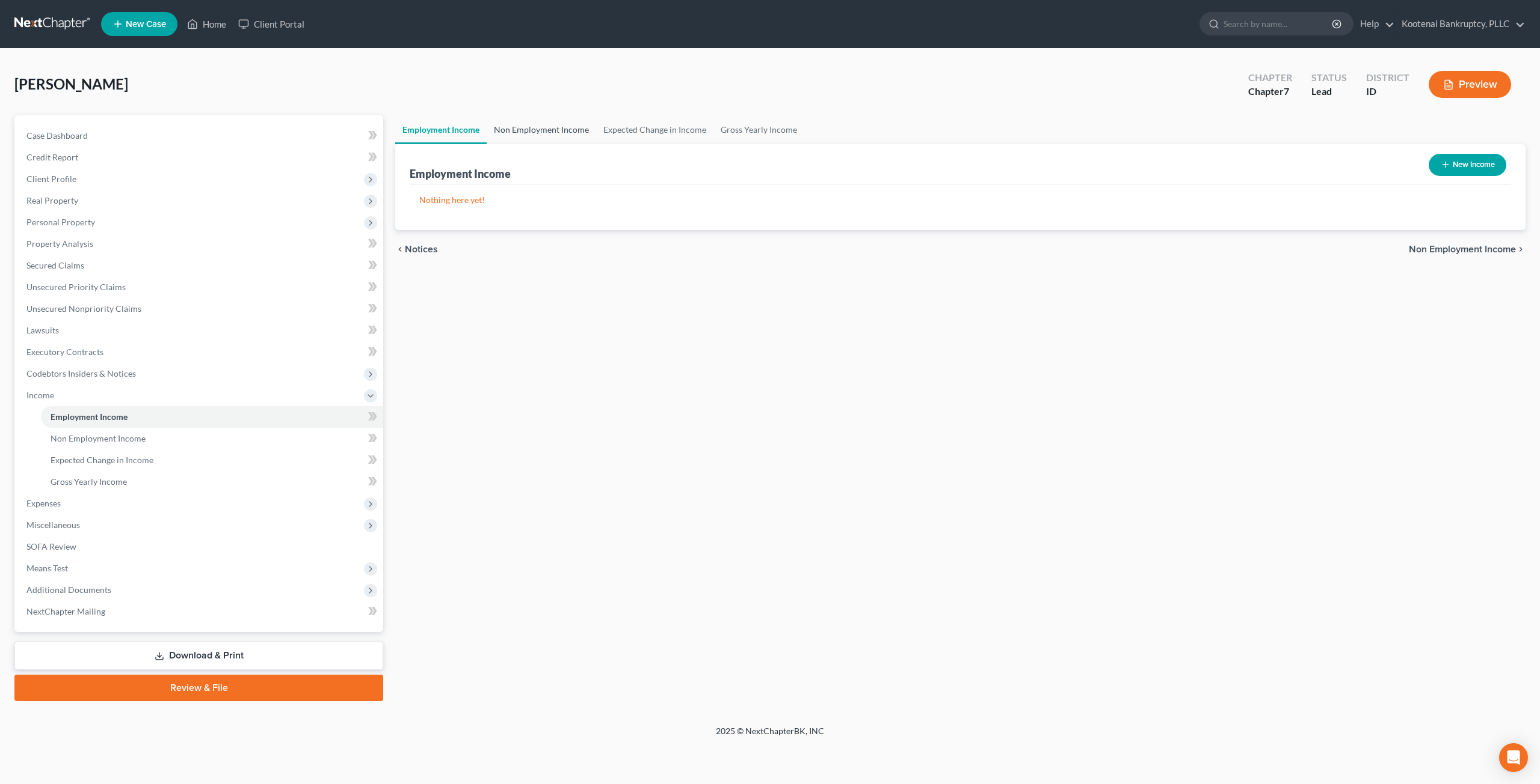
click at [552, 128] on link "Non Employment Income" at bounding box center [542, 129] width 110 height 29
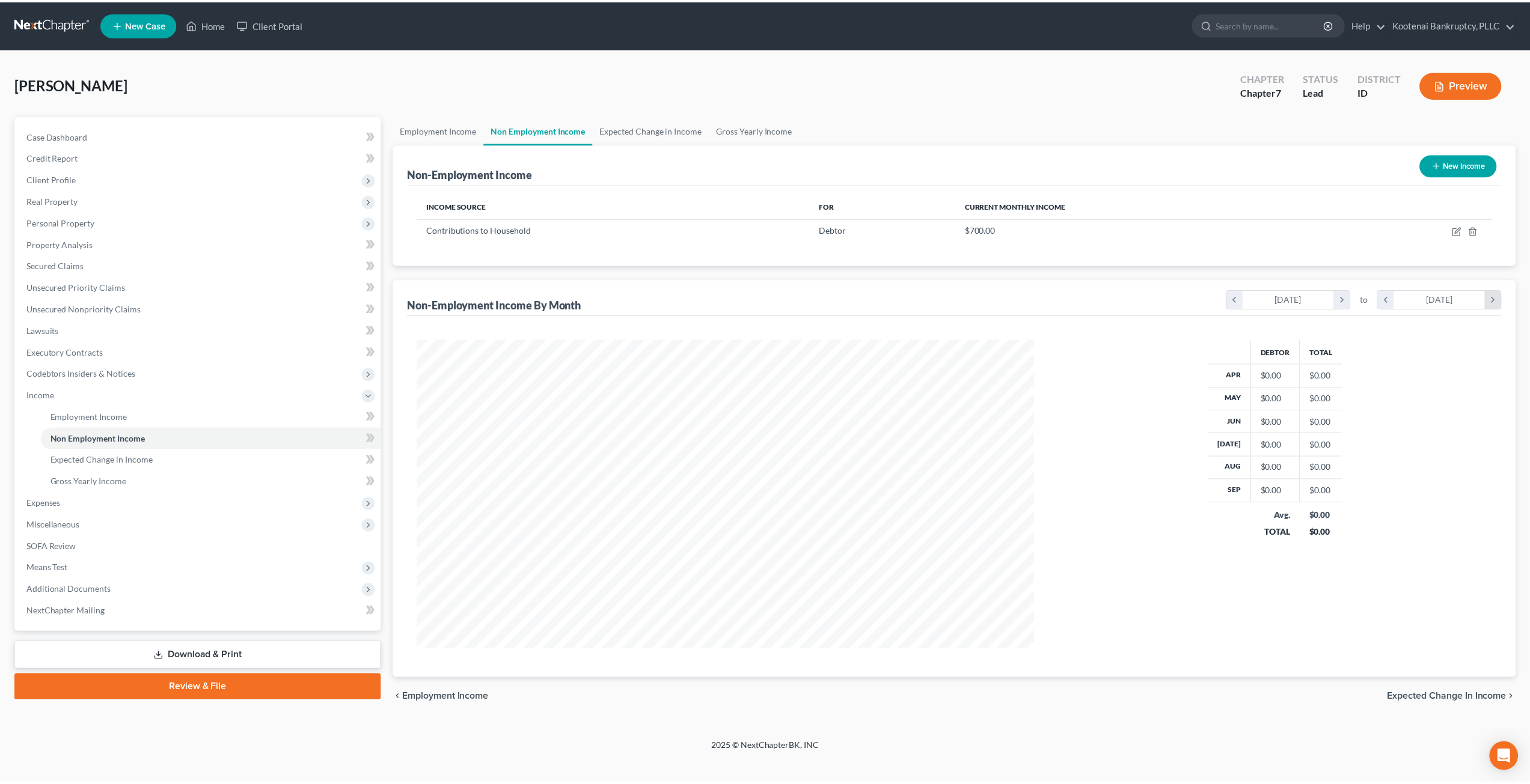
scroll to position [311, 645]
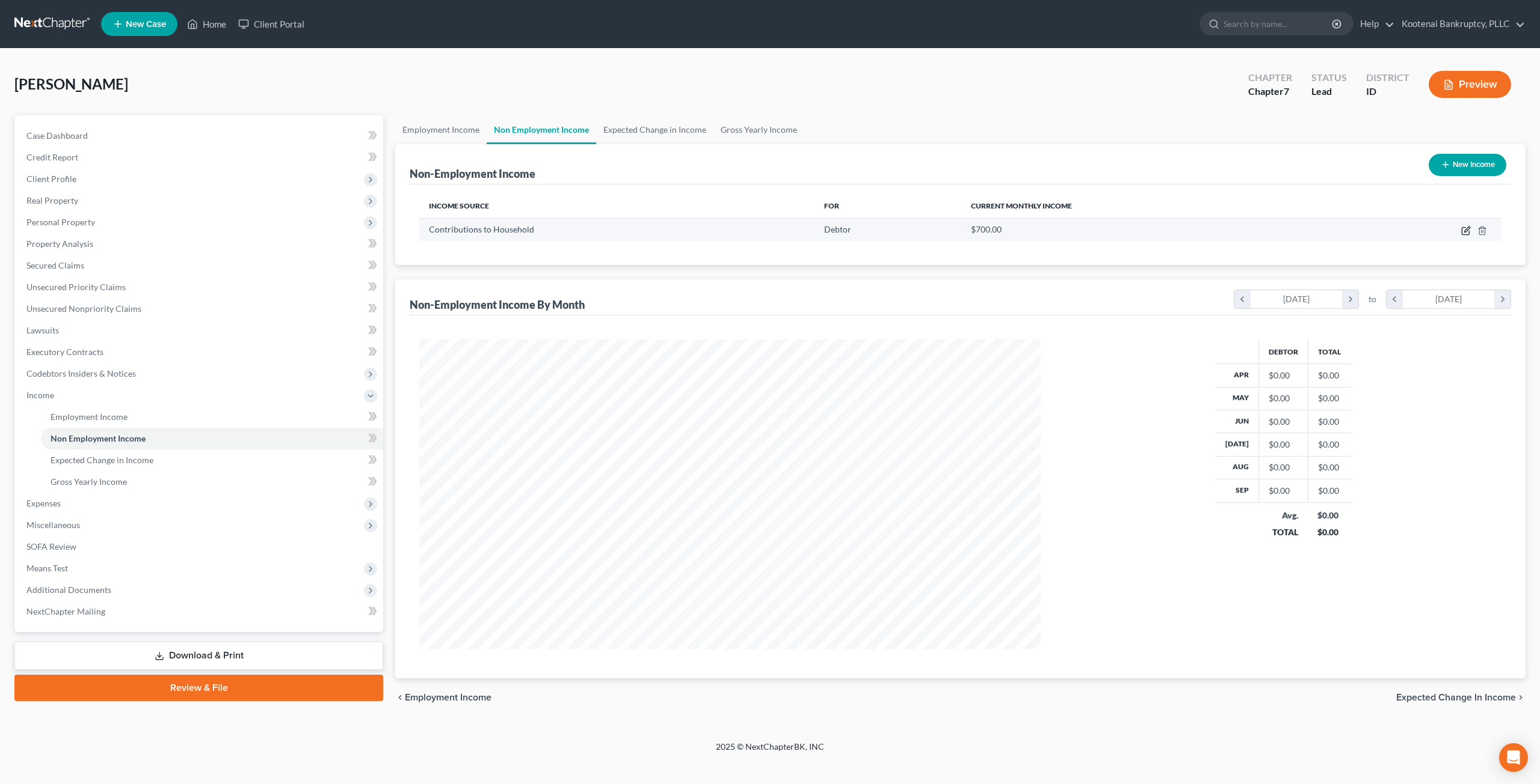
click at [768, 233] on icon "button" at bounding box center [1466, 231] width 9 height 9
select select "8"
select select "0"
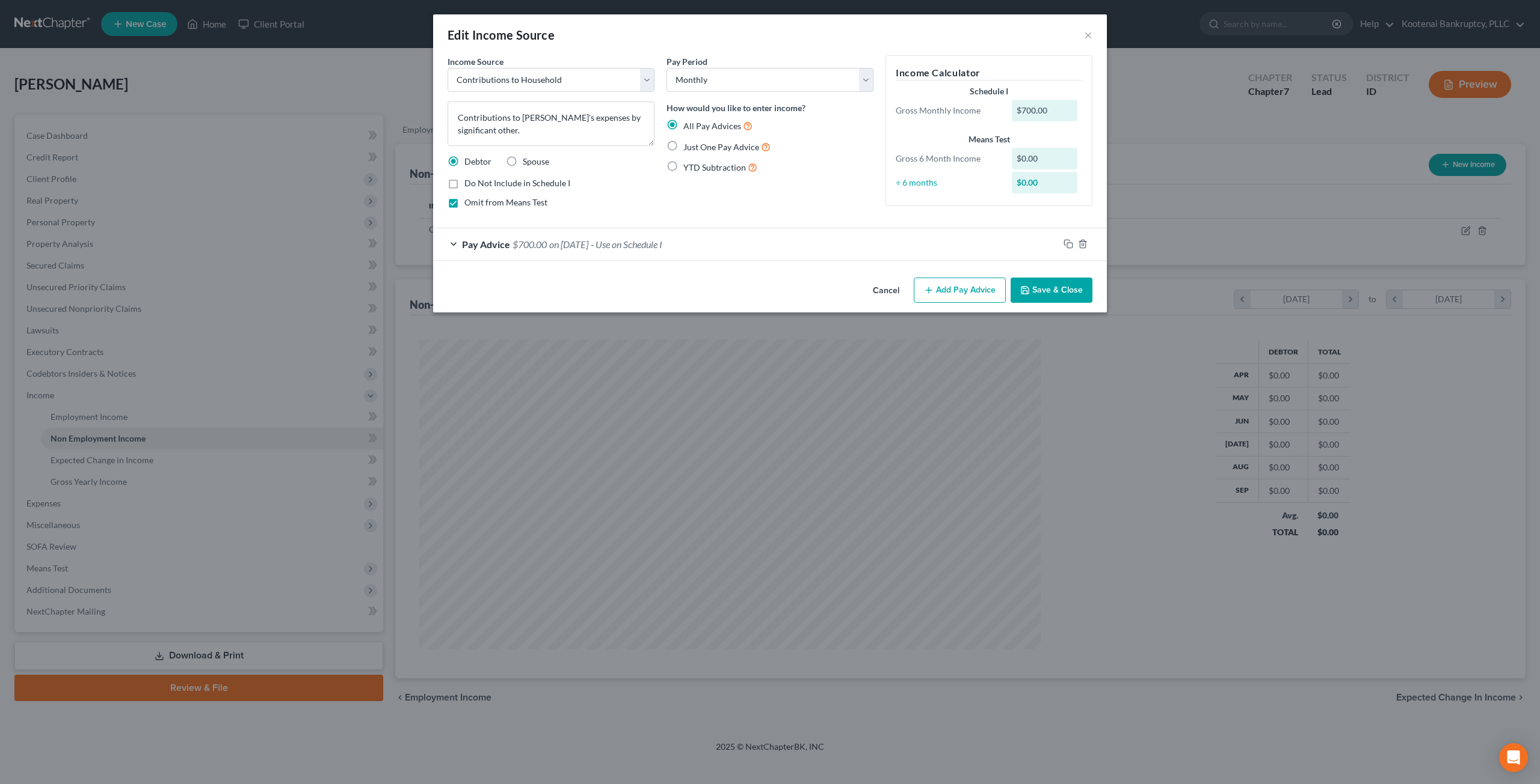
click at [768, 301] on button "Cancel" at bounding box center [885, 291] width 46 height 24
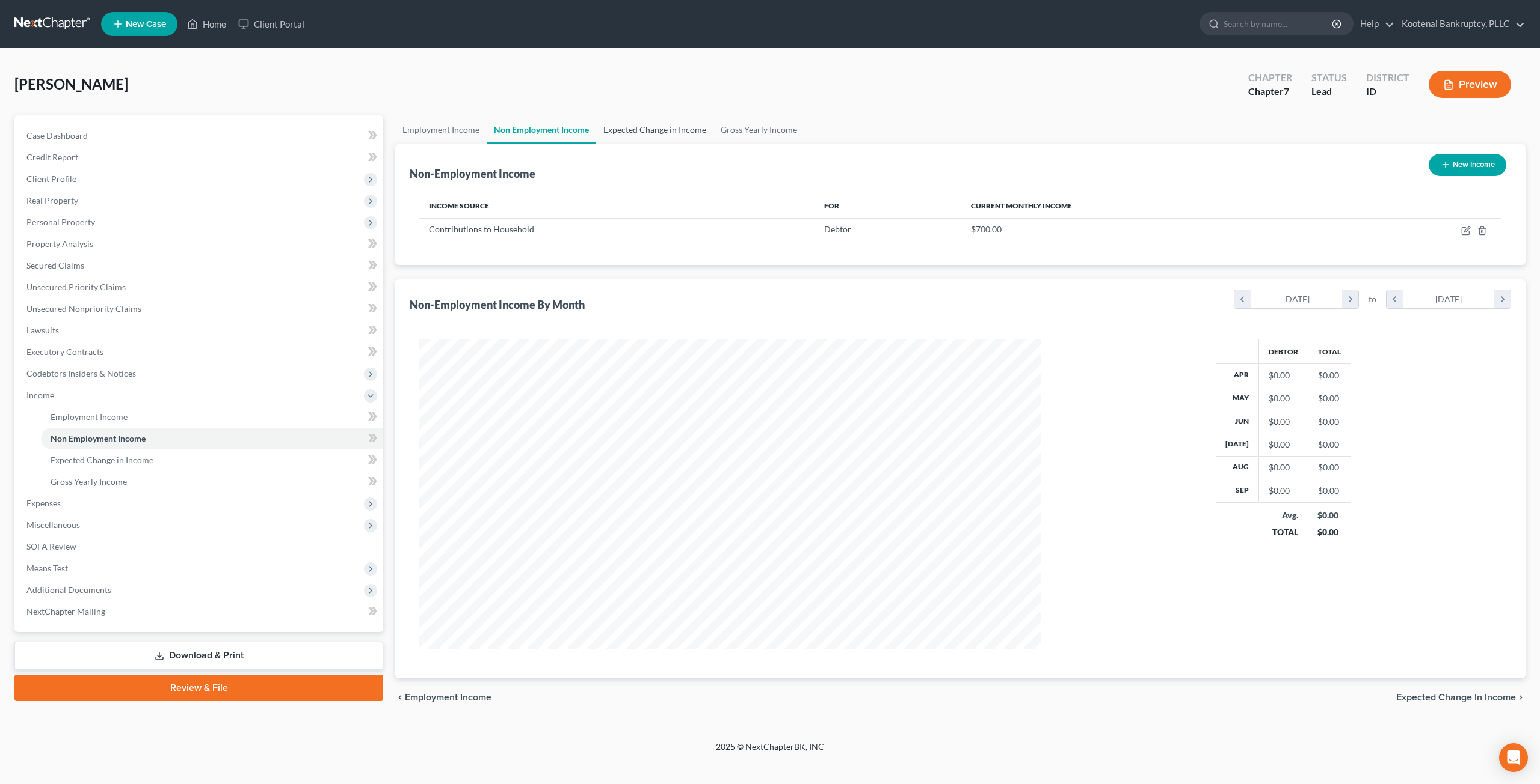
click at [649, 143] on link "Expected Change in Income" at bounding box center [655, 129] width 117 height 29
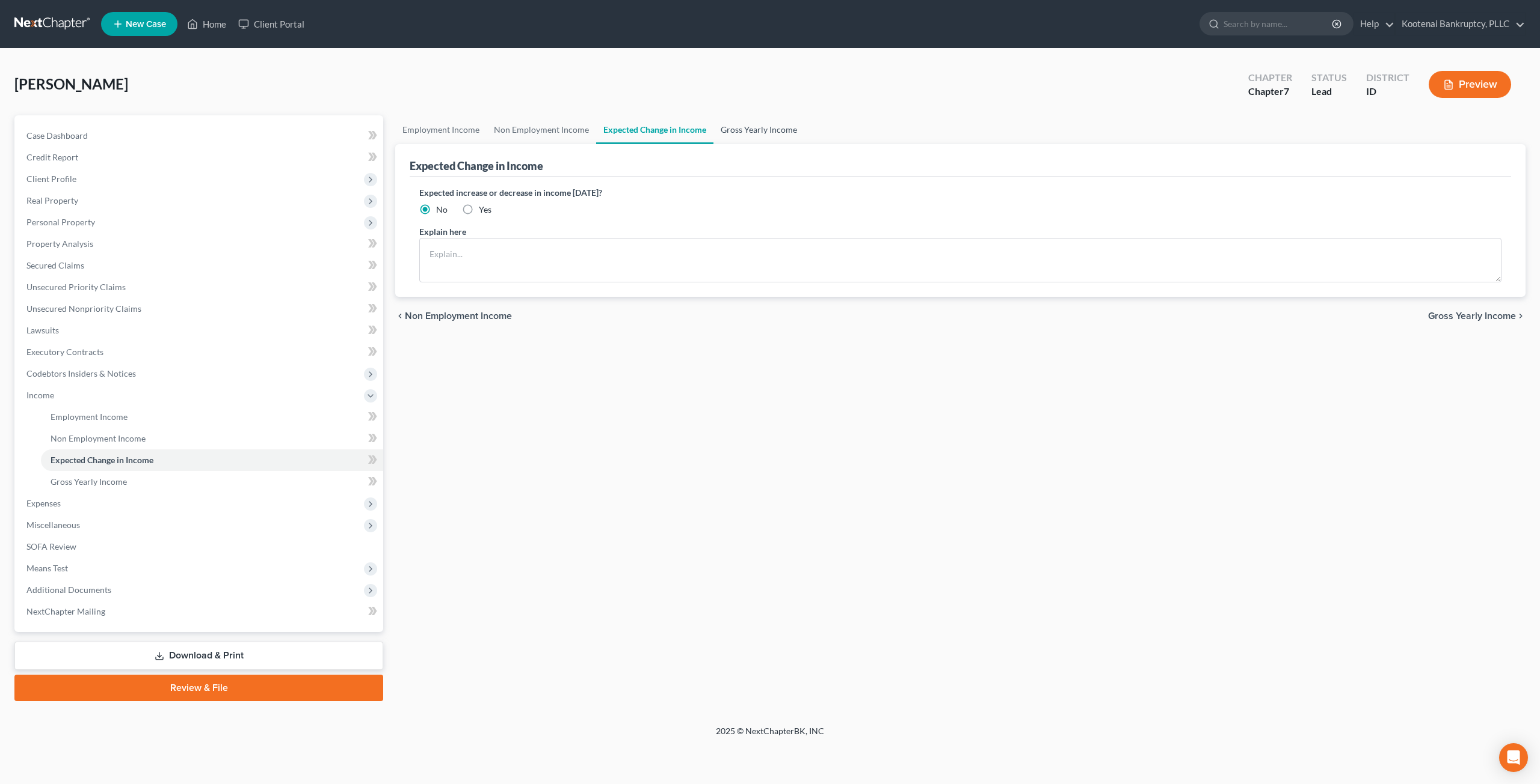
click at [768, 130] on link "Gross Yearly Income" at bounding box center [759, 129] width 91 height 29
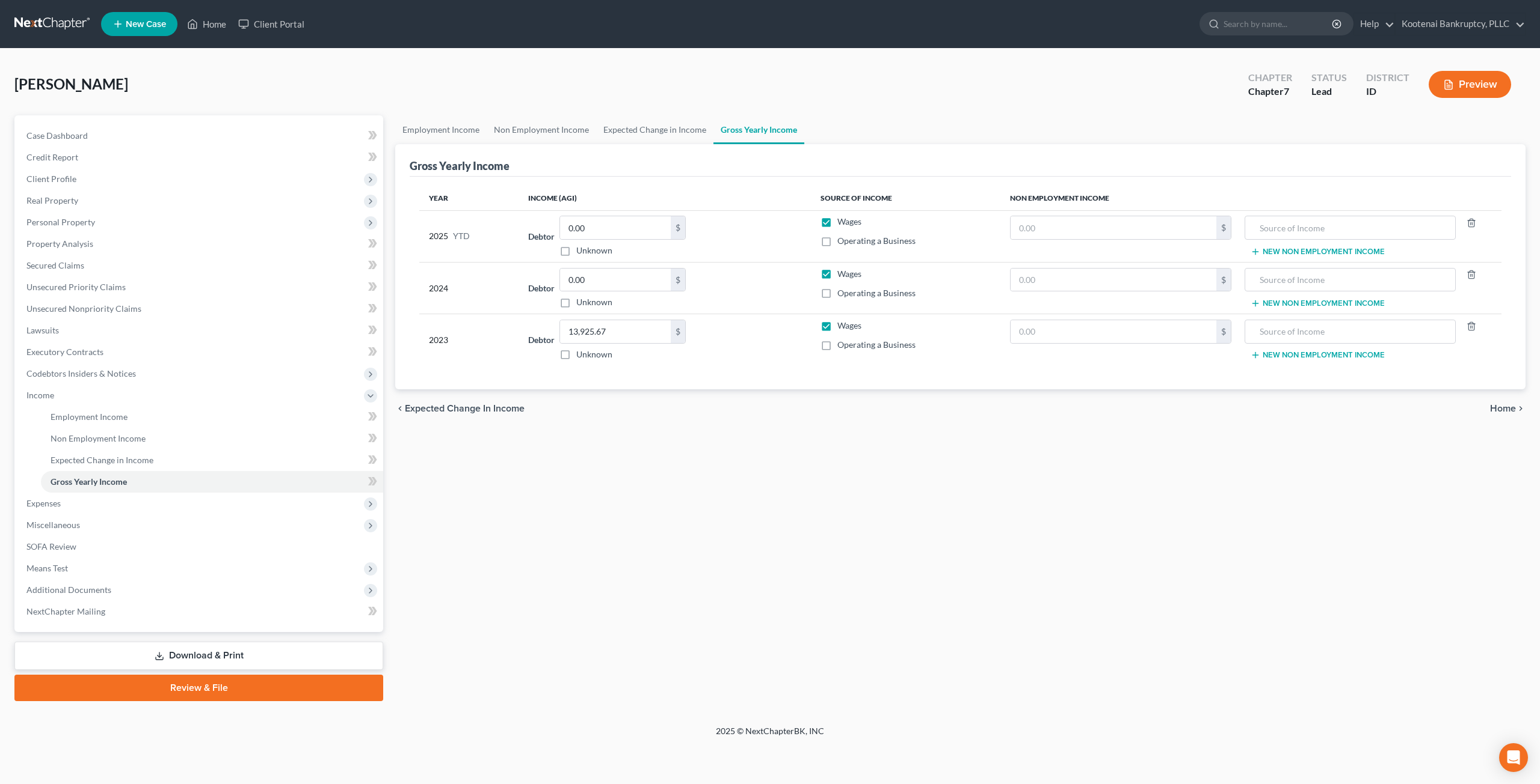
click at [768, 103] on div "[PERSON_NAME] Upgraded Chapter Chapter 7 Status Lead District ID Preview" at bounding box center [770, 89] width 1511 height 52
click at [140, 507] on span "Expenses" at bounding box center [200, 503] width 367 height 21
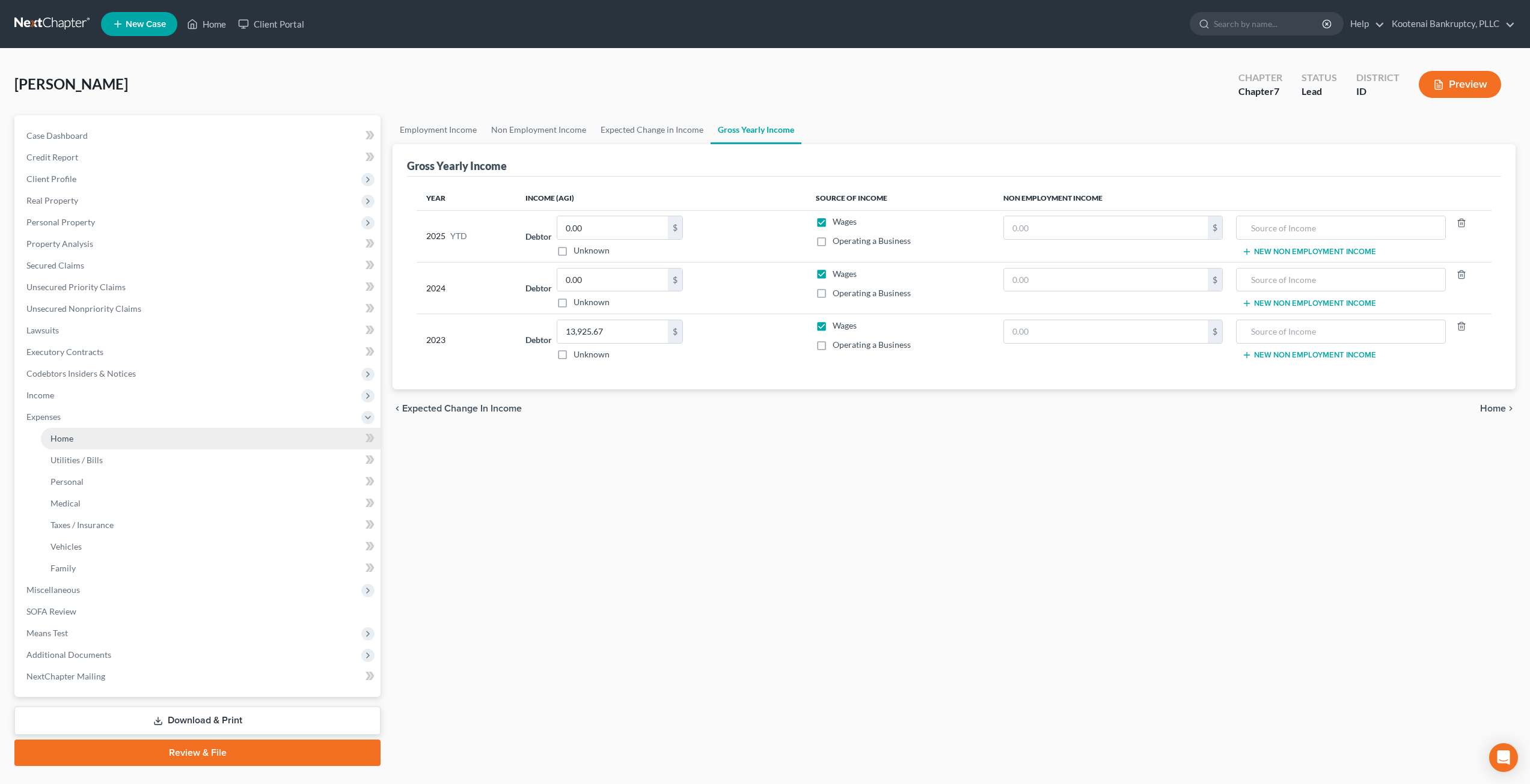
click at [151, 442] on link "Home" at bounding box center [210, 438] width 339 height 21
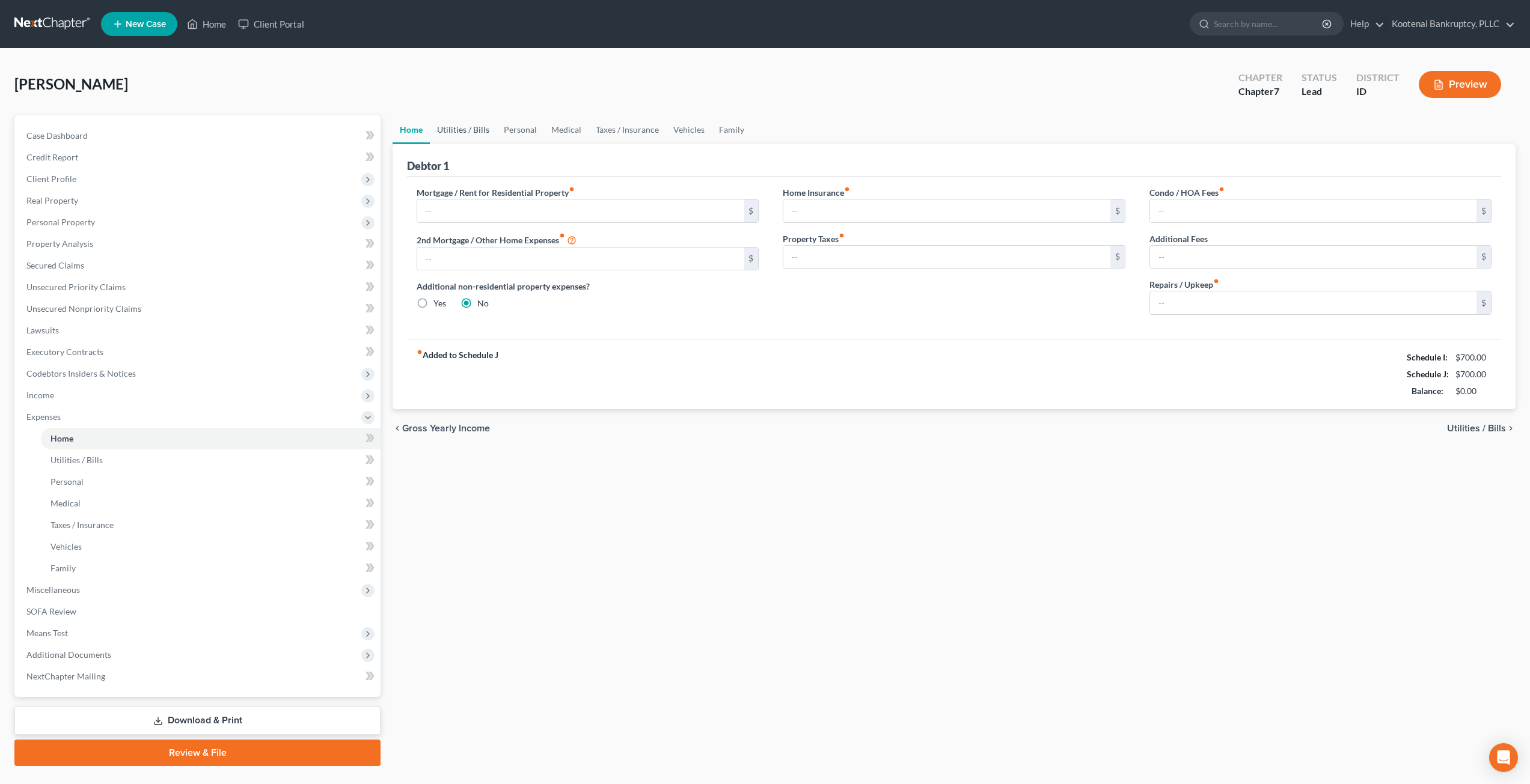
click at [455, 128] on link "Utilities / Bills" at bounding box center [463, 129] width 67 height 29
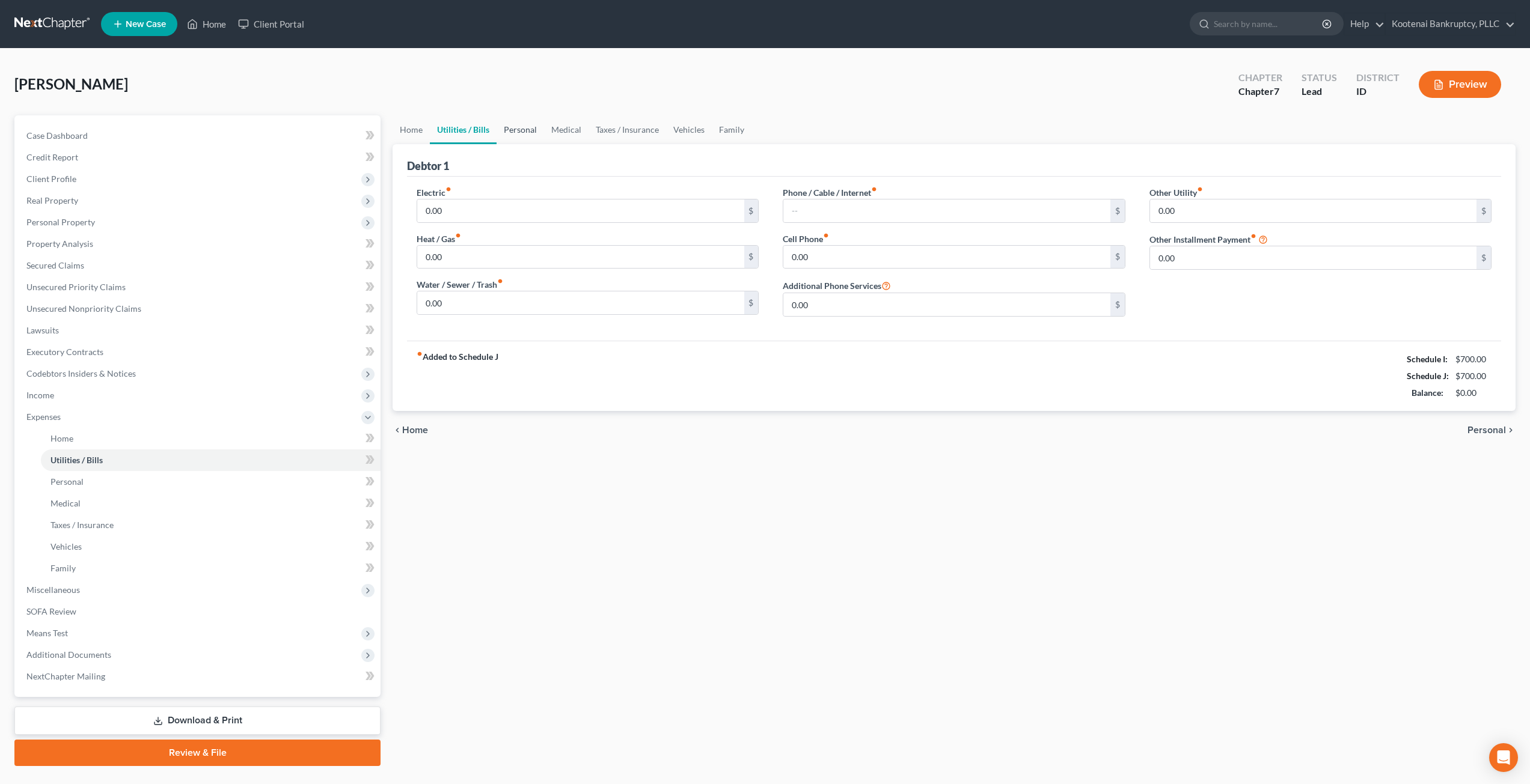
click at [504, 132] on link "Personal" at bounding box center [520, 129] width 47 height 29
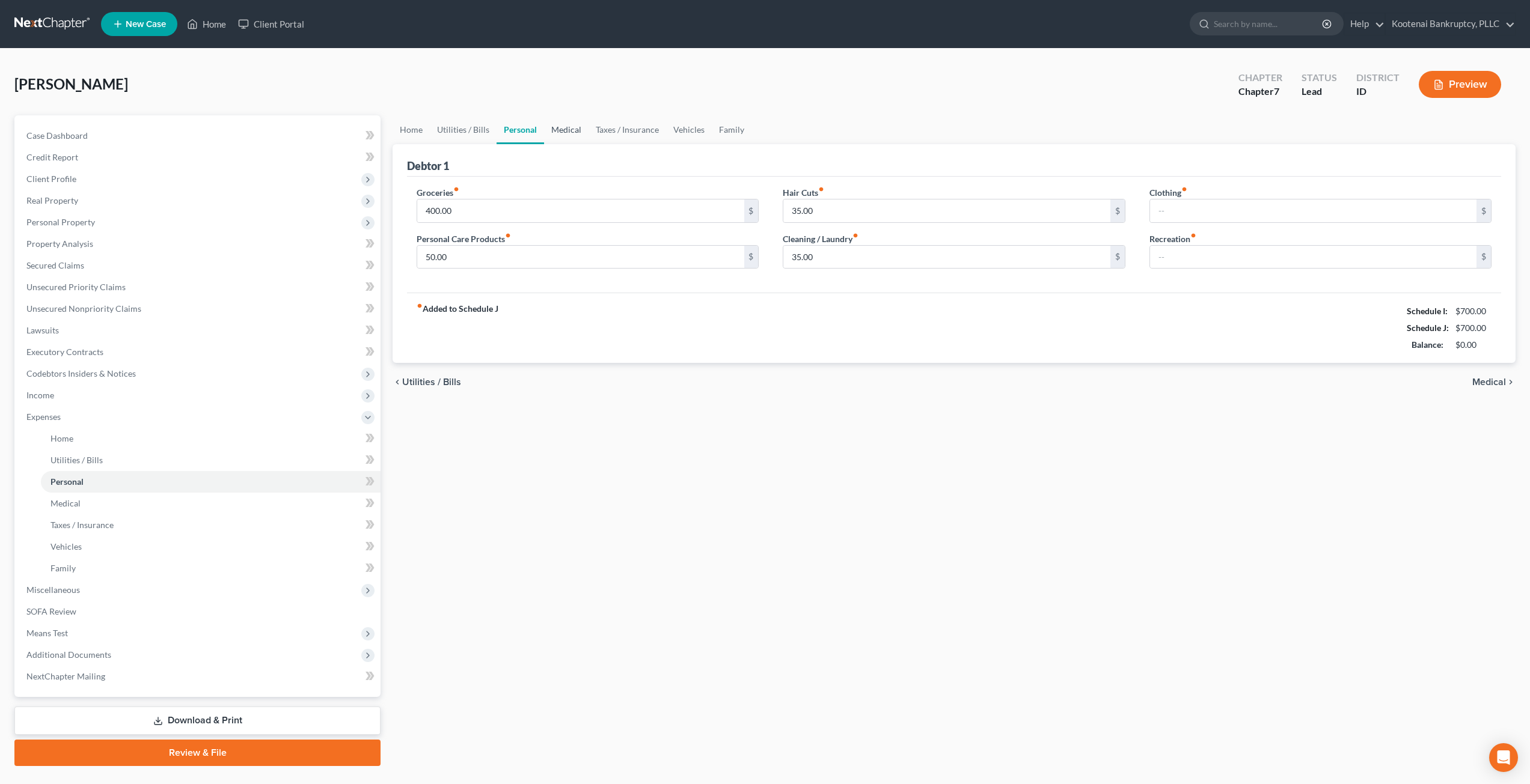
click at [576, 132] on link "Medical" at bounding box center [566, 129] width 45 height 29
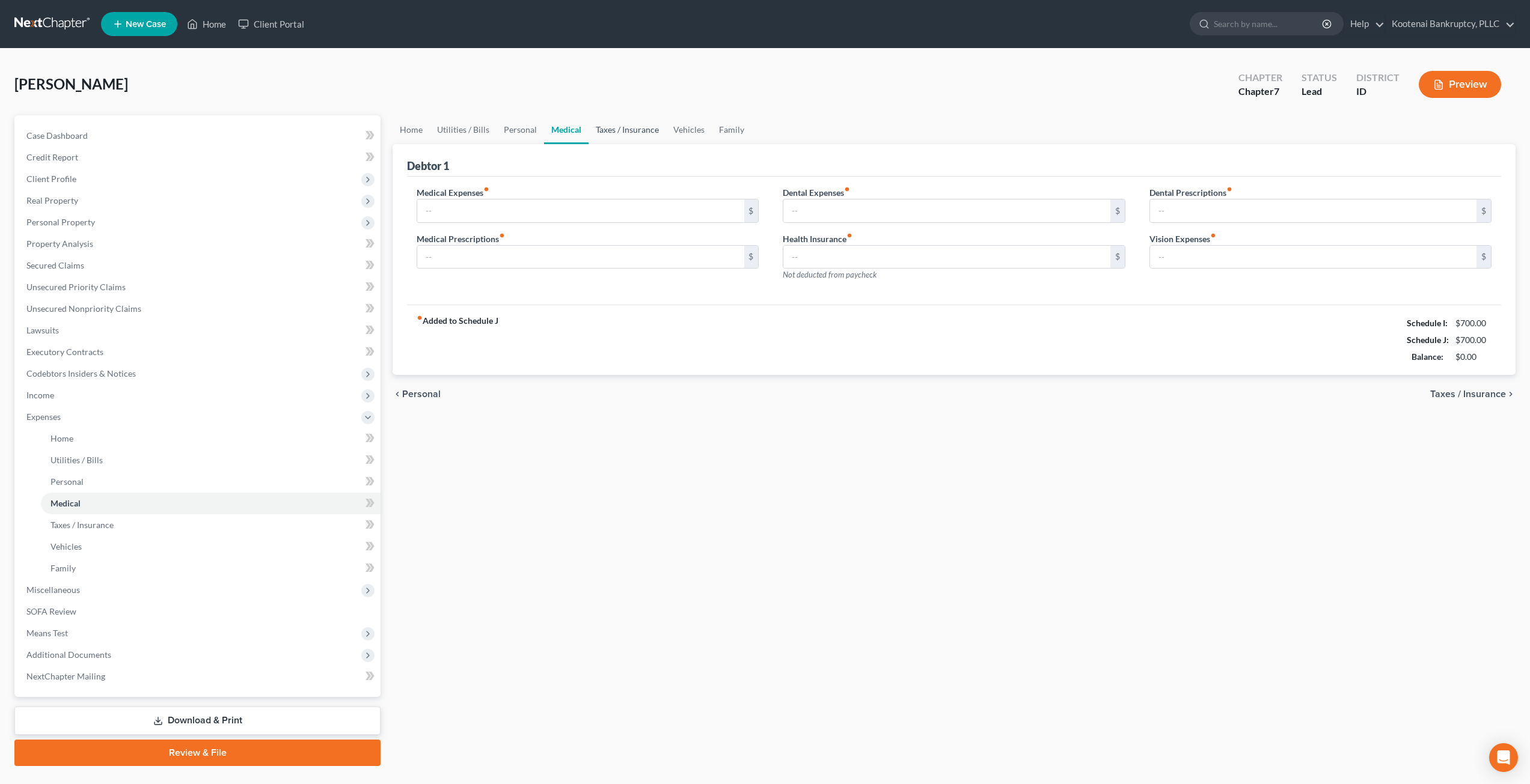
click at [619, 132] on link "Taxes / Insurance" at bounding box center [627, 129] width 77 height 29
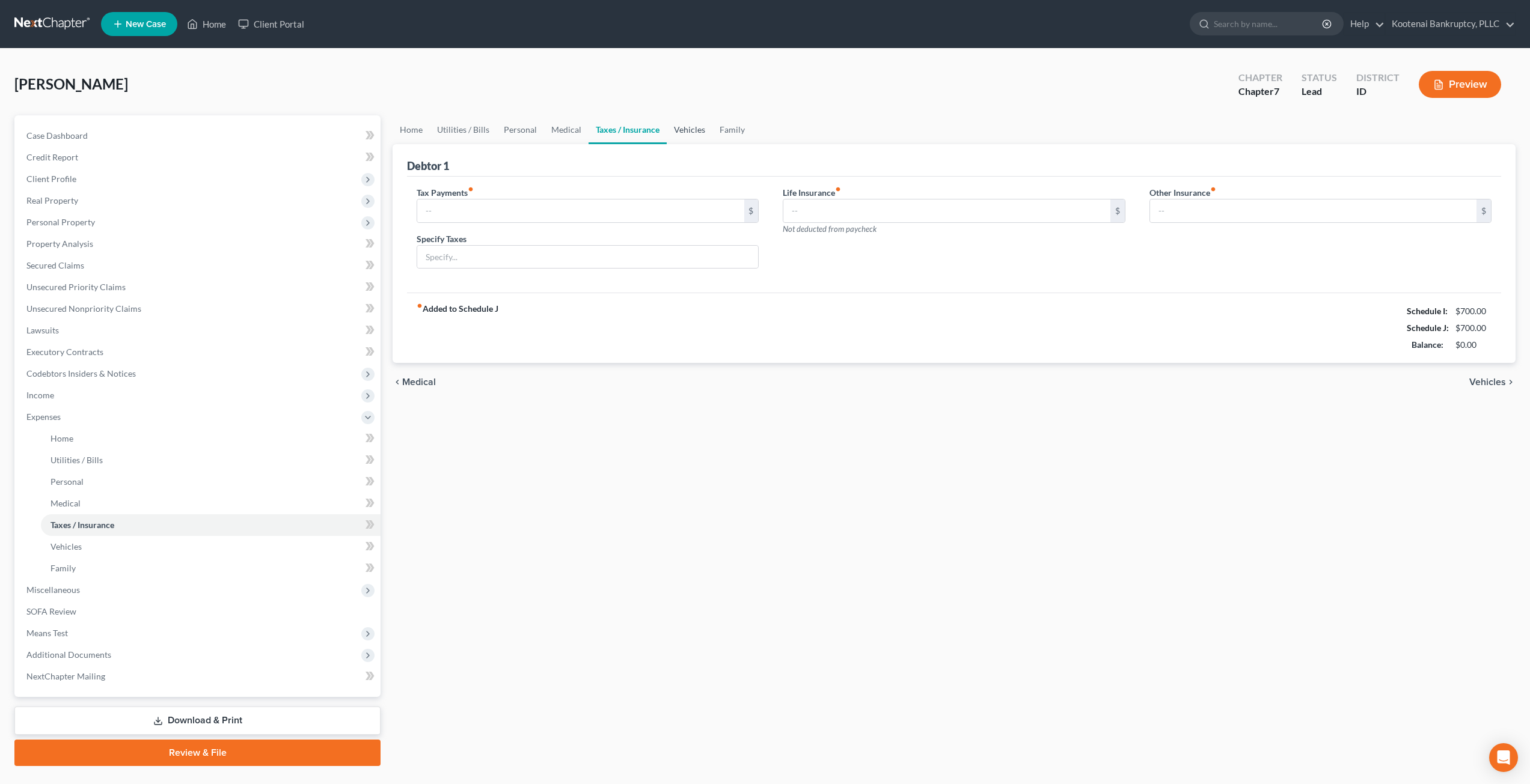
click at [692, 128] on link "Vehicles" at bounding box center [689, 129] width 46 height 29
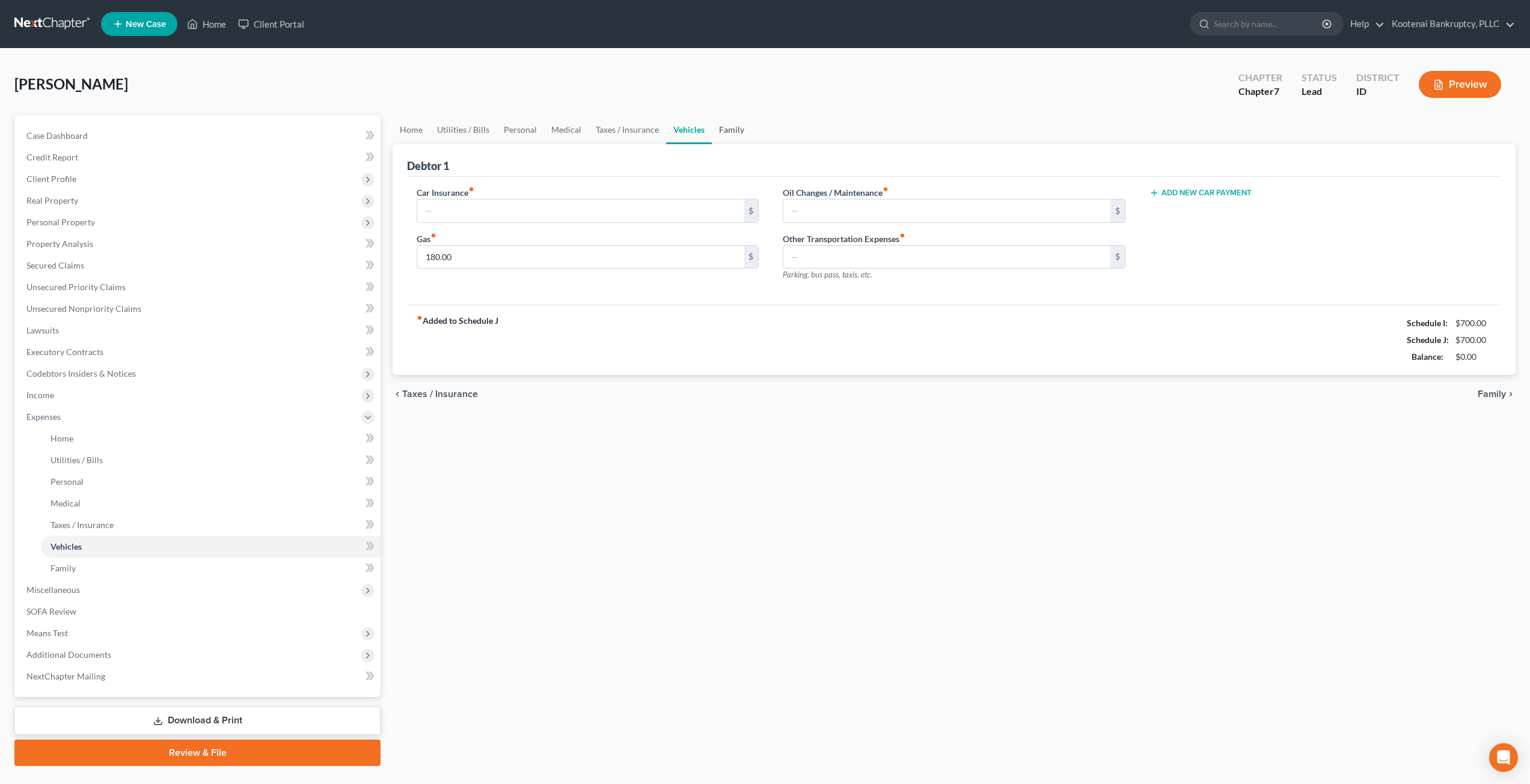
click at [731, 126] on link "Family" at bounding box center [731, 129] width 40 height 29
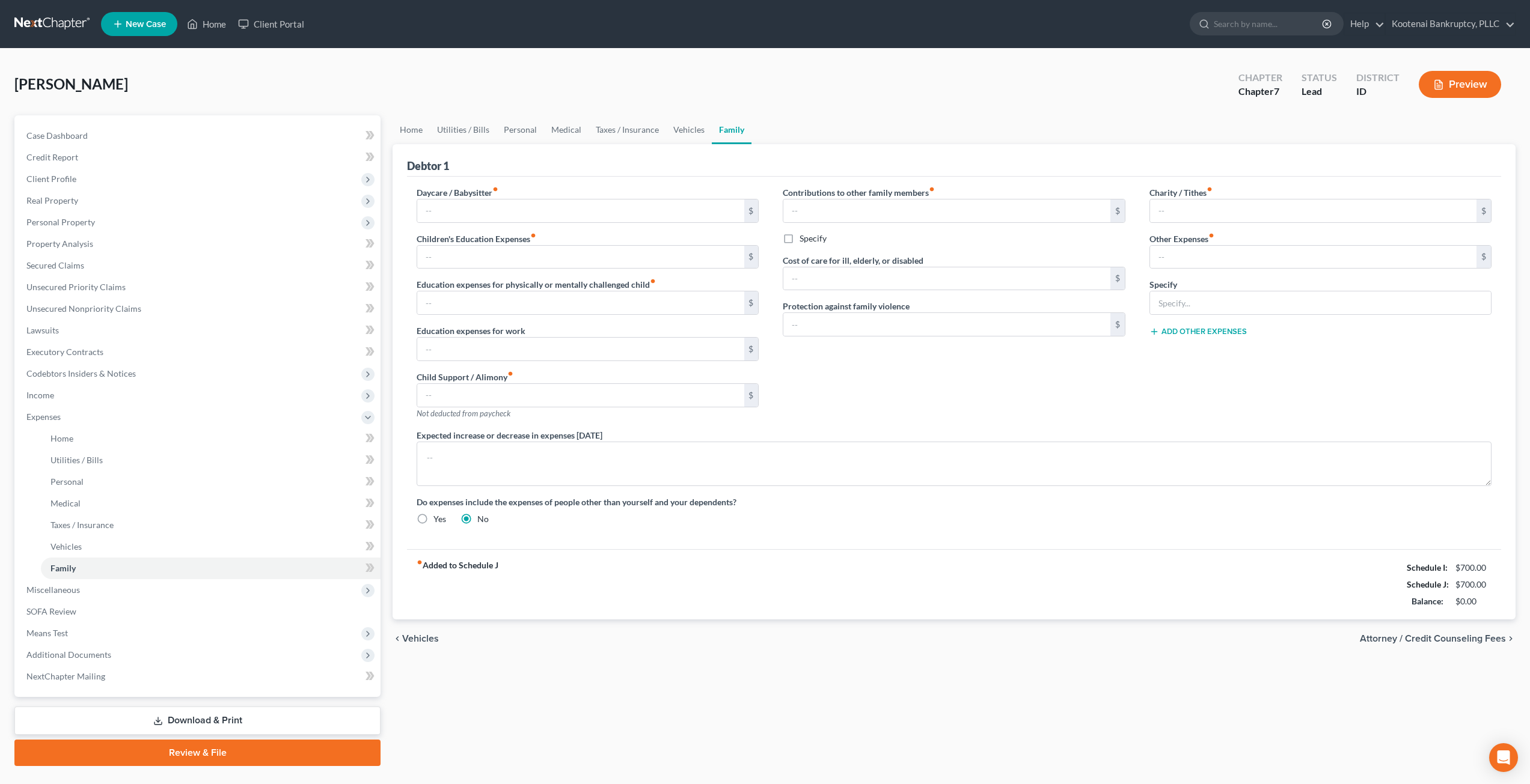
click at [645, 649] on div "chevron_left Vehicles Attorney / Credit Counseling Fees chevron_right" at bounding box center [953, 638] width 1123 height 38
click at [139, 595] on span "Miscellaneous" at bounding box center [198, 590] width 364 height 21
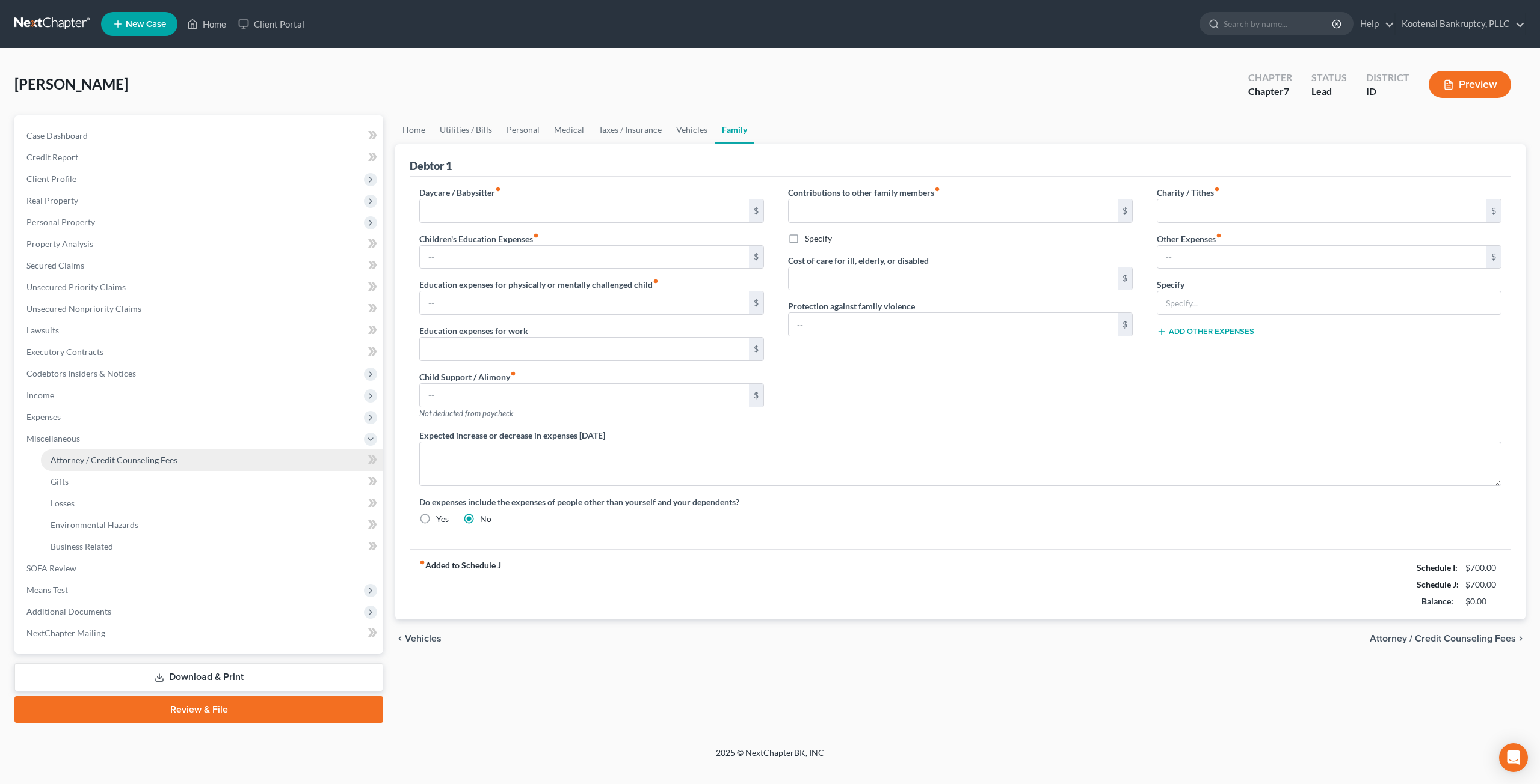
click at [153, 462] on span "Attorney / Credit Counseling Fees" at bounding box center [114, 459] width 127 height 10
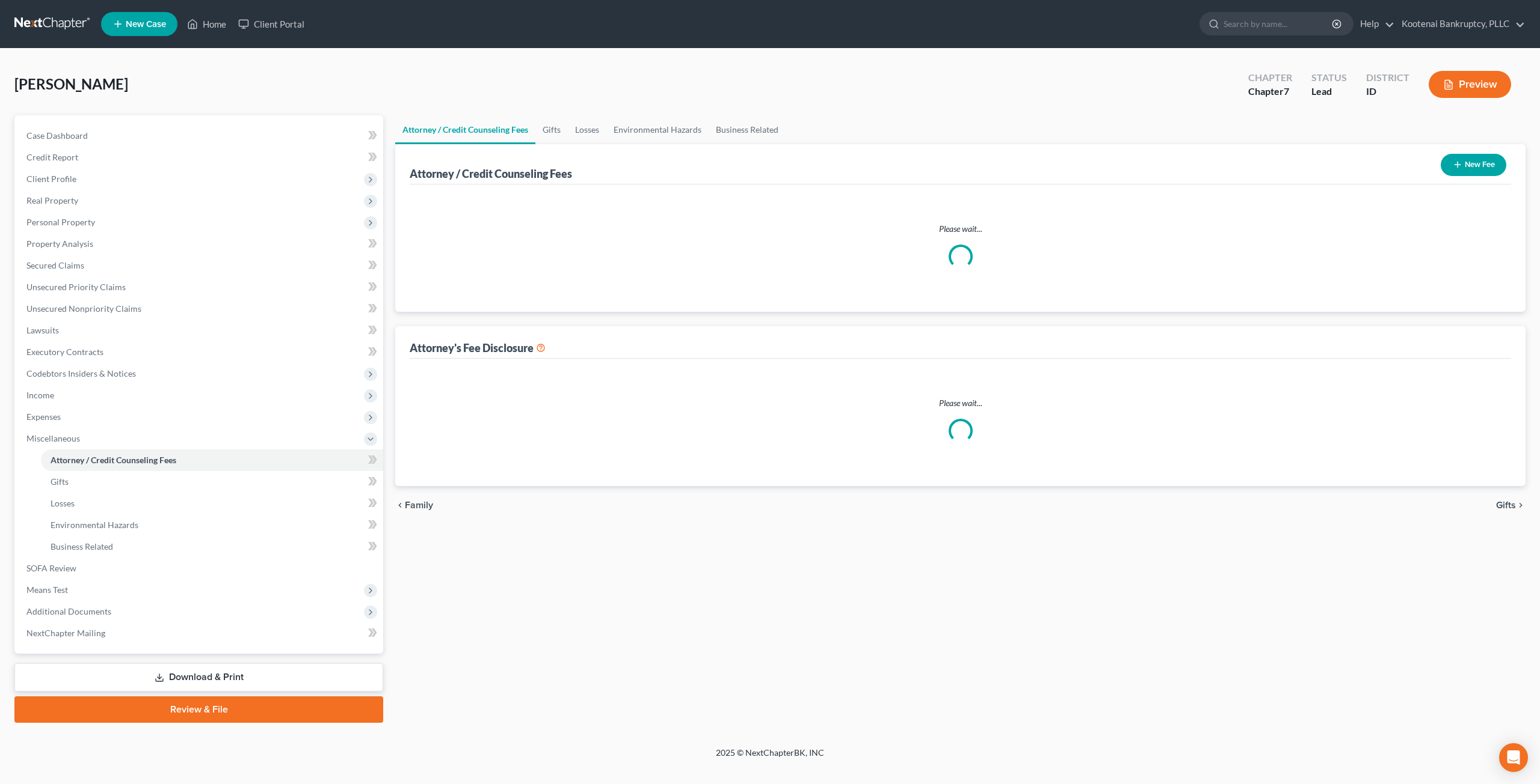
select select "3"
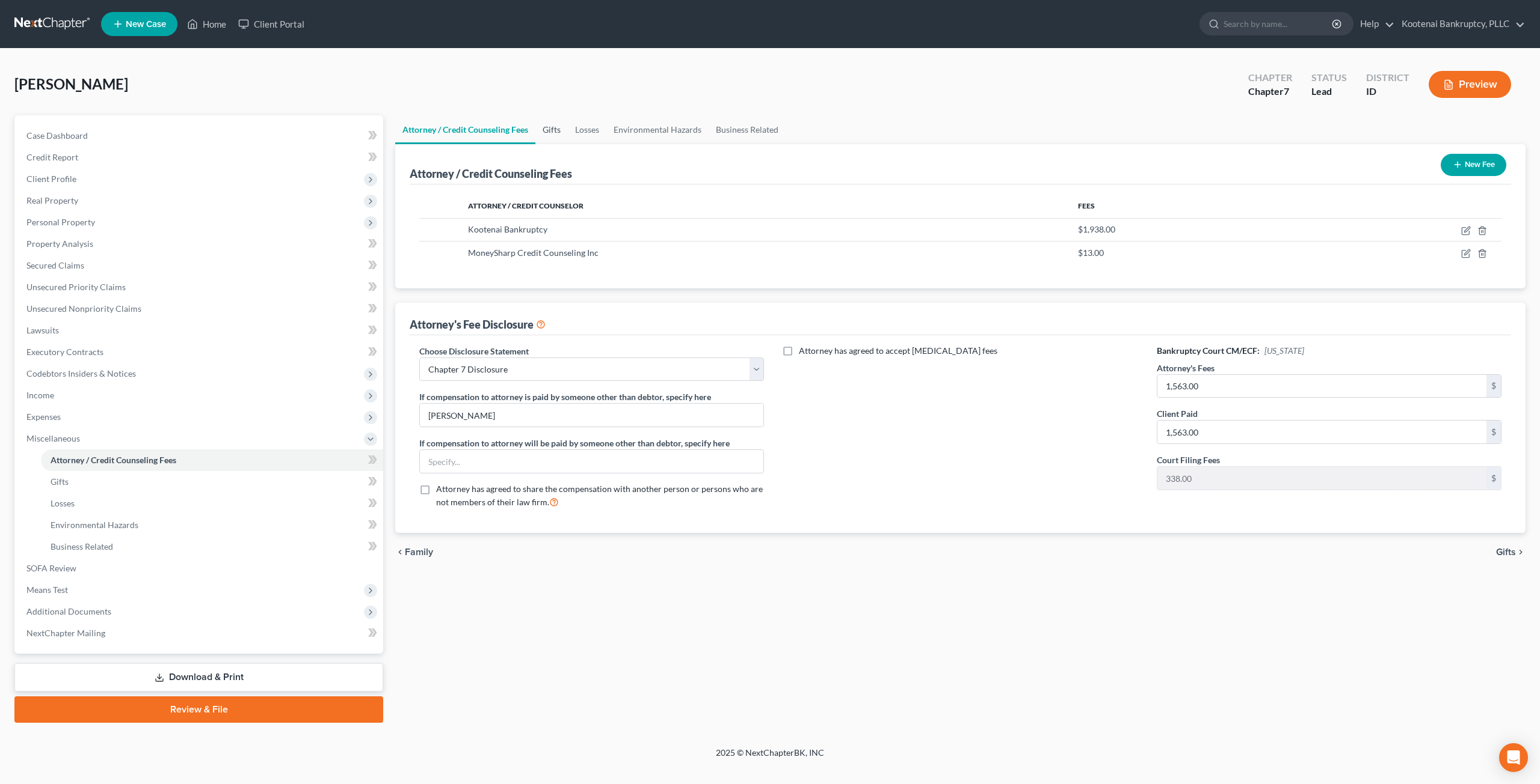
click at [549, 126] on link "Gifts" at bounding box center [551, 129] width 33 height 29
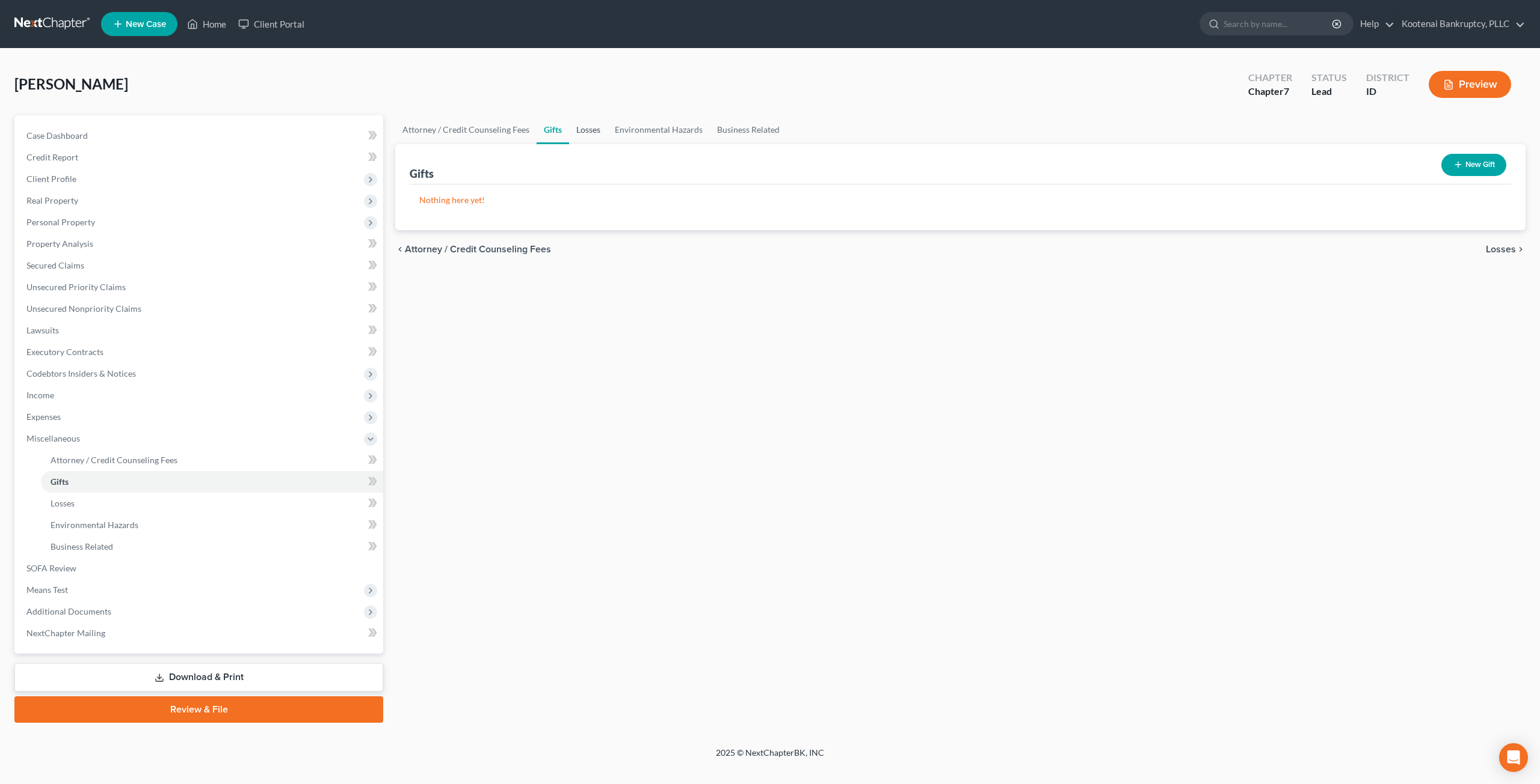
click at [585, 123] on link "Losses" at bounding box center [587, 129] width 38 height 29
click at [650, 131] on link "Environmental Hazards" at bounding box center [659, 129] width 102 height 29
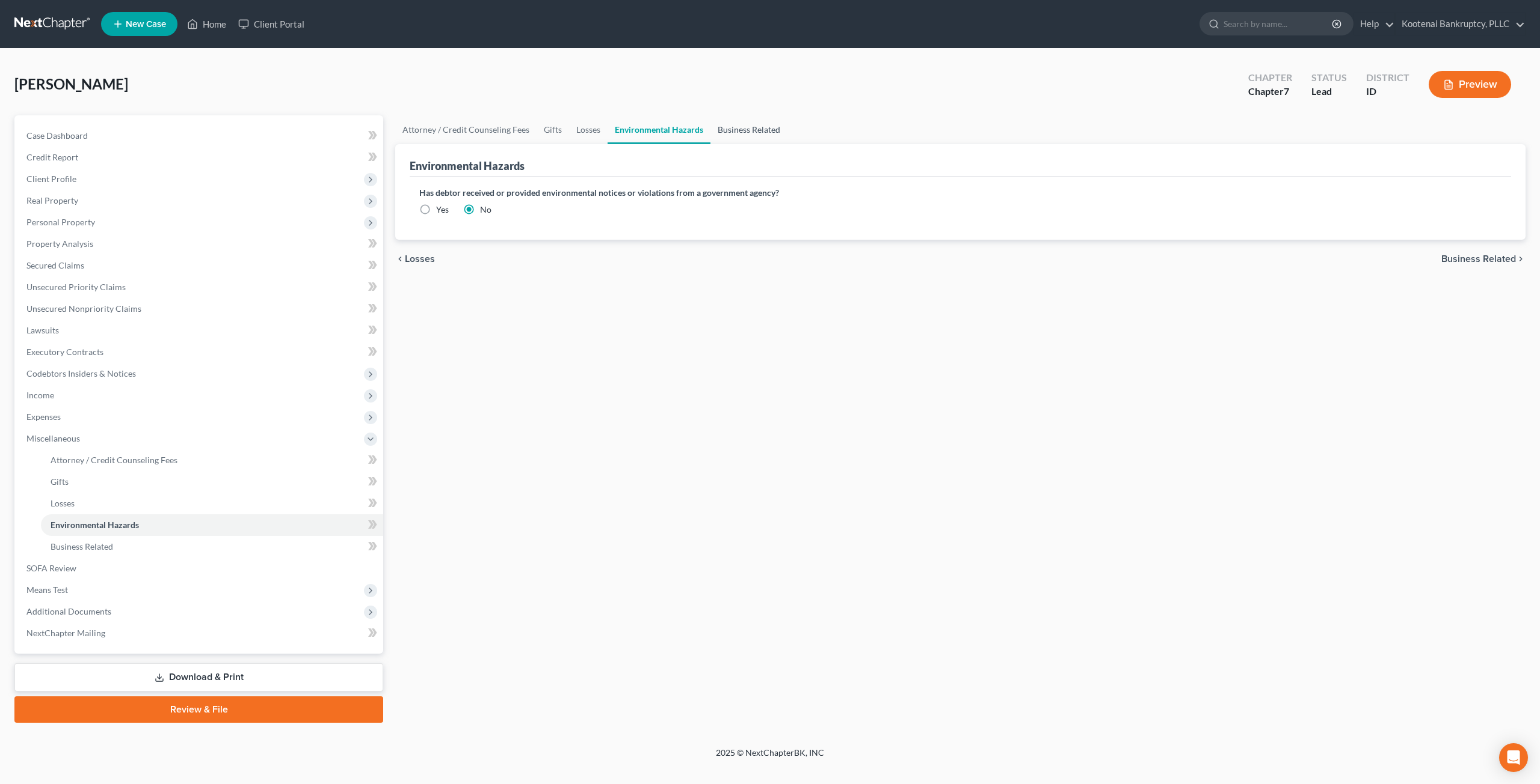
click at [745, 130] on link "Business Related" at bounding box center [748, 129] width 77 height 29
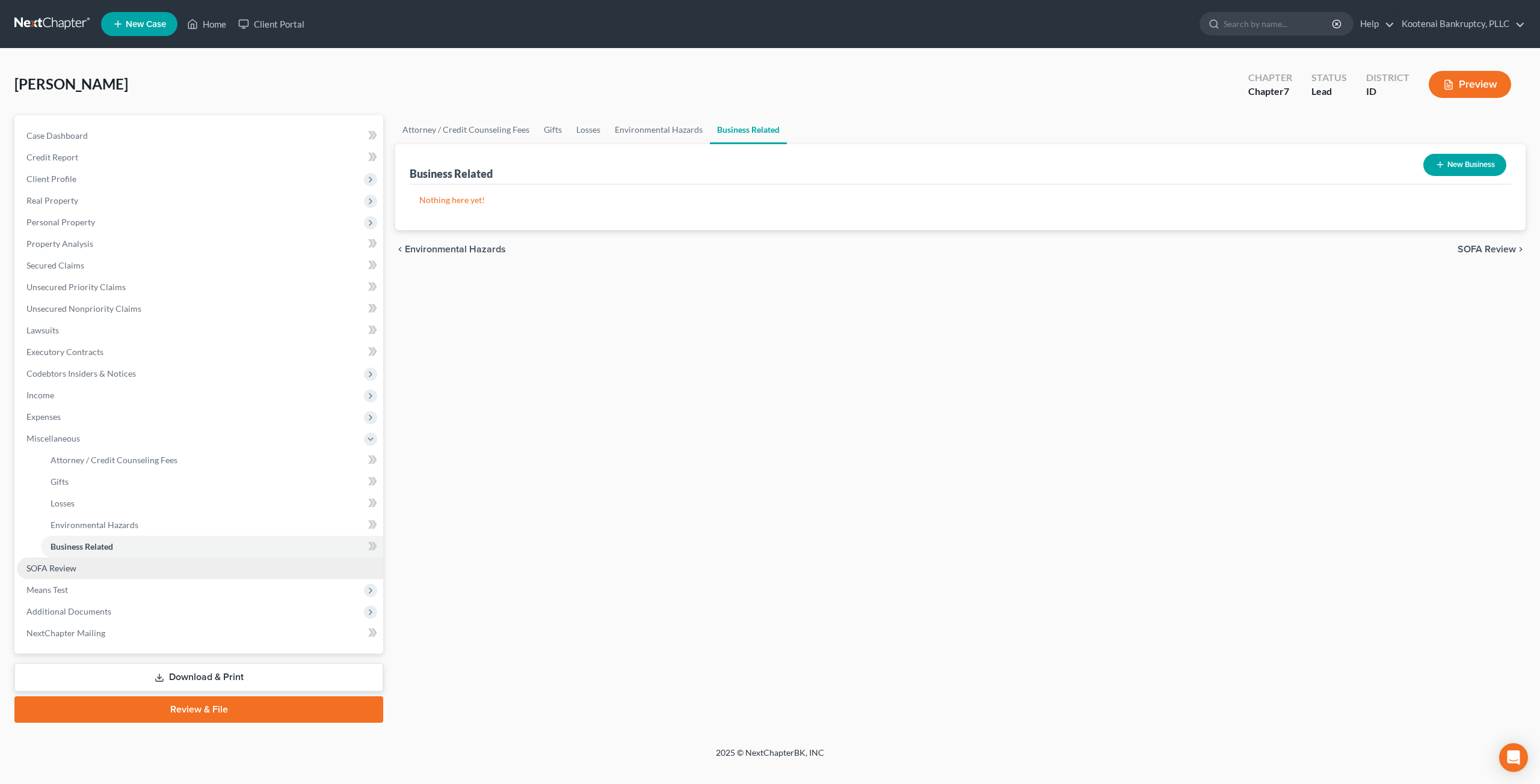
click at [130, 565] on link "SOFA Review" at bounding box center [200, 568] width 367 height 21
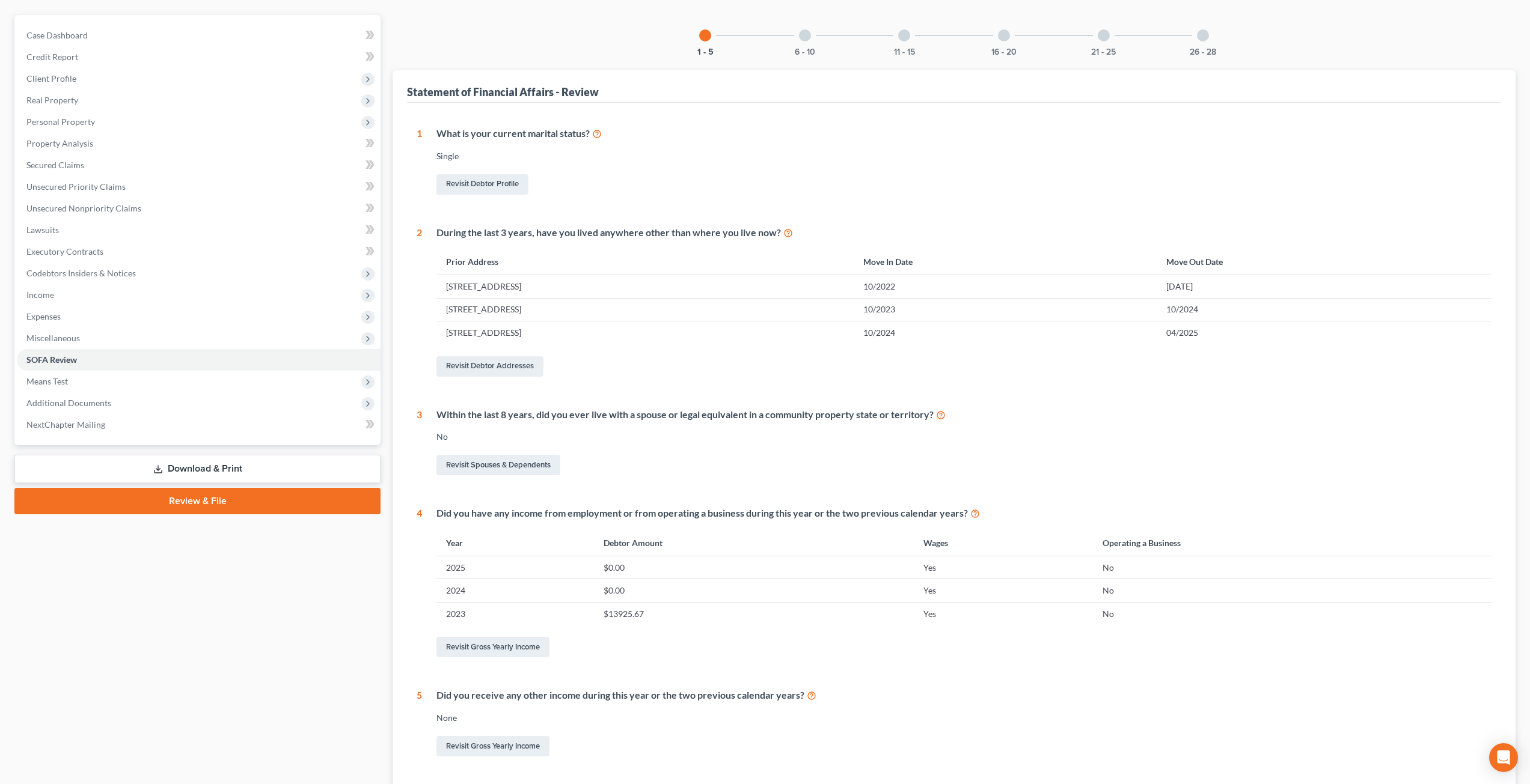
scroll to position [60, 0]
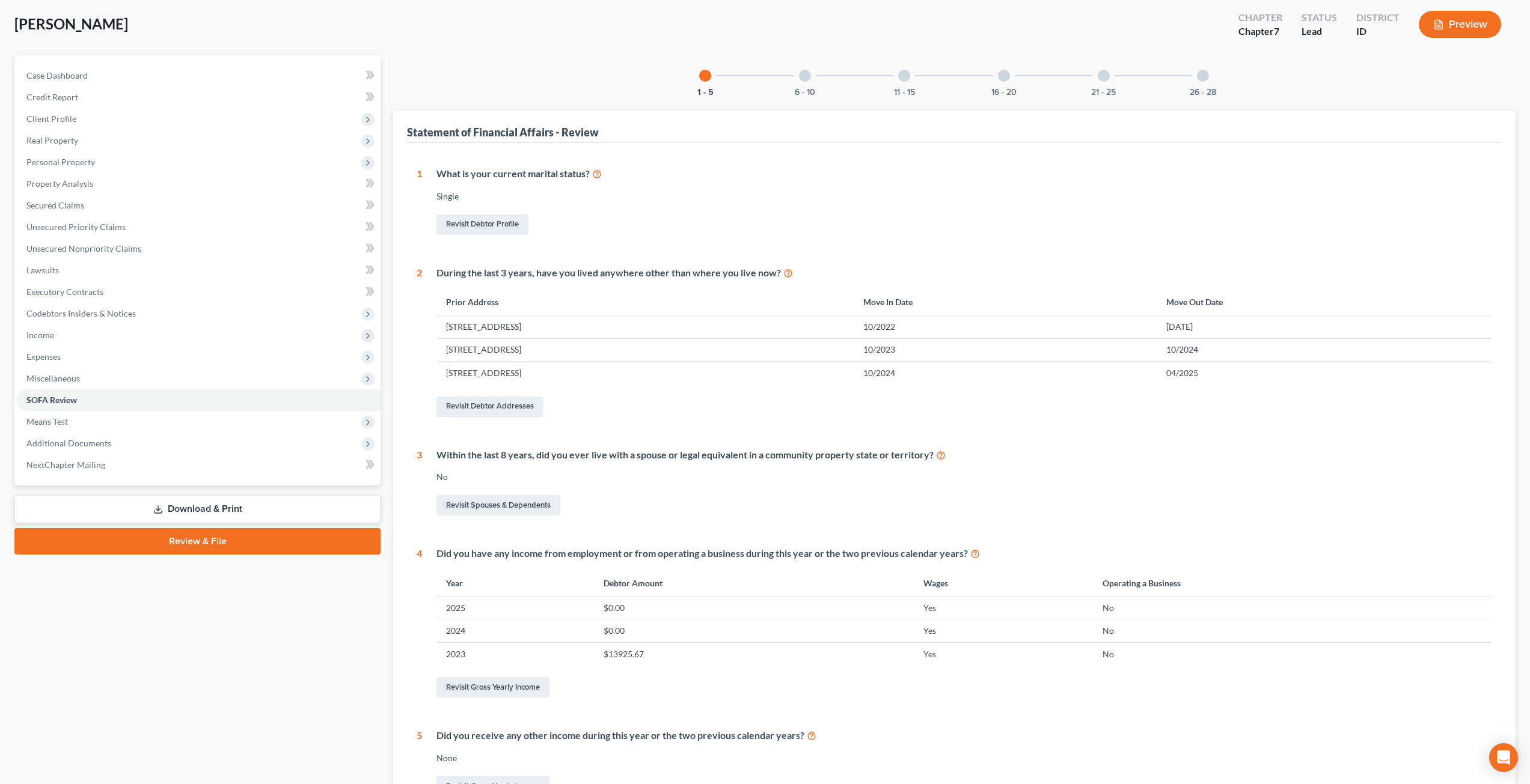
click at [767, 84] on div "6 - 10" at bounding box center [805, 75] width 41 height 41
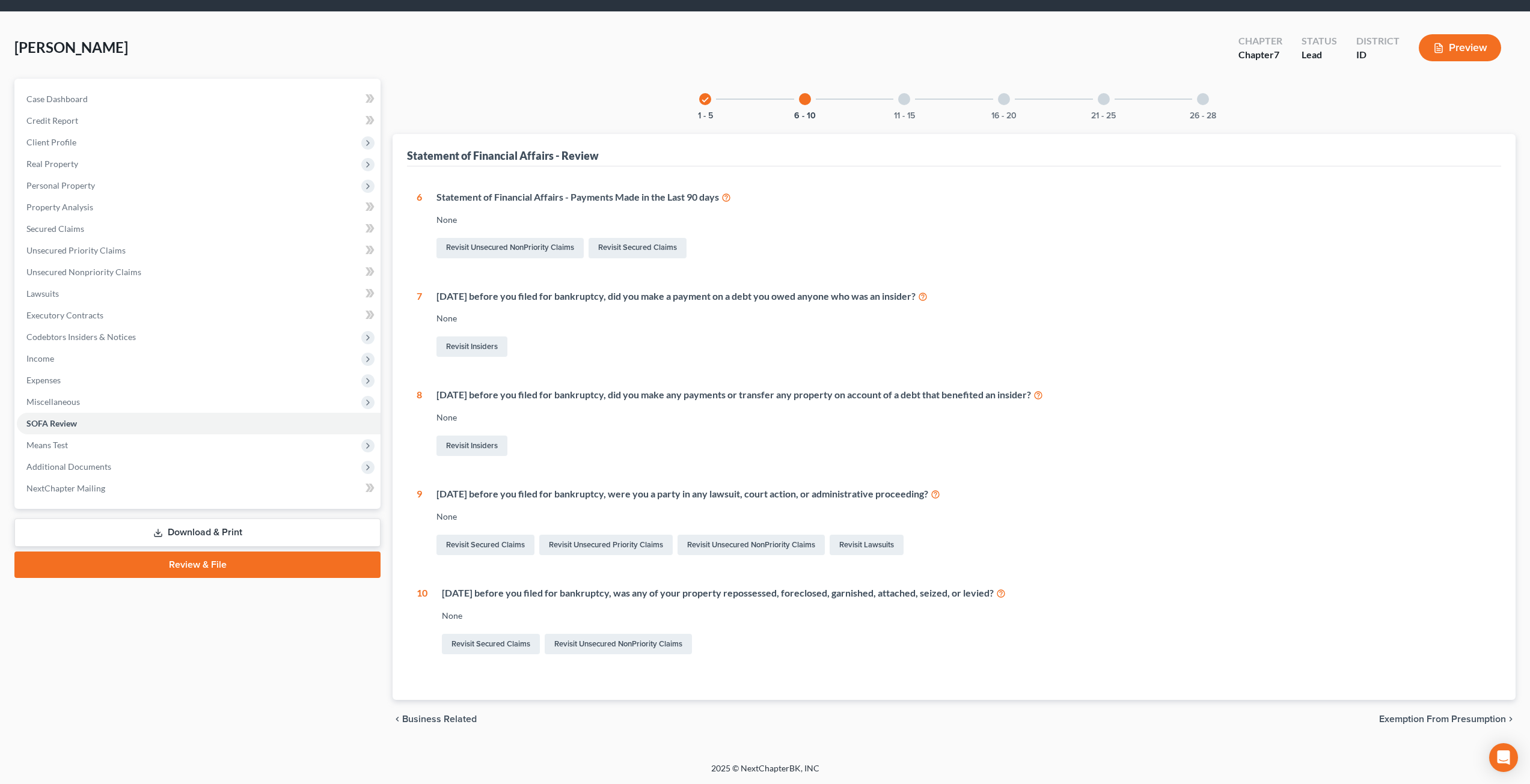
scroll to position [36, 0]
click at [767, 99] on div "11 - 15" at bounding box center [904, 100] width 41 height 41
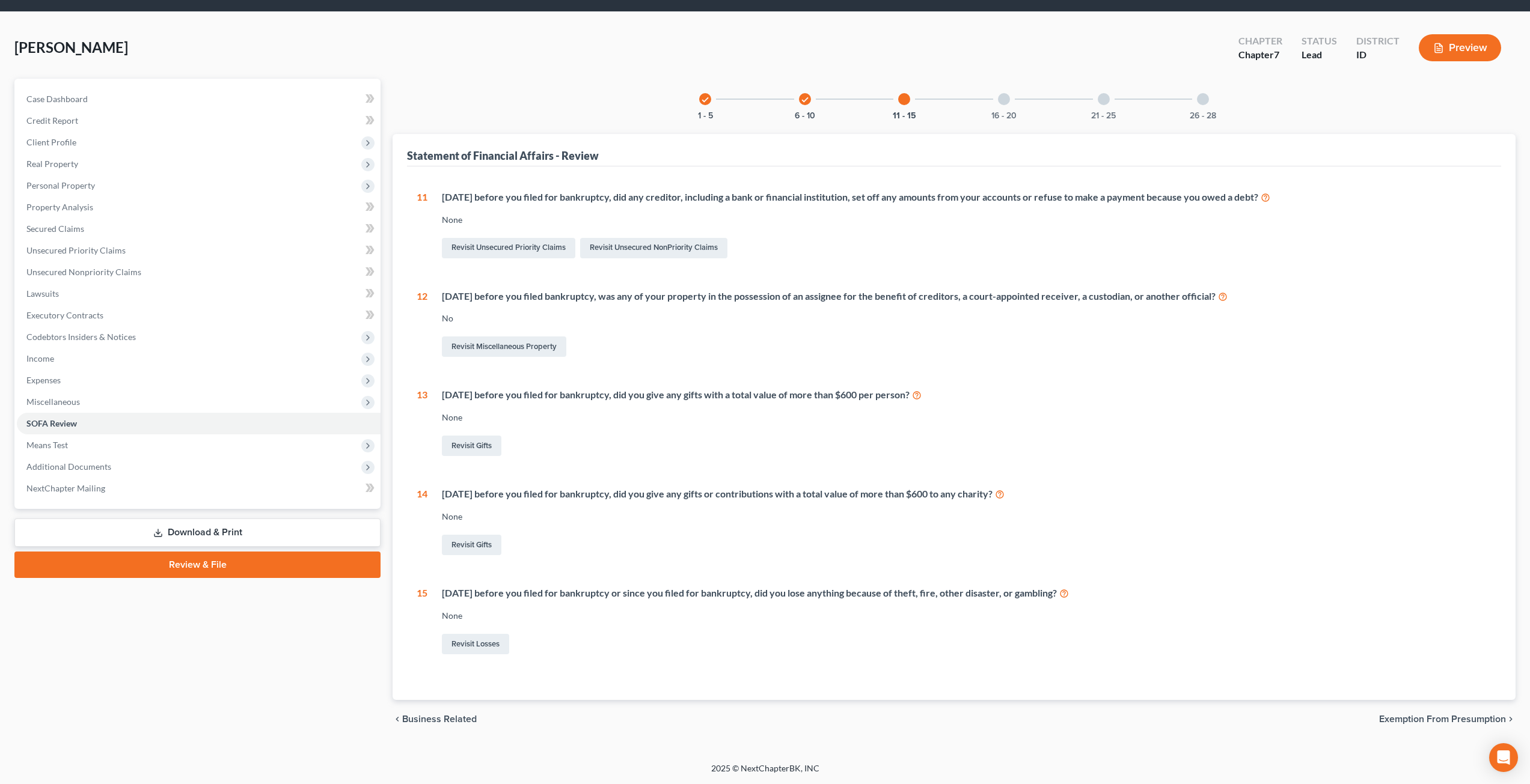
click at [767, 100] on div "16 - 20" at bounding box center [1004, 100] width 41 height 41
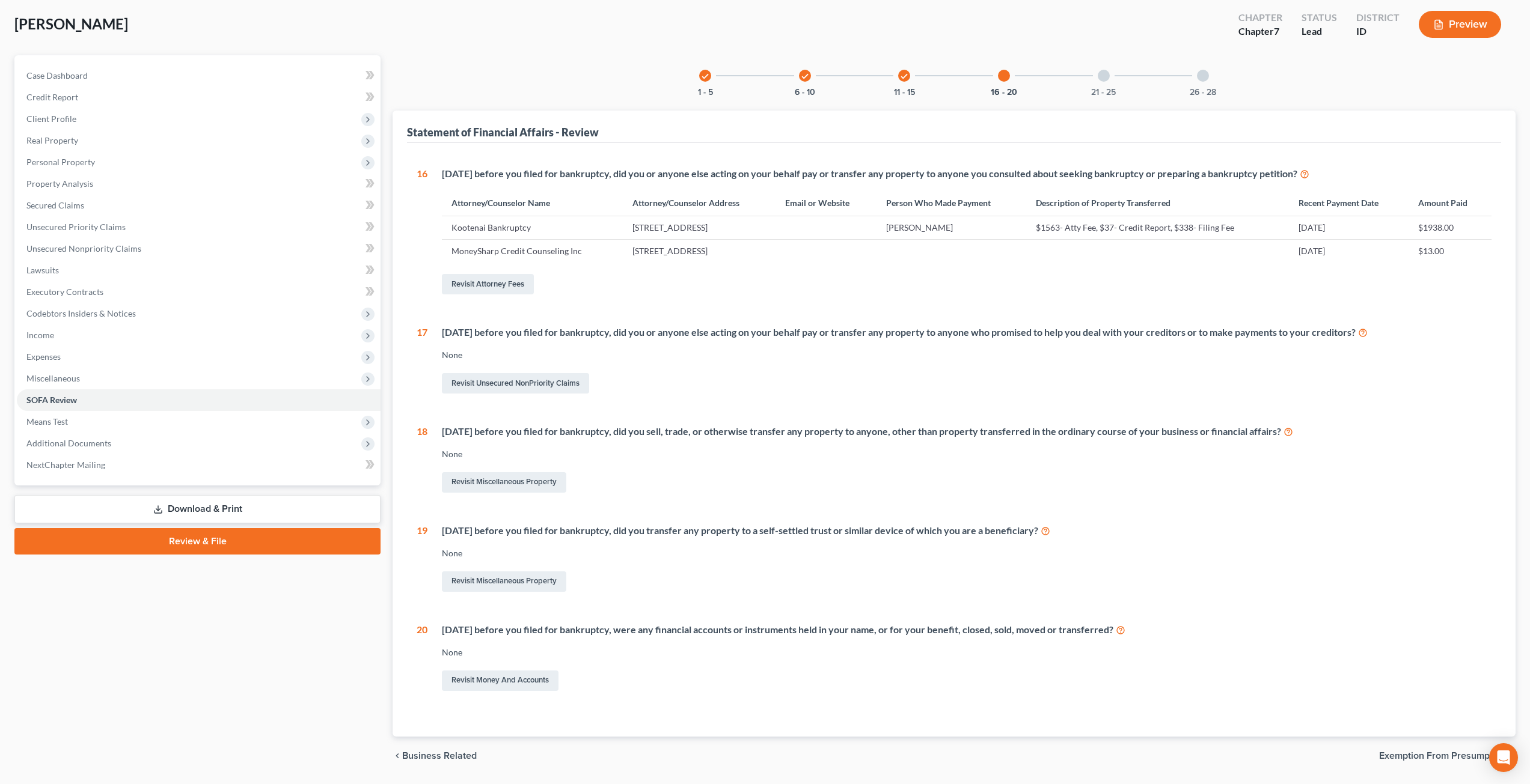
click at [767, 77] on div at bounding box center [1103, 75] width 12 height 12
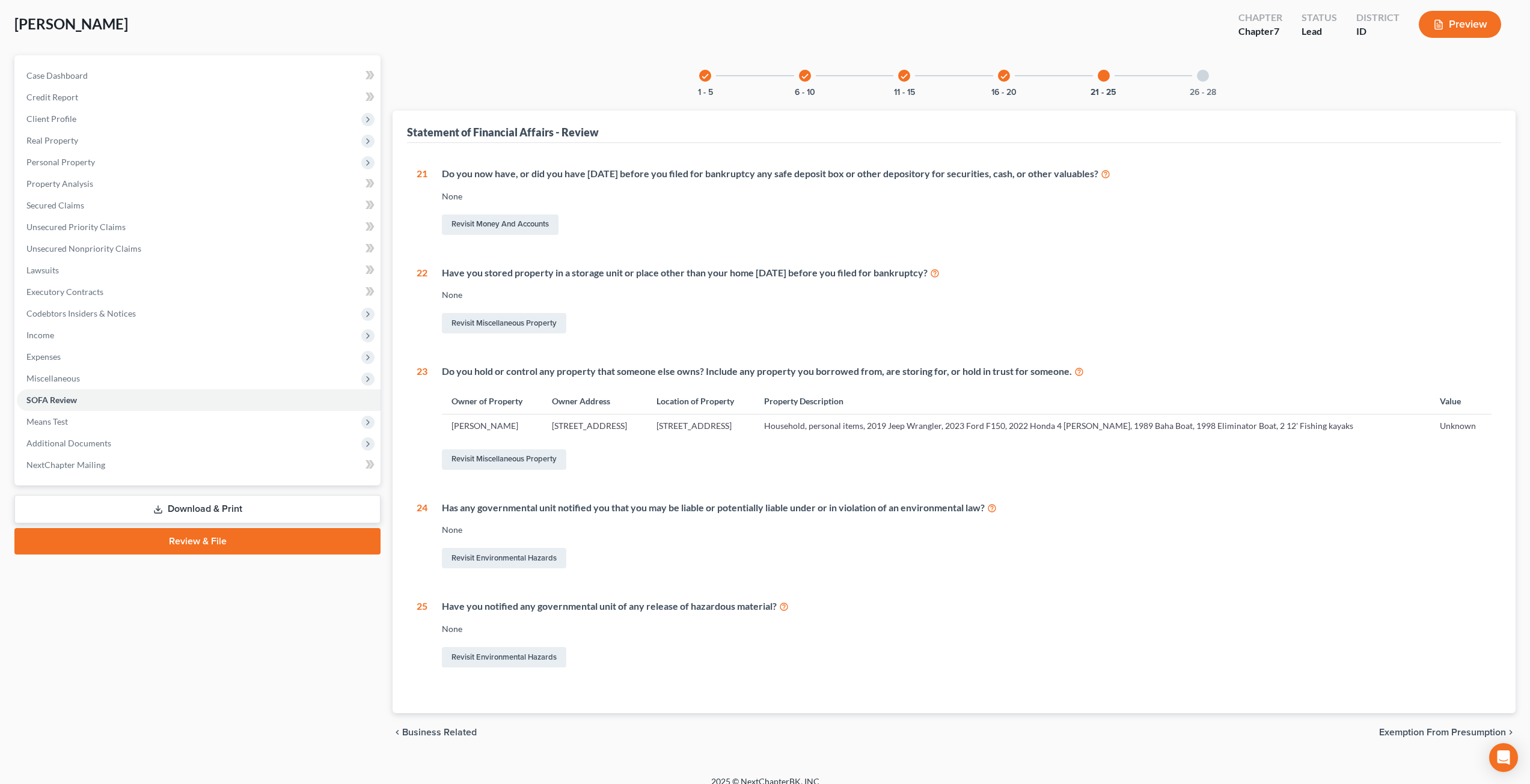
click at [767, 79] on div "26 - 28" at bounding box center [1203, 75] width 41 height 41
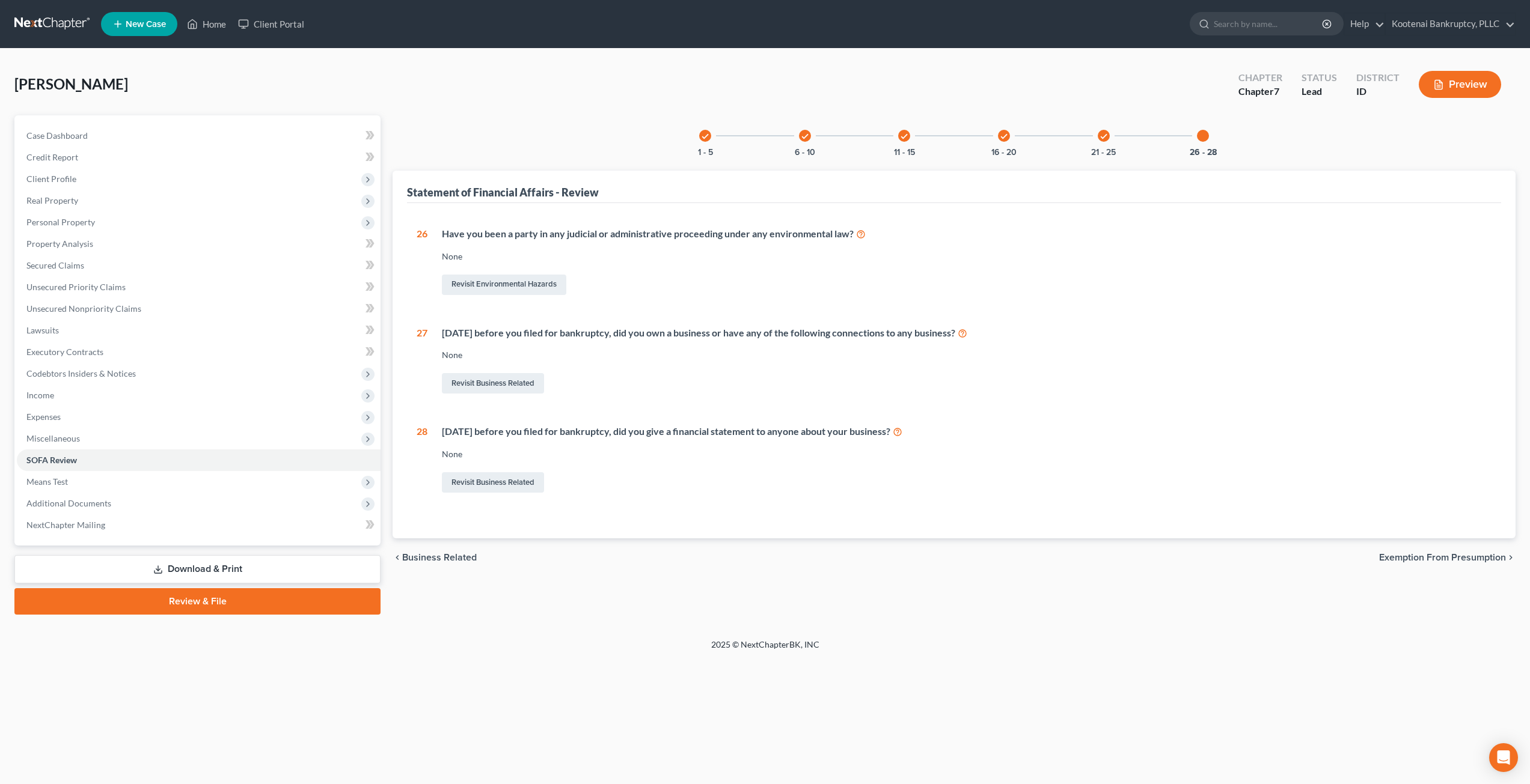
scroll to position [0, 0]
click at [146, 482] on span "Means Test" at bounding box center [200, 482] width 366 height 21
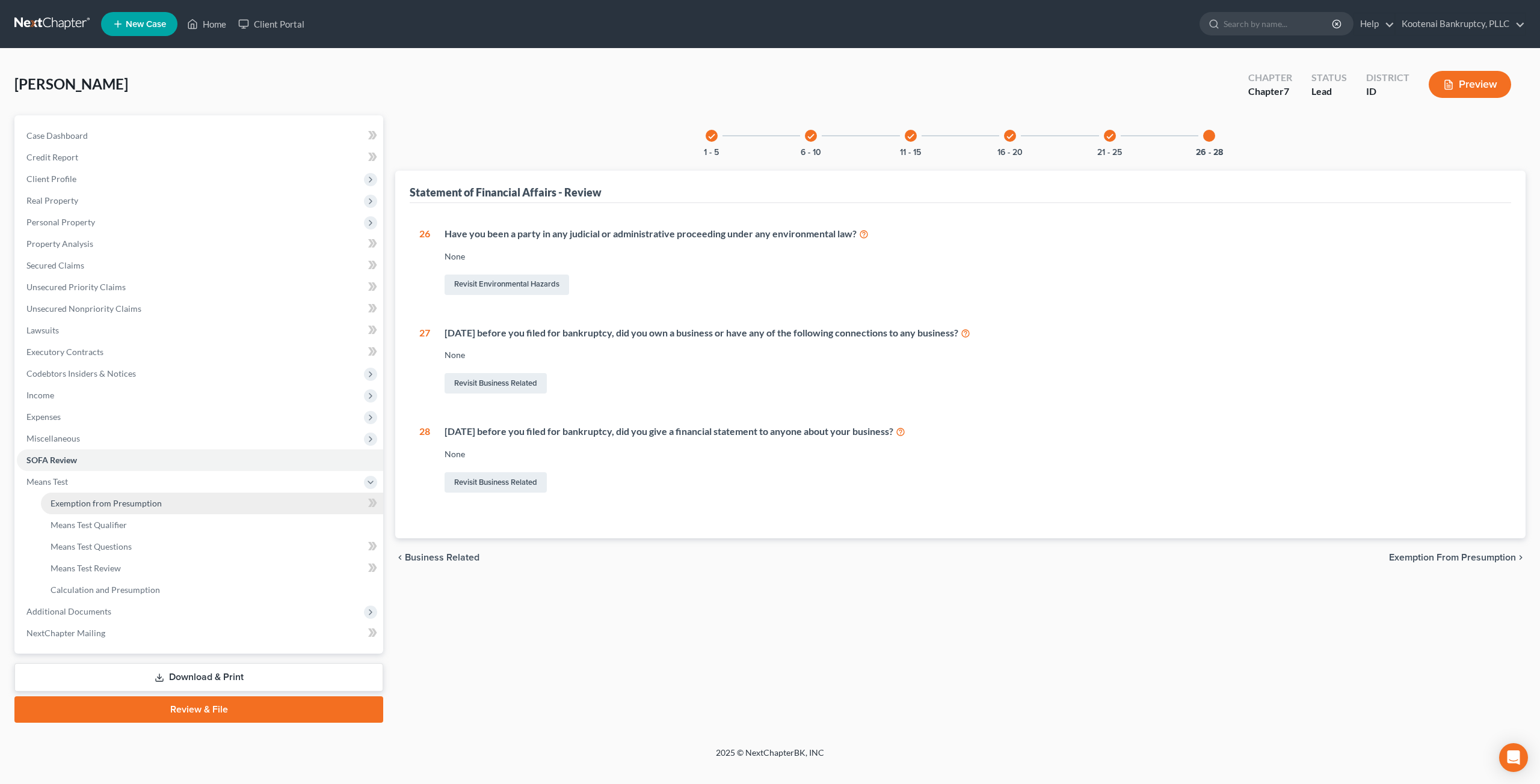
click at [172, 502] on link "Exemption from Presumption" at bounding box center [212, 503] width 342 height 21
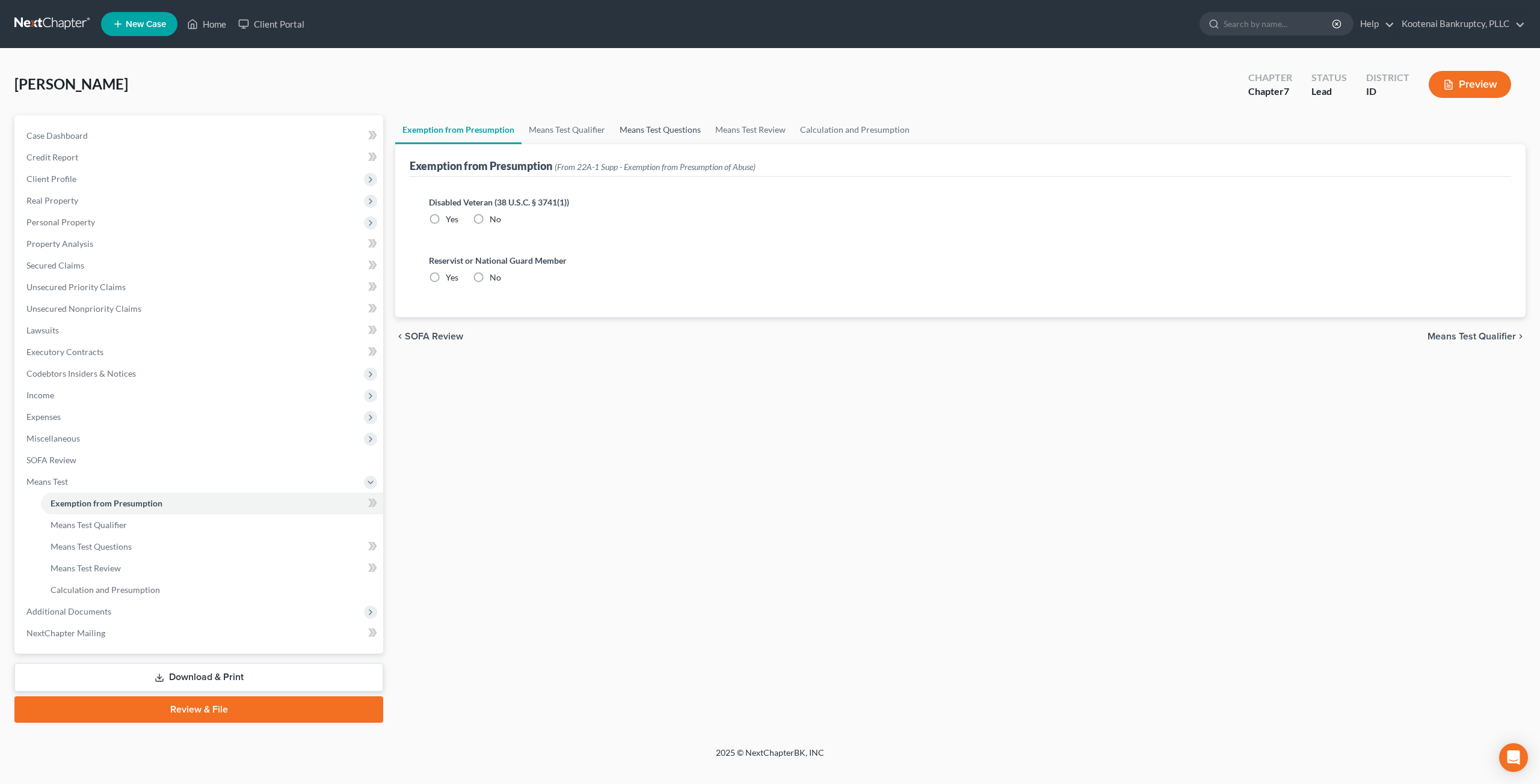
radio input "true"
click at [596, 134] on link "Means Test Qualifier" at bounding box center [567, 129] width 91 height 29
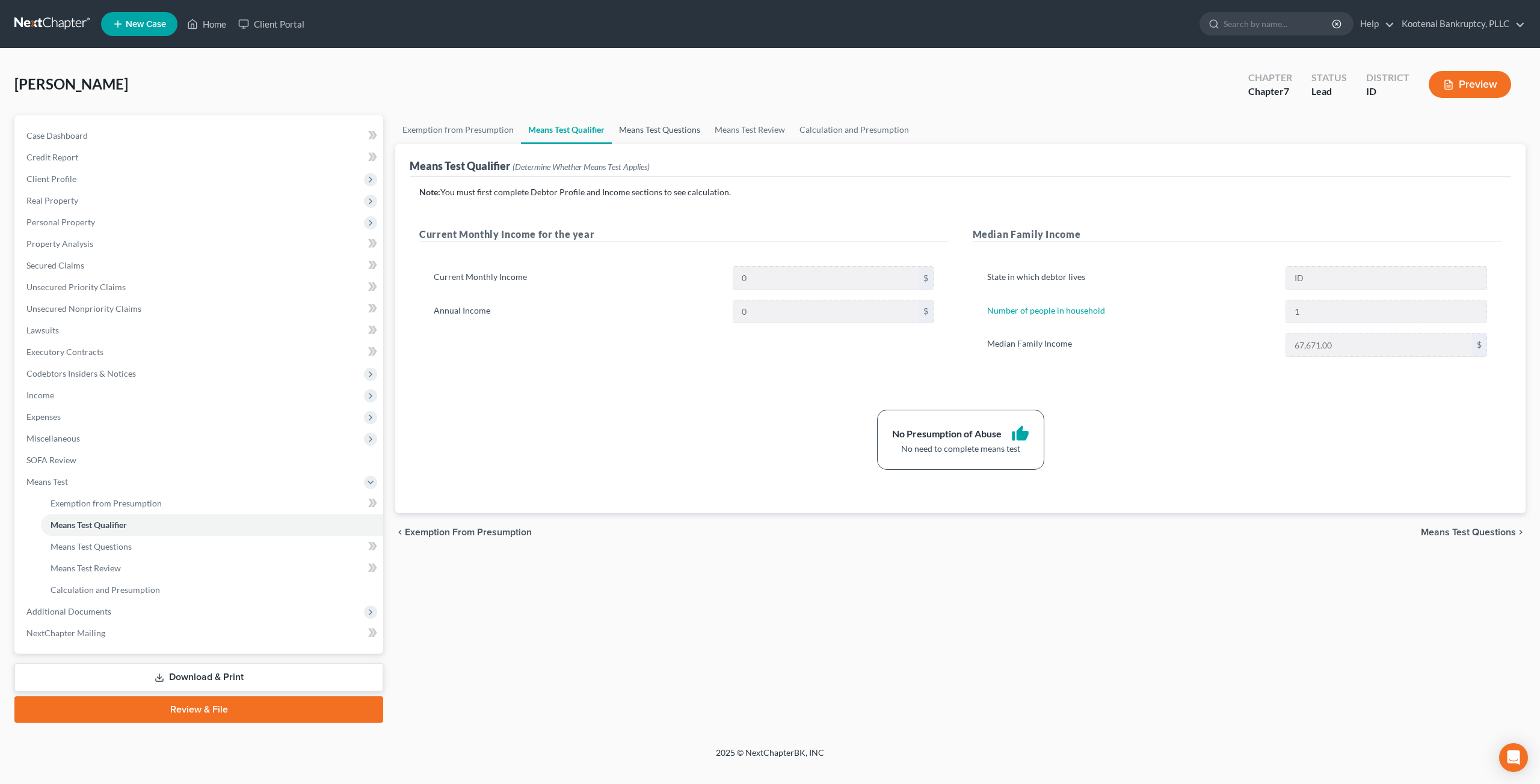
click at [649, 130] on link "Means Test Questions" at bounding box center [659, 129] width 96 height 29
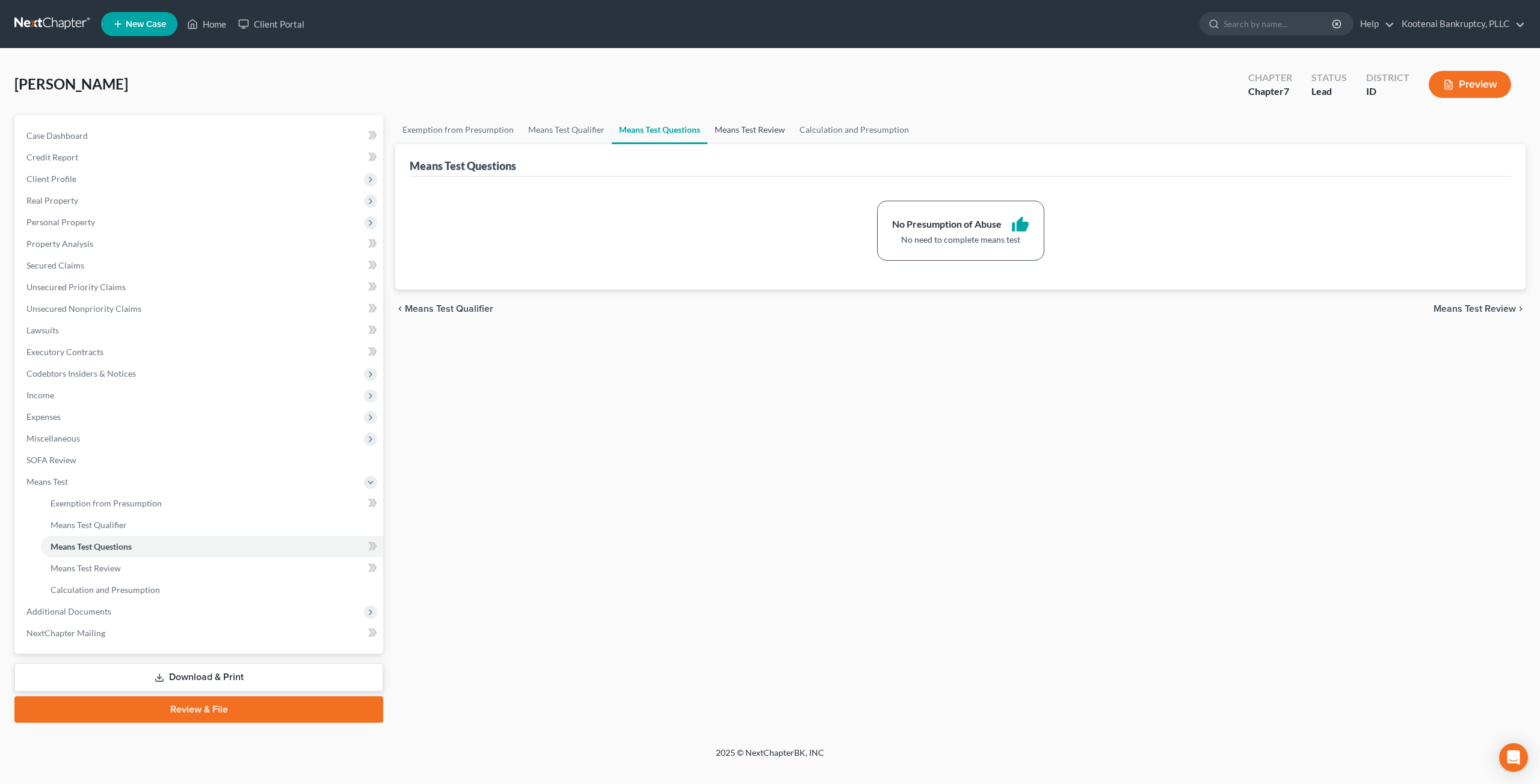
click at [744, 126] on link "Means Test Review" at bounding box center [749, 129] width 85 height 29
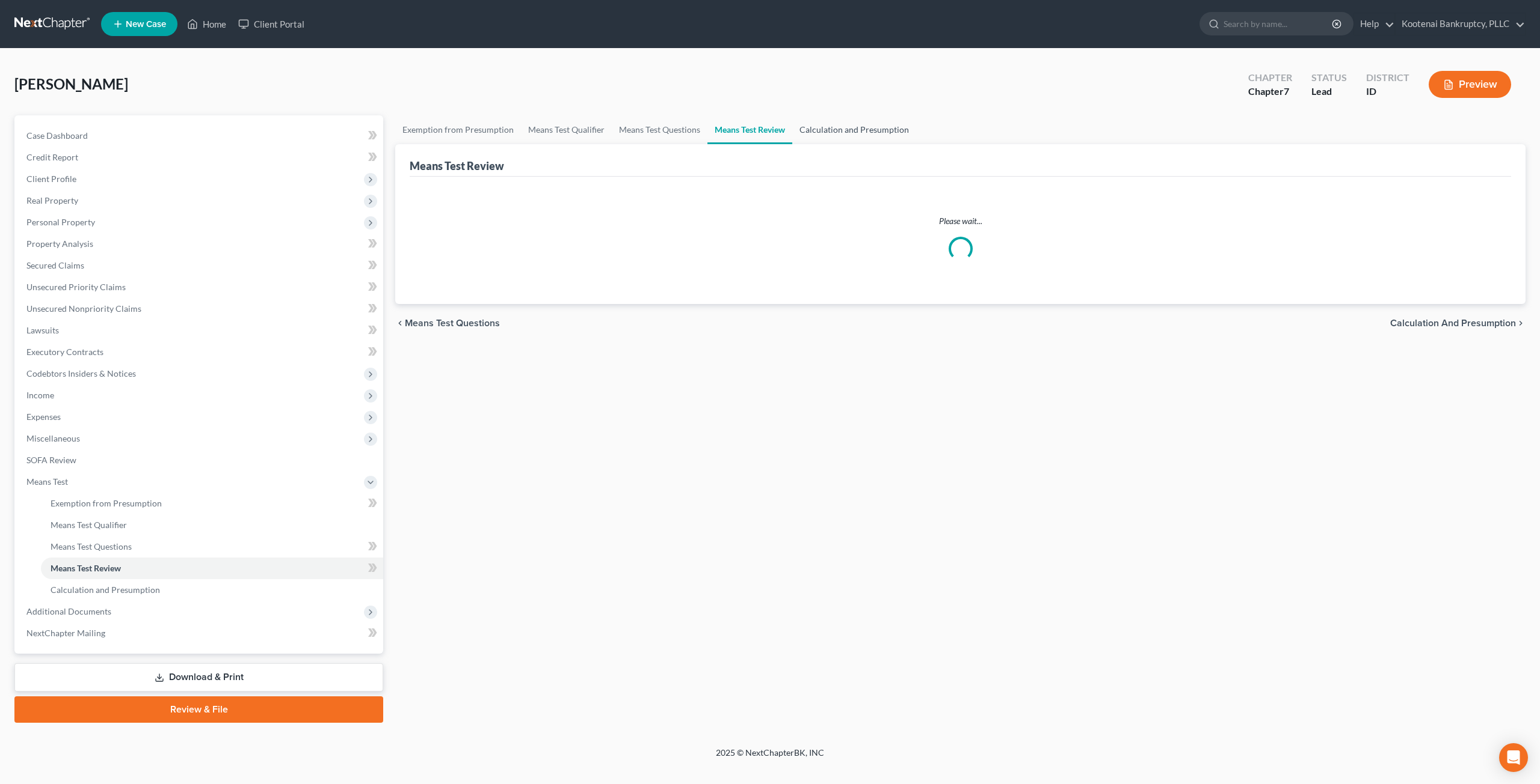
click at [768, 127] on link "Calculation and Presumption" at bounding box center [853, 129] width 124 height 29
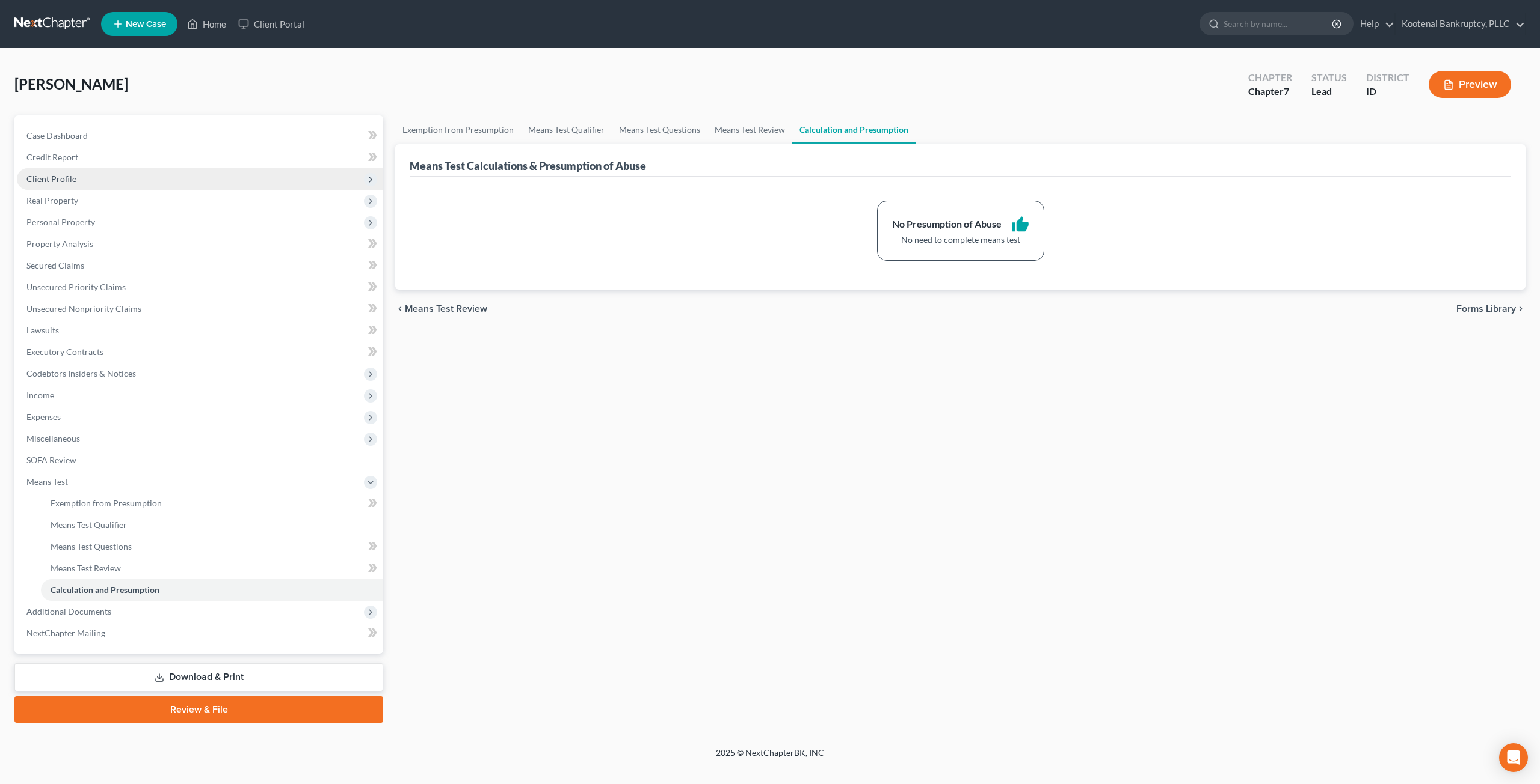
click at [60, 176] on span "Client Profile" at bounding box center [51, 179] width 50 height 10
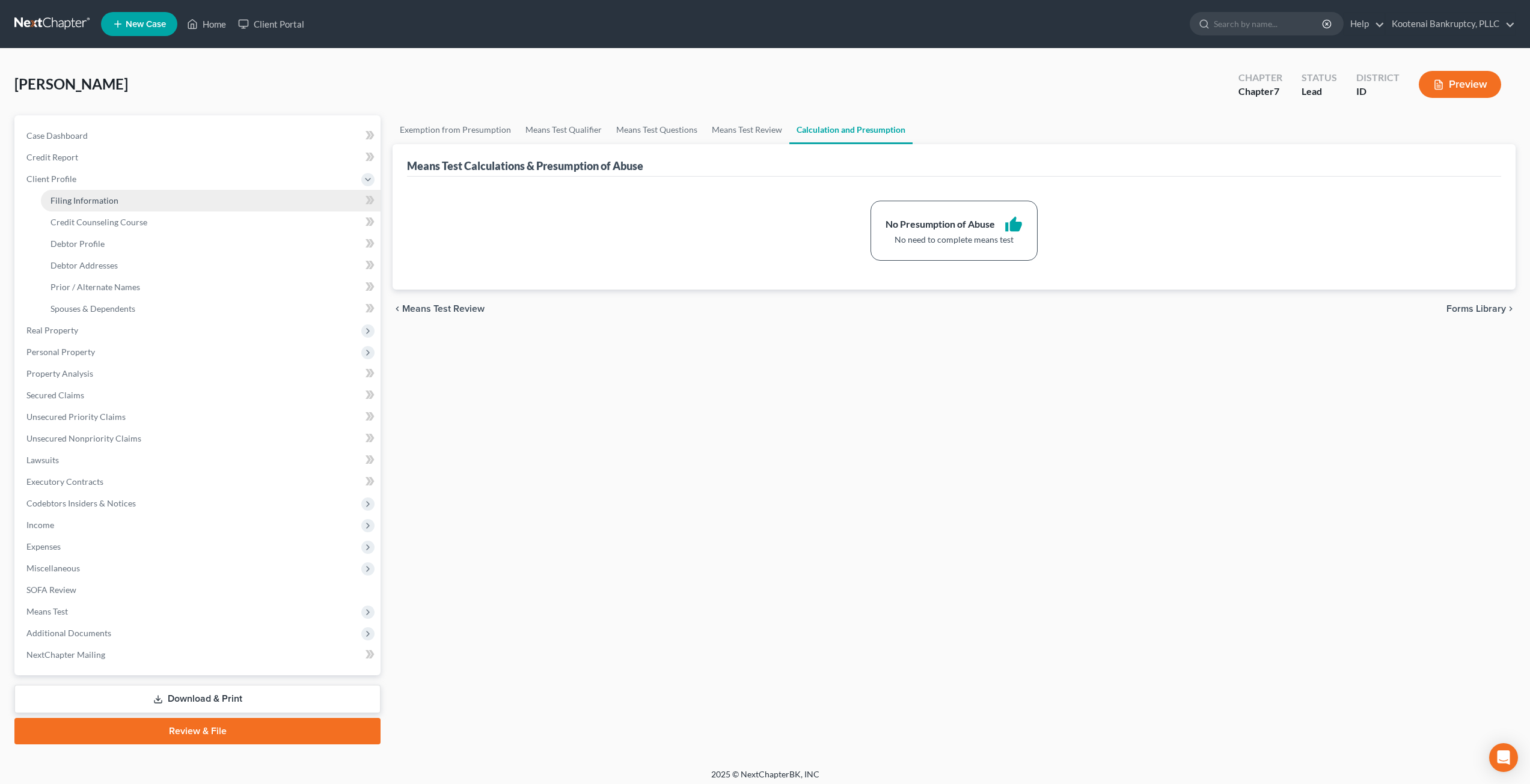
click at [84, 203] on span "Filing Information" at bounding box center [84, 200] width 68 height 10
select select "1"
select select "0"
select select "23"
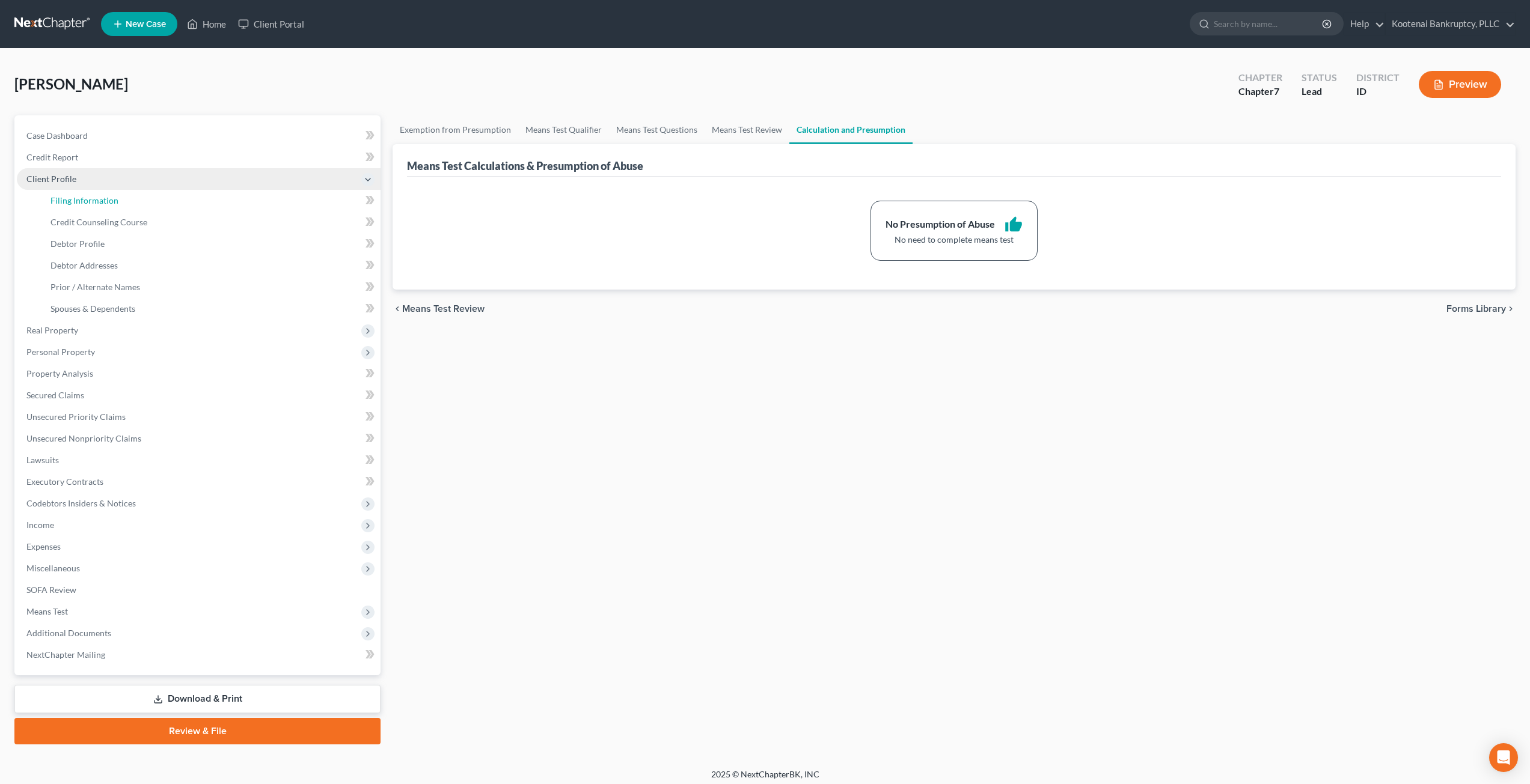
select select "0"
select select "50"
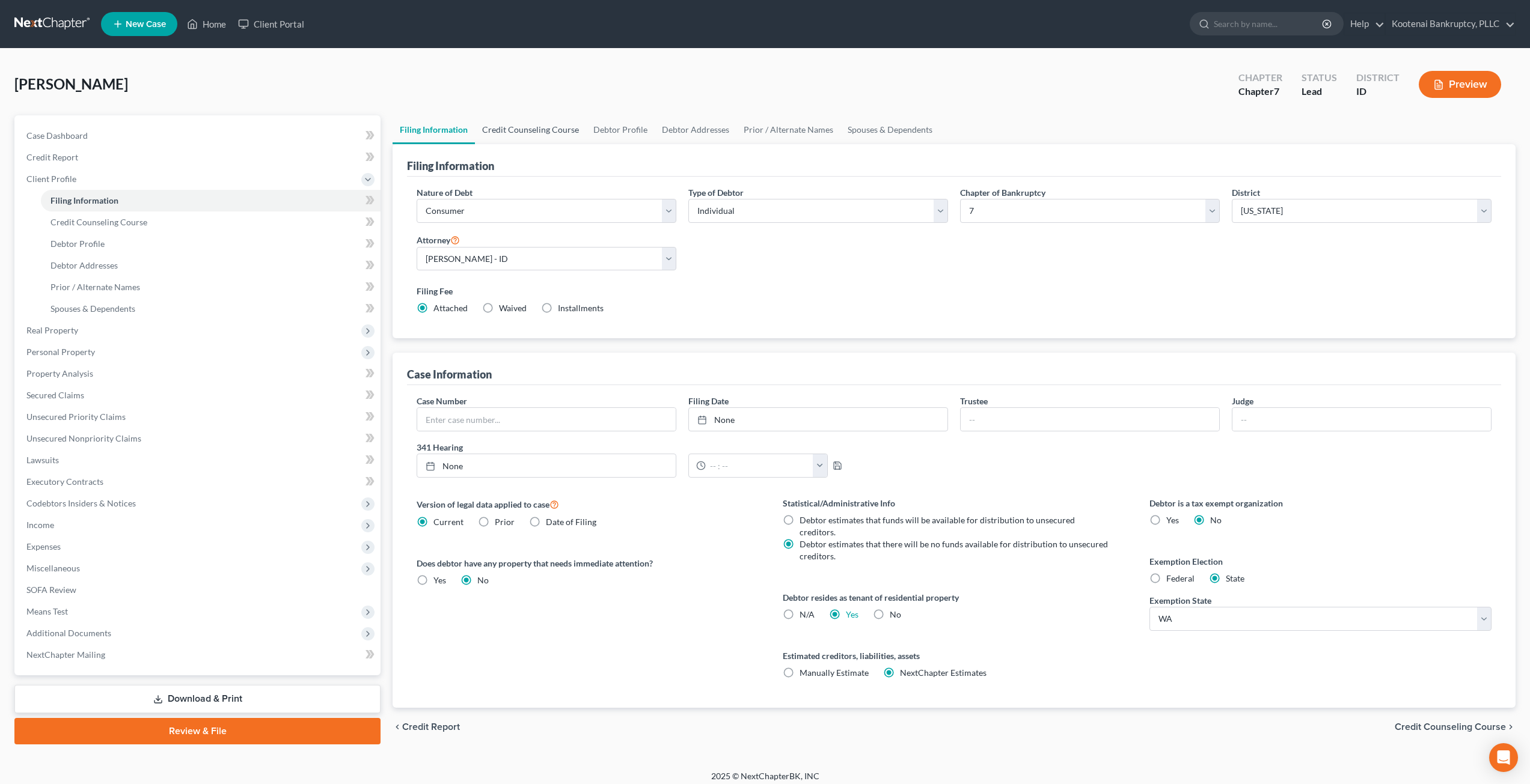
click at [559, 136] on link "Credit Counseling Course" at bounding box center [531, 129] width 112 height 29
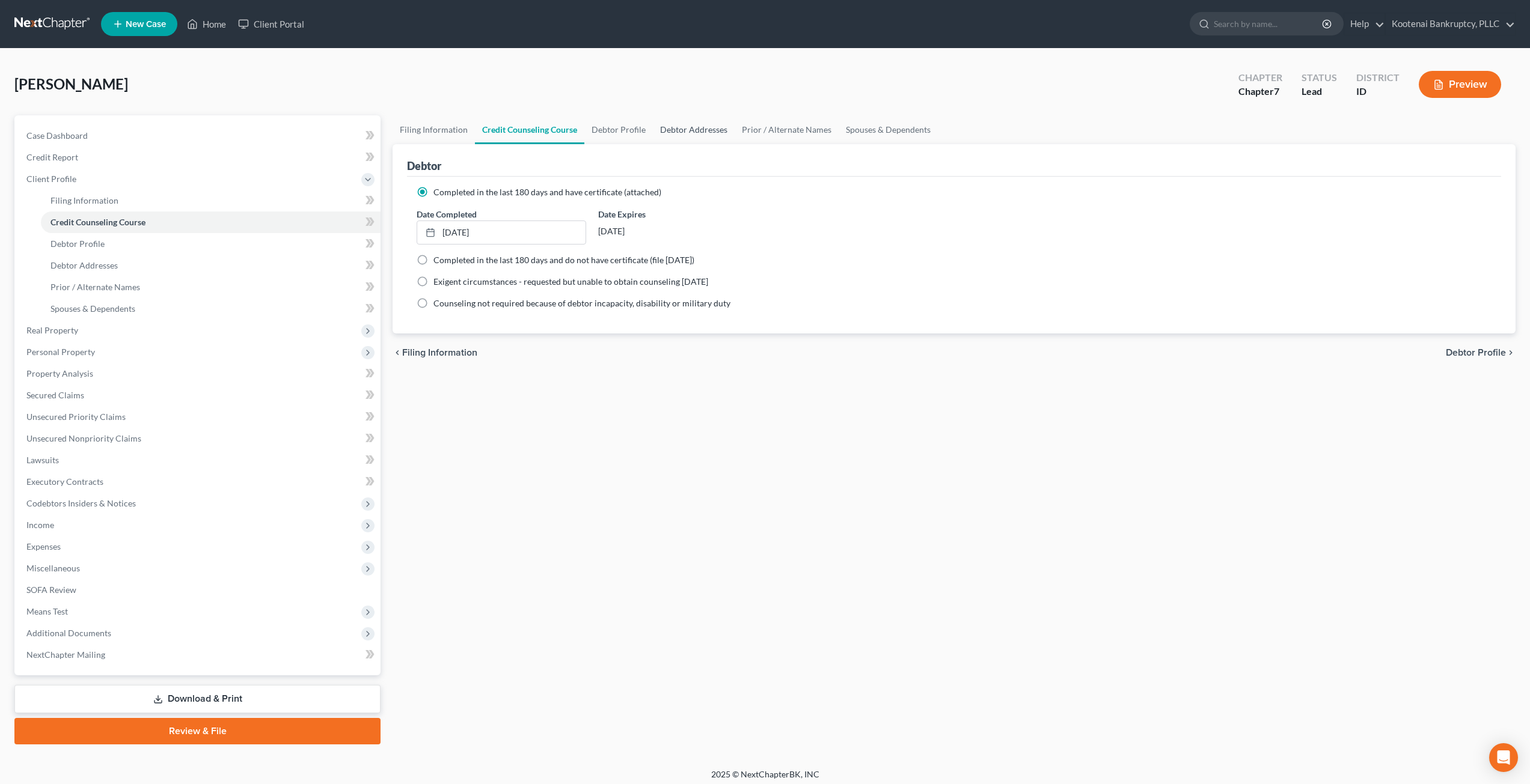
click at [654, 132] on link "Debtor Addresses" at bounding box center [694, 129] width 82 height 29
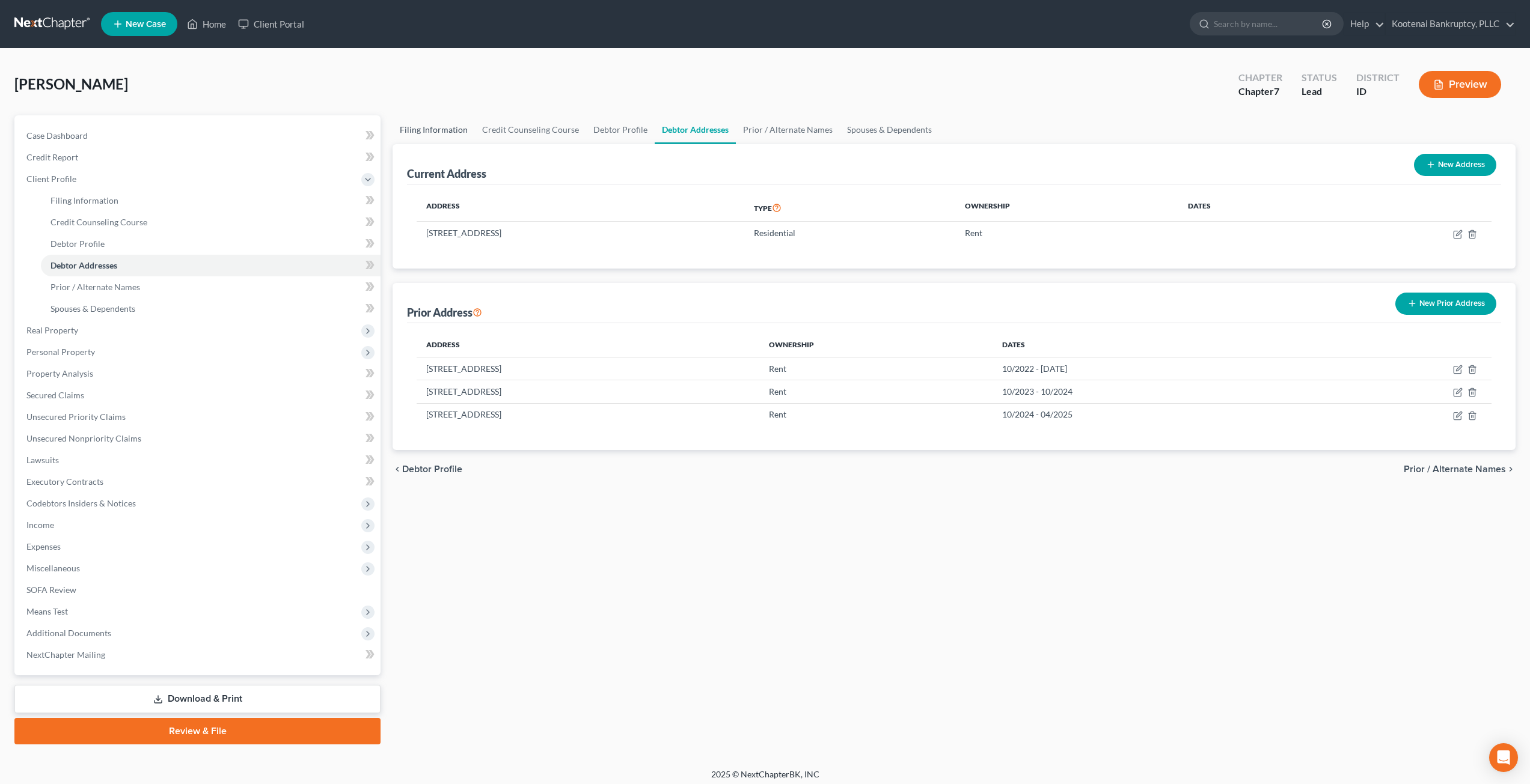
click at [428, 123] on link "Filing Information" at bounding box center [433, 129] width 83 height 29
select select "1"
select select "0"
select select "23"
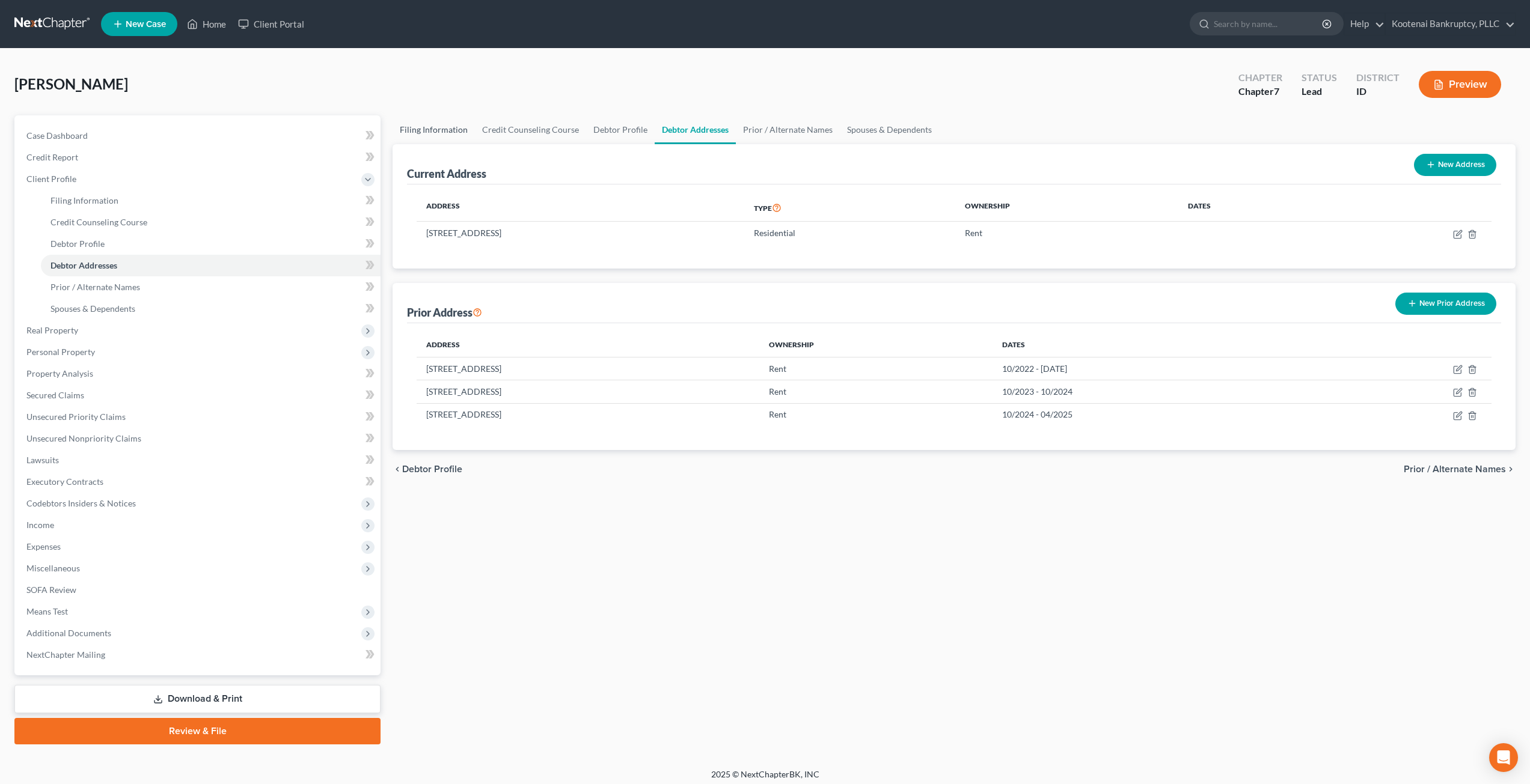
select select "0"
select select "50"
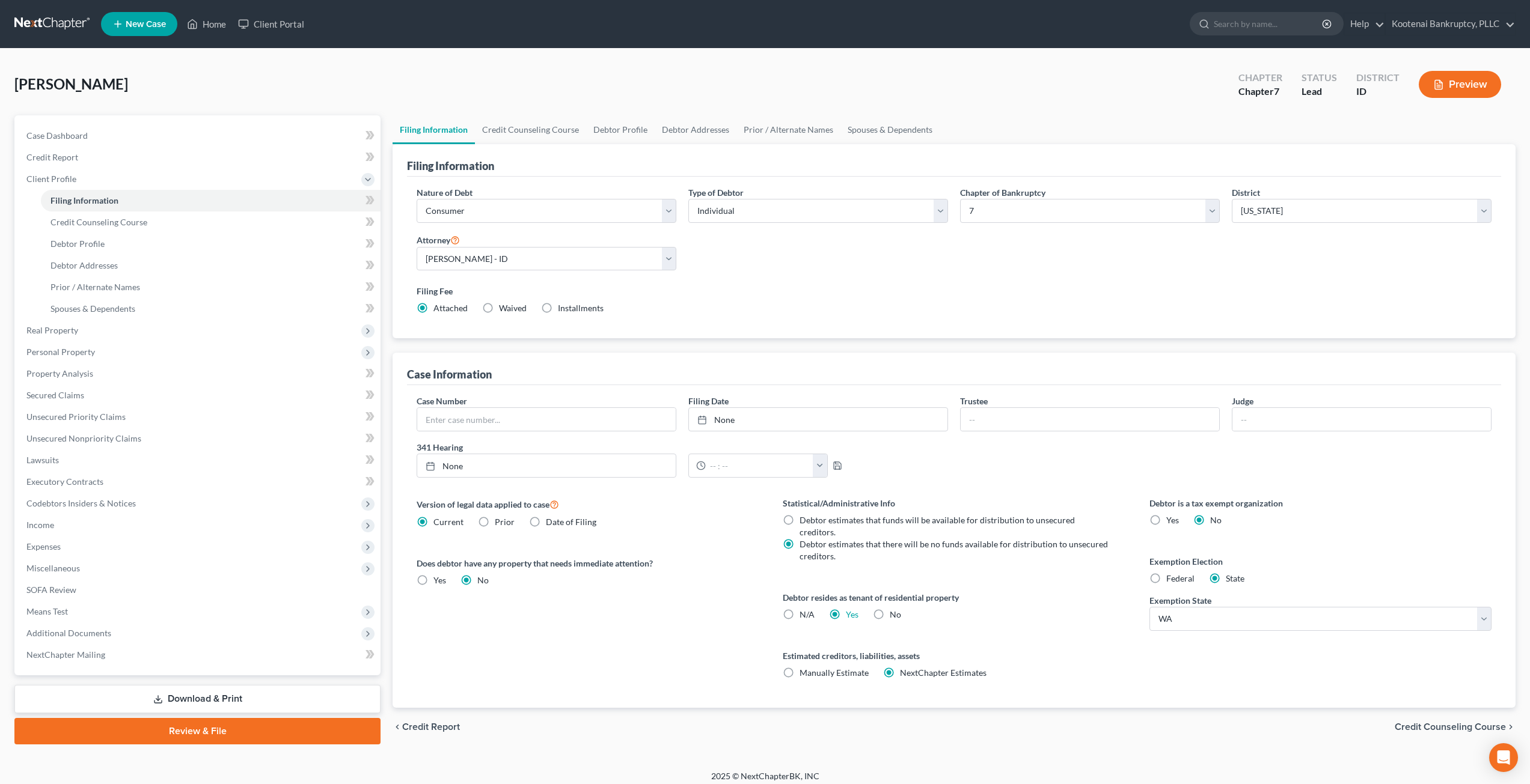
click at [594, 89] on div "[PERSON_NAME] Upgraded Chapter Chapter 7 Status Lead District ID Preview" at bounding box center [765, 89] width 1501 height 52
click at [550, 128] on link "Credit Counseling Course" at bounding box center [531, 129] width 112 height 29
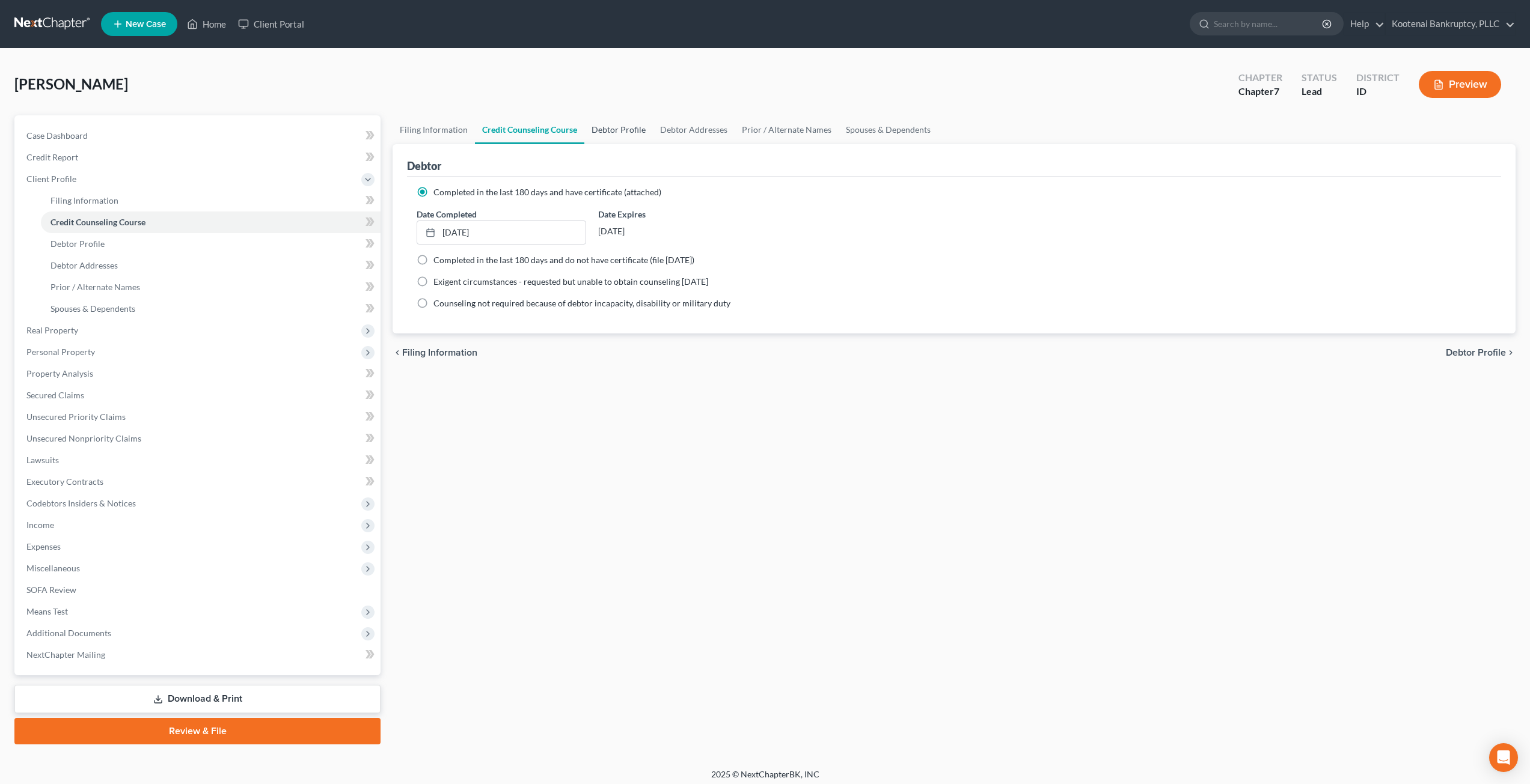
click at [615, 125] on link "Debtor Profile" at bounding box center [619, 129] width 69 height 29
select select "0"
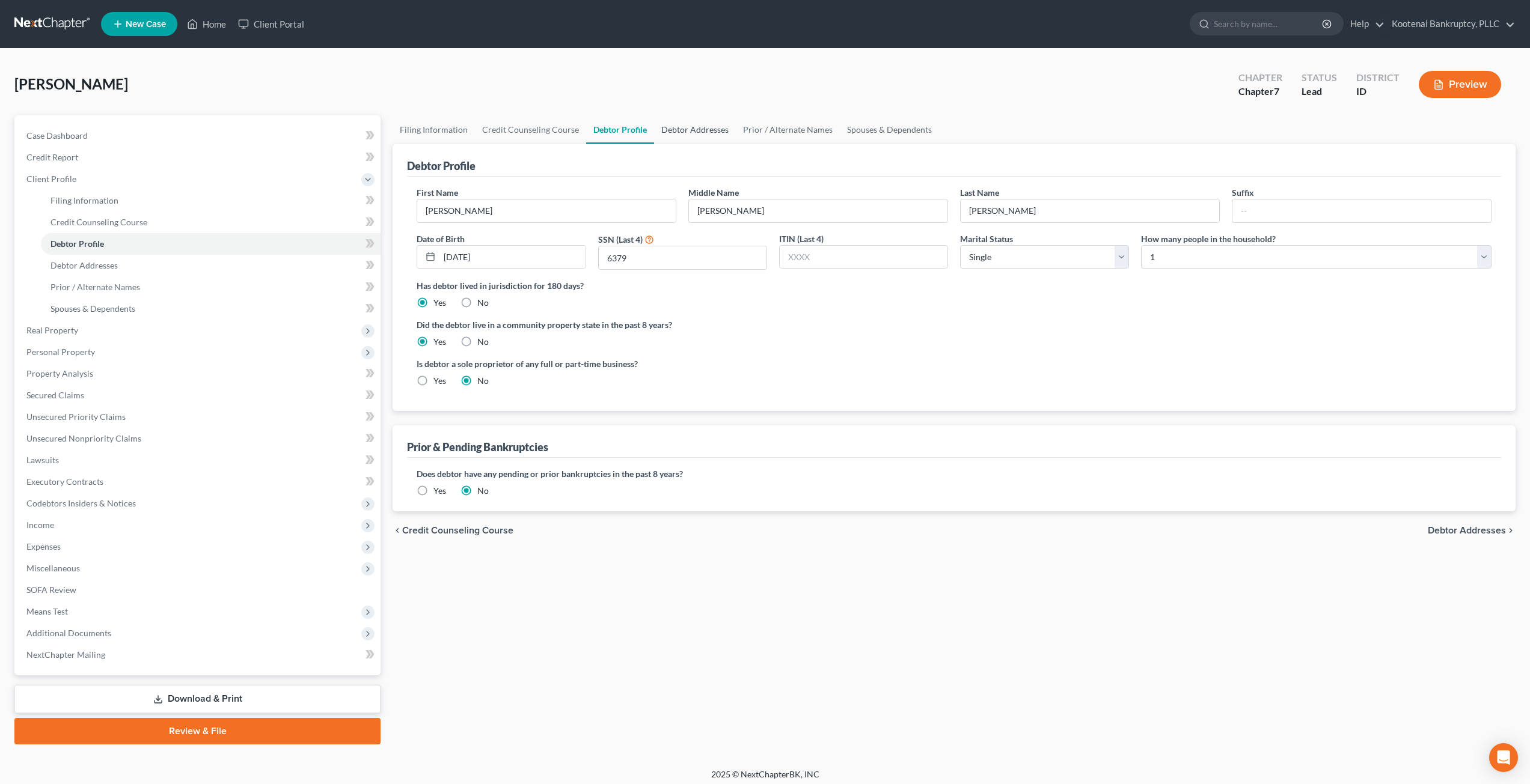
click at [685, 134] on link "Debtor Addresses" at bounding box center [695, 129] width 82 height 29
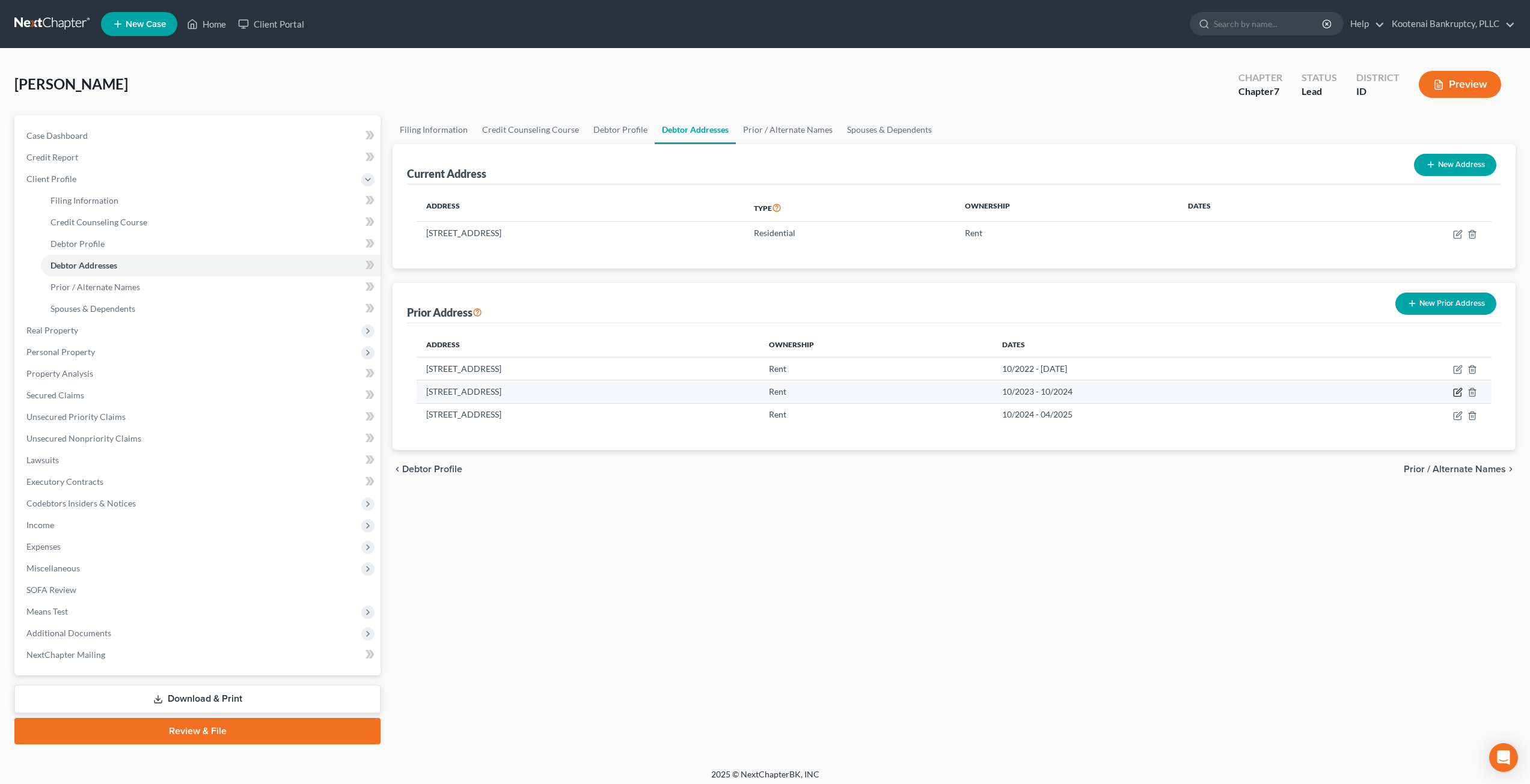
click at [767, 392] on icon "button" at bounding box center [1457, 392] width 9 height 9
select select "13"
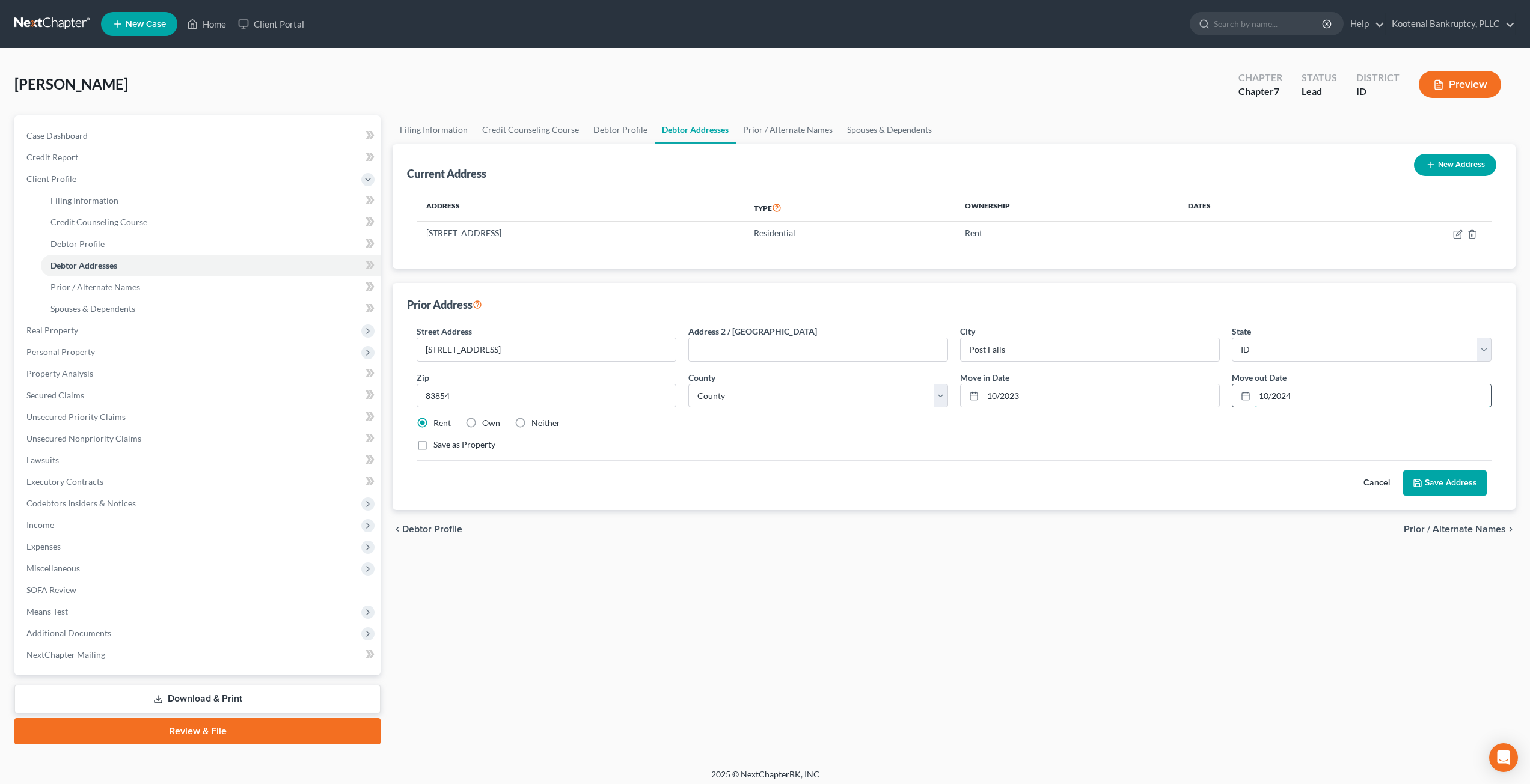
click at [767, 393] on input "10/2024" at bounding box center [1373, 396] width 236 height 23
click at [767, 397] on input "10/2023" at bounding box center [1101, 396] width 236 height 23
type input "[DATE]"
click at [767, 485] on button "Save Address" at bounding box center [1445, 483] width 84 height 25
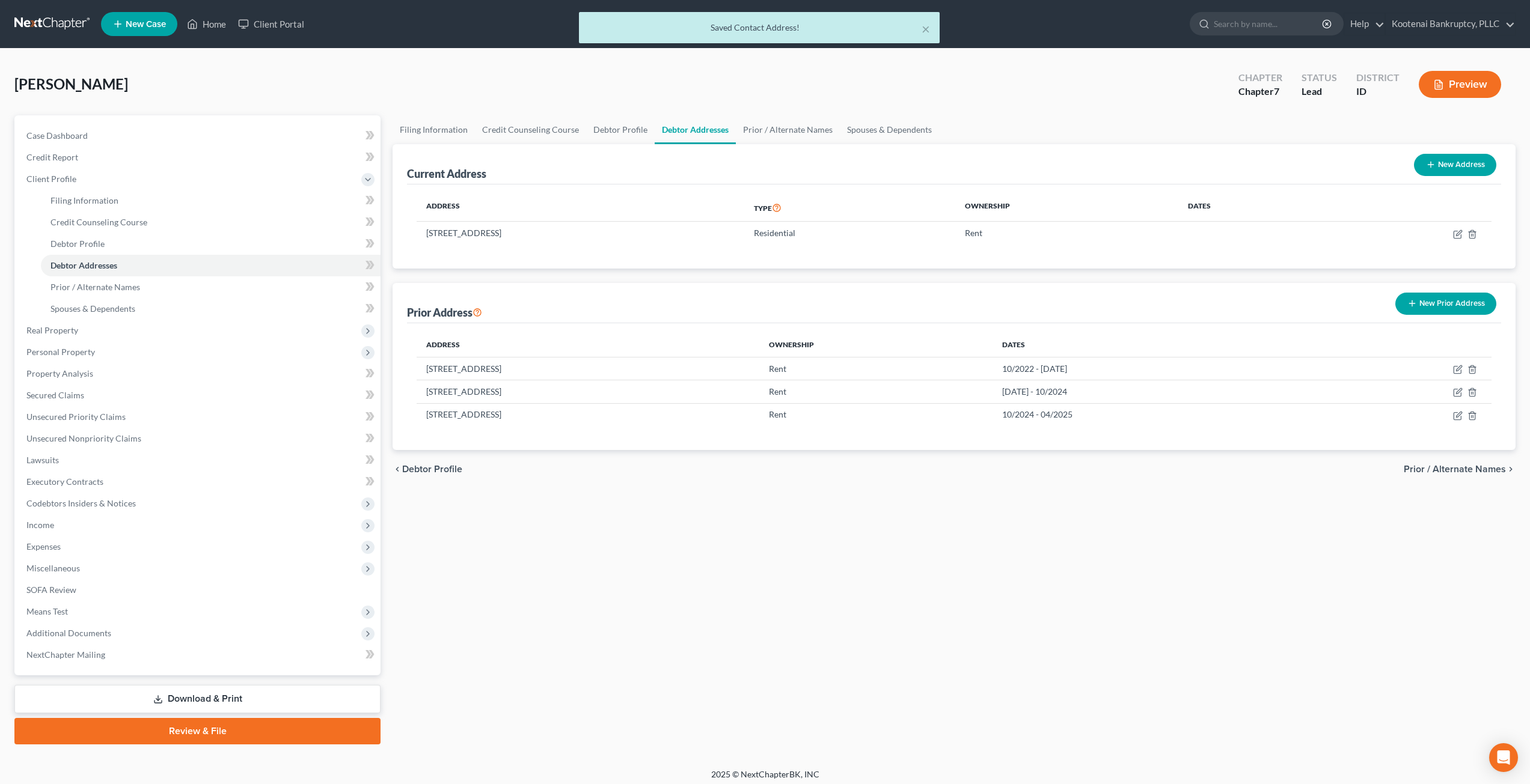
click at [767, 656] on div "Filing Information Credit Counseling Course Debtor Profile Debtor Addresses Pri…" at bounding box center [954, 430] width 1135 height 630
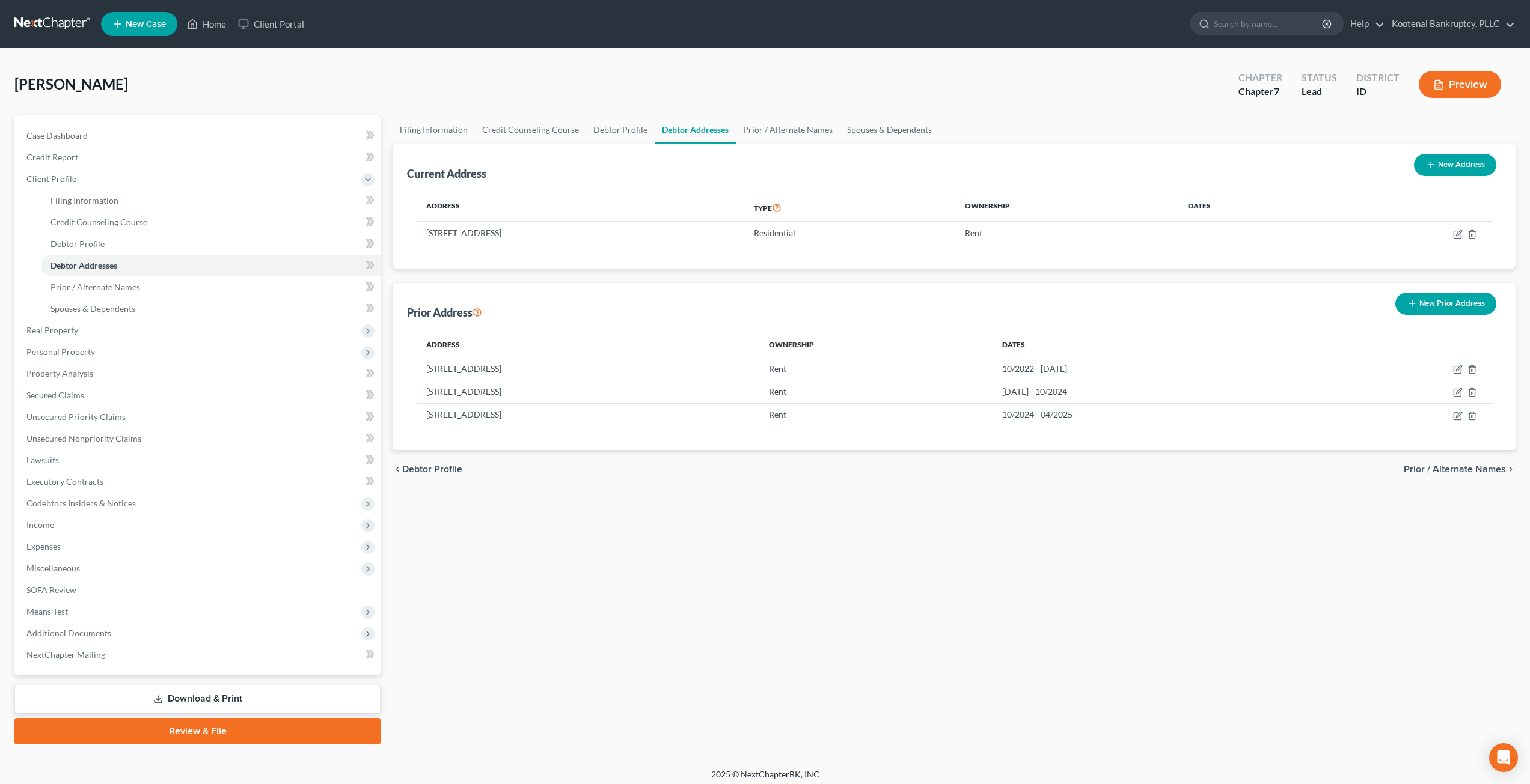
click at [767, 595] on div "Filing Information Credit Counseling Course Debtor Profile Debtor Addresses Pri…" at bounding box center [954, 430] width 1135 height 630
